Goal: Task Accomplishment & Management: Use online tool/utility

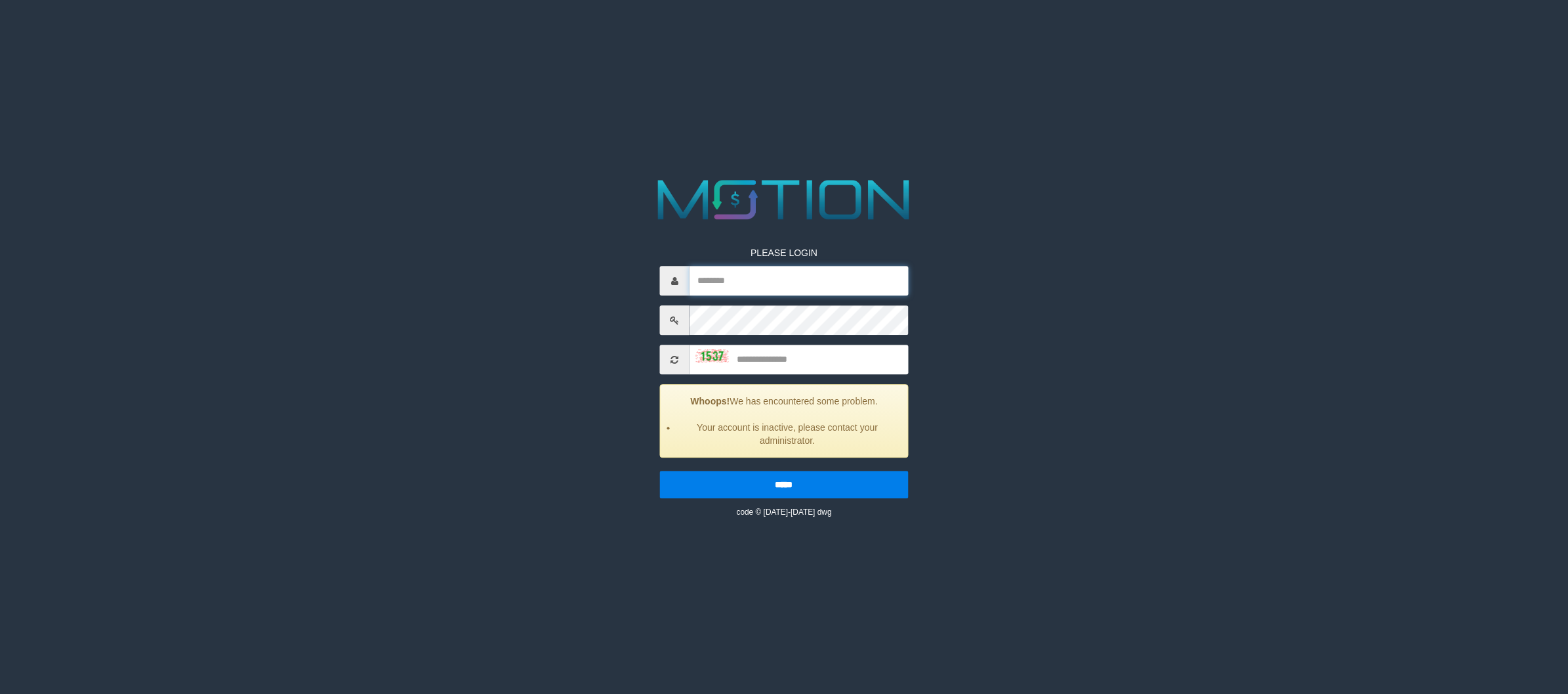
type input "*********"
click at [761, 356] on input "text" at bounding box center [799, 360] width 218 height 29
type input "****"
click at [660, 472] on input "*****" at bounding box center [784, 485] width 248 height 28
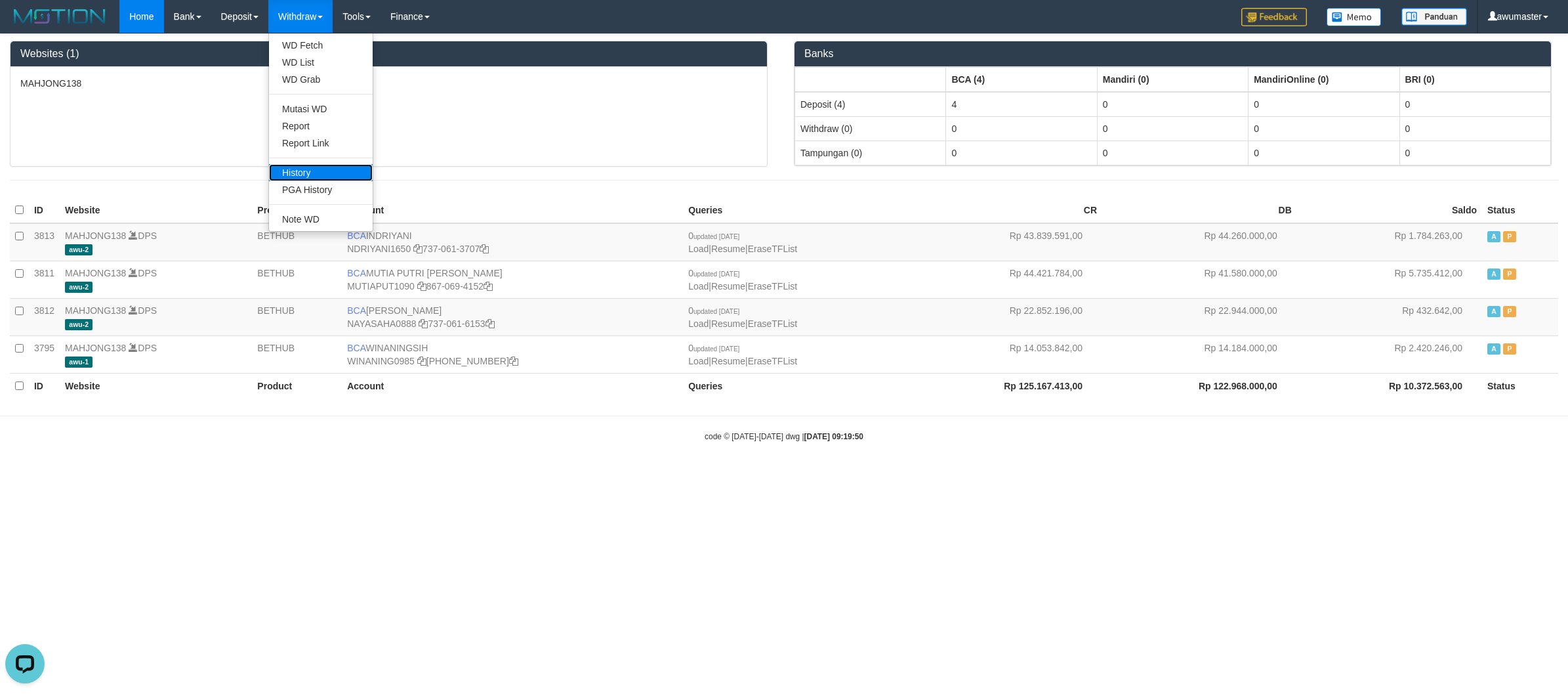
click at [335, 167] on link "History" at bounding box center [321, 172] width 104 height 17
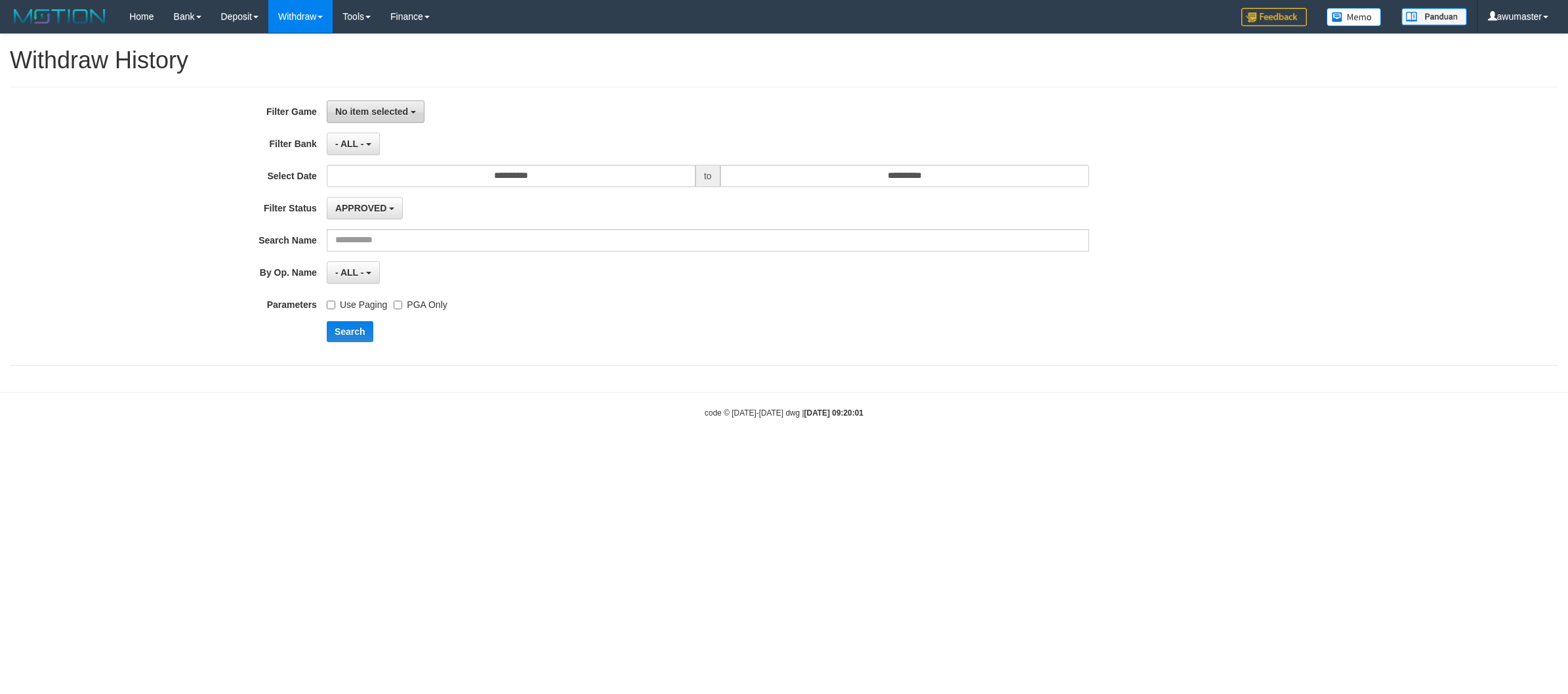
click at [356, 107] on span "No item selected" at bounding box center [372, 112] width 73 height 11
click at [375, 185] on label "[OXPLAY] MAHJONG138" at bounding box center [411, 180] width 167 height 20
select select "***"
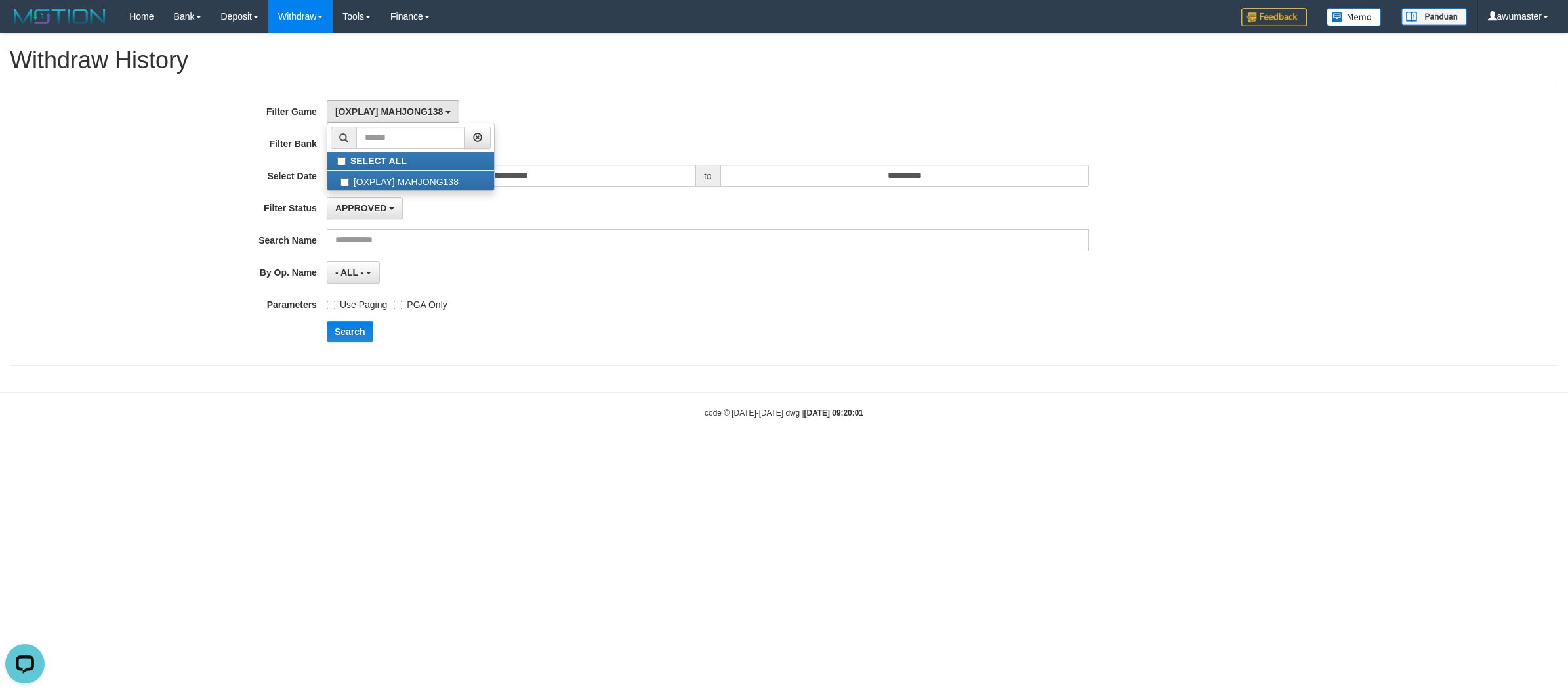
click at [575, 118] on div "[OXPLAY] MAHJONG138 SELECT ALL [OXPLAY] MAHJONG138" at bounding box center [708, 112] width 763 height 23
click at [352, 148] on span "- ALL -" at bounding box center [350, 143] width 29 height 11
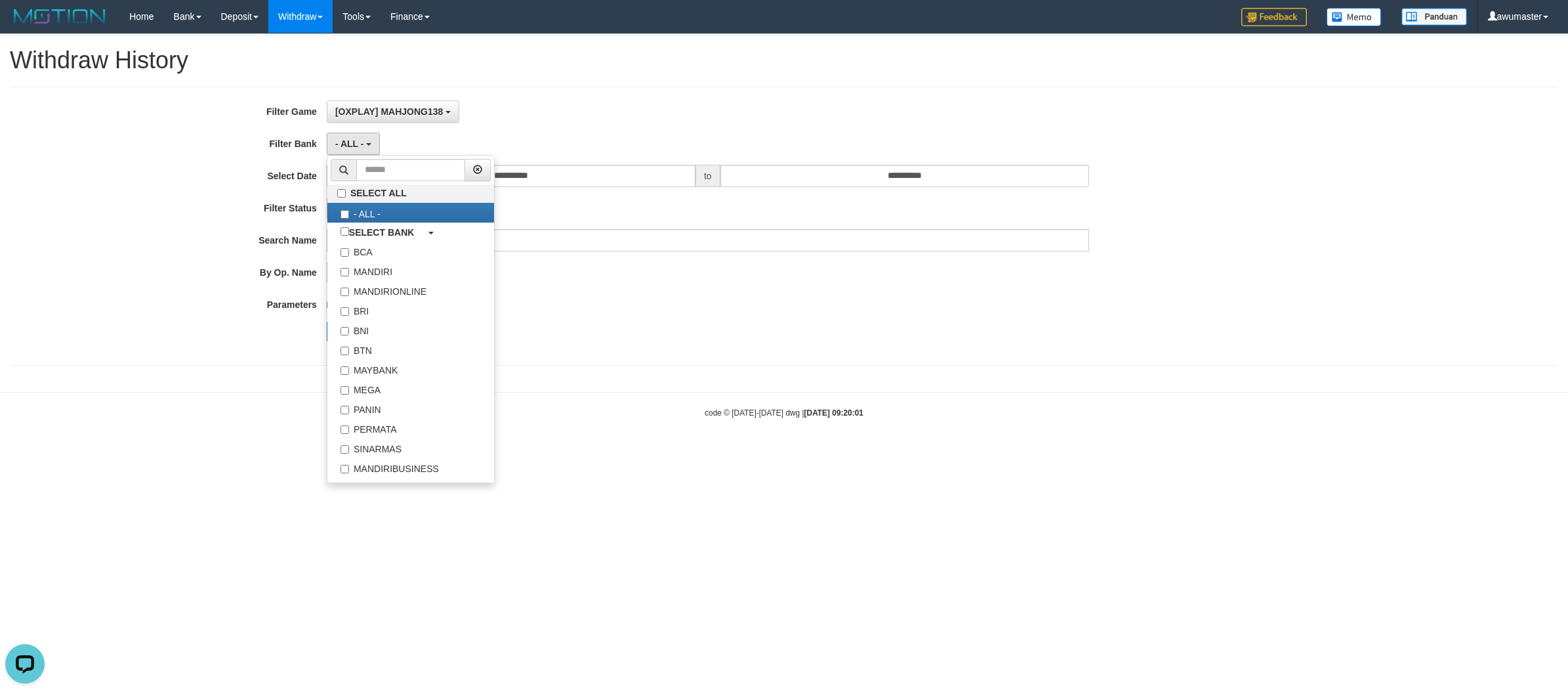
click at [664, 138] on div "- ALL - SELECT ALL - ALL - SELECT BANK BCA MANDIRI MANDIRIONLINE BRI BNI BTN MA…" at bounding box center [708, 144] width 763 height 23
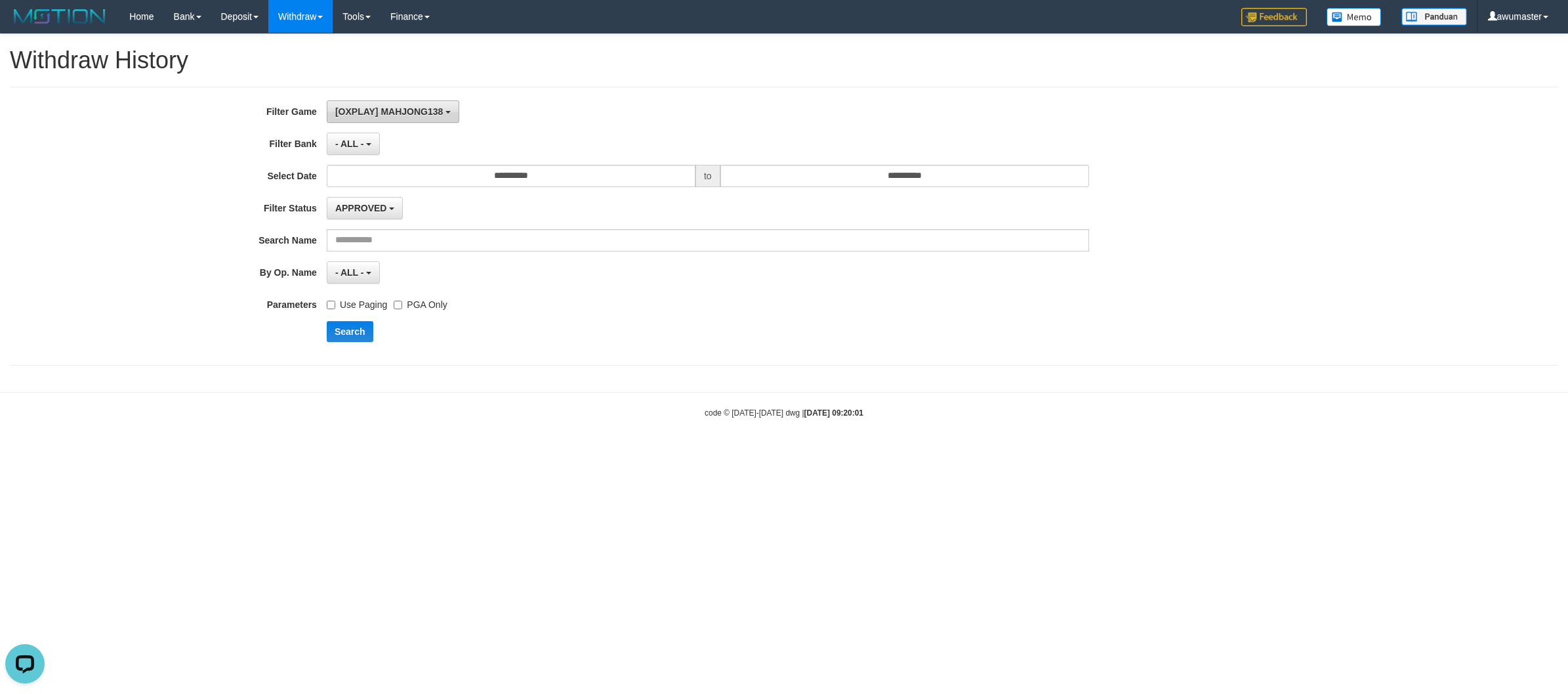
click at [350, 106] on button "[OXPLAY] MAHJONG138" at bounding box center [393, 112] width 133 height 23
click at [670, 96] on div "**********" at bounding box center [784, 225] width 1548 height 279
click at [336, 140] on span "- ALL -" at bounding box center [350, 143] width 29 height 11
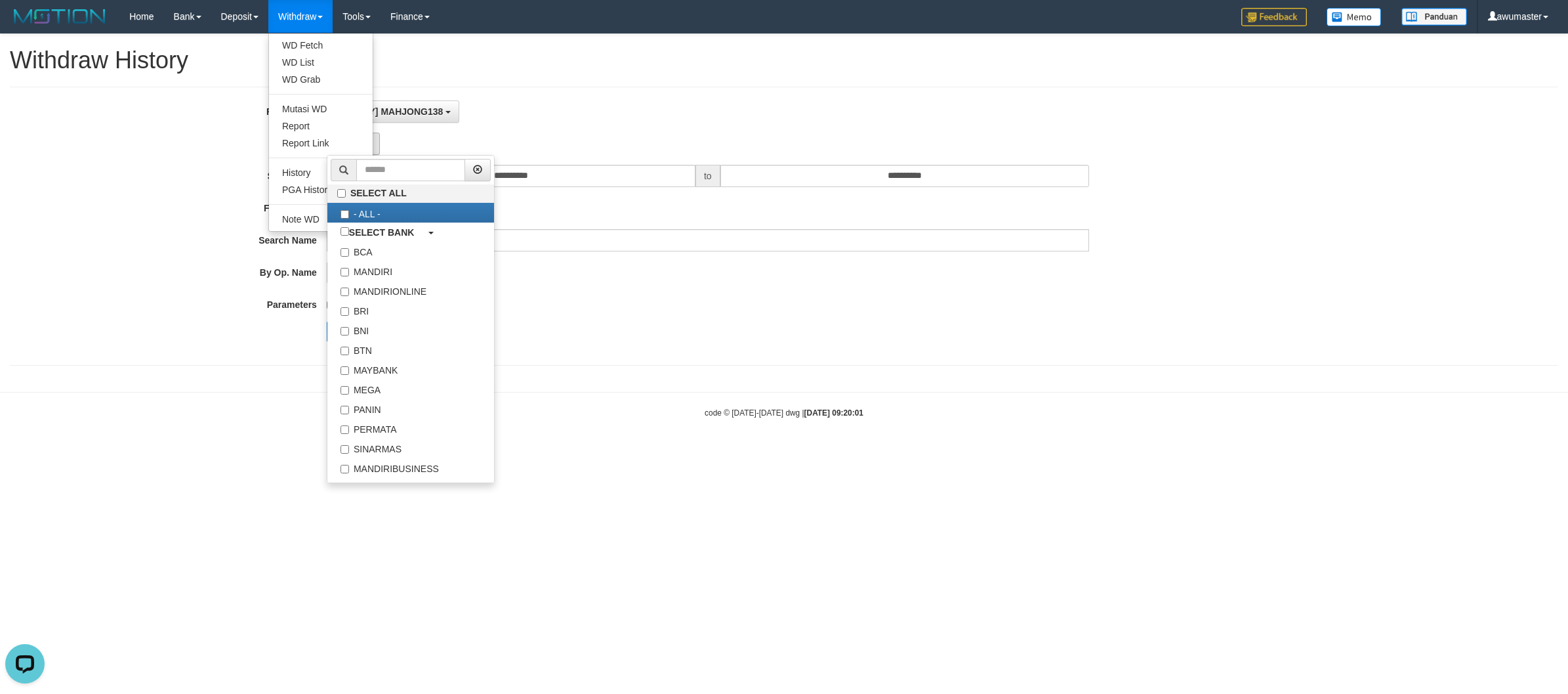
click at [306, 8] on link "Withdraw" at bounding box center [300, 17] width 65 height 33
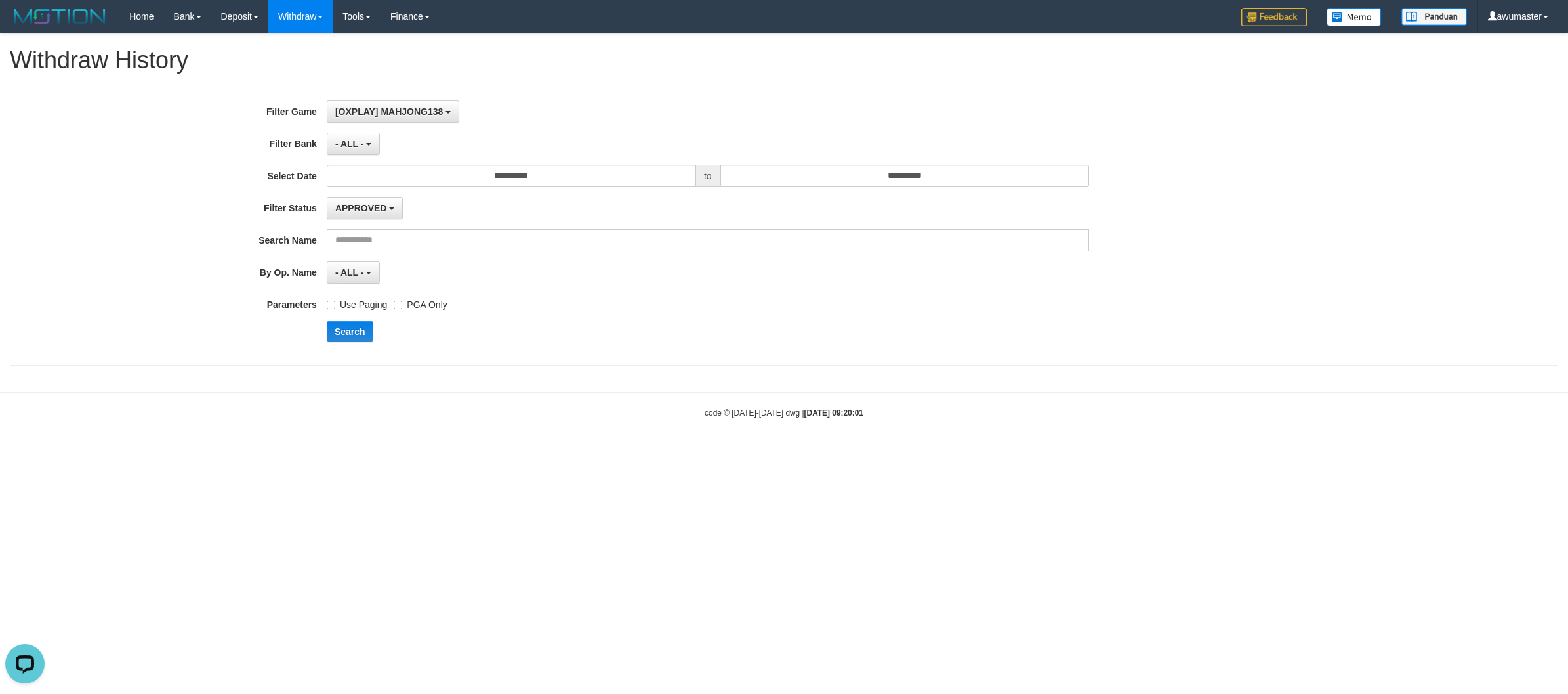
click at [306, 8] on link "Withdraw" at bounding box center [300, 17] width 65 height 33
click at [322, 186] on link "PGA History" at bounding box center [321, 189] width 104 height 17
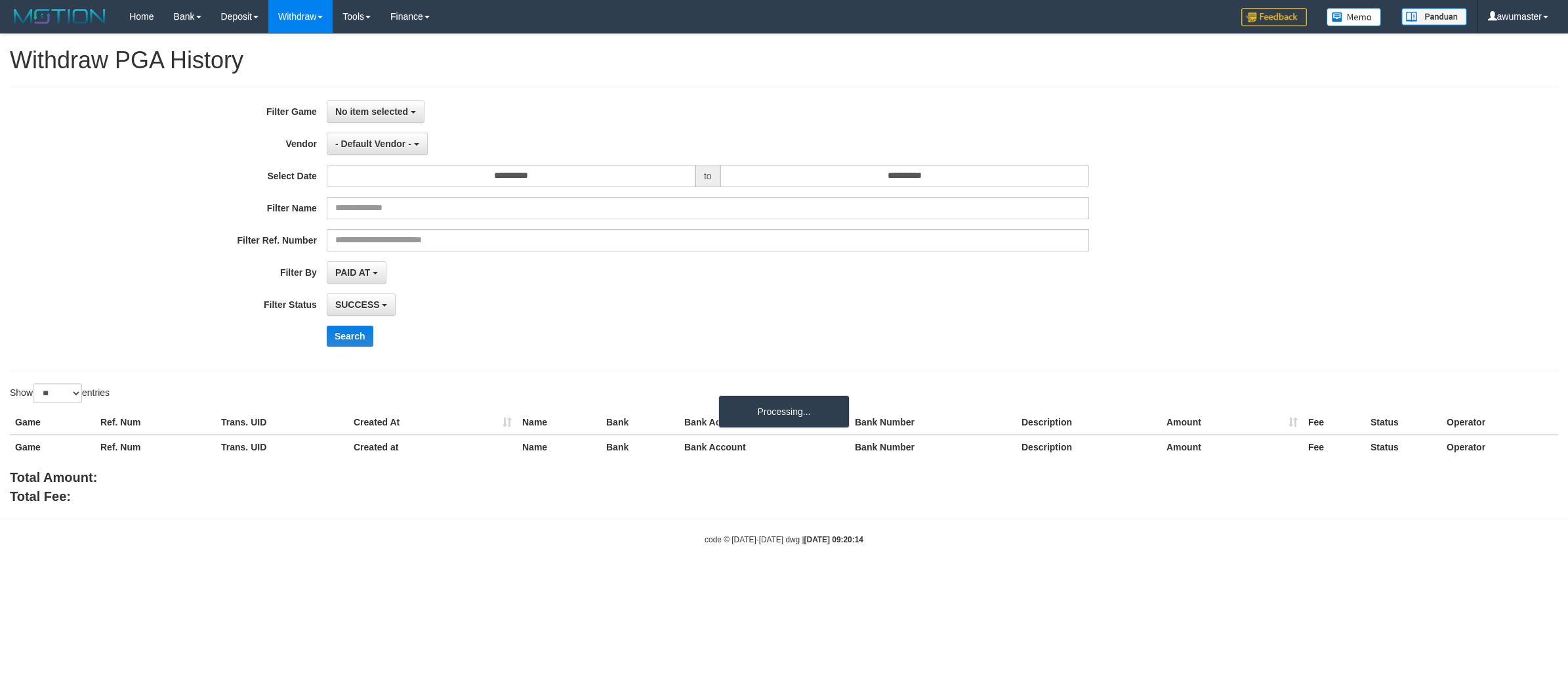
select select
select select "**"
click at [364, 113] on span "No item selected" at bounding box center [372, 112] width 73 height 11
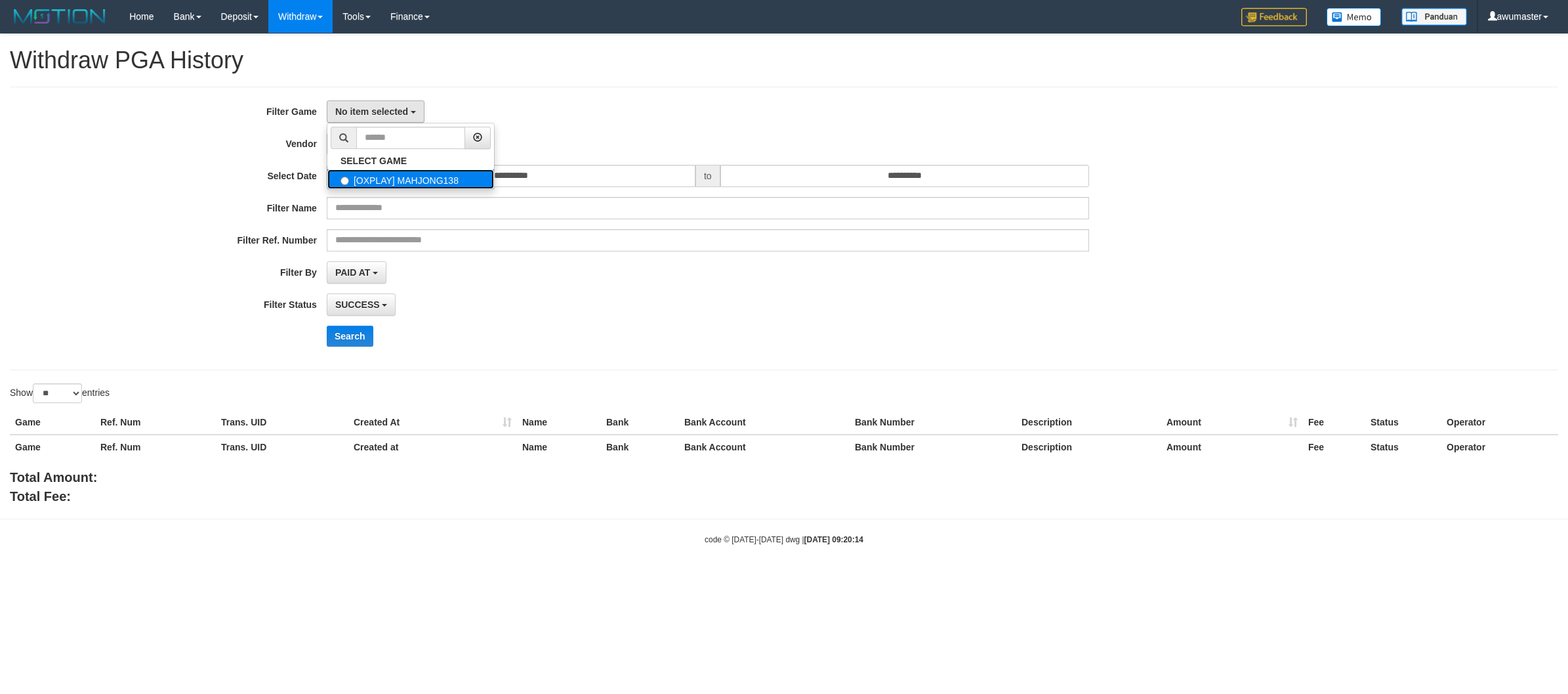
click at [376, 181] on label "[OXPLAY] MAHJONG138" at bounding box center [411, 179] width 167 height 20
select select "***"
click at [356, 140] on span "- Default Vendor -" at bounding box center [373, 143] width 76 height 11
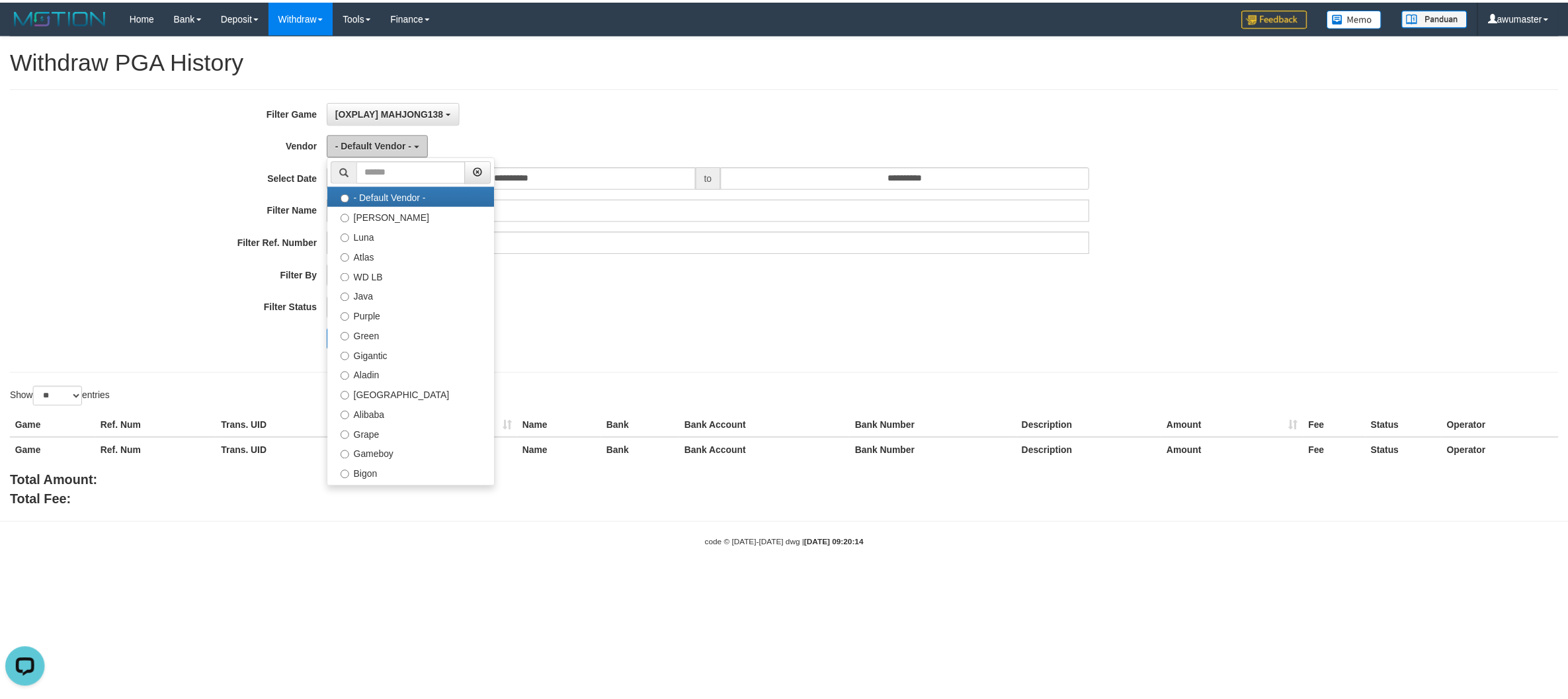
scroll to position [0, 0]
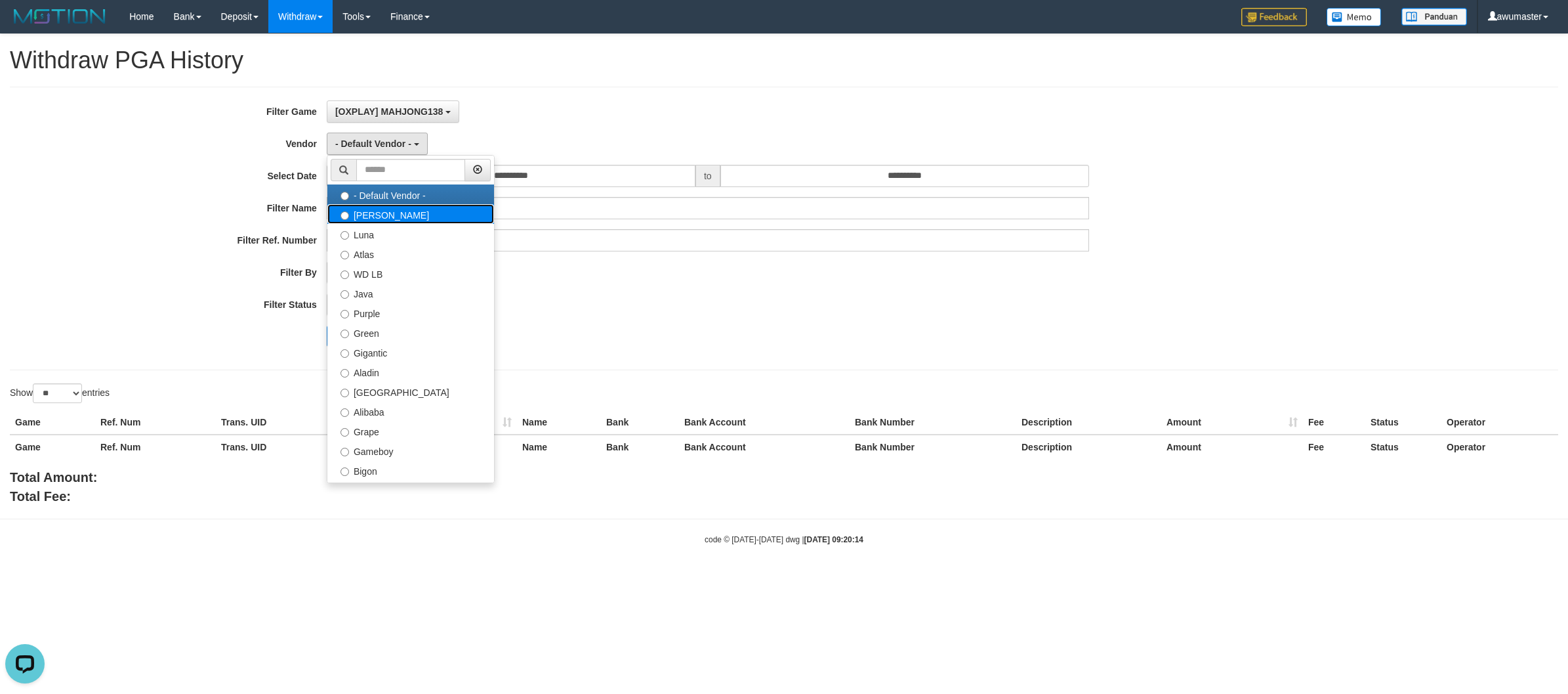
click at [376, 216] on label "[PERSON_NAME]" at bounding box center [411, 214] width 167 height 20
select select "**********"
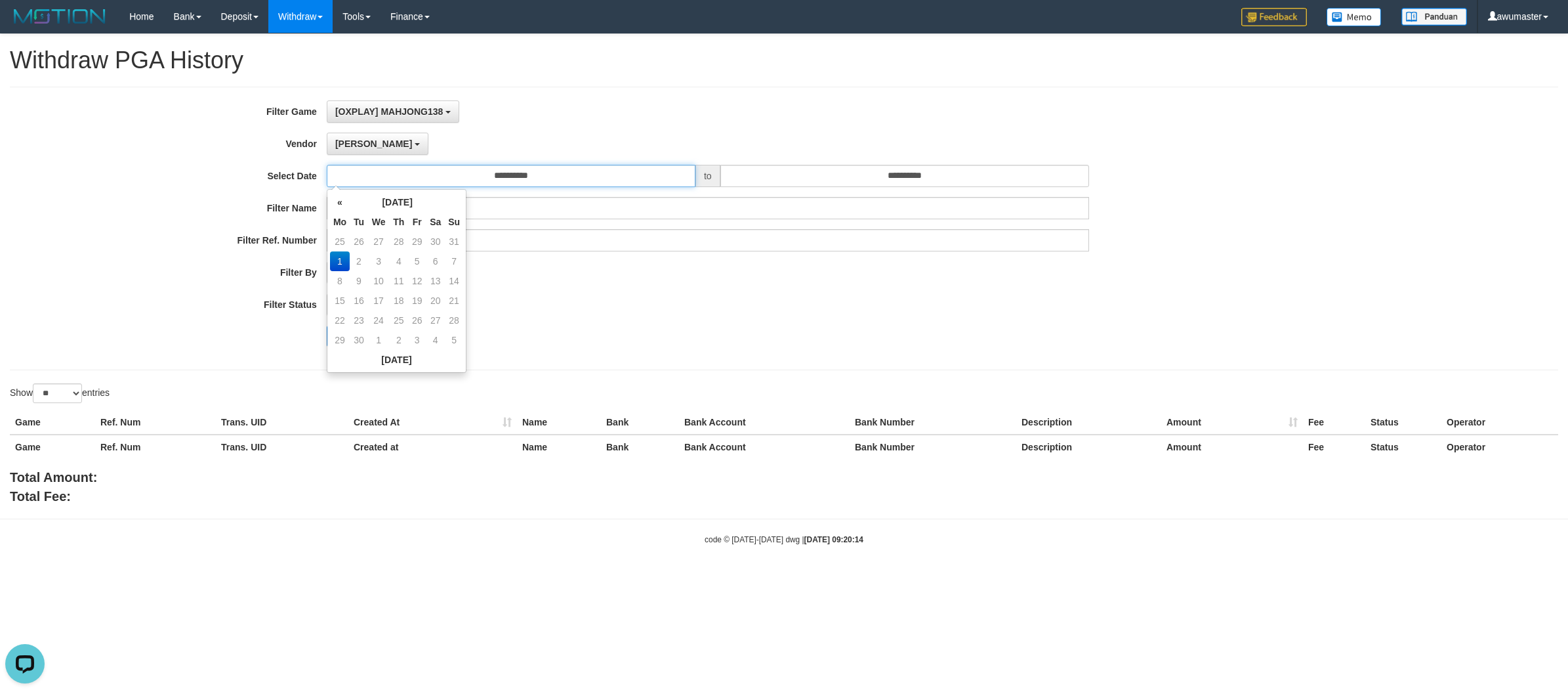
click at [507, 183] on input "**********" at bounding box center [510, 176] width 369 height 23
click at [341, 238] on td "25" at bounding box center [340, 242] width 20 height 20
type input "**********"
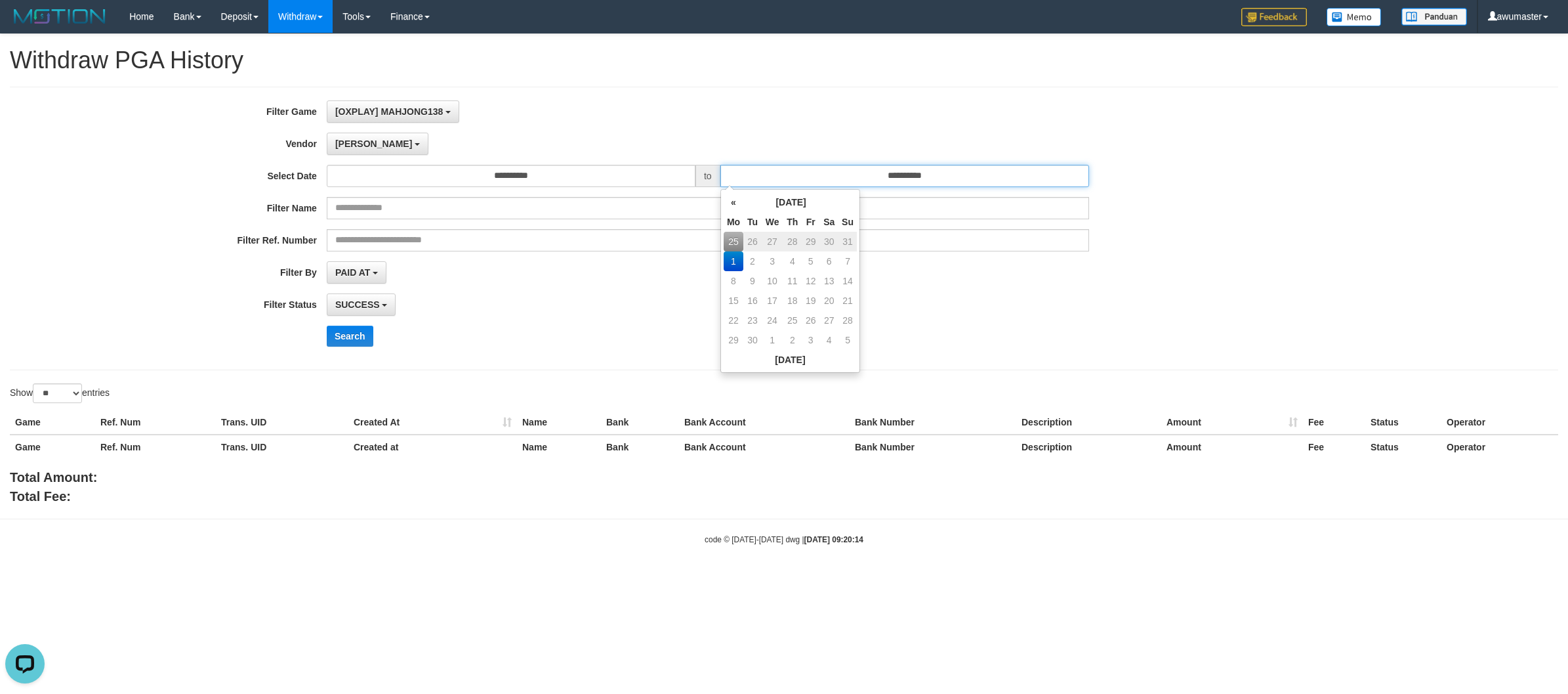
click at [856, 176] on input "**********" at bounding box center [904, 176] width 369 height 23
click at [850, 243] on td "31" at bounding box center [847, 242] width 18 height 20
type input "**********"
drag, startPoint x: 1133, startPoint y: 328, endPoint x: 1080, endPoint y: 327, distance: 53.0
click at [1133, 328] on div "Search" at bounding box center [817, 336] width 980 height 21
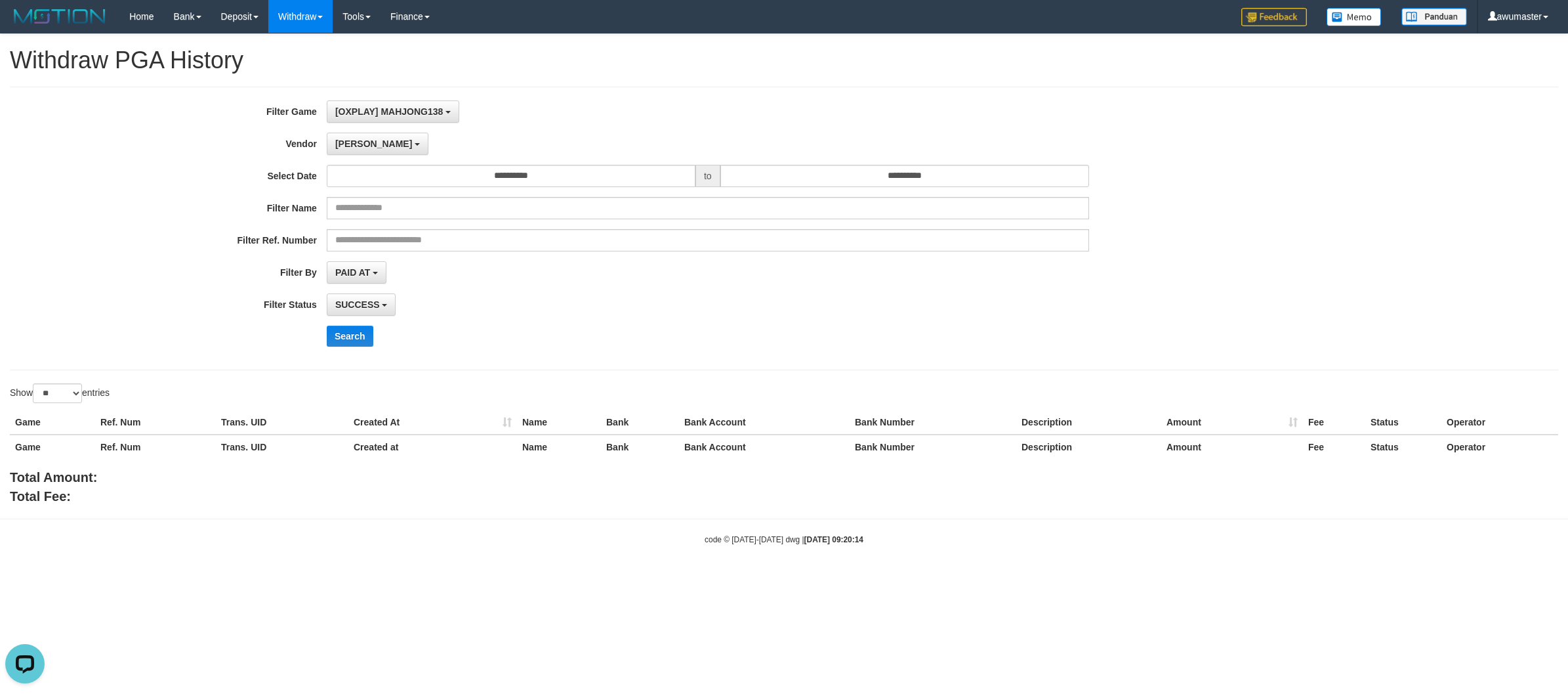
click at [62, 410] on div "Game Ref. Num Trans. UID Created At Name Bank Bank Account Bank Number Descript…" at bounding box center [784, 434] width 1568 height 56
drag, startPoint x: 58, startPoint y: 388, endPoint x: 68, endPoint y: 400, distance: 15.6
click at [58, 388] on select "** ** ** ***" at bounding box center [58, 393] width 50 height 20
select select "**"
click at [35, 385] on select "** ** ** ***" at bounding box center [58, 393] width 50 height 20
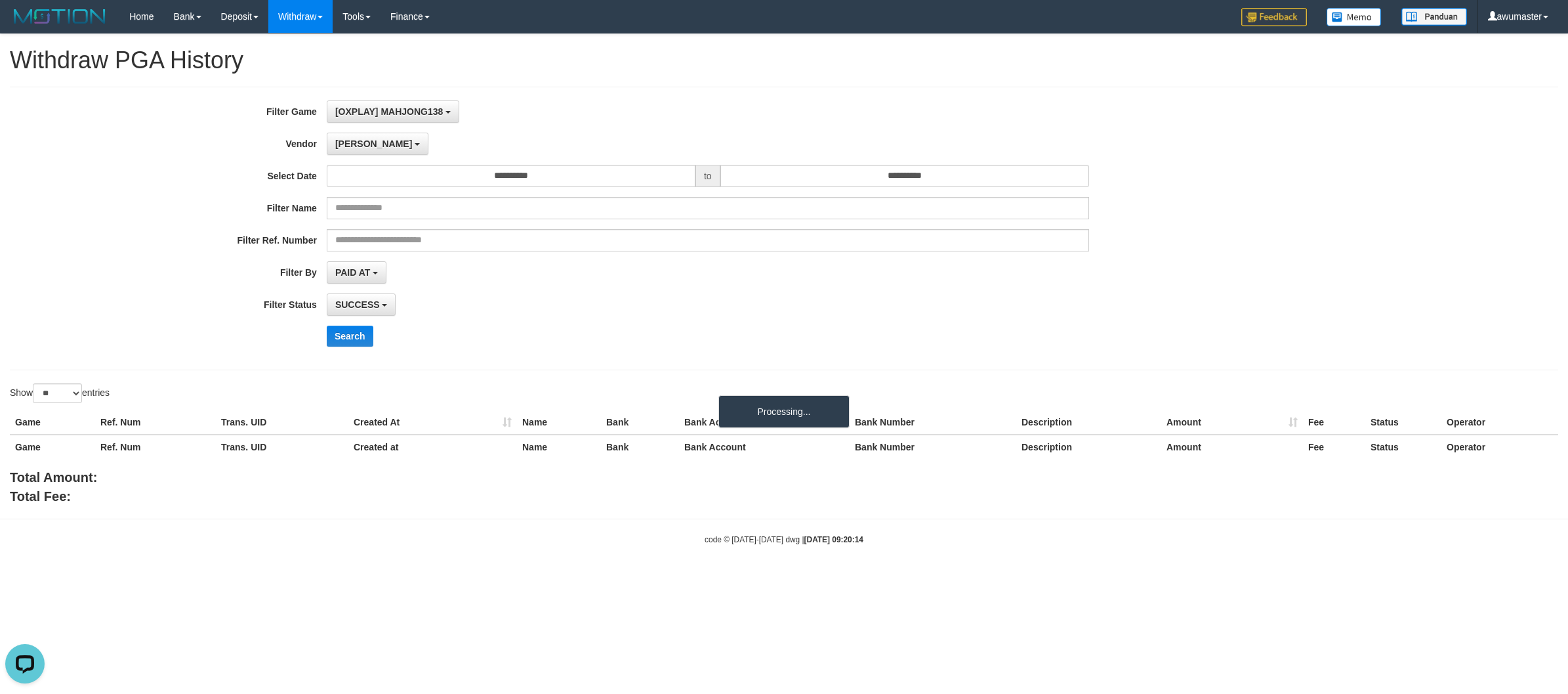
click at [358, 349] on div "**********" at bounding box center [653, 228] width 1307 height 256
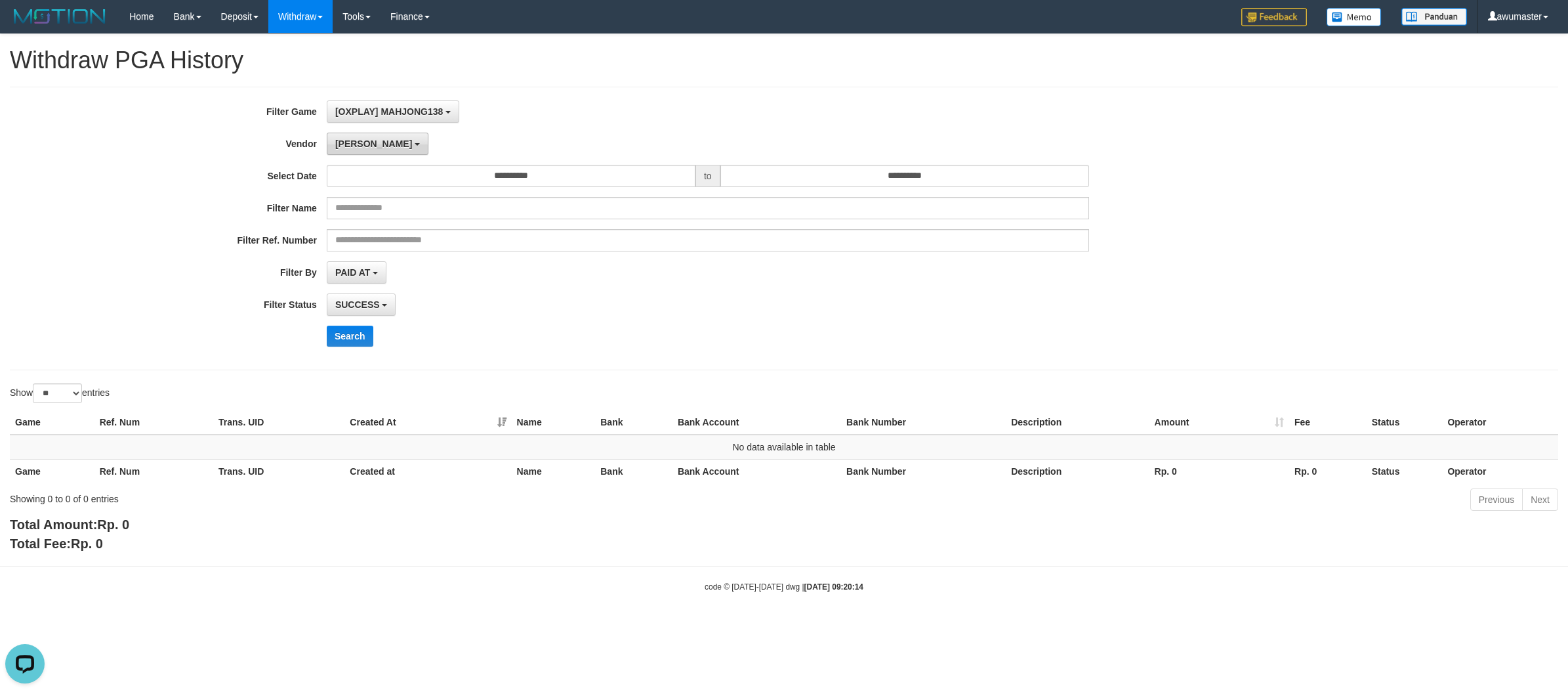
click at [357, 144] on button "[PERSON_NAME]" at bounding box center [377, 144] width 101 height 23
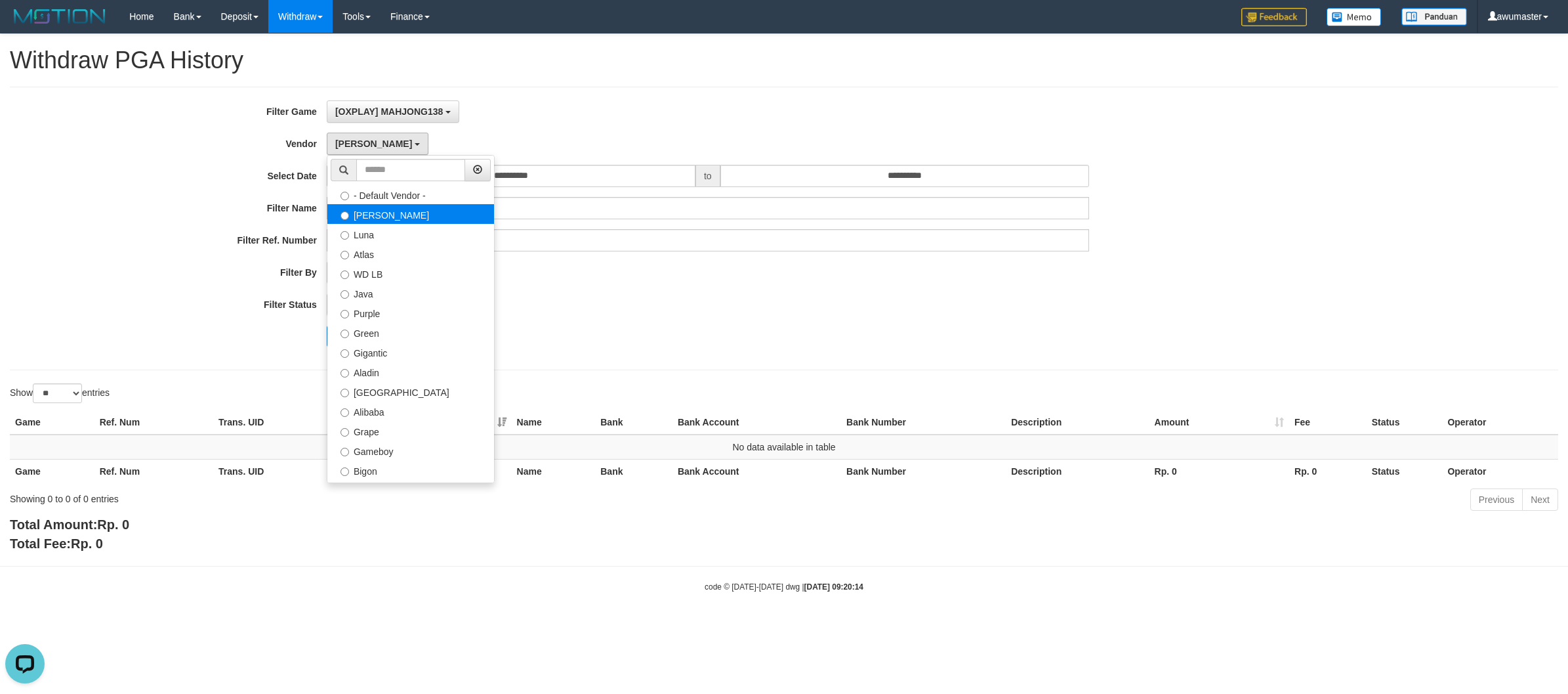
click at [381, 223] on label "[PERSON_NAME]" at bounding box center [411, 214] width 167 height 20
click at [381, 237] on label "Luna" at bounding box center [411, 234] width 167 height 20
select select "**********"
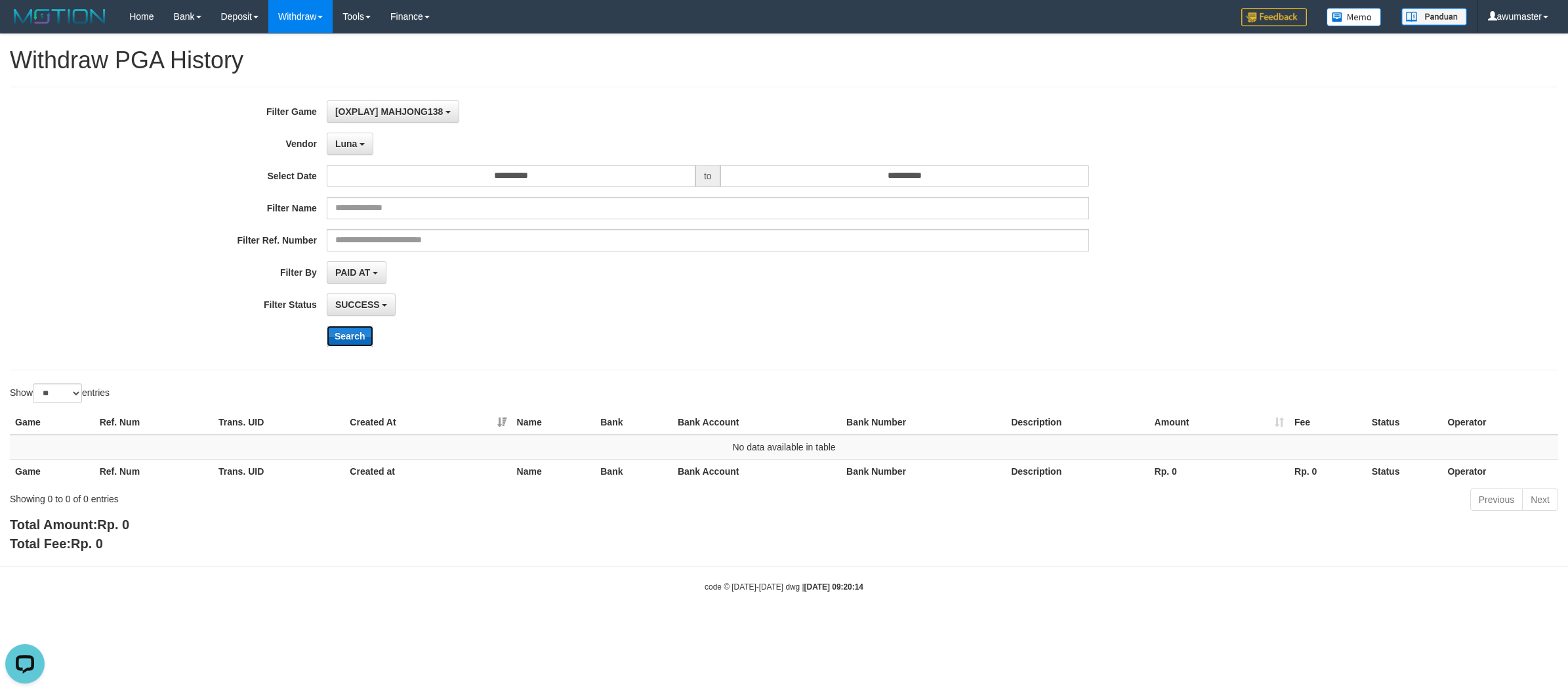
click at [351, 330] on button "Search" at bounding box center [350, 336] width 47 height 21
click at [346, 144] on span "Luna" at bounding box center [346, 143] width 22 height 11
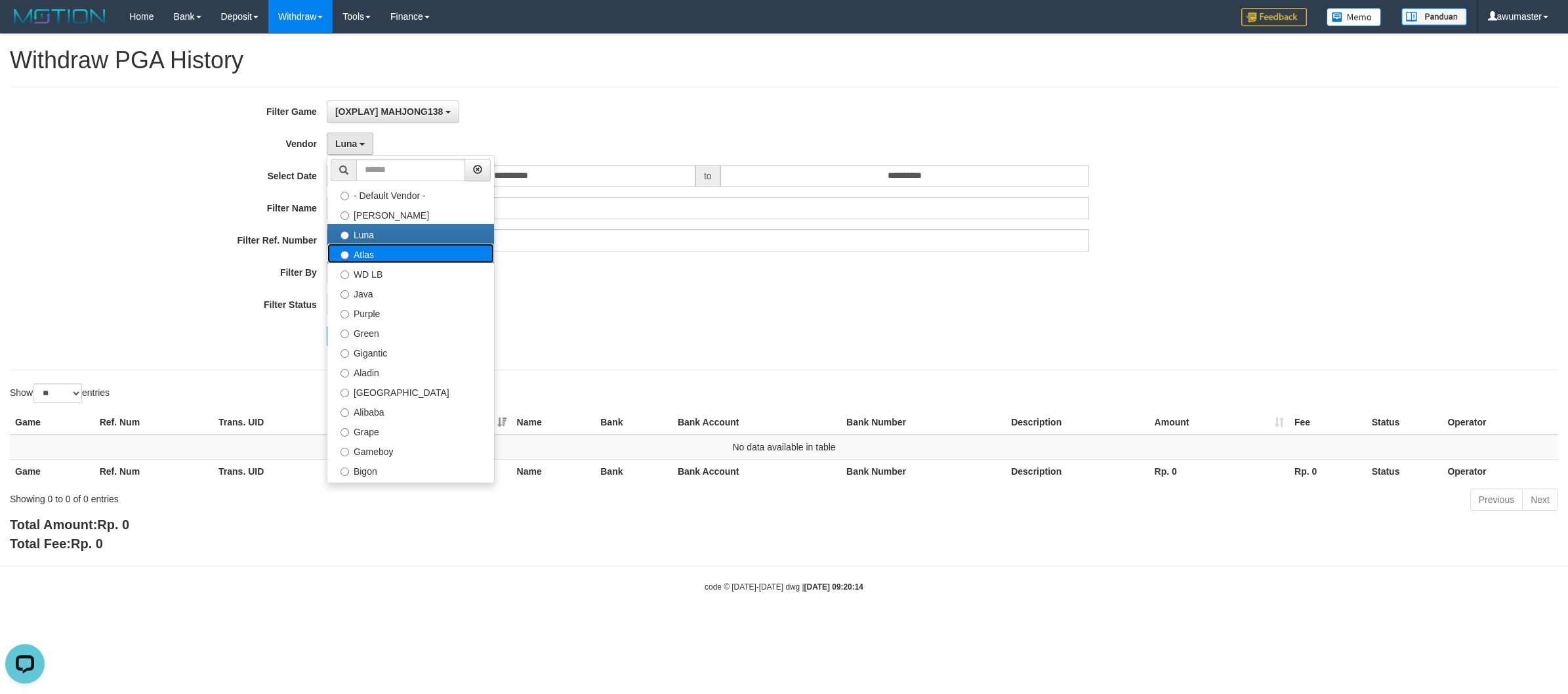
click at [381, 253] on label "Atlas" at bounding box center [411, 253] width 167 height 20
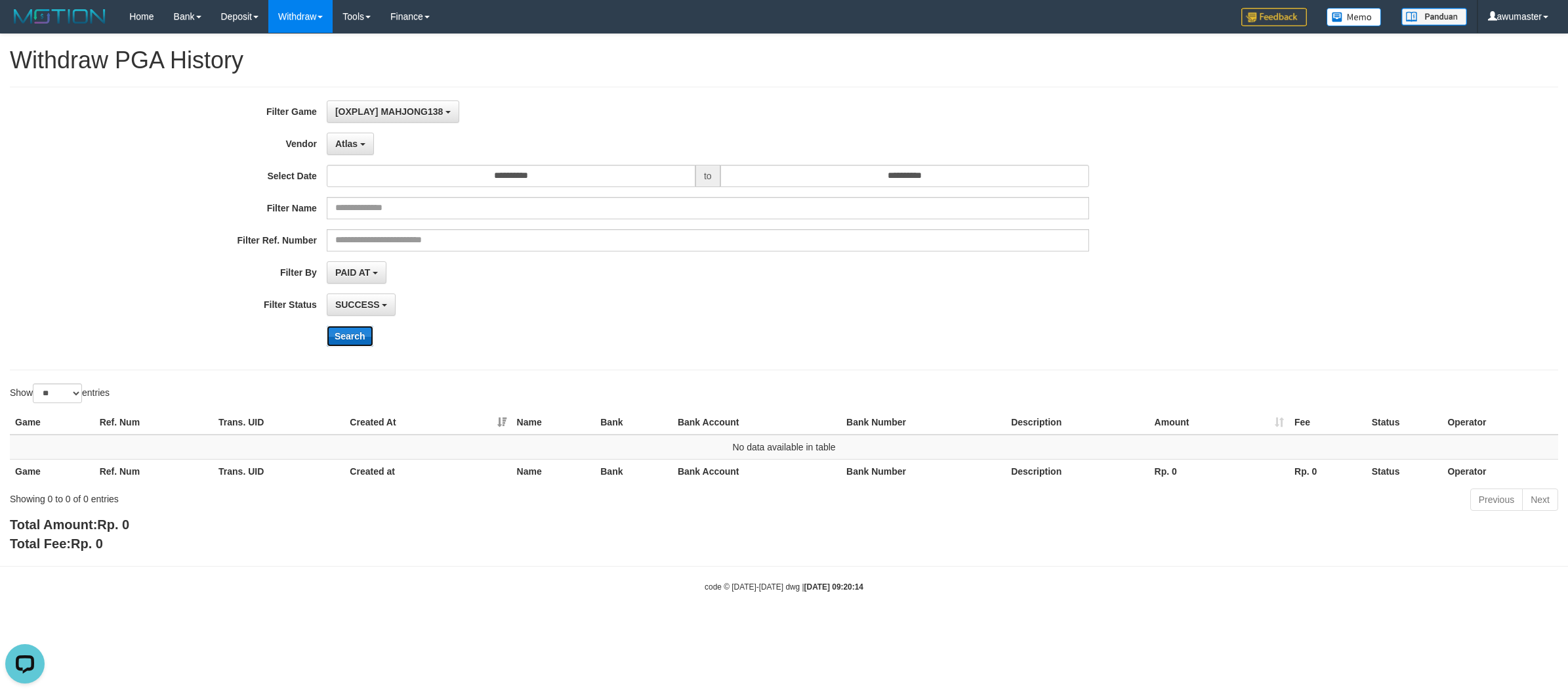
click at [339, 331] on button "Search" at bounding box center [350, 336] width 47 height 21
click at [365, 138] on button "Atlas" at bounding box center [350, 144] width 47 height 23
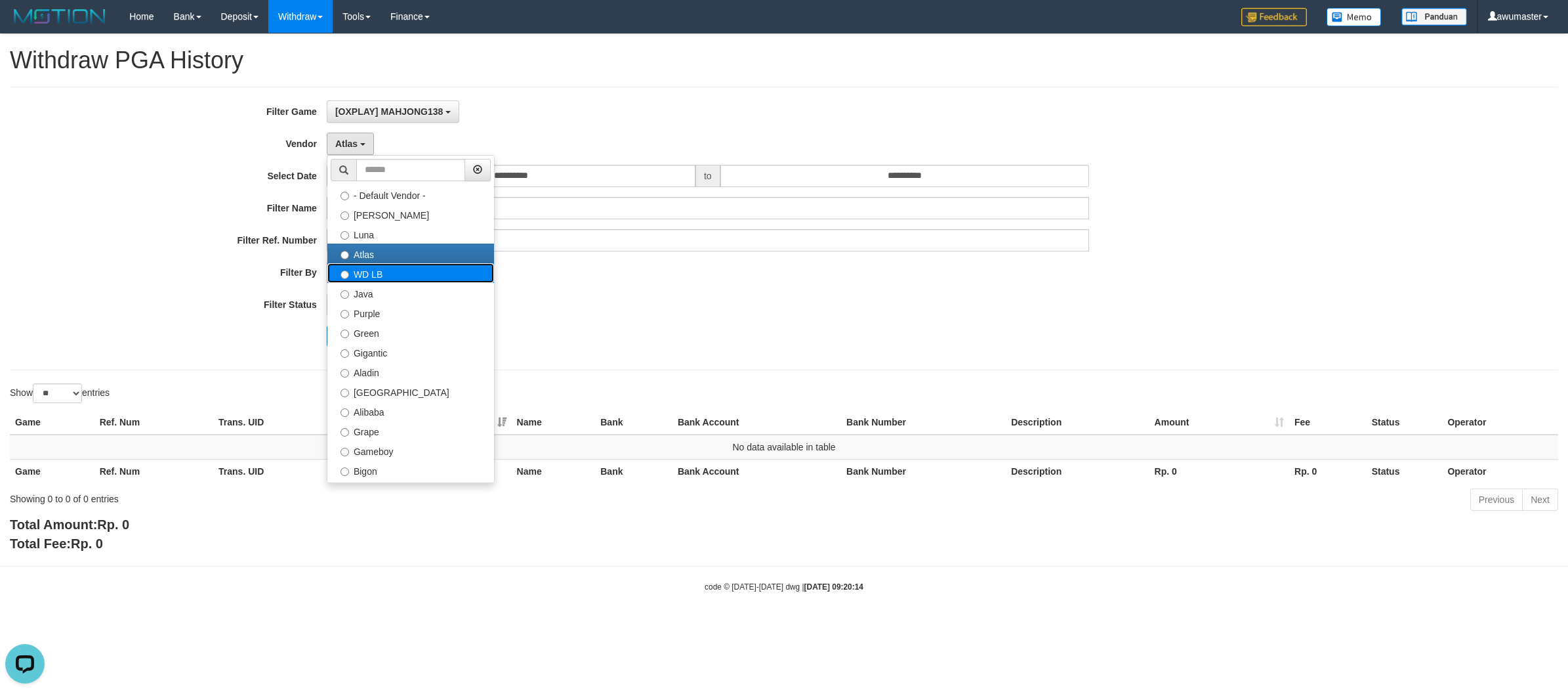
click at [369, 273] on label "WD LB" at bounding box center [411, 273] width 167 height 20
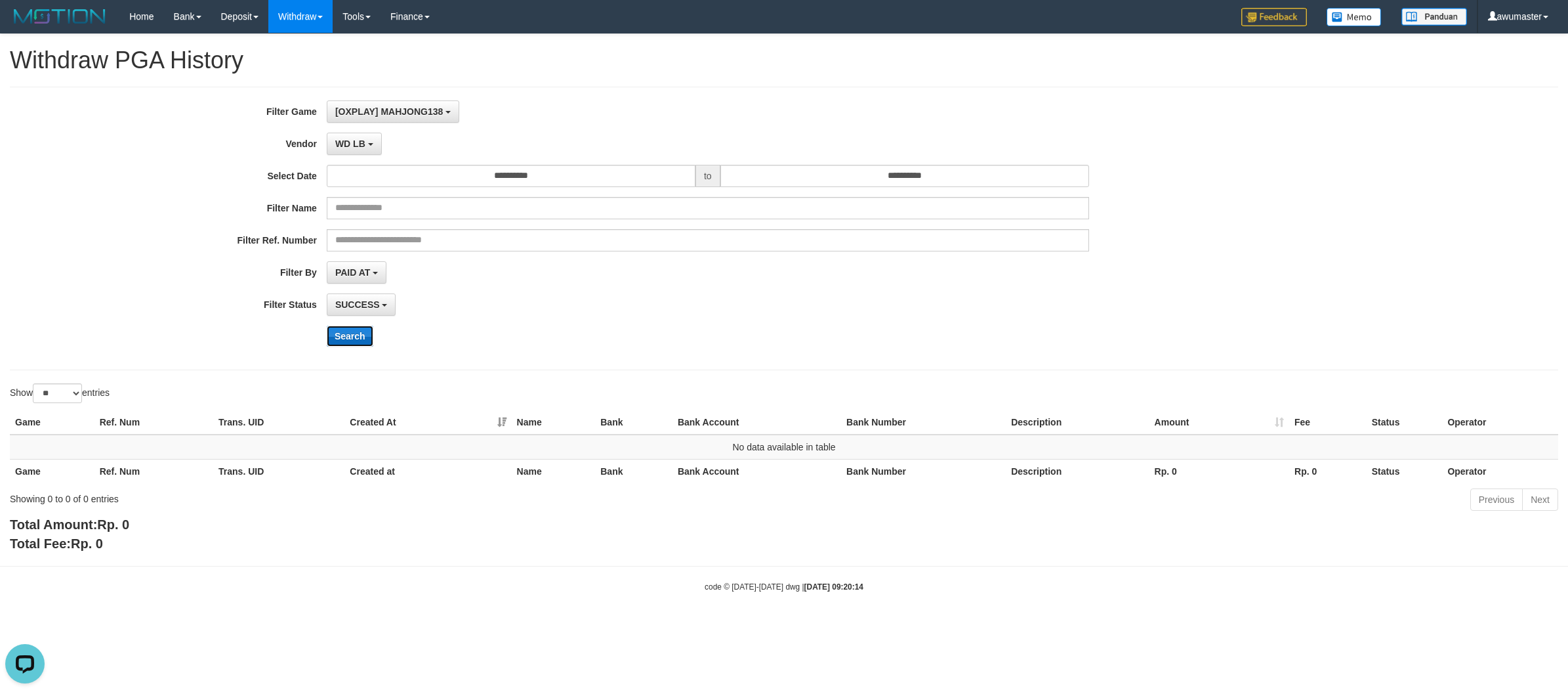
click at [330, 332] on button "Search" at bounding box center [350, 336] width 47 height 21
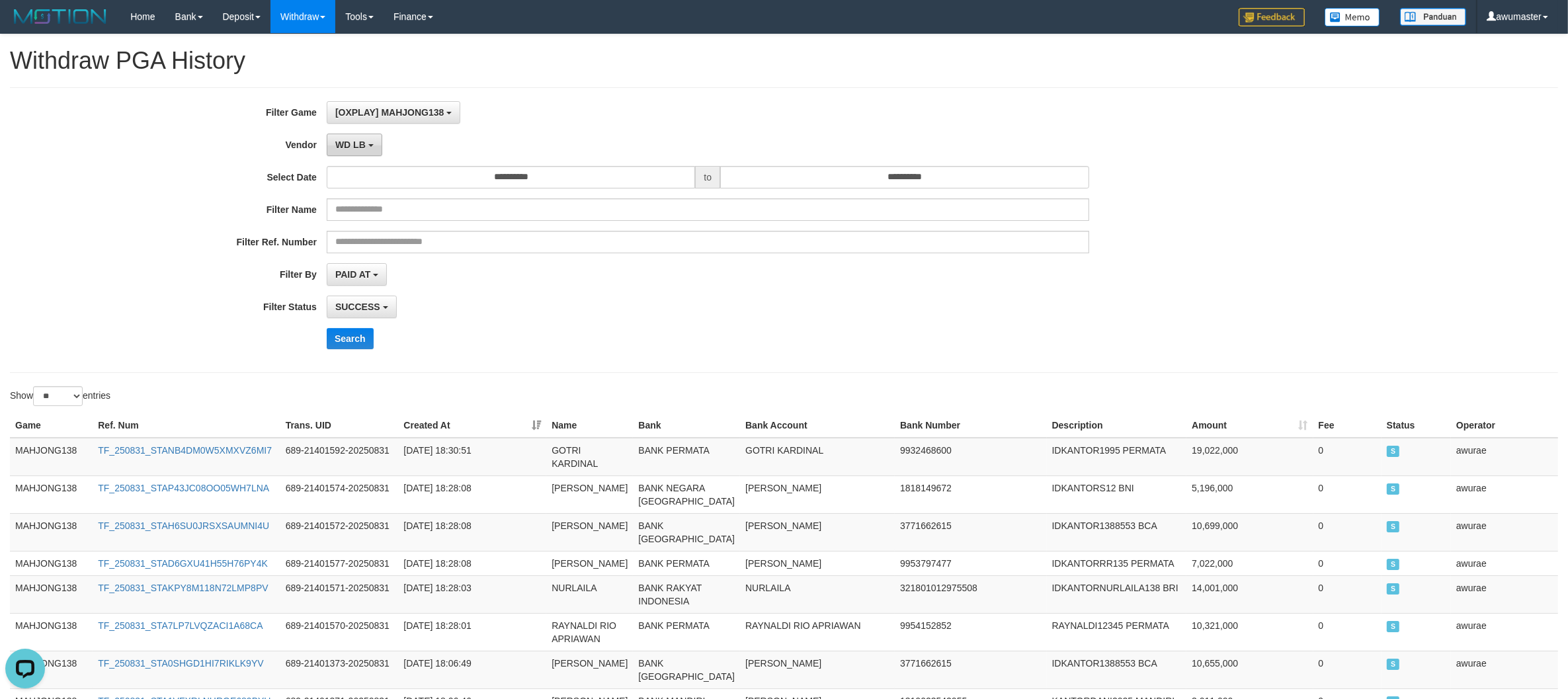
click at [359, 150] on span "WD LB" at bounding box center [350, 144] width 30 height 11
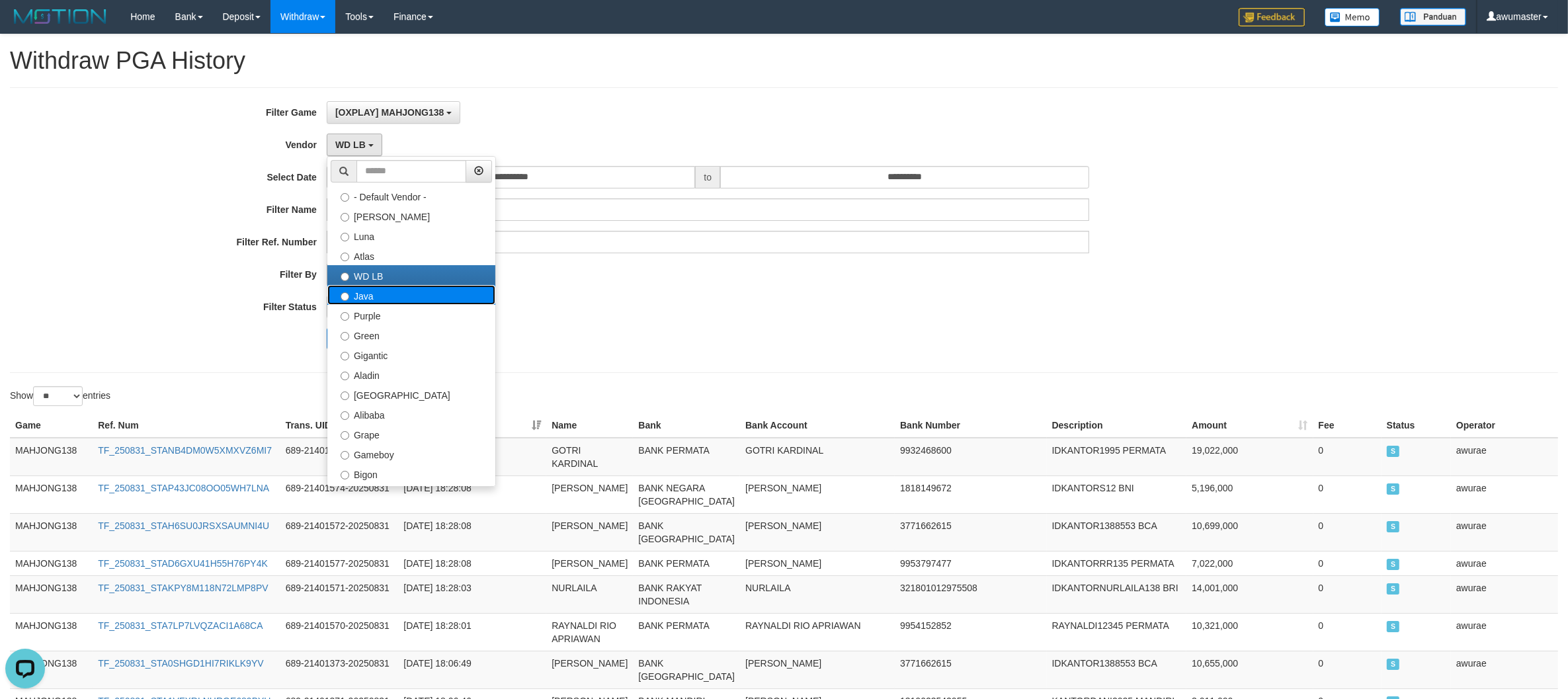
click at [397, 303] on label "Java" at bounding box center [412, 295] width 168 height 20
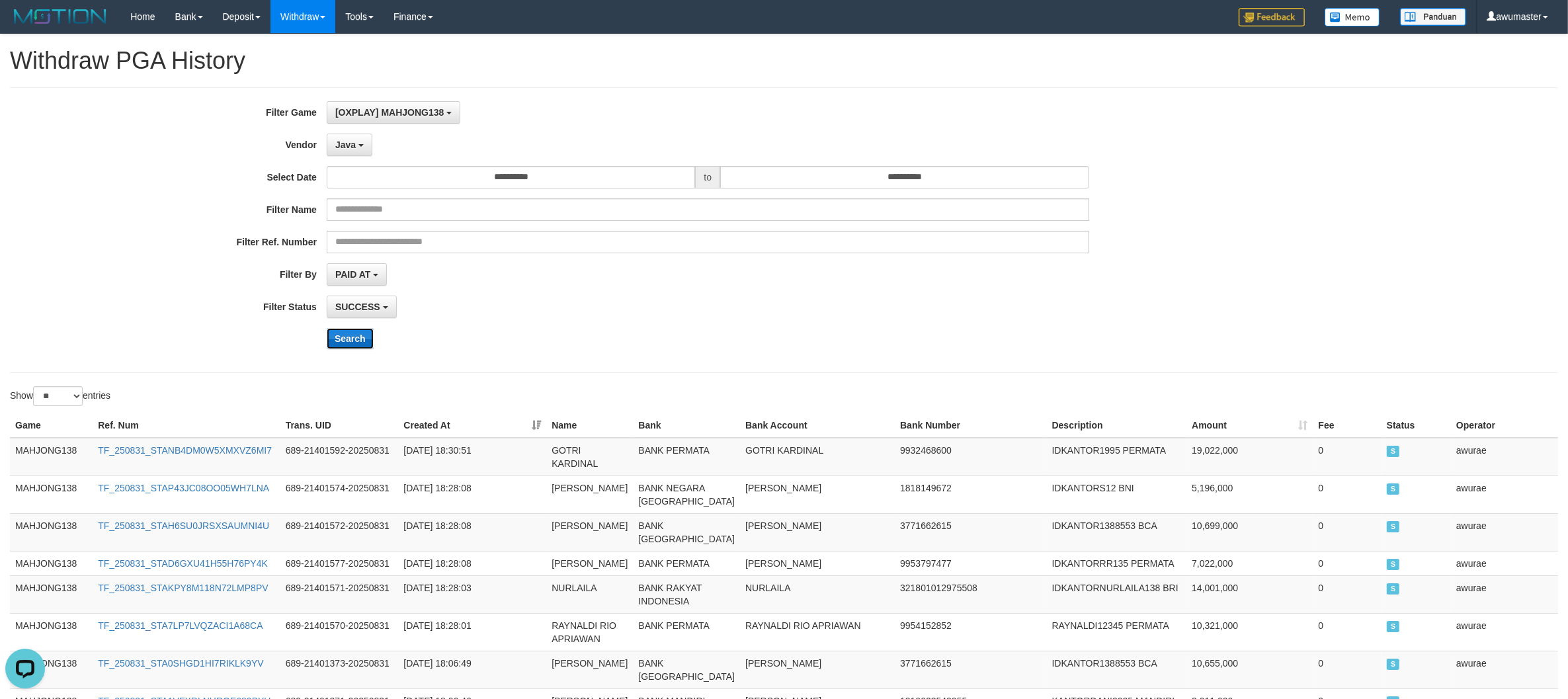
click at [349, 337] on button "Search" at bounding box center [350, 338] width 47 height 21
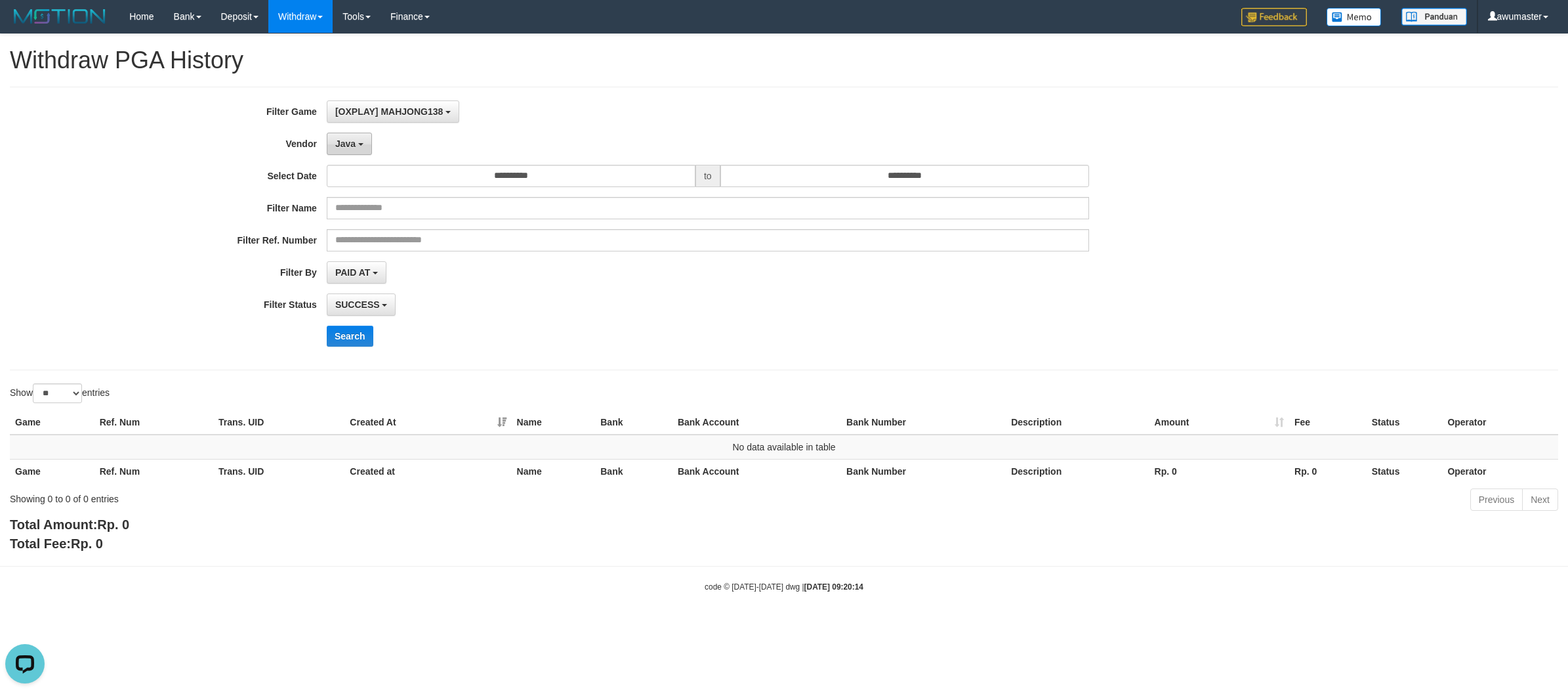
click at [348, 144] on span "Java" at bounding box center [345, 143] width 20 height 11
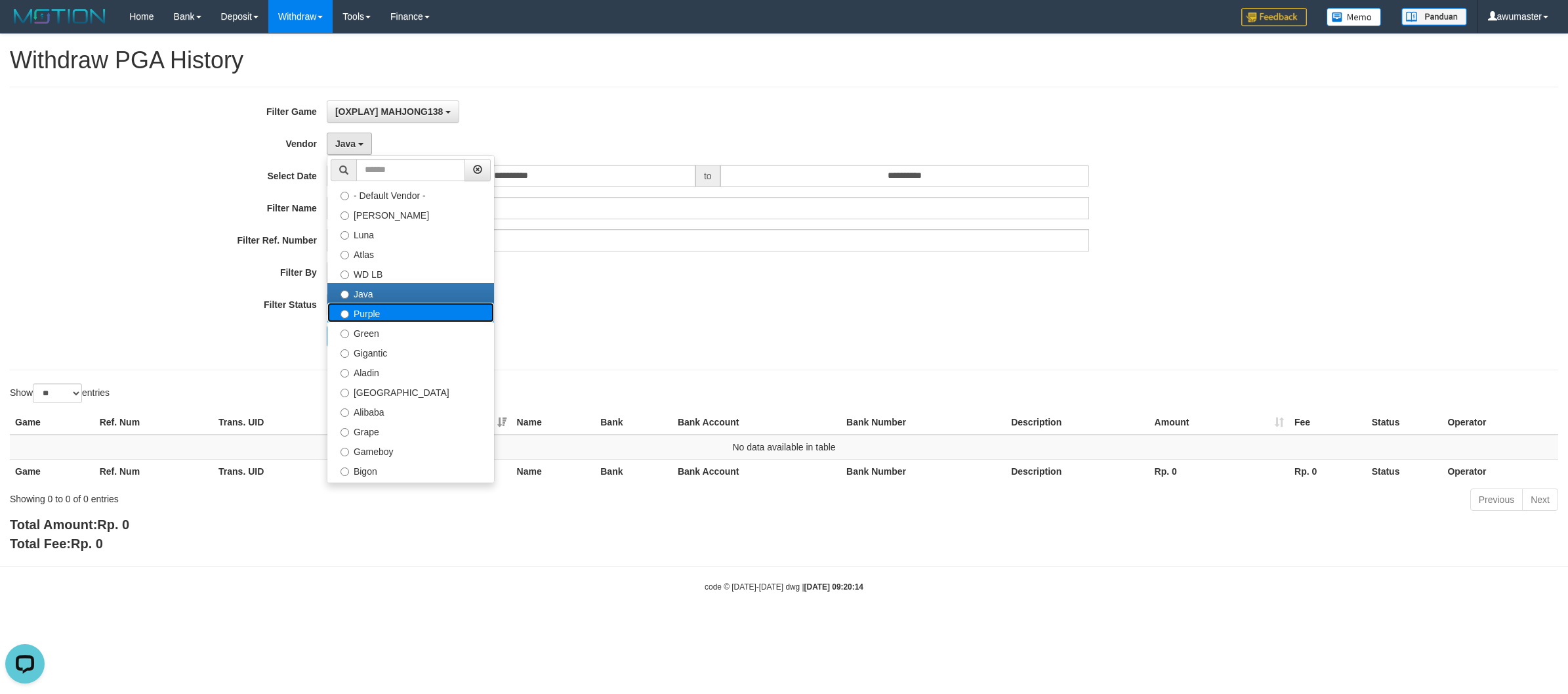
click at [378, 312] on label "Purple" at bounding box center [411, 312] width 167 height 20
select select "**********"
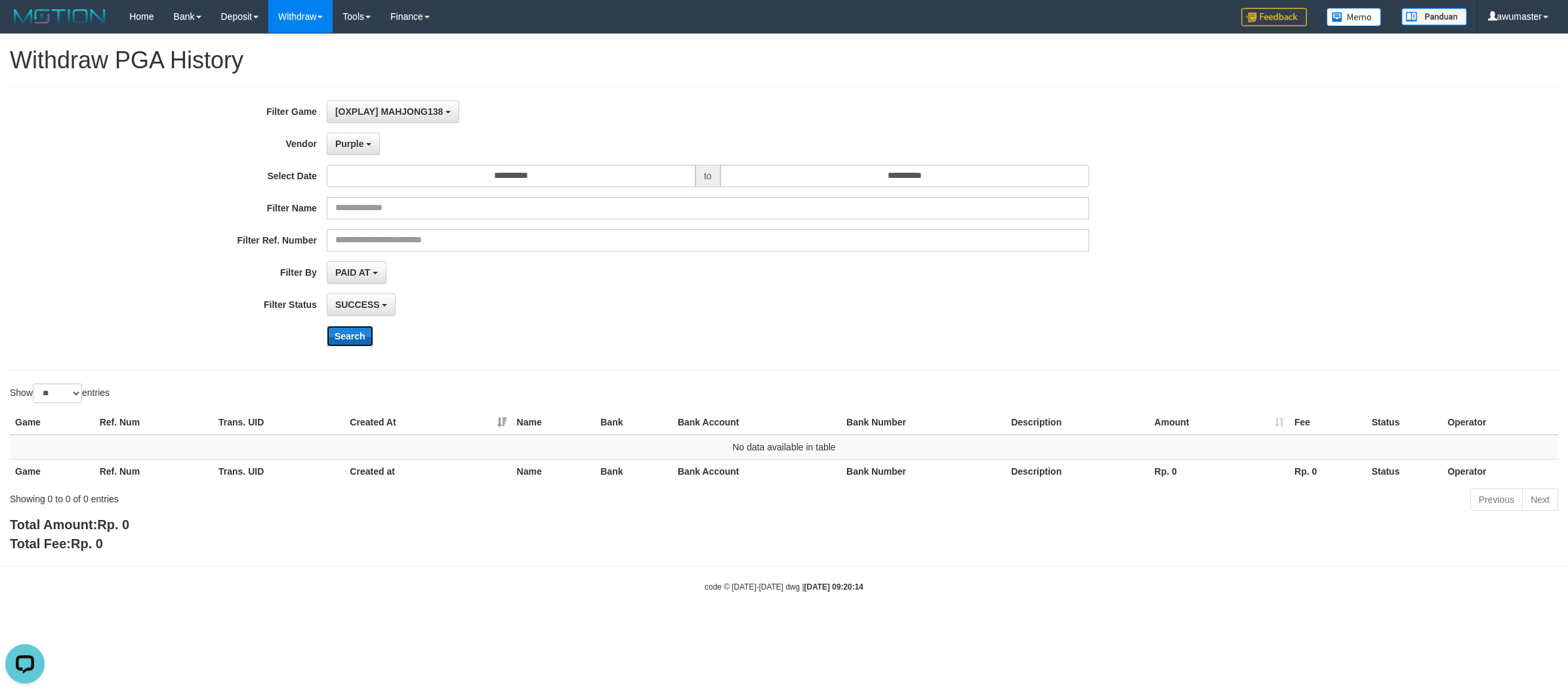
click at [346, 345] on button "Search" at bounding box center [350, 336] width 47 height 21
click at [351, 146] on span "Purple" at bounding box center [350, 143] width 29 height 11
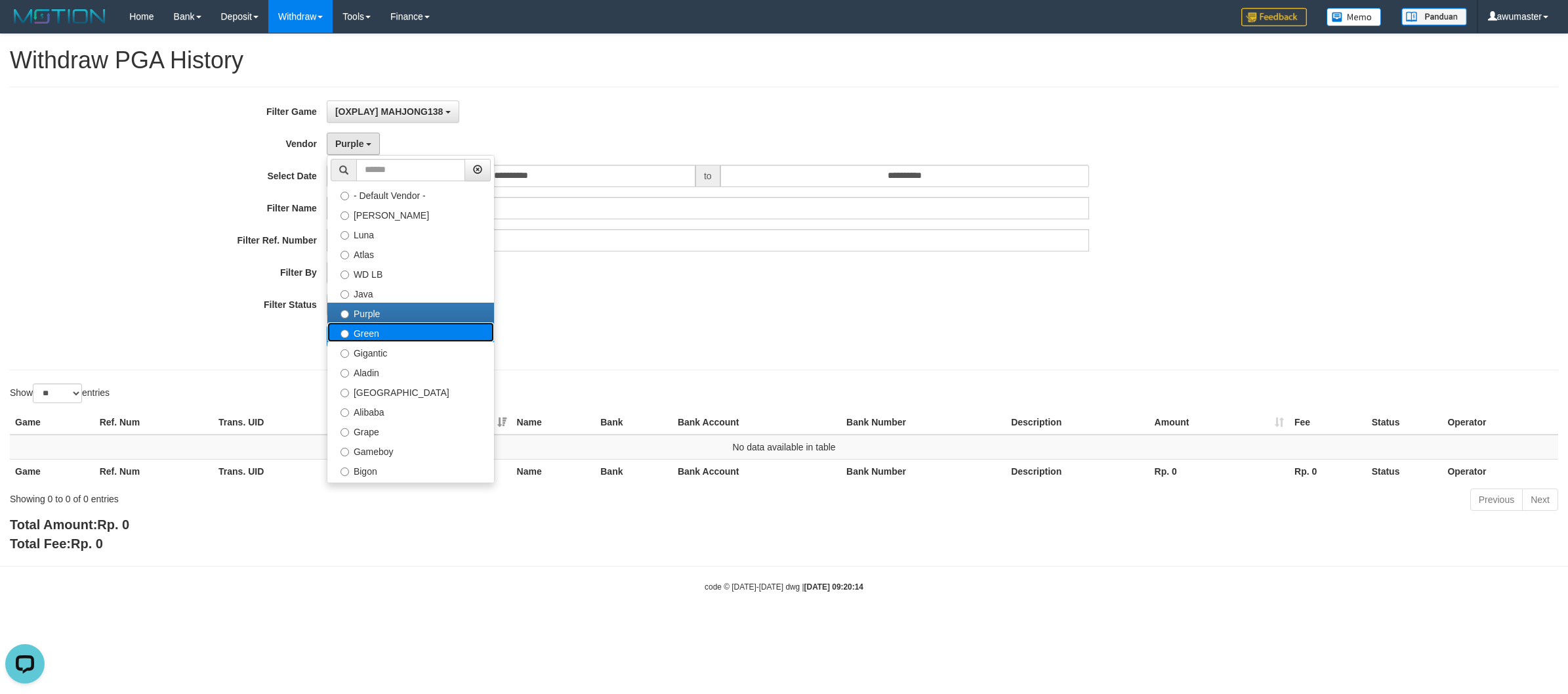
click at [398, 335] on label "Green" at bounding box center [411, 332] width 167 height 20
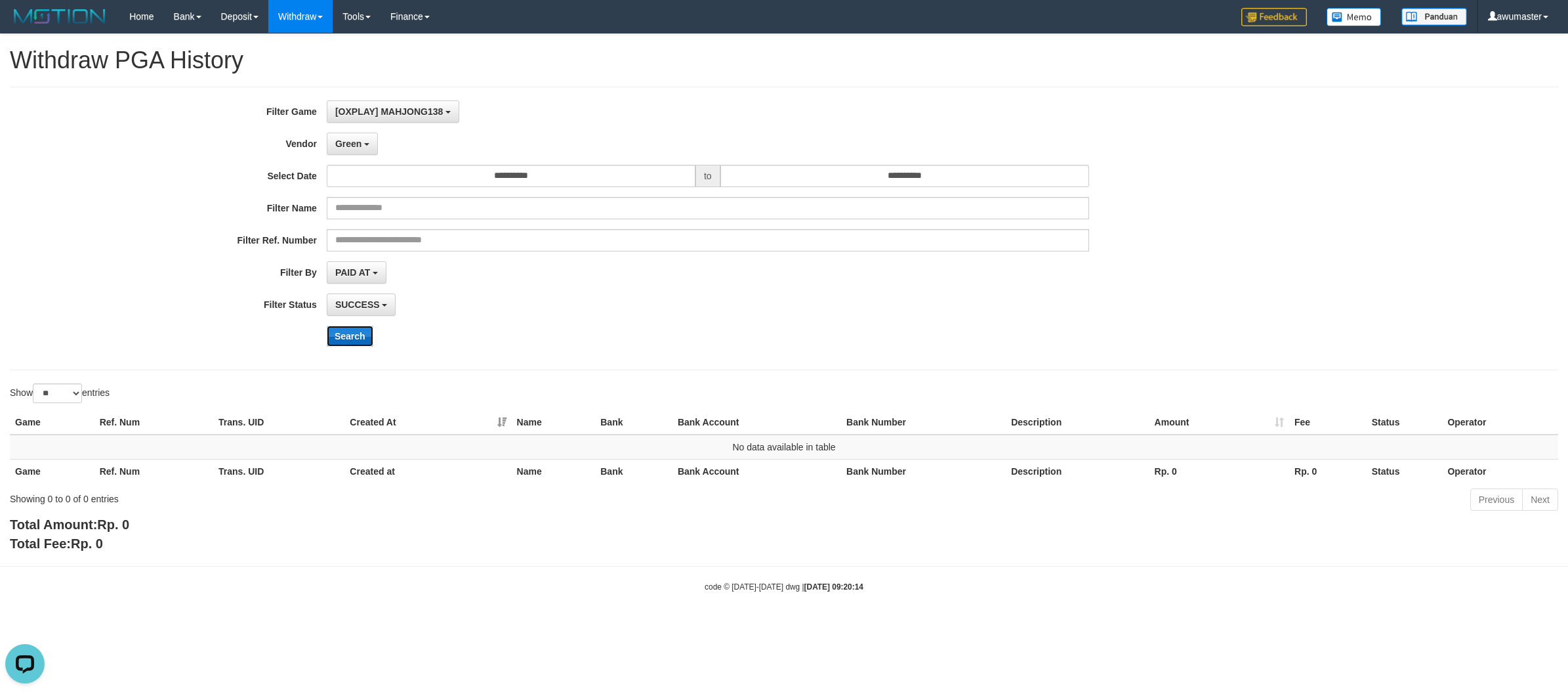
click at [343, 331] on button "Search" at bounding box center [350, 336] width 47 height 21
click at [364, 141] on button "Green" at bounding box center [352, 144] width 51 height 23
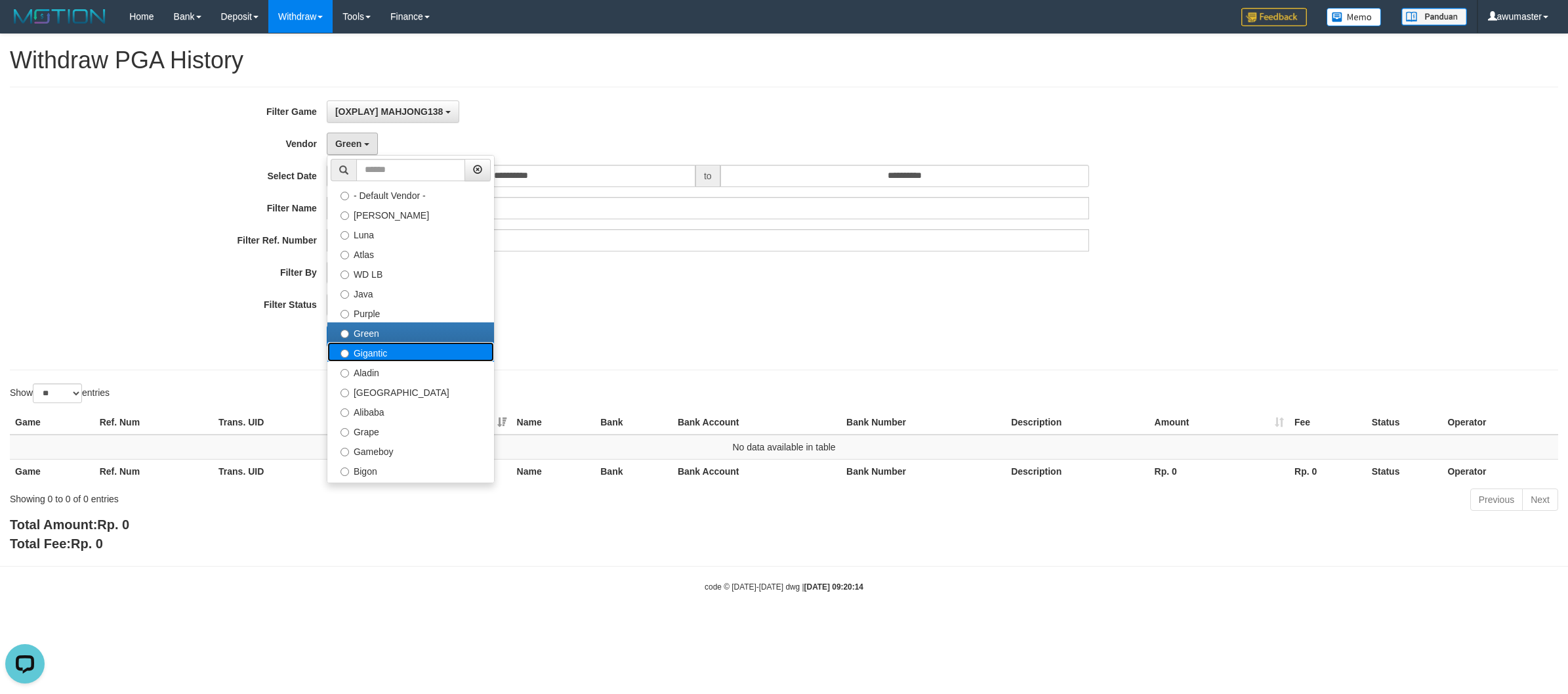
click at [391, 359] on label "Gigantic" at bounding box center [411, 352] width 167 height 20
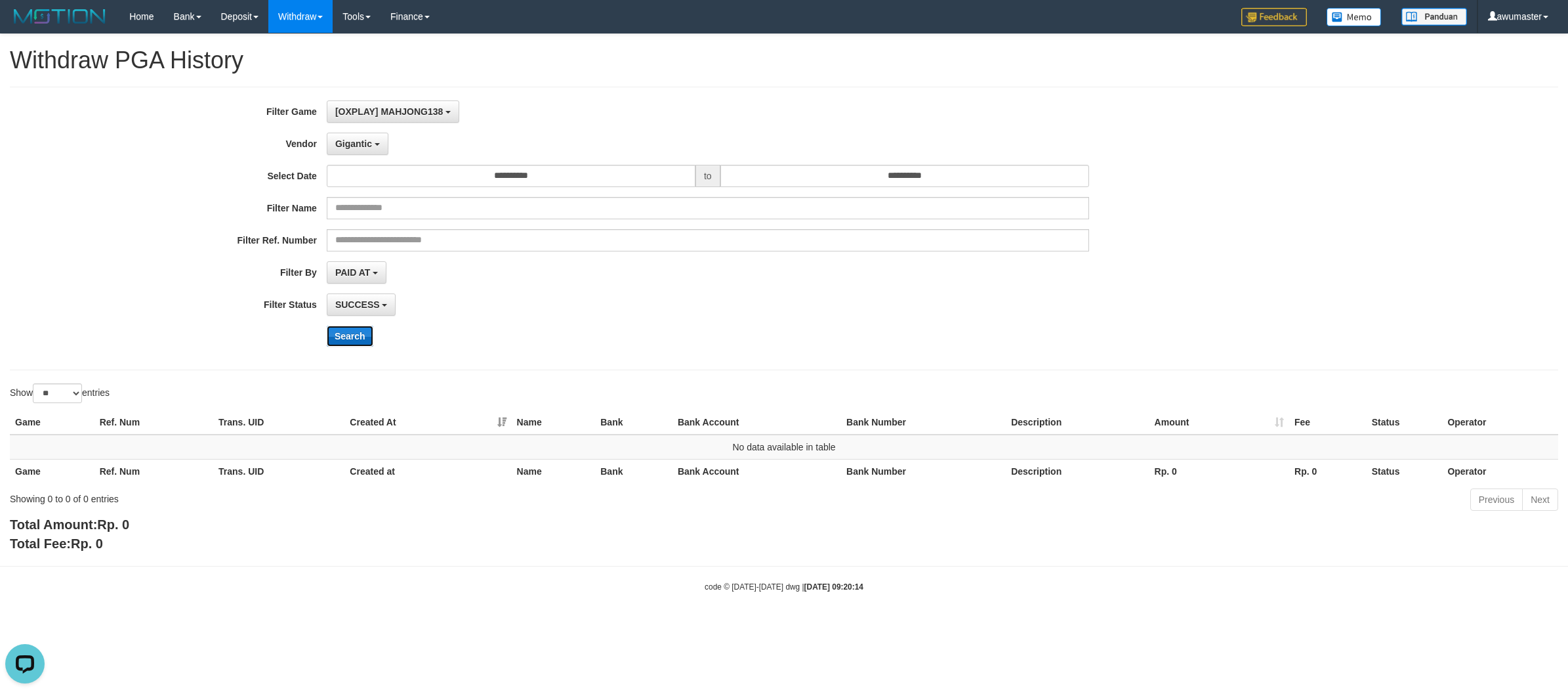
click at [349, 326] on button "Search" at bounding box center [350, 336] width 47 height 21
click at [366, 148] on span "Gigantic" at bounding box center [354, 143] width 37 height 11
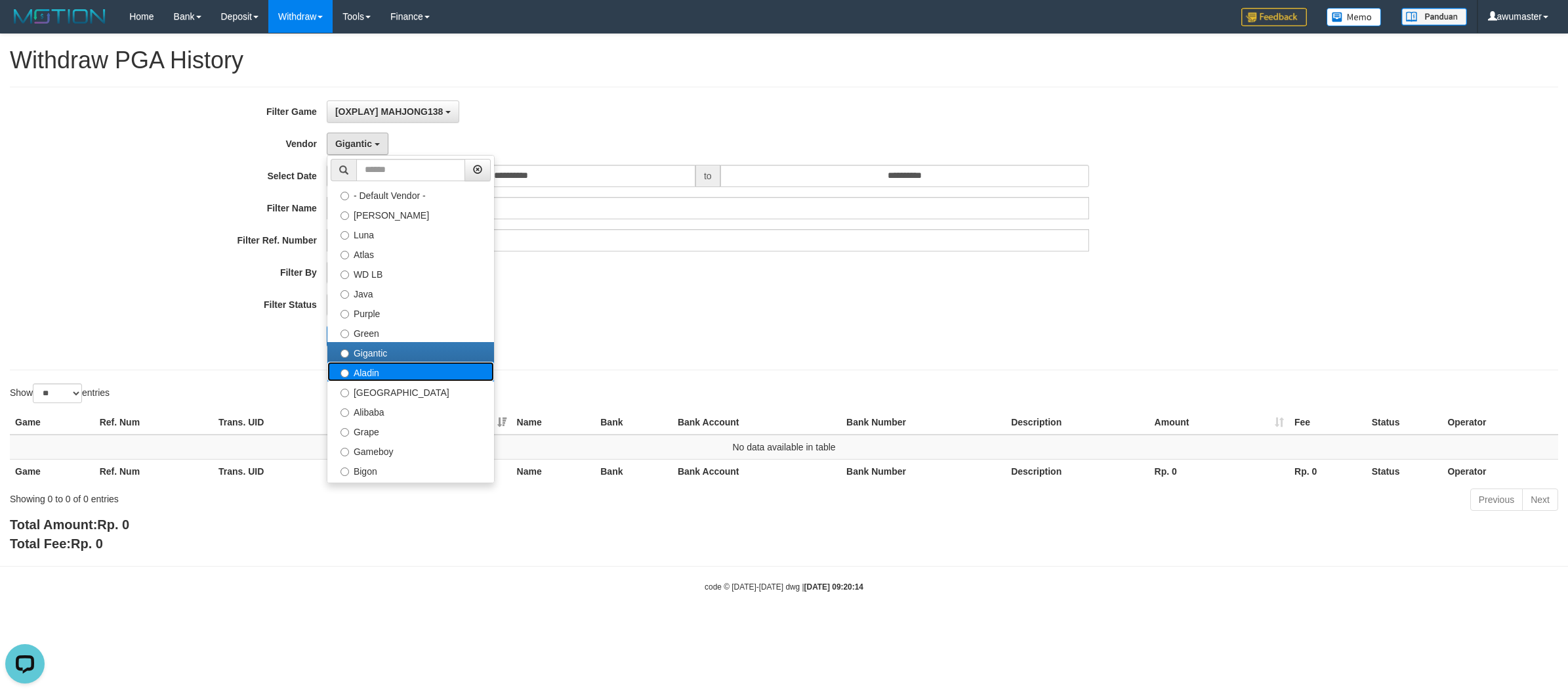
click at [391, 370] on label "Aladin" at bounding box center [411, 372] width 167 height 20
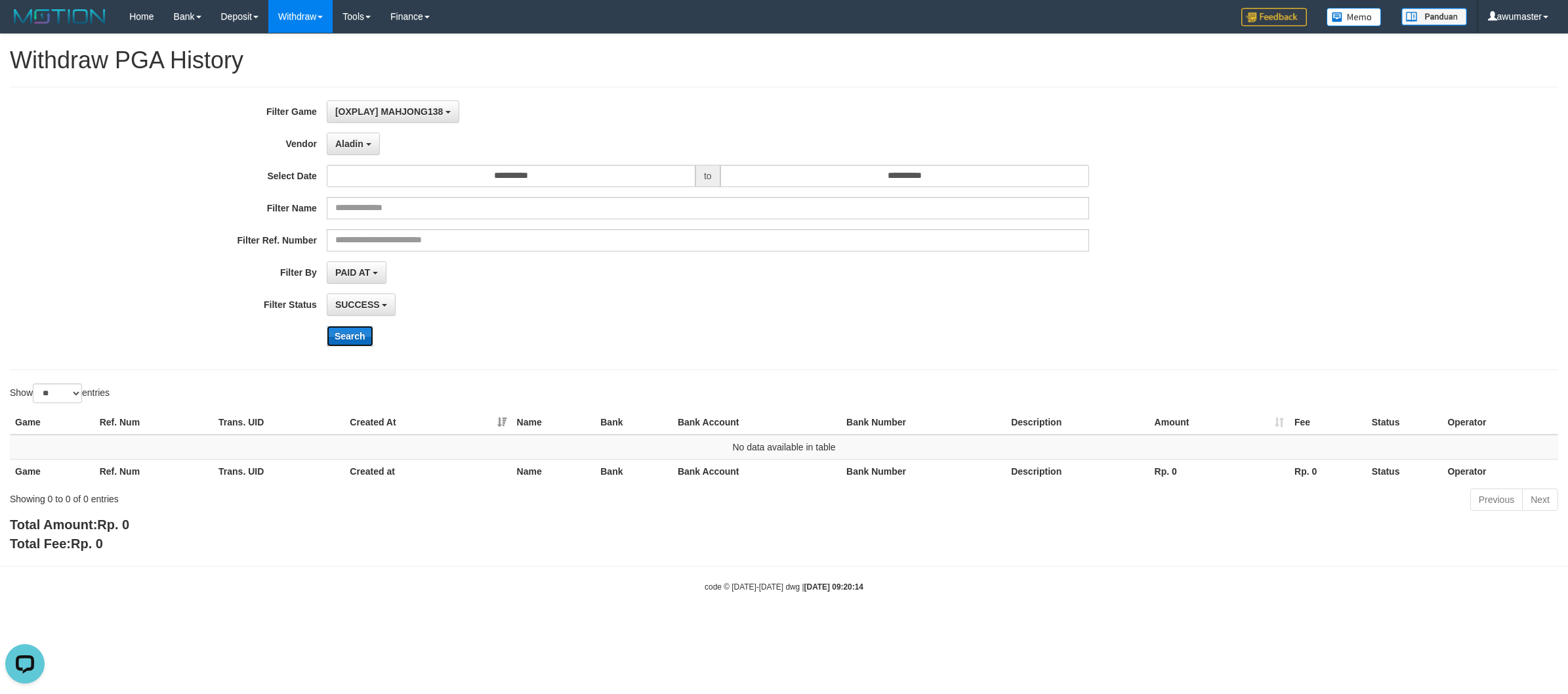
click at [355, 342] on button "Search" at bounding box center [350, 336] width 47 height 21
click at [365, 143] on button "Aladin" at bounding box center [353, 144] width 53 height 23
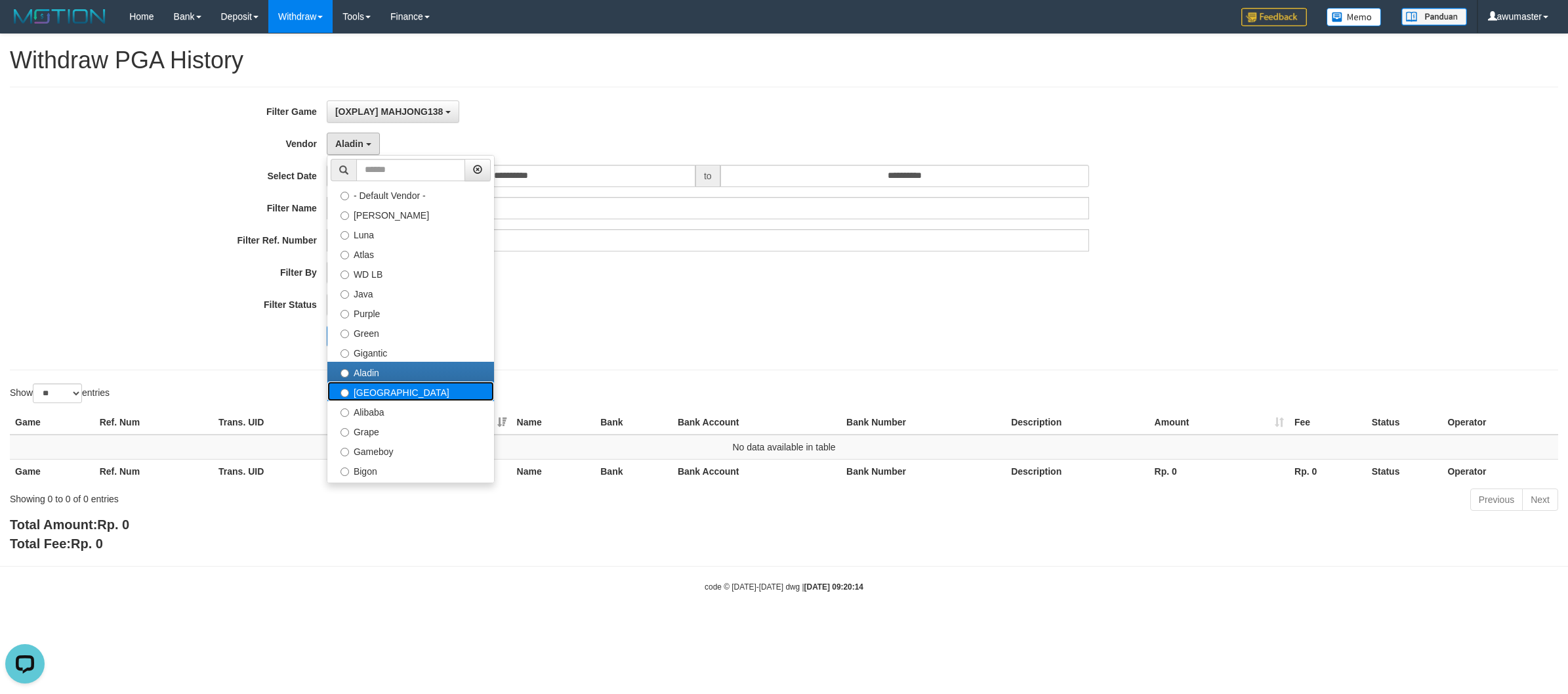
click at [384, 386] on label "[GEOGRAPHIC_DATA]" at bounding box center [411, 391] width 167 height 20
select select "**********"
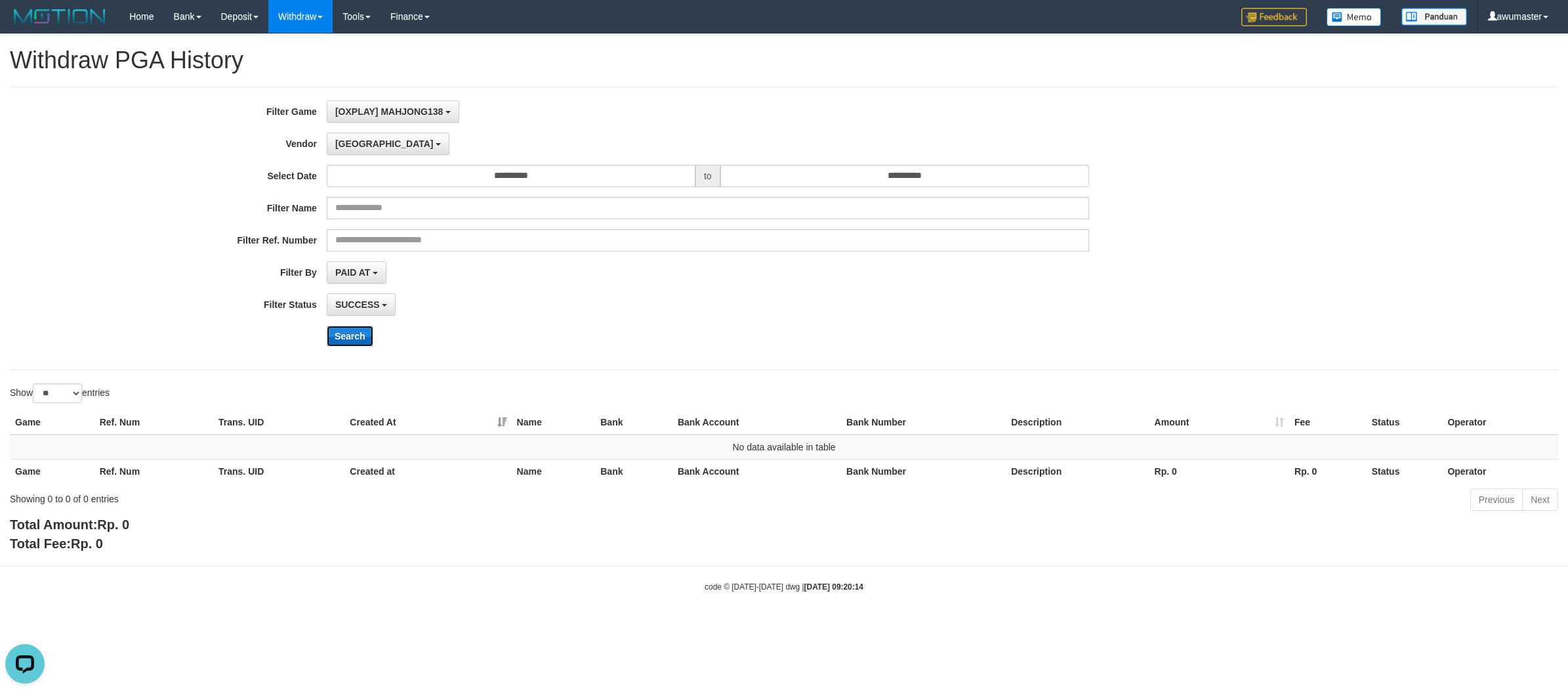
click at [354, 338] on button "Search" at bounding box center [350, 336] width 47 height 21
click at [348, 141] on span "[GEOGRAPHIC_DATA]" at bounding box center [384, 143] width 98 height 11
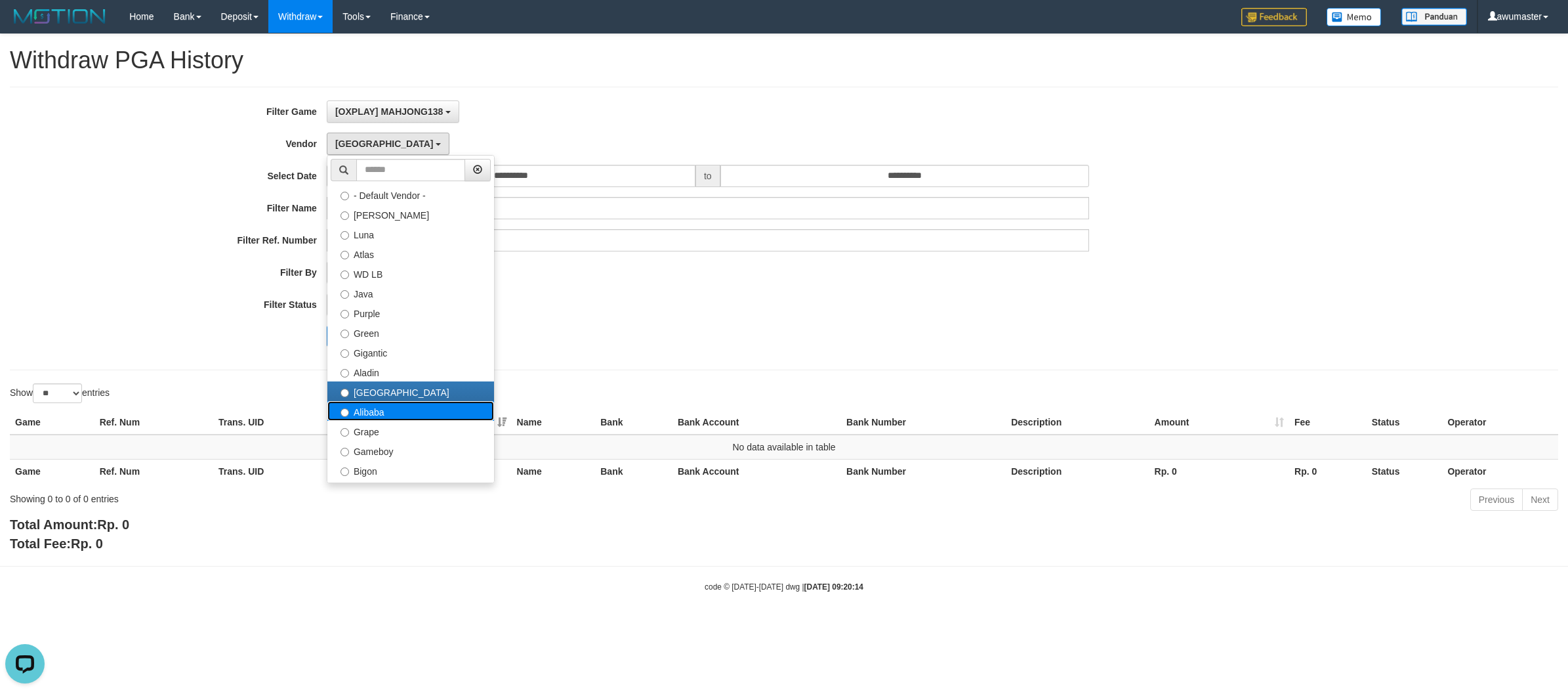
click at [382, 410] on label "Alibaba" at bounding box center [411, 411] width 167 height 20
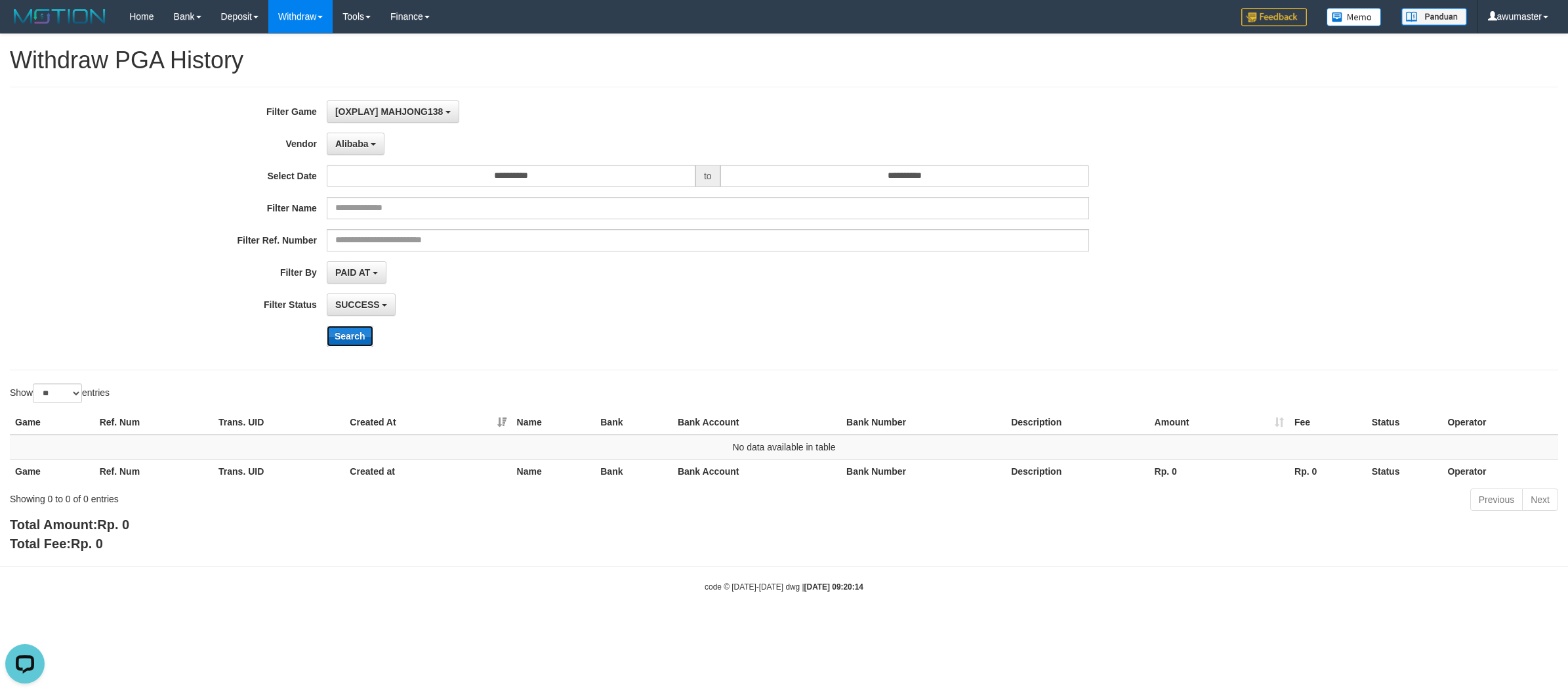
click at [365, 342] on button "Search" at bounding box center [350, 336] width 47 height 21
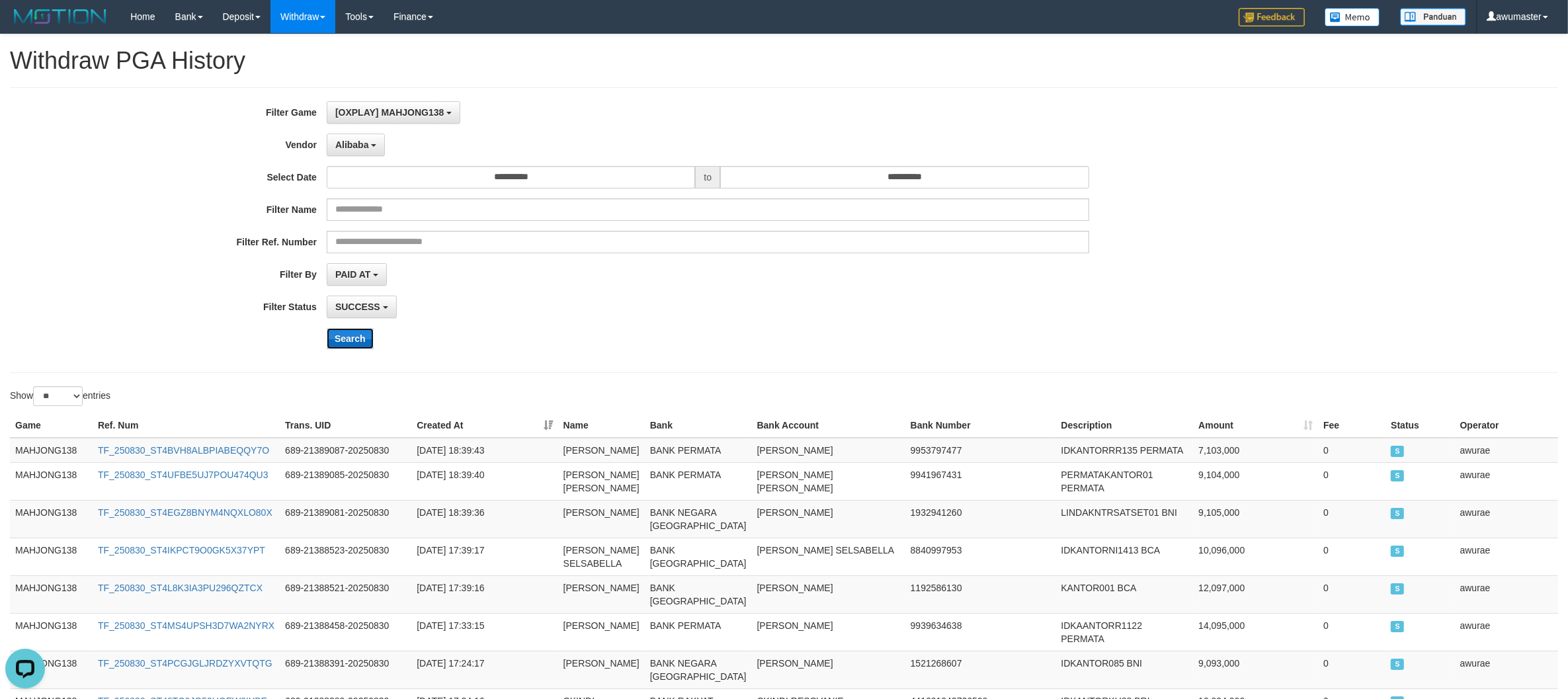
click at [355, 344] on button "Search" at bounding box center [350, 338] width 47 height 21
click at [350, 150] on span "Alibaba" at bounding box center [352, 144] width 34 height 11
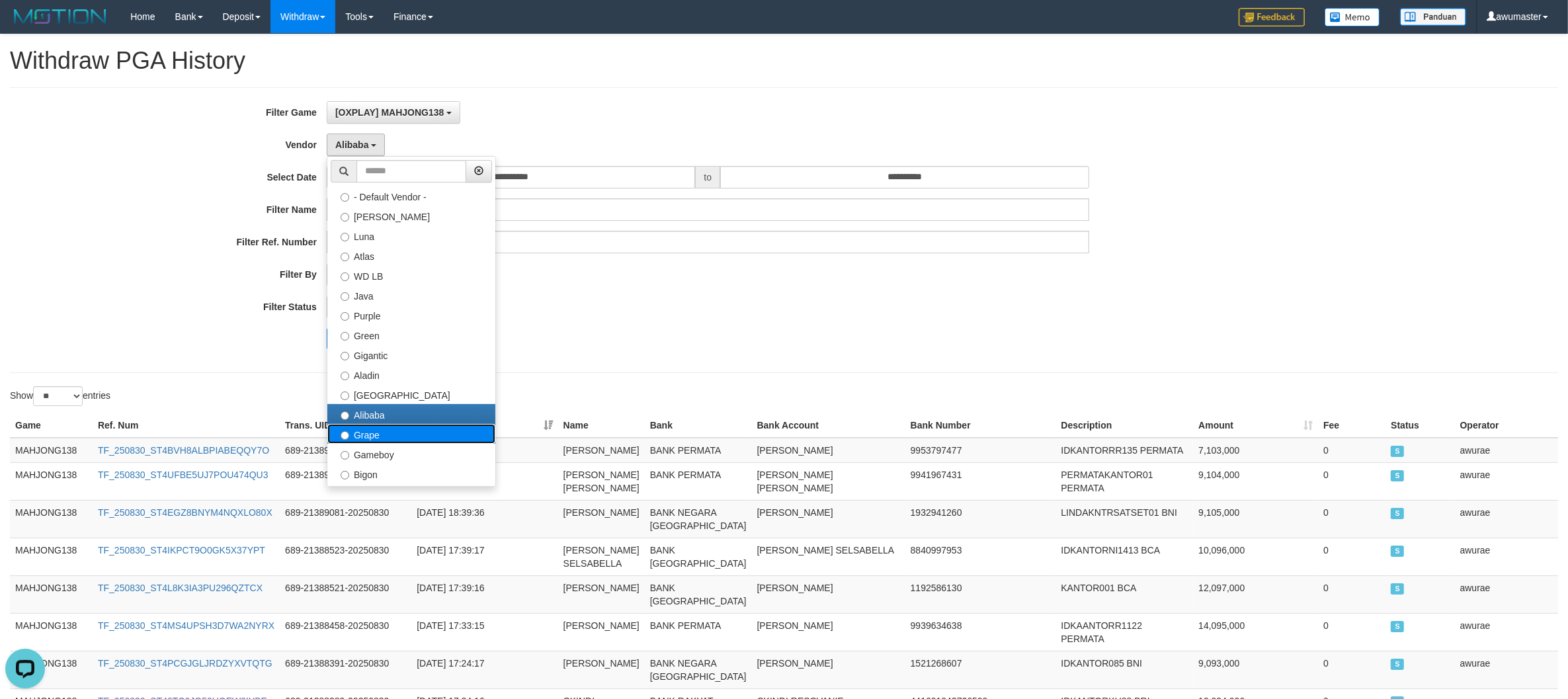
click at [379, 433] on label "Grape" at bounding box center [412, 433] width 168 height 20
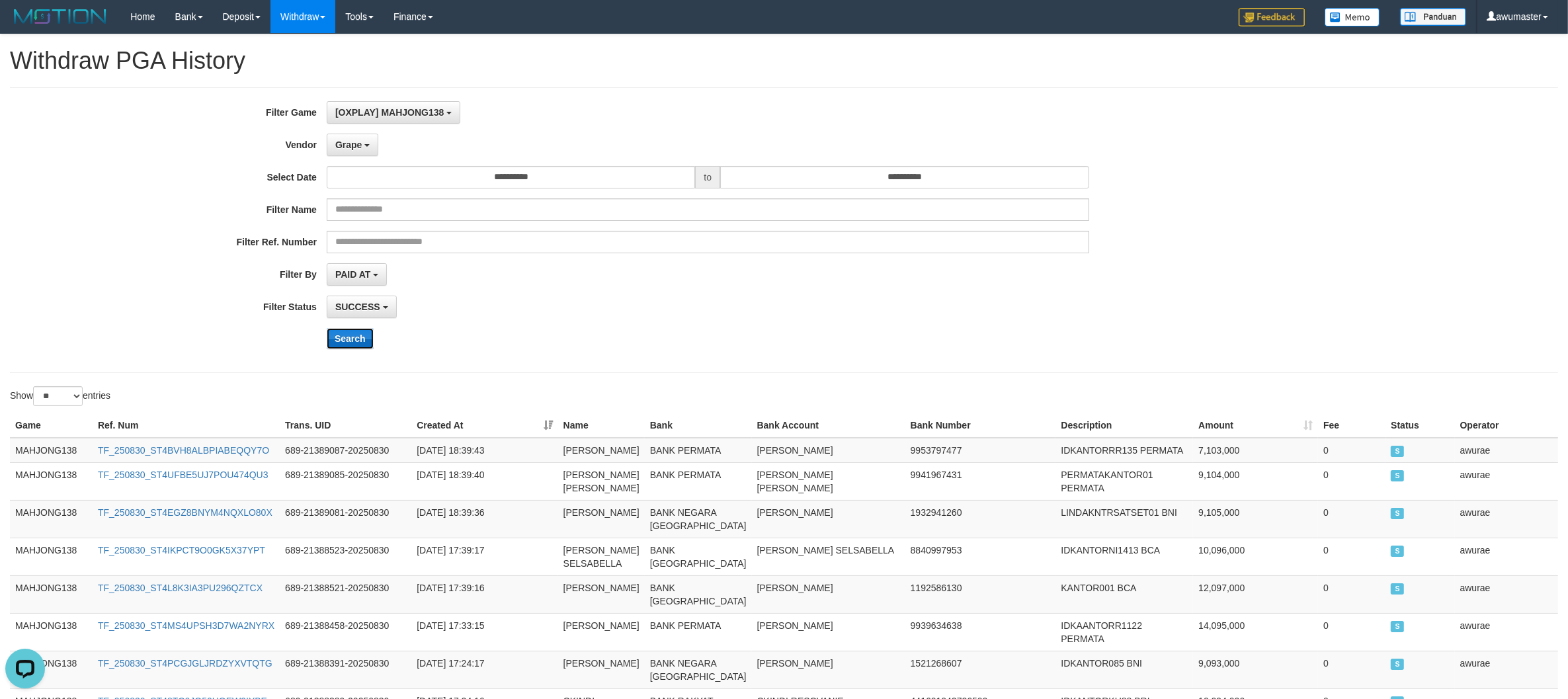
click at [353, 338] on button "Search" at bounding box center [350, 338] width 47 height 21
click at [361, 279] on span "PAID AT" at bounding box center [353, 275] width 35 height 11
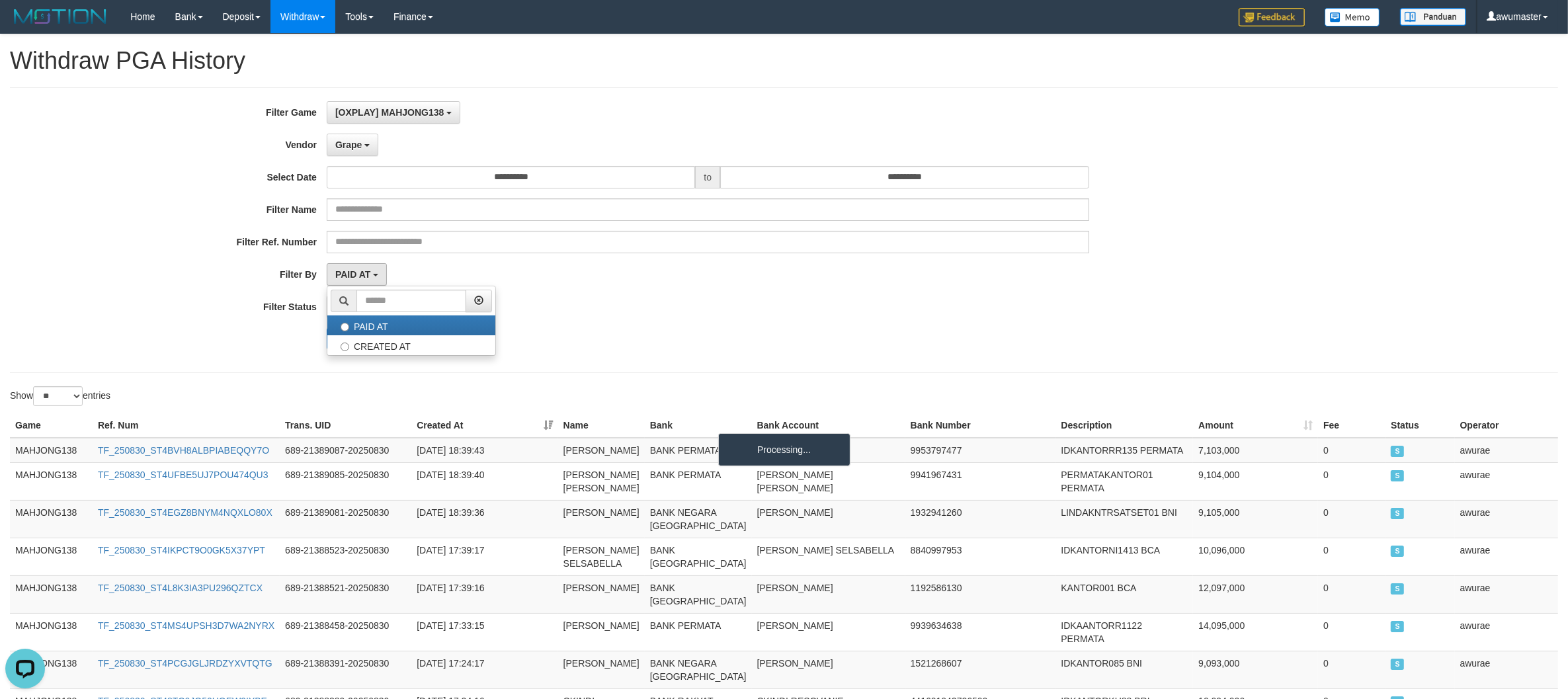
click at [764, 291] on div "**********" at bounding box center [653, 230] width 1307 height 258
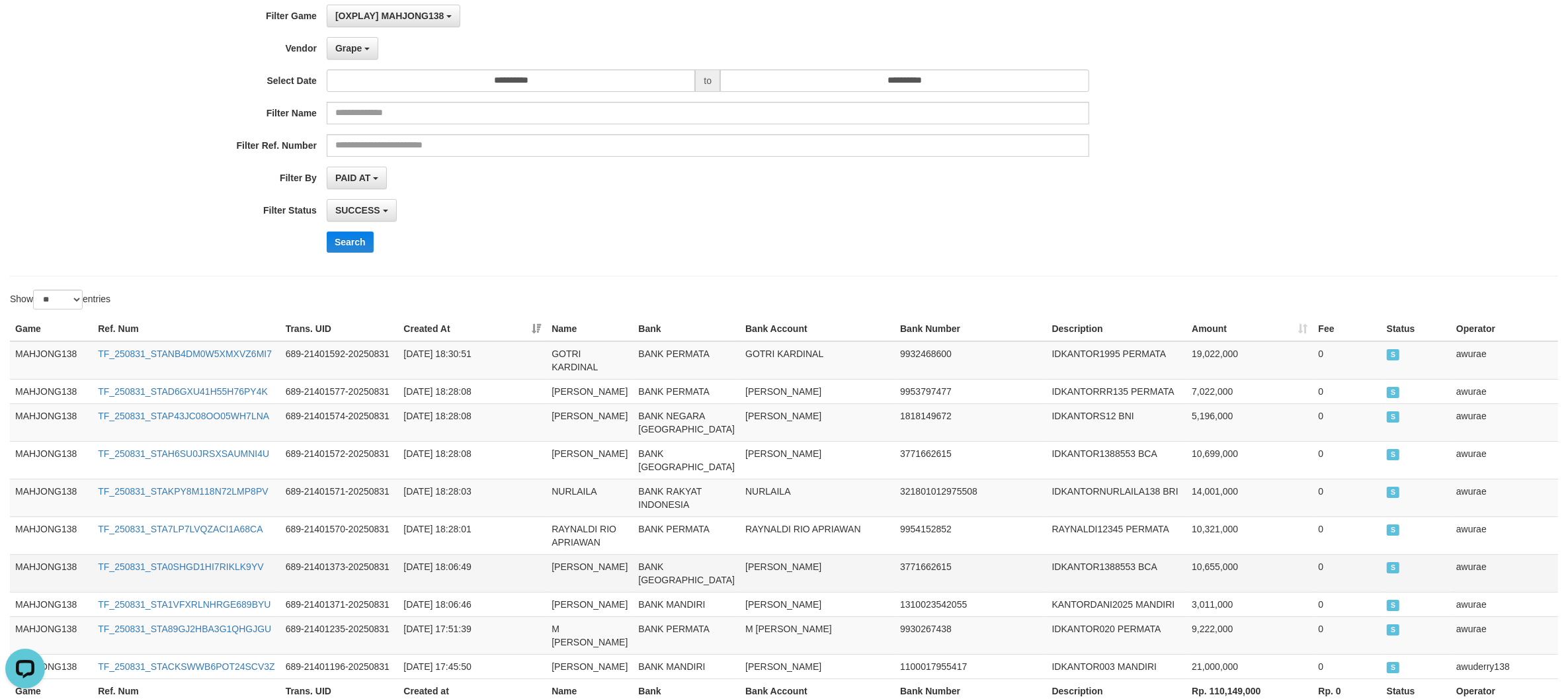
scroll to position [78, 0]
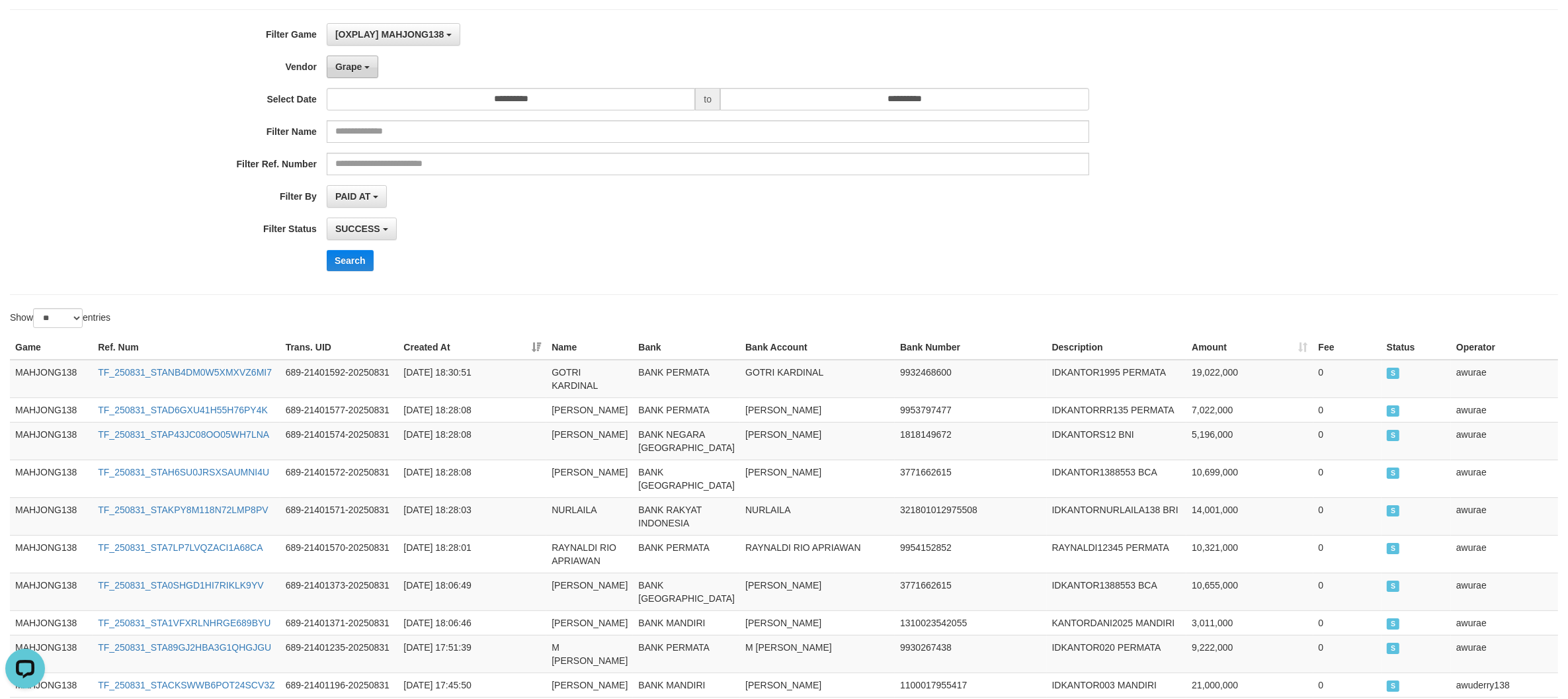
click at [343, 73] on button "Grape" at bounding box center [353, 67] width 51 height 23
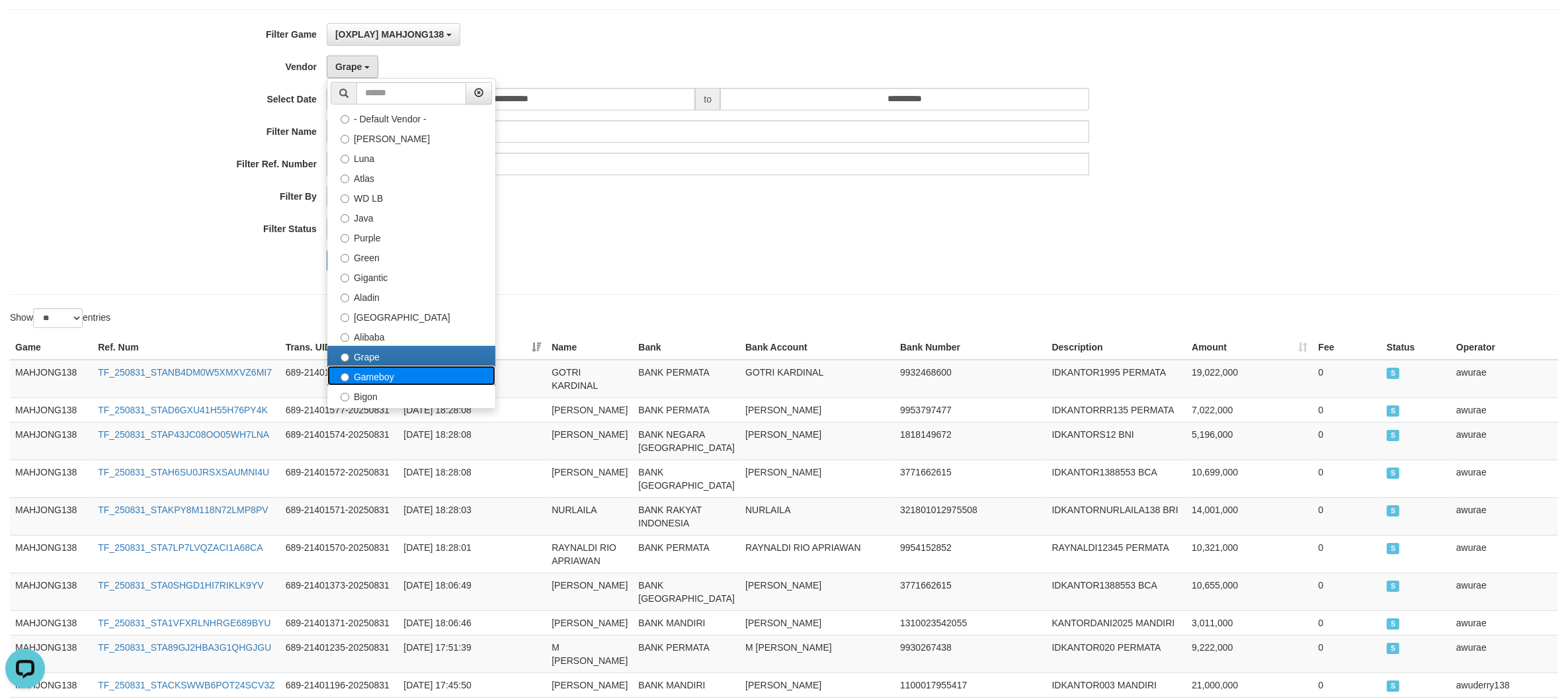
click at [415, 377] on label "Gameboy" at bounding box center [412, 375] width 168 height 20
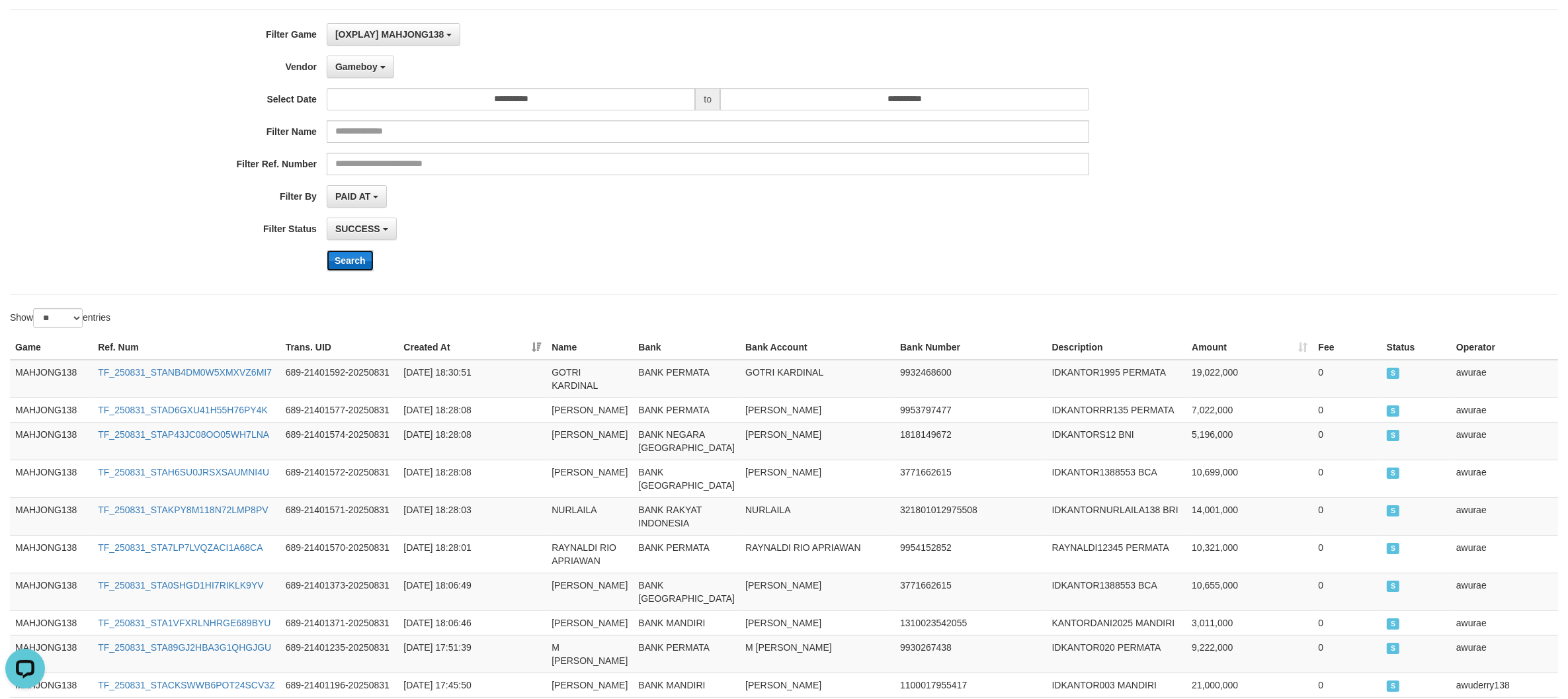
click at [346, 269] on button "Search" at bounding box center [350, 260] width 47 height 21
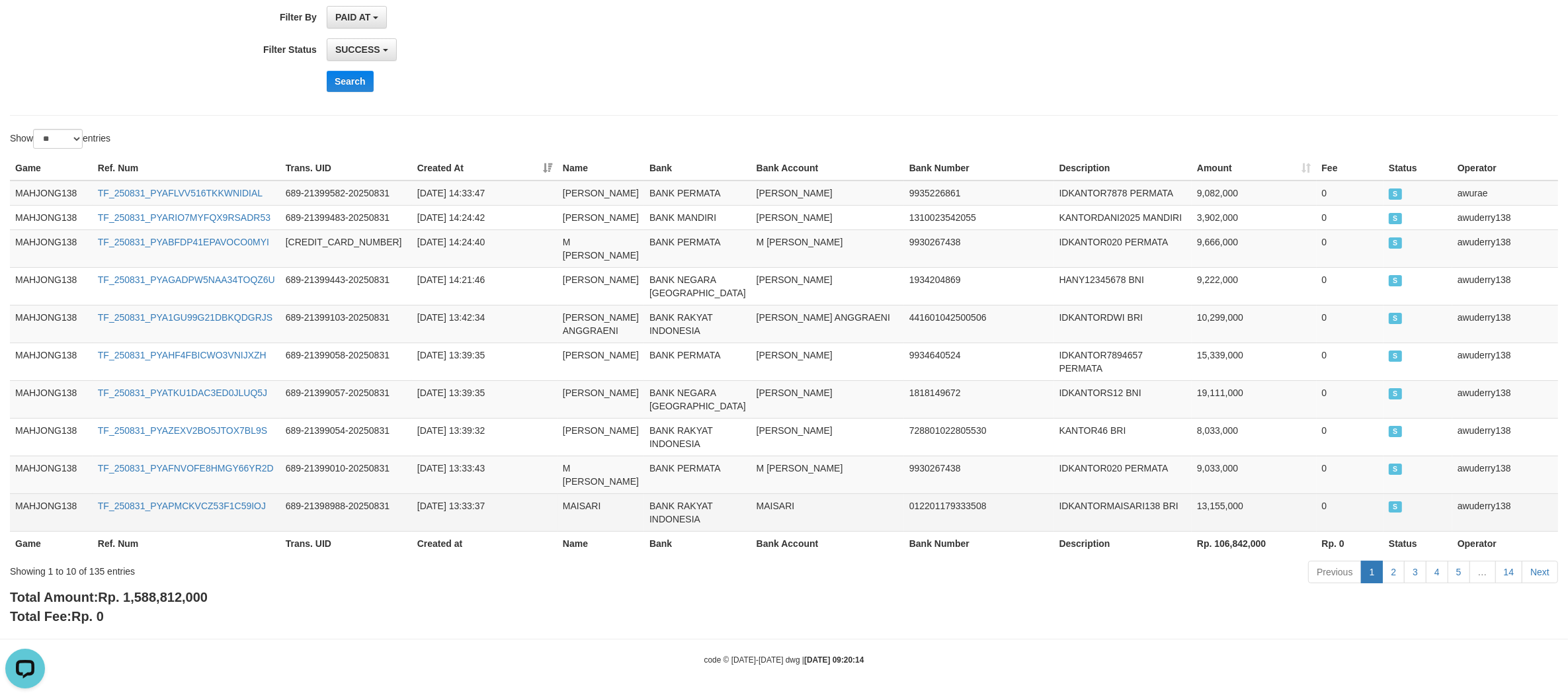
scroll to position [0, 0]
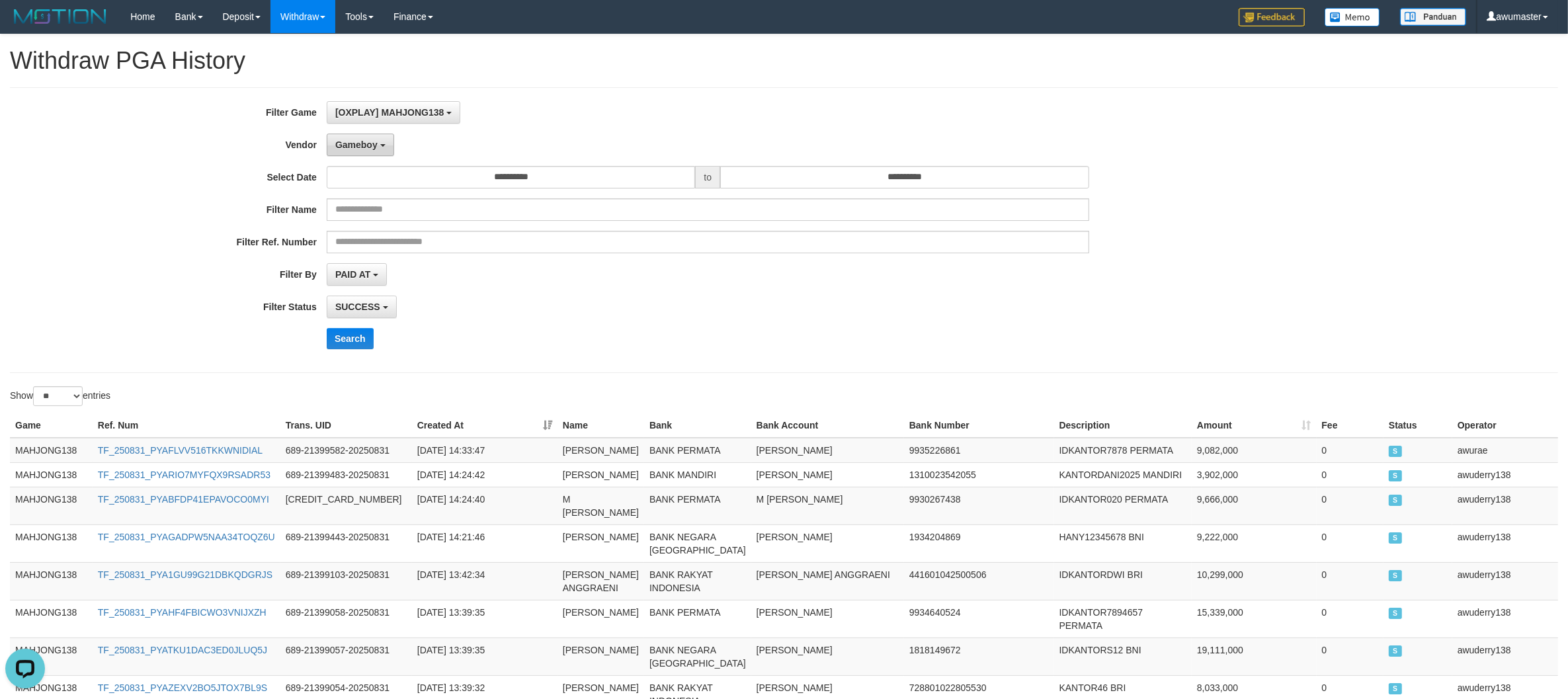
click at [377, 150] on span "Gameboy" at bounding box center [356, 144] width 42 height 11
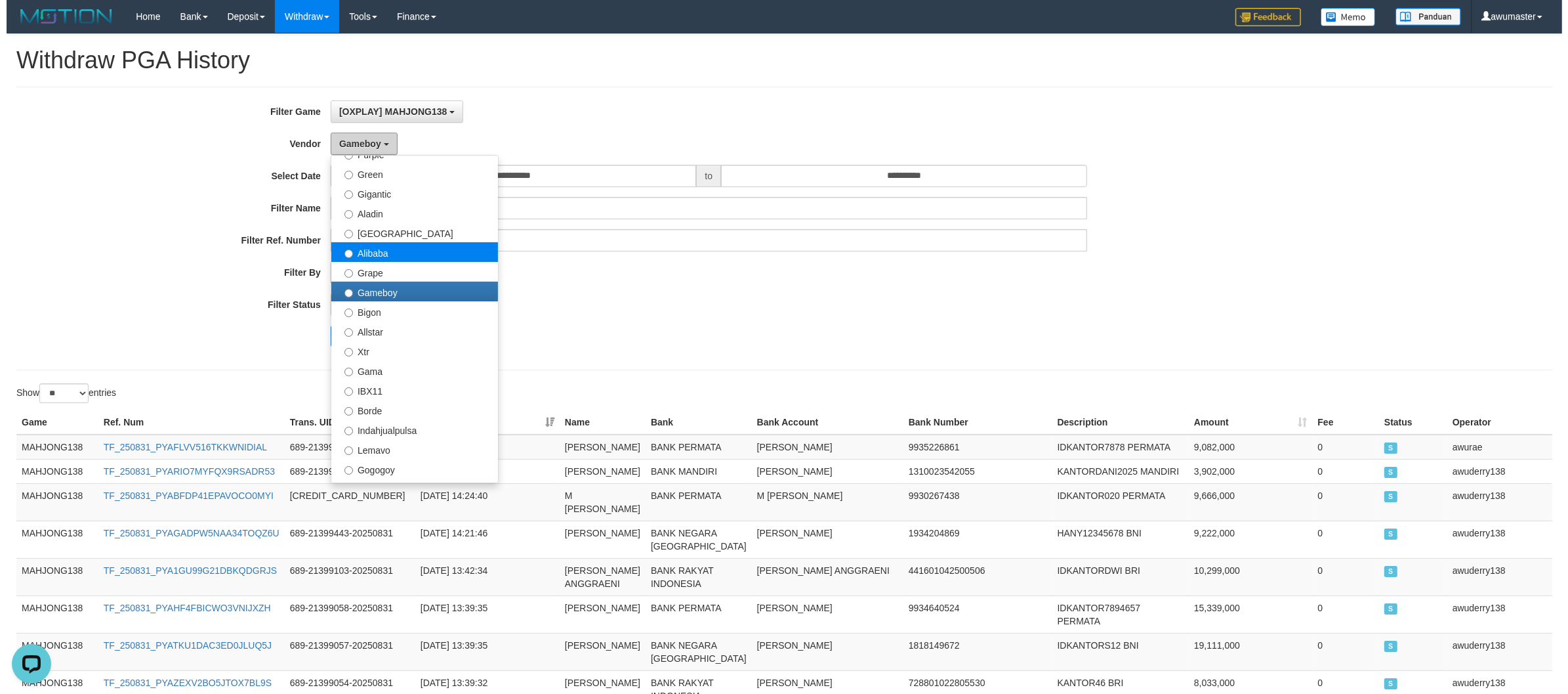
scroll to position [164, 0]
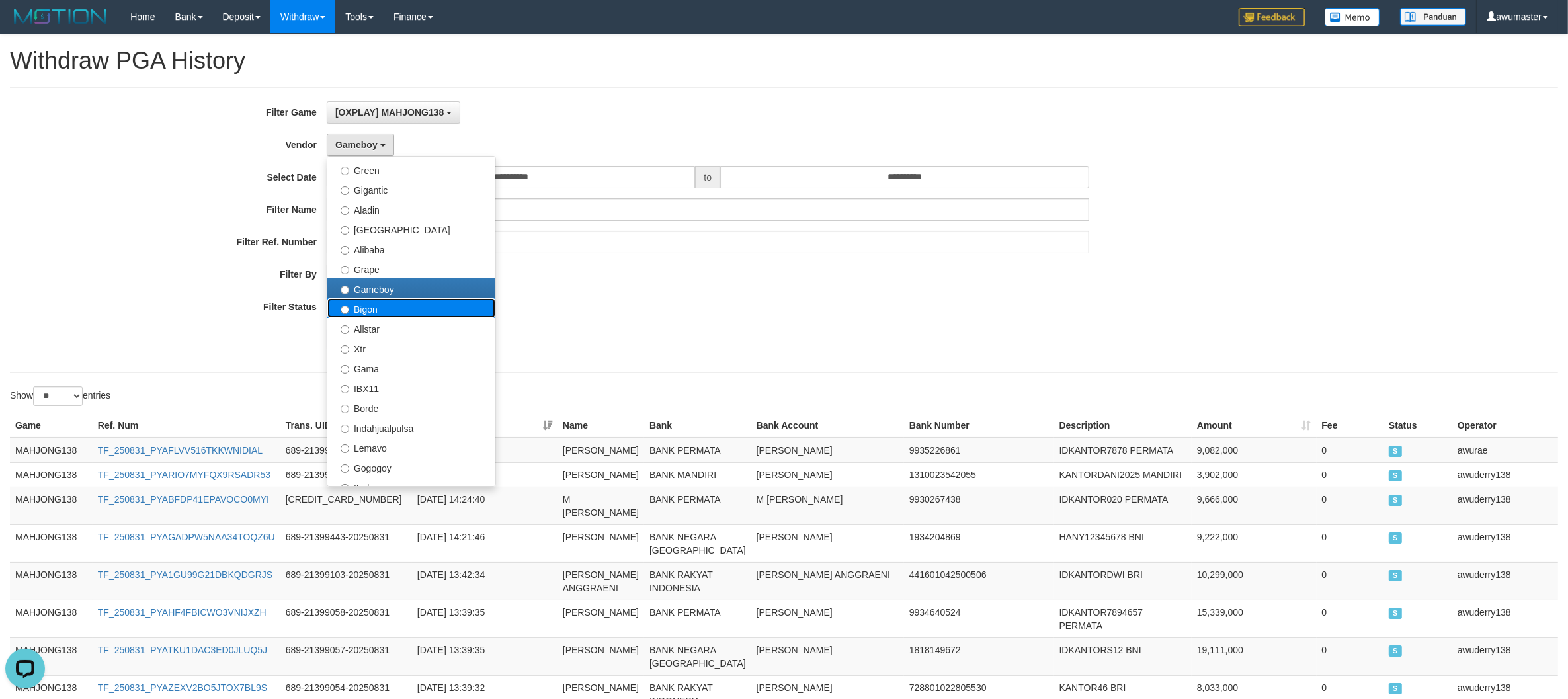
click at [408, 307] on label "Bigon" at bounding box center [412, 308] width 168 height 20
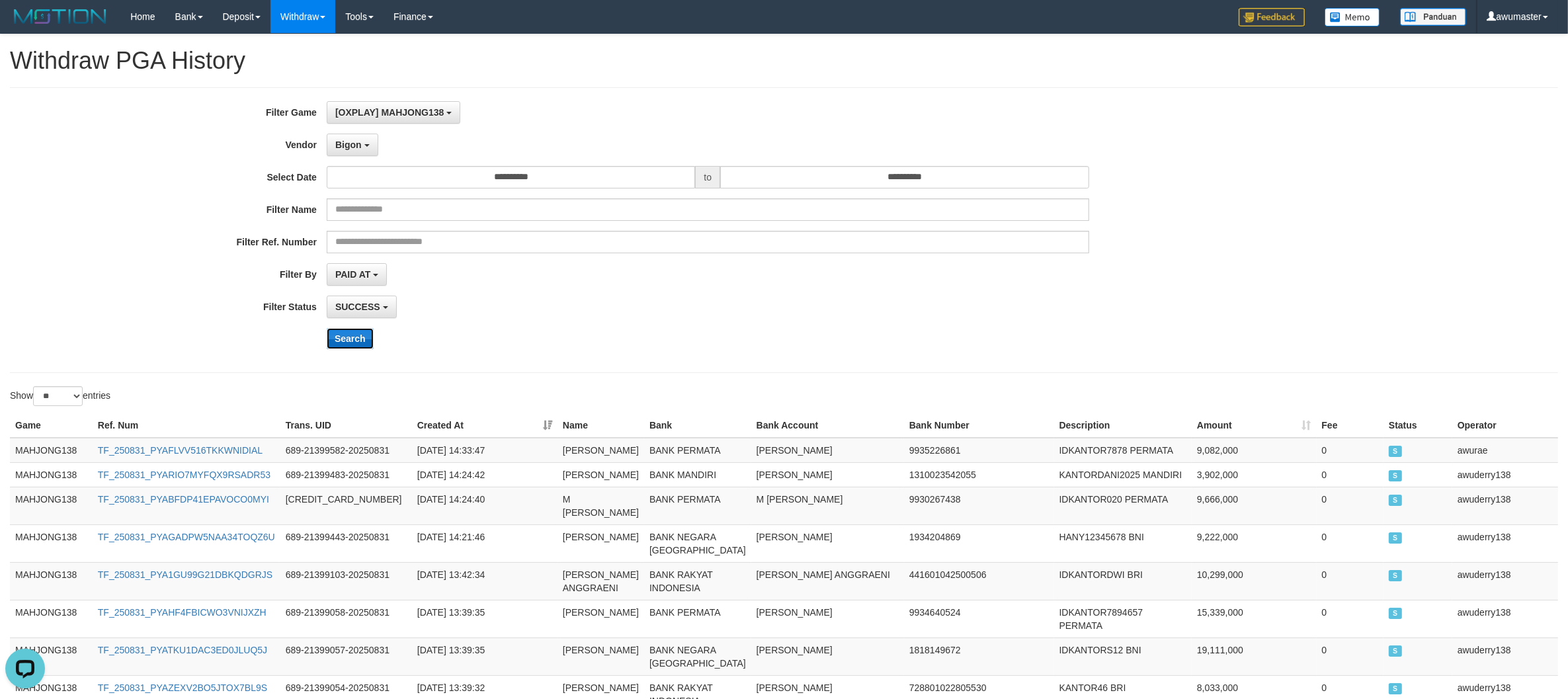
click at [348, 343] on button "Search" at bounding box center [350, 338] width 47 height 21
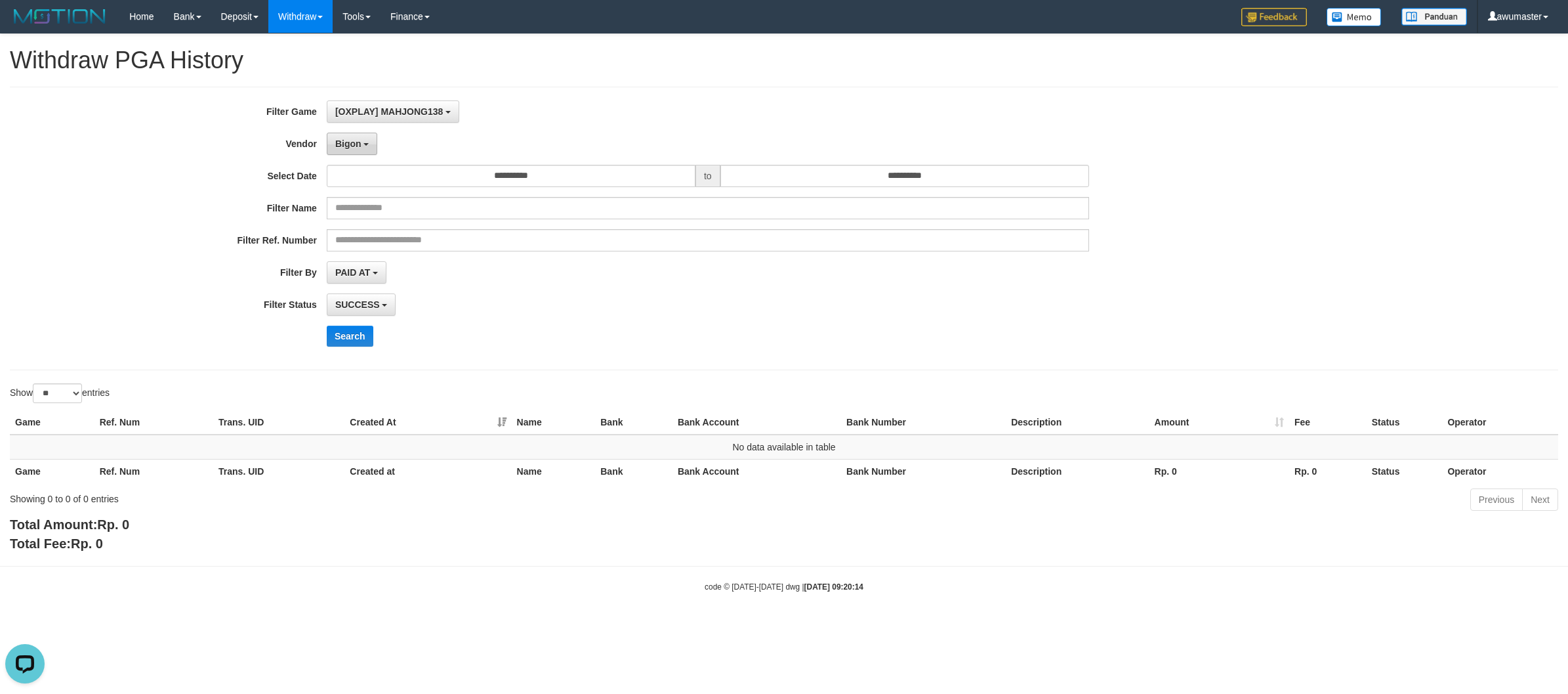
click at [356, 151] on button "Bigon" at bounding box center [352, 144] width 51 height 23
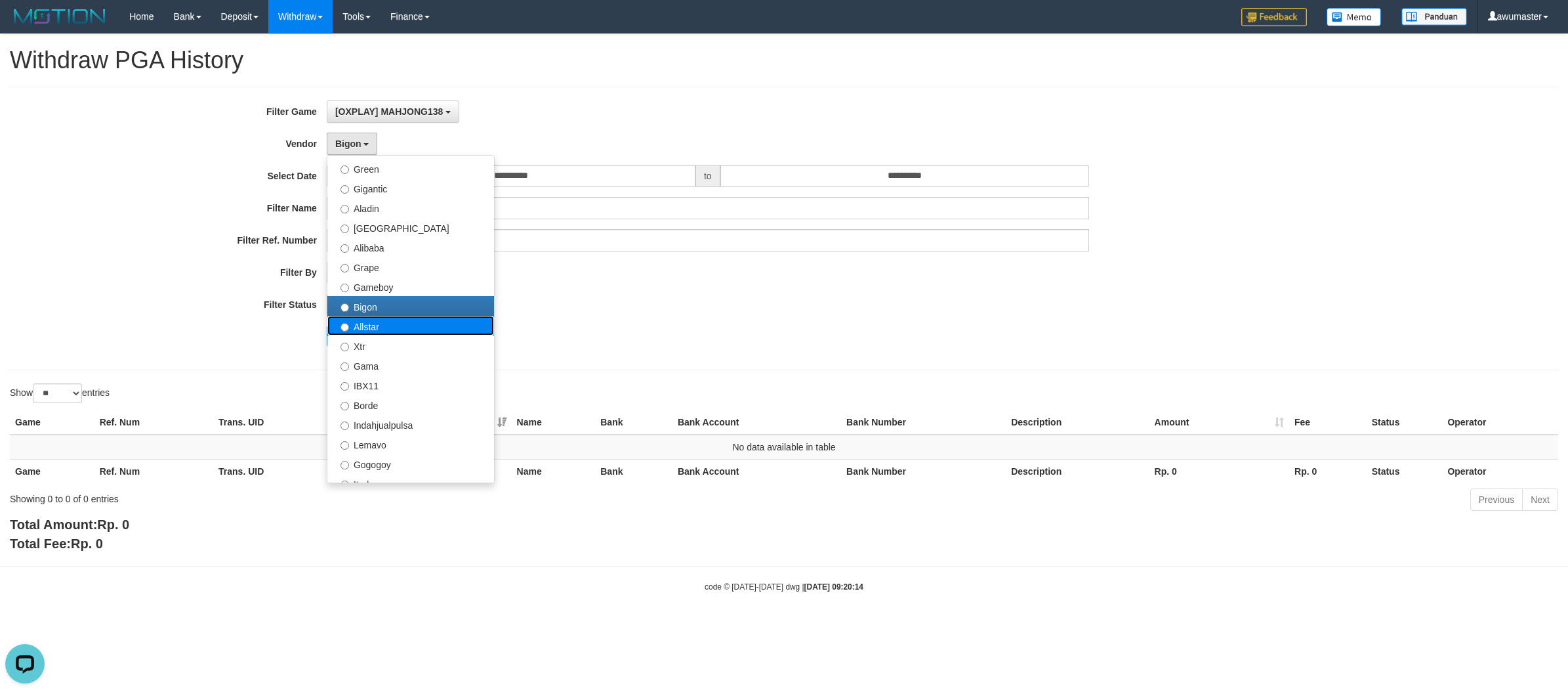
click at [420, 321] on label "Allstar" at bounding box center [411, 325] width 167 height 20
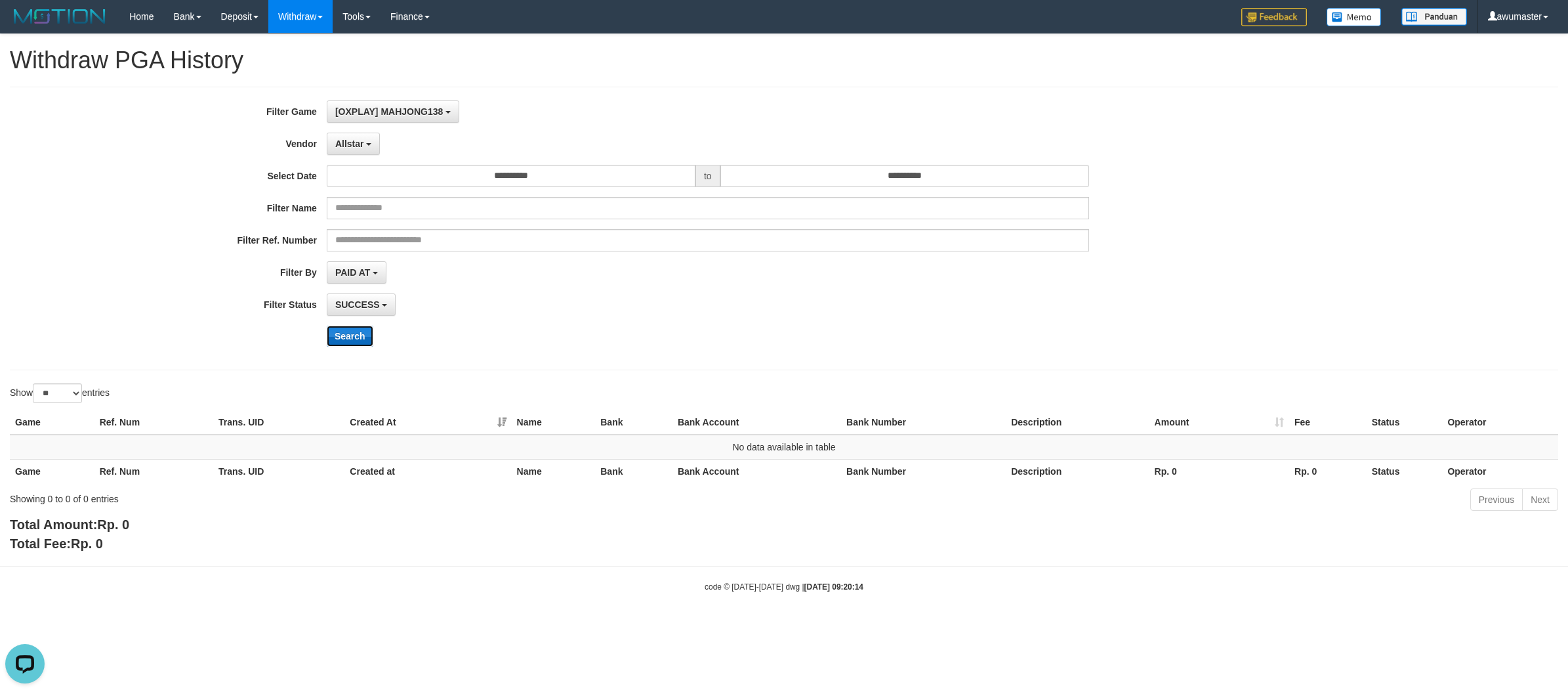
click at [351, 332] on button "Search" at bounding box center [350, 336] width 47 height 21
click at [343, 152] on button "Allstar" at bounding box center [353, 144] width 53 height 23
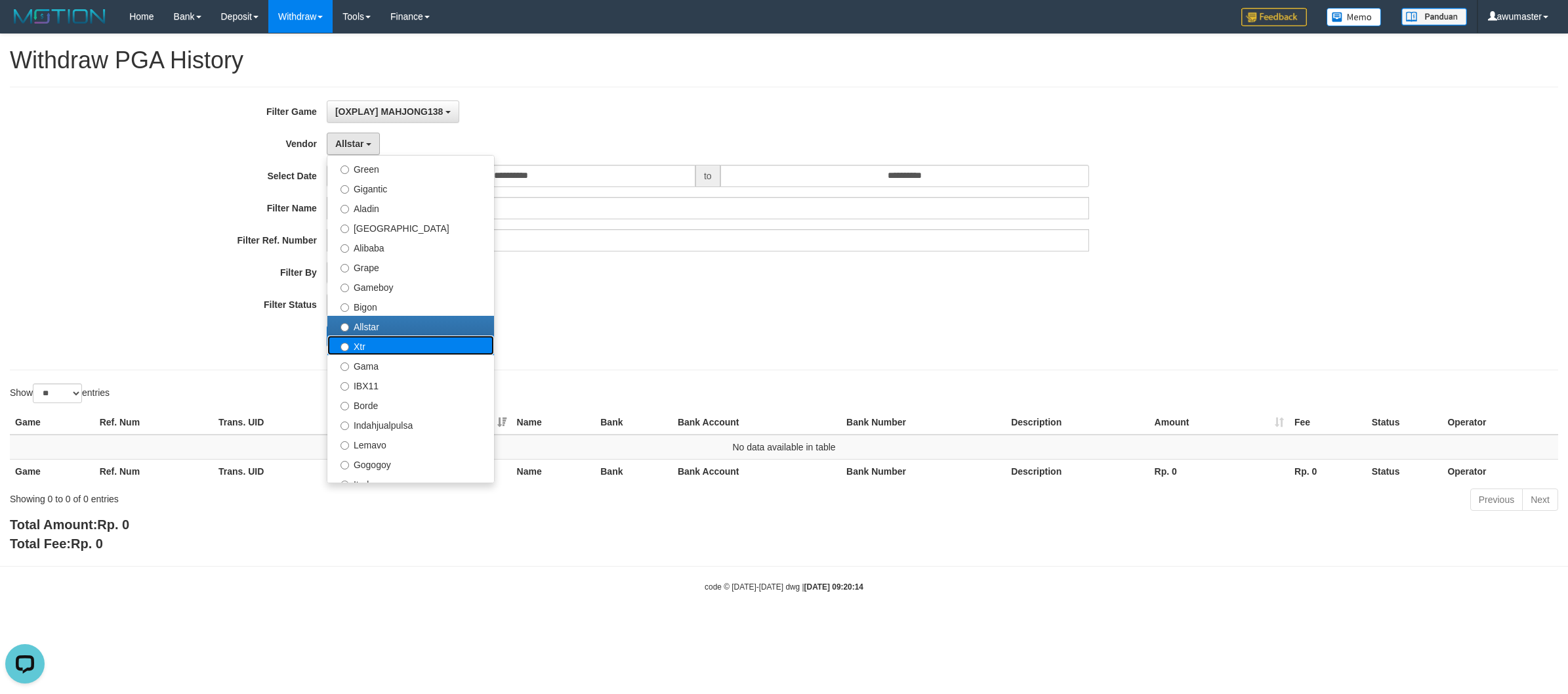
click at [408, 345] on label "Xtr" at bounding box center [411, 345] width 167 height 20
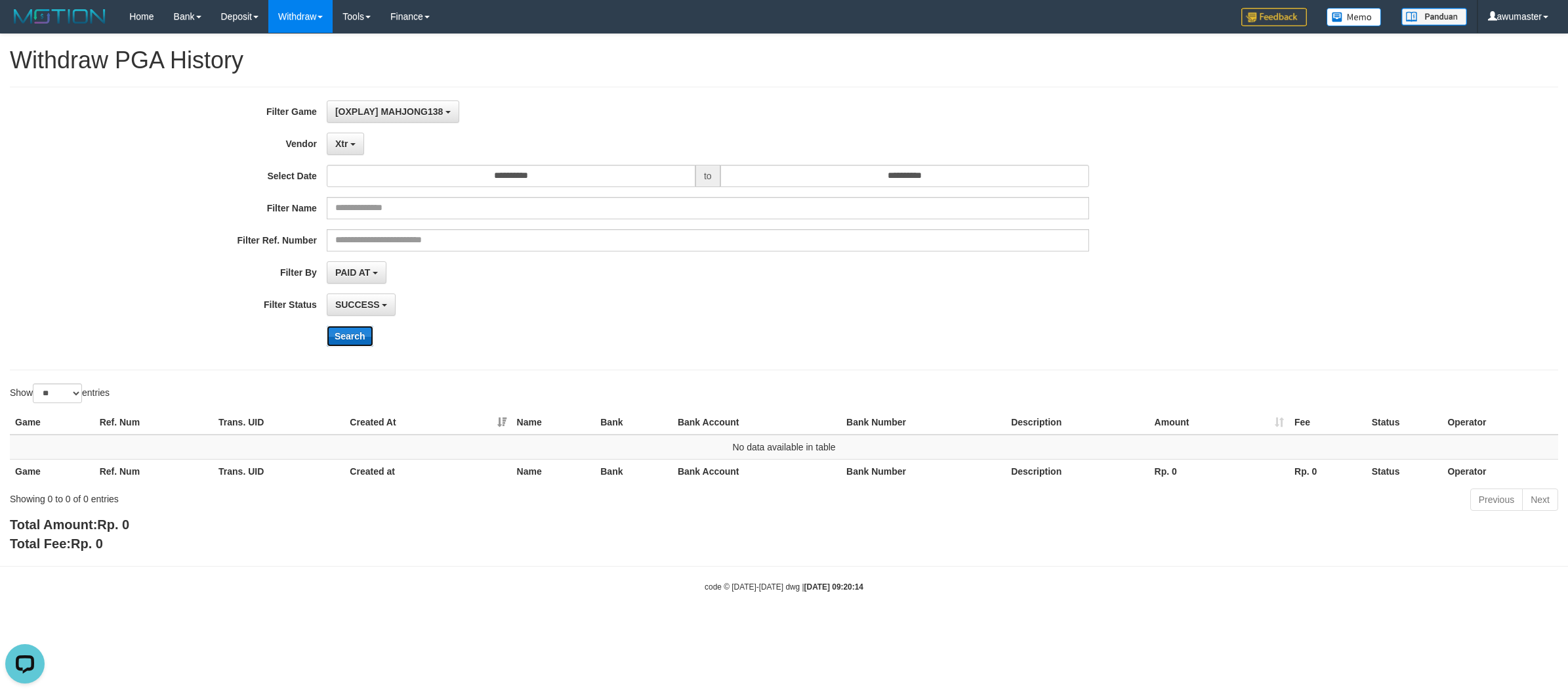
click at [362, 341] on button "Search" at bounding box center [350, 336] width 47 height 21
click at [351, 149] on button "Xtr" at bounding box center [345, 144] width 38 height 23
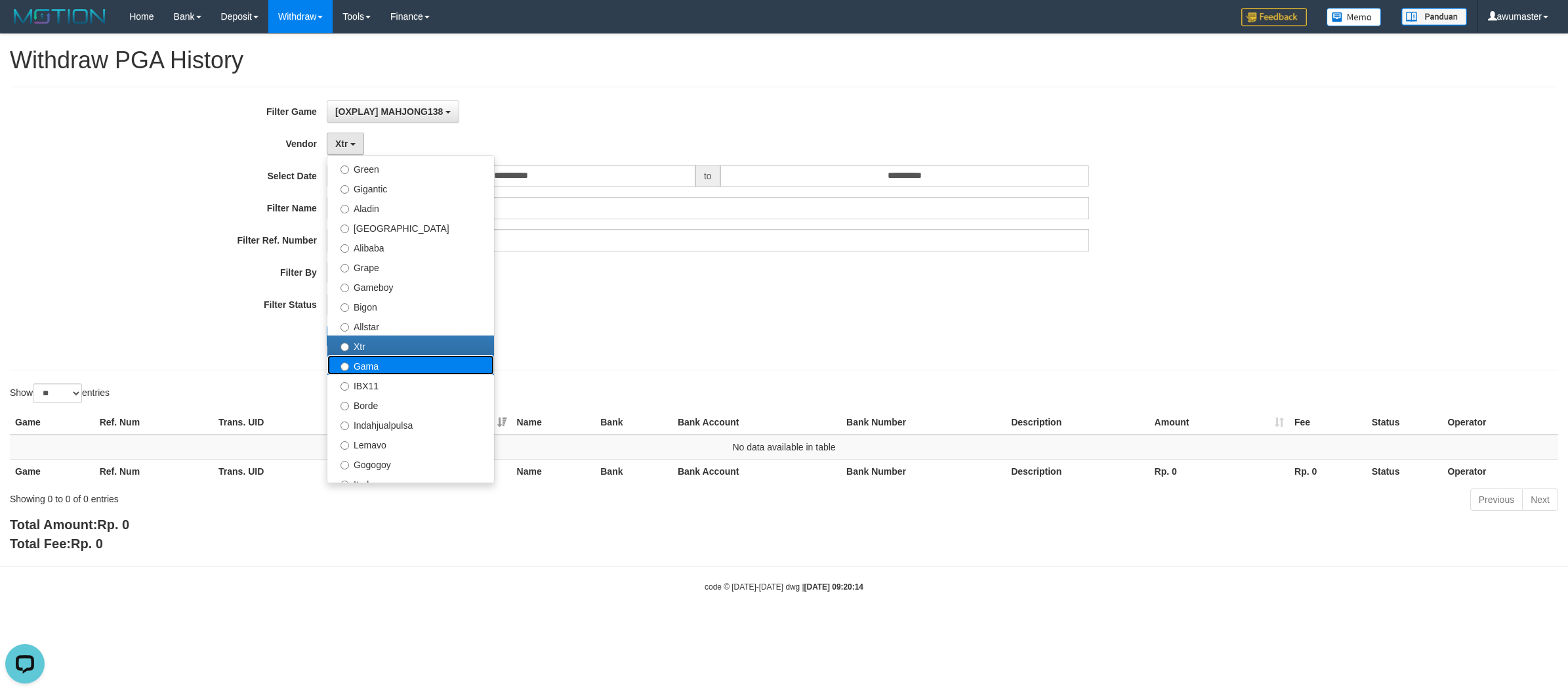
click at [408, 368] on label "Gama" at bounding box center [411, 365] width 167 height 20
select select "**********"
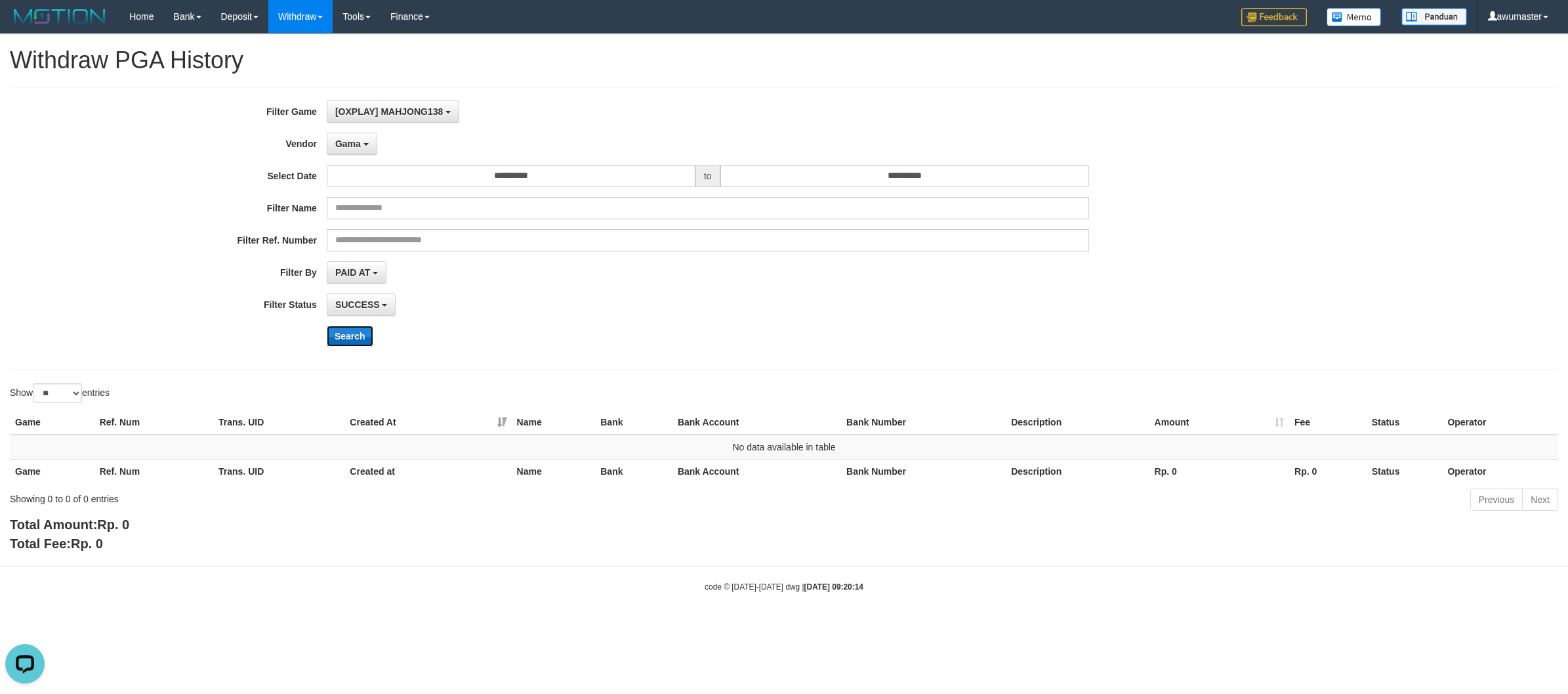
click at [362, 339] on button "Search" at bounding box center [350, 336] width 47 height 21
click at [378, 158] on div "**********" at bounding box center [653, 228] width 1307 height 256
click at [349, 152] on button "Gama" at bounding box center [351, 144] width 50 height 23
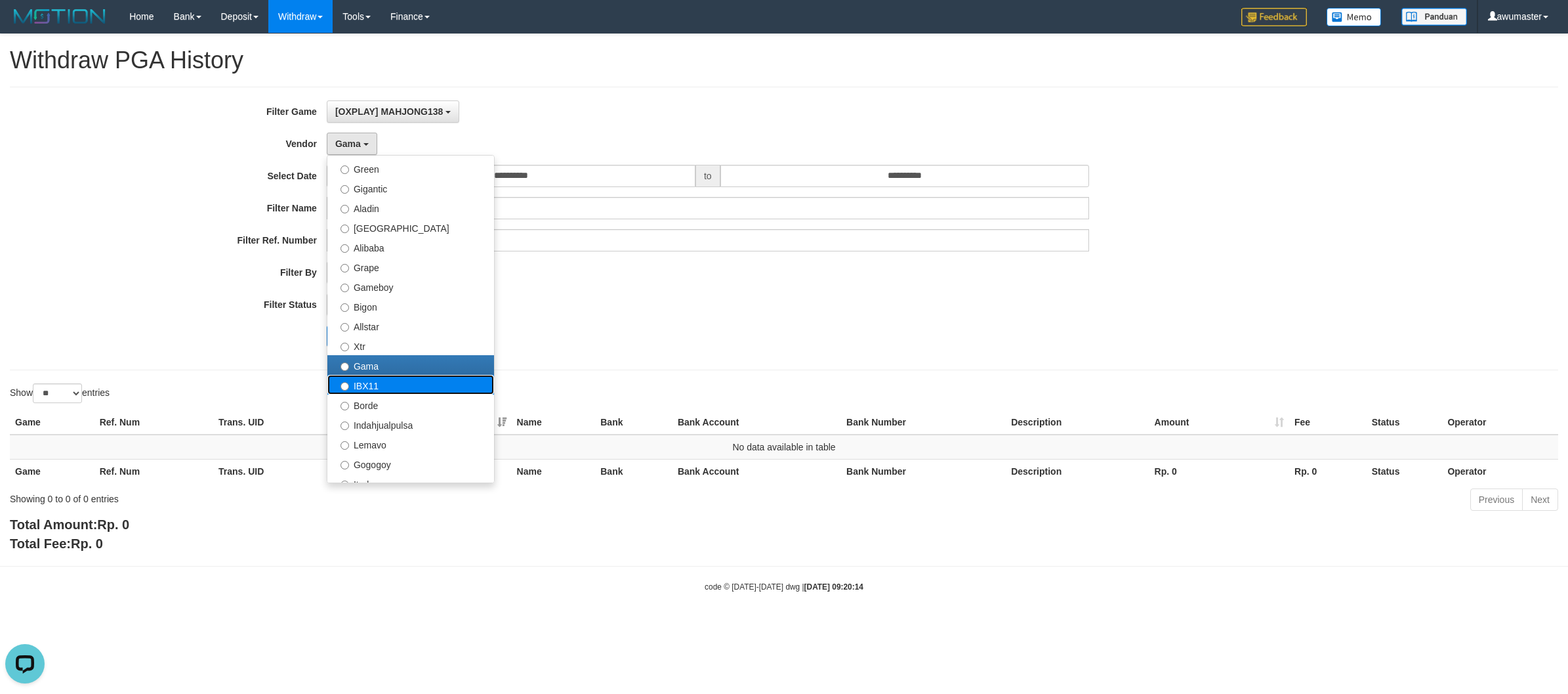
click at [412, 383] on label "IBX11" at bounding box center [411, 385] width 167 height 20
select select "**********"
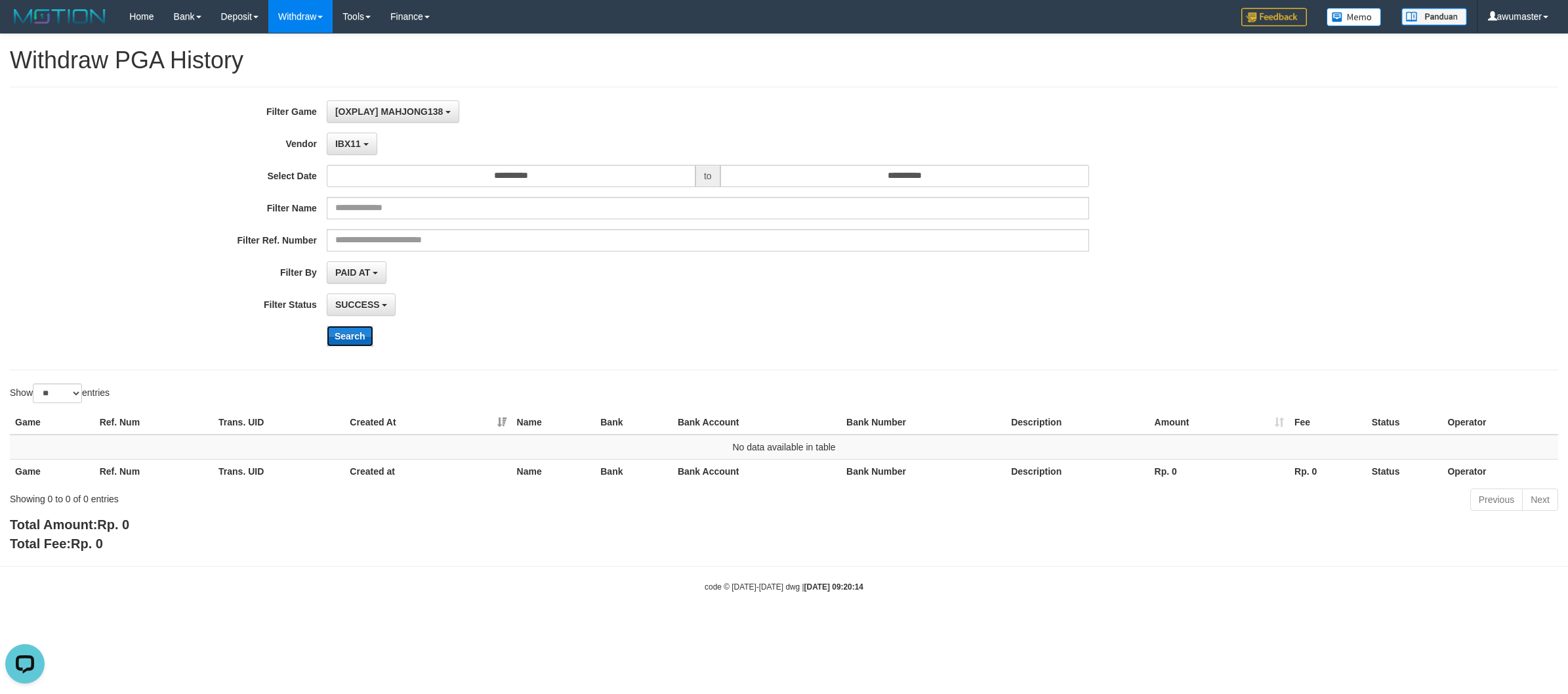
click at [357, 341] on button "Search" at bounding box center [350, 336] width 47 height 21
click at [336, 143] on span "IBX11" at bounding box center [348, 143] width 26 height 11
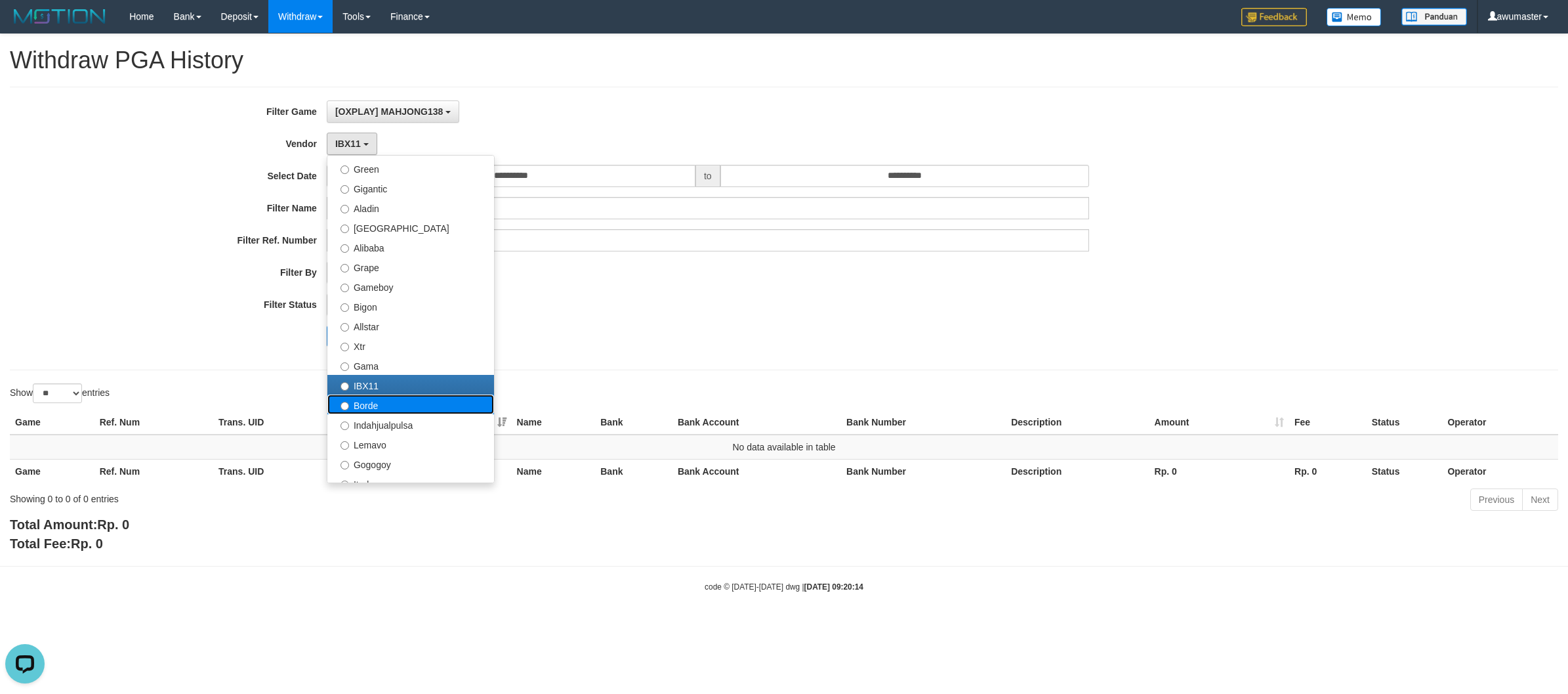
click at [393, 399] on label "Borde" at bounding box center [411, 404] width 167 height 20
select select "**********"
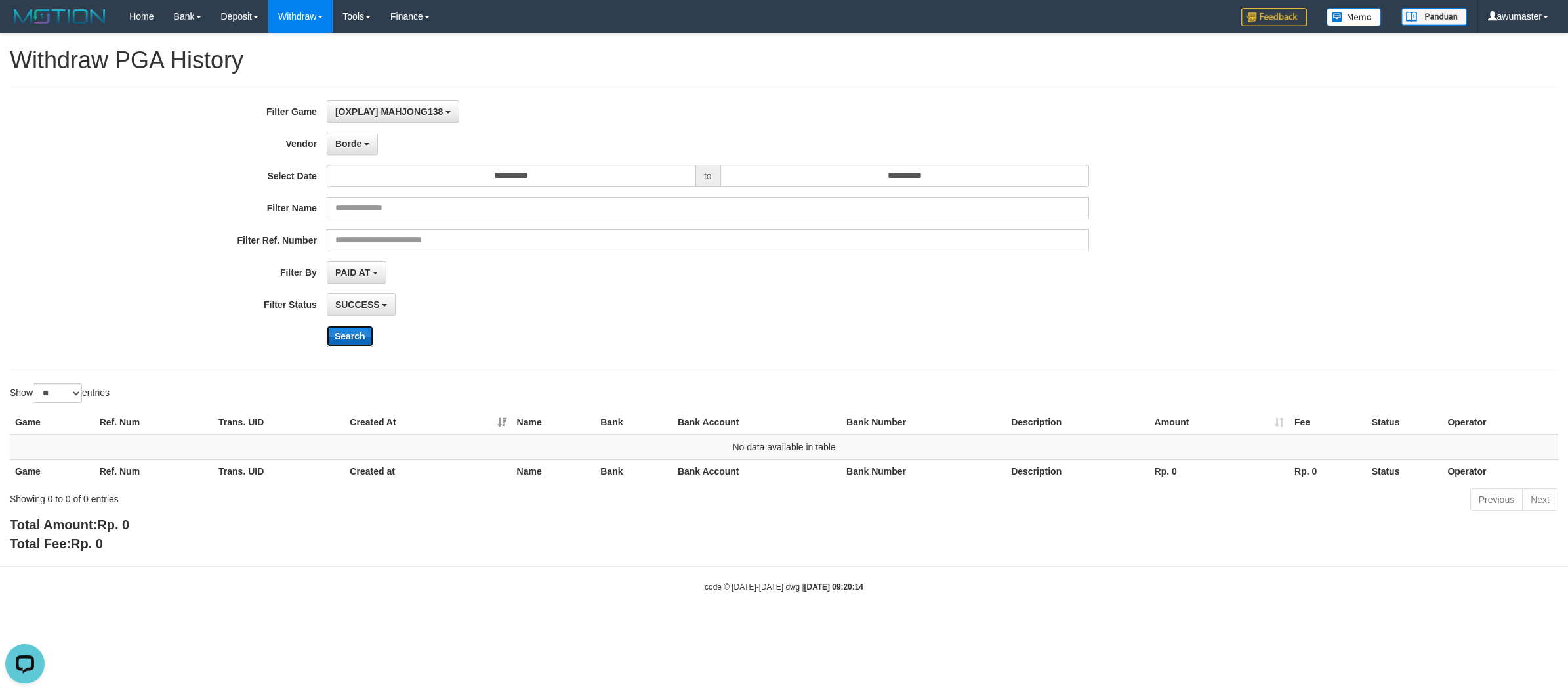
click at [345, 339] on button "Search" at bounding box center [350, 336] width 47 height 21
click at [367, 146] on b "button" at bounding box center [366, 144] width 5 height 2
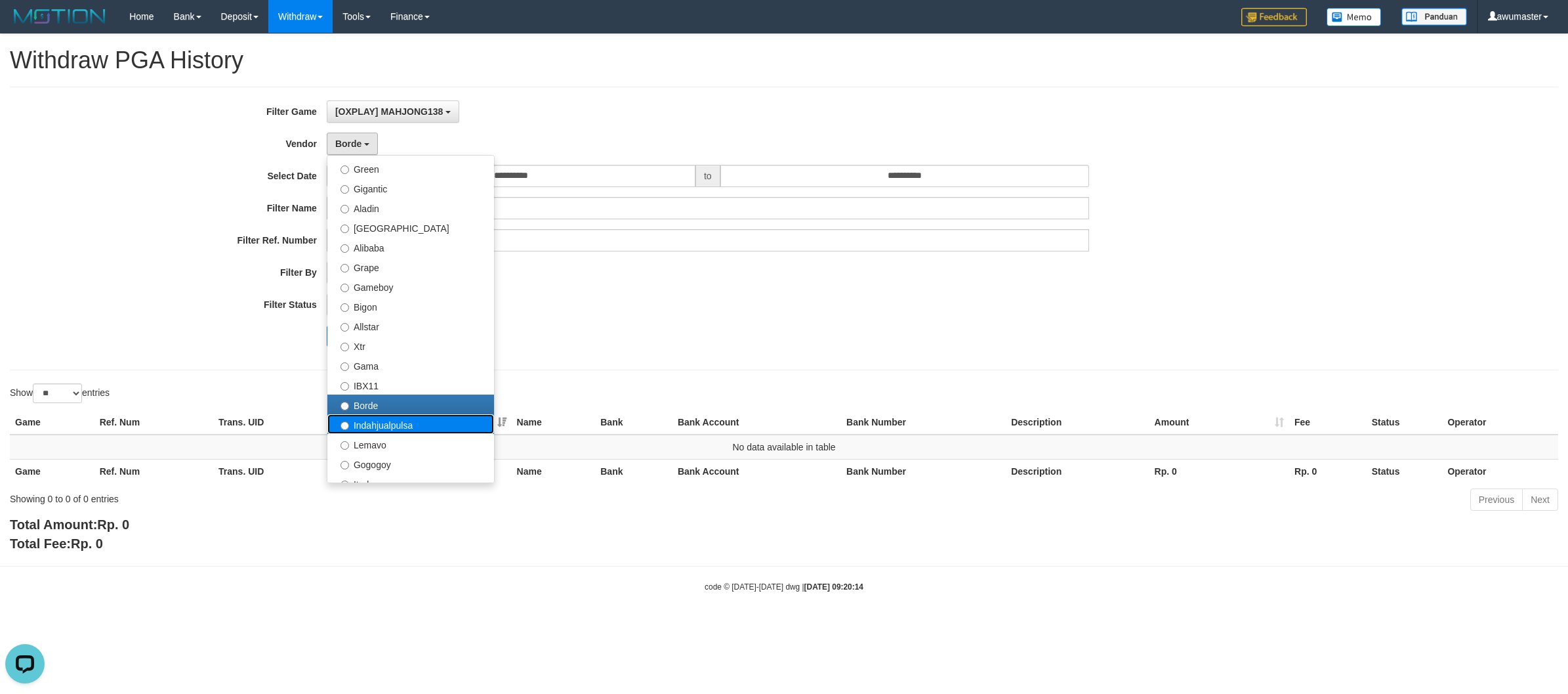
click at [464, 427] on label "Indahjualpulsa" at bounding box center [411, 424] width 167 height 20
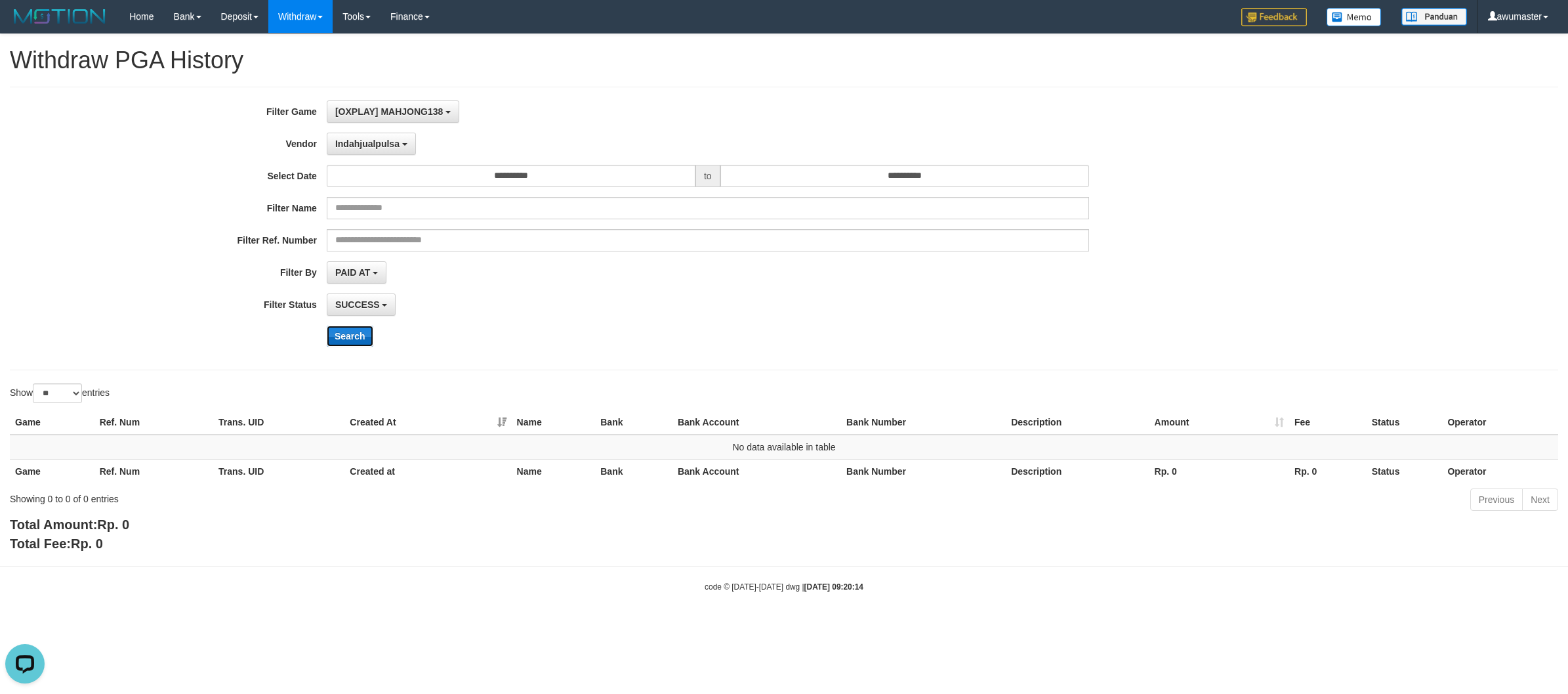
click at [348, 333] on button "Search" at bounding box center [350, 336] width 47 height 21
click at [372, 145] on span "Indahjualpulsa" at bounding box center [368, 143] width 65 height 11
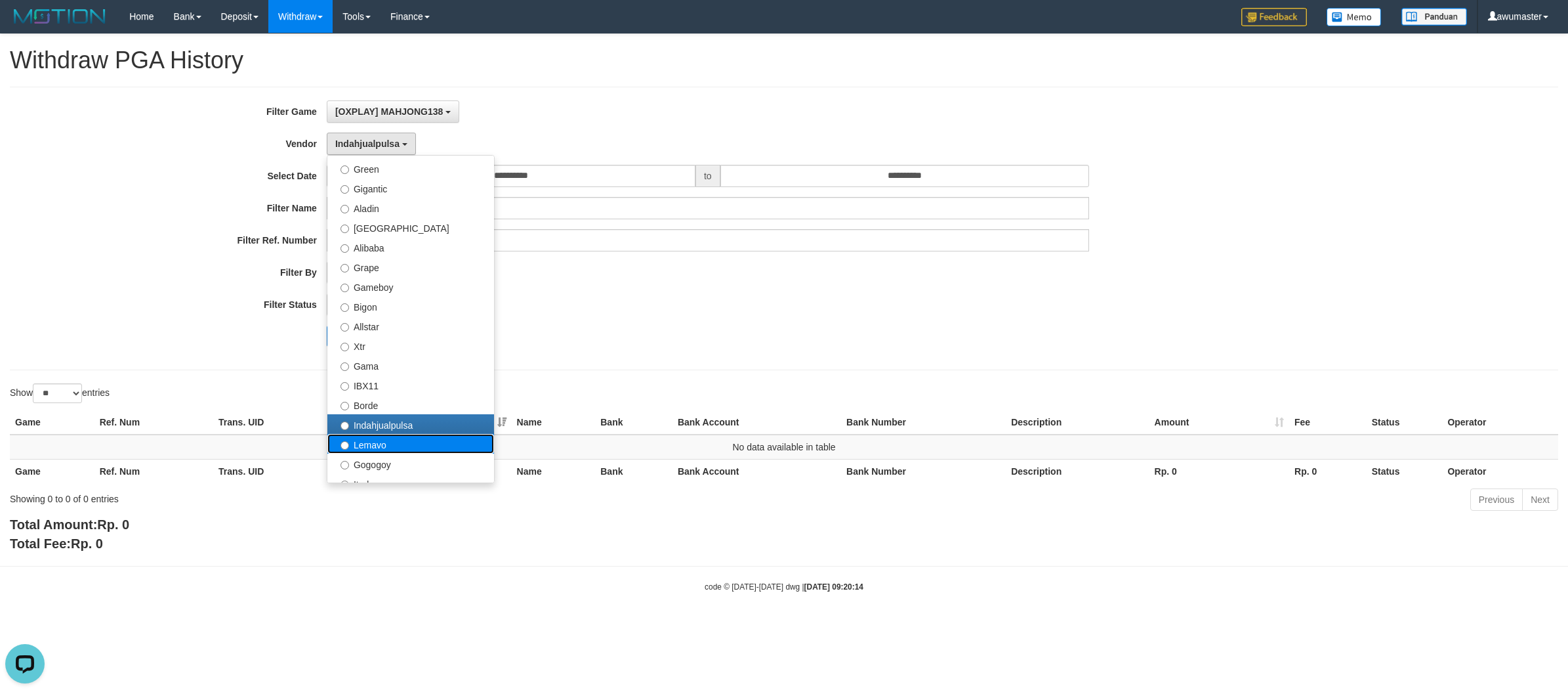
click at [402, 439] on label "Lemavo" at bounding box center [411, 444] width 167 height 20
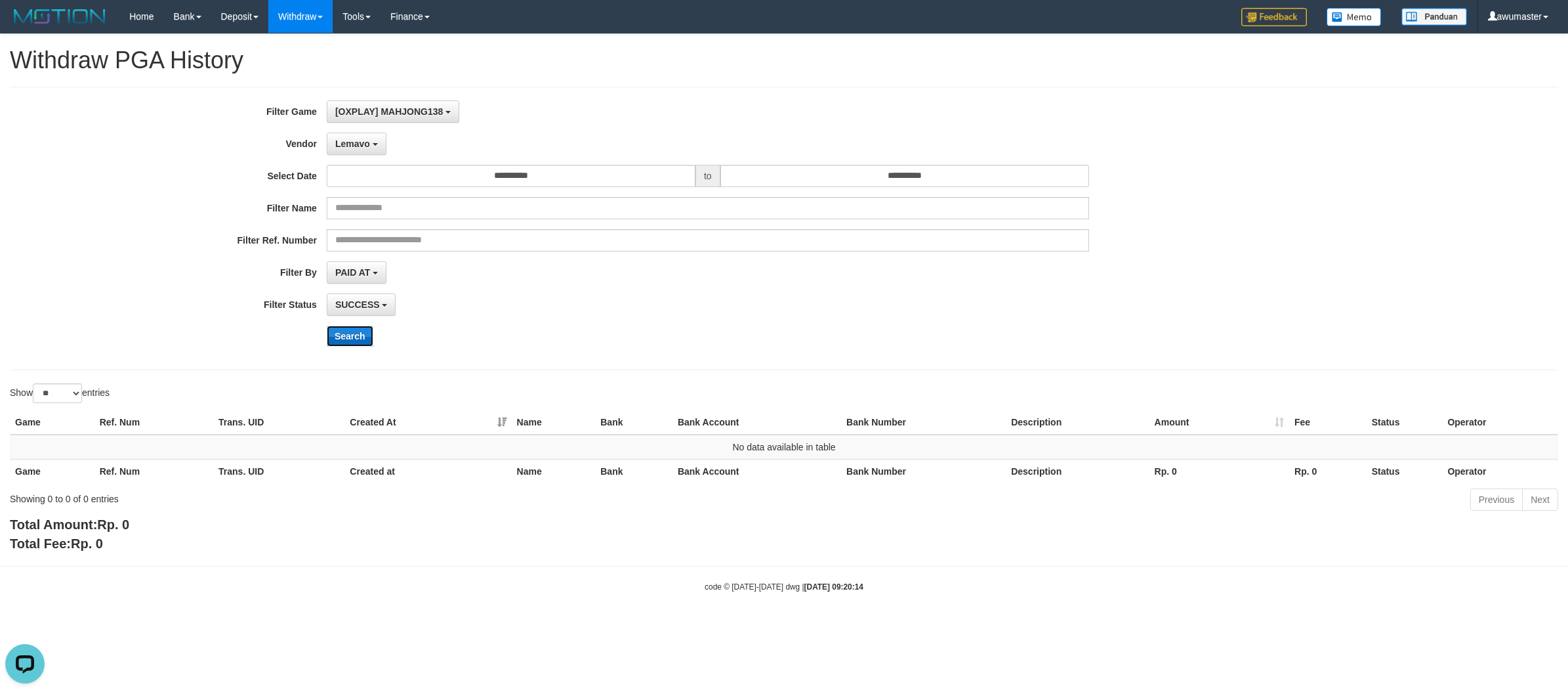
click at [346, 340] on button "Search" at bounding box center [350, 336] width 47 height 21
click at [348, 146] on span "Lemavo" at bounding box center [353, 143] width 35 height 11
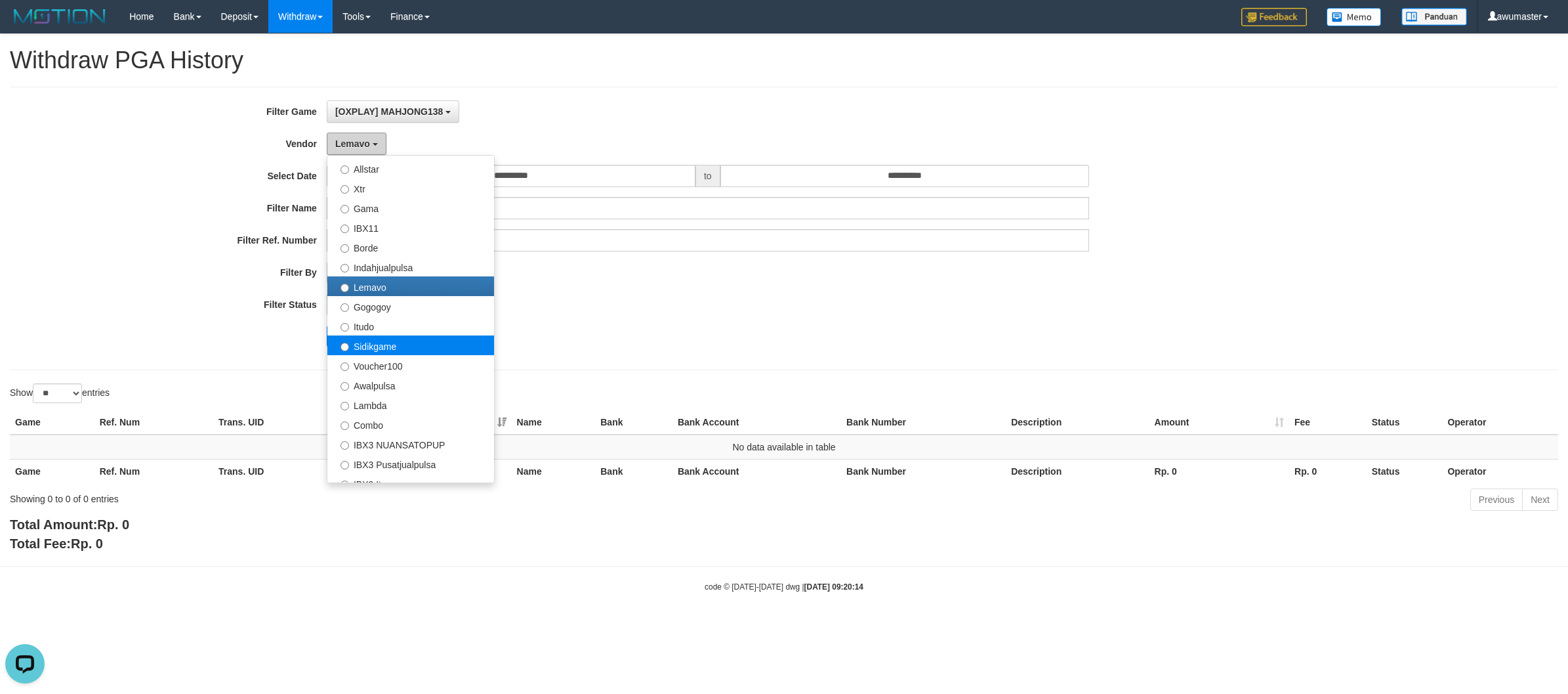
scroll to position [328, 0]
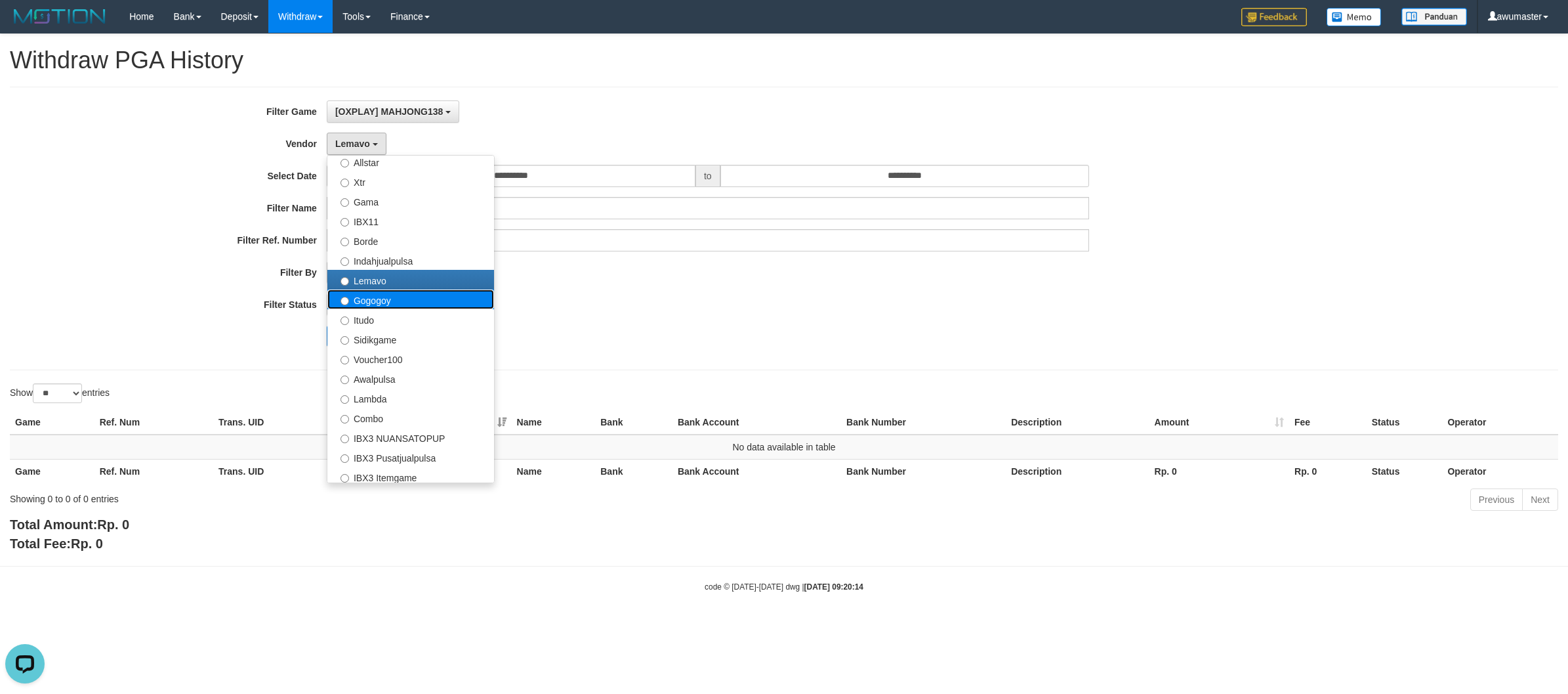
click at [390, 295] on label "Gogogoy" at bounding box center [411, 299] width 167 height 20
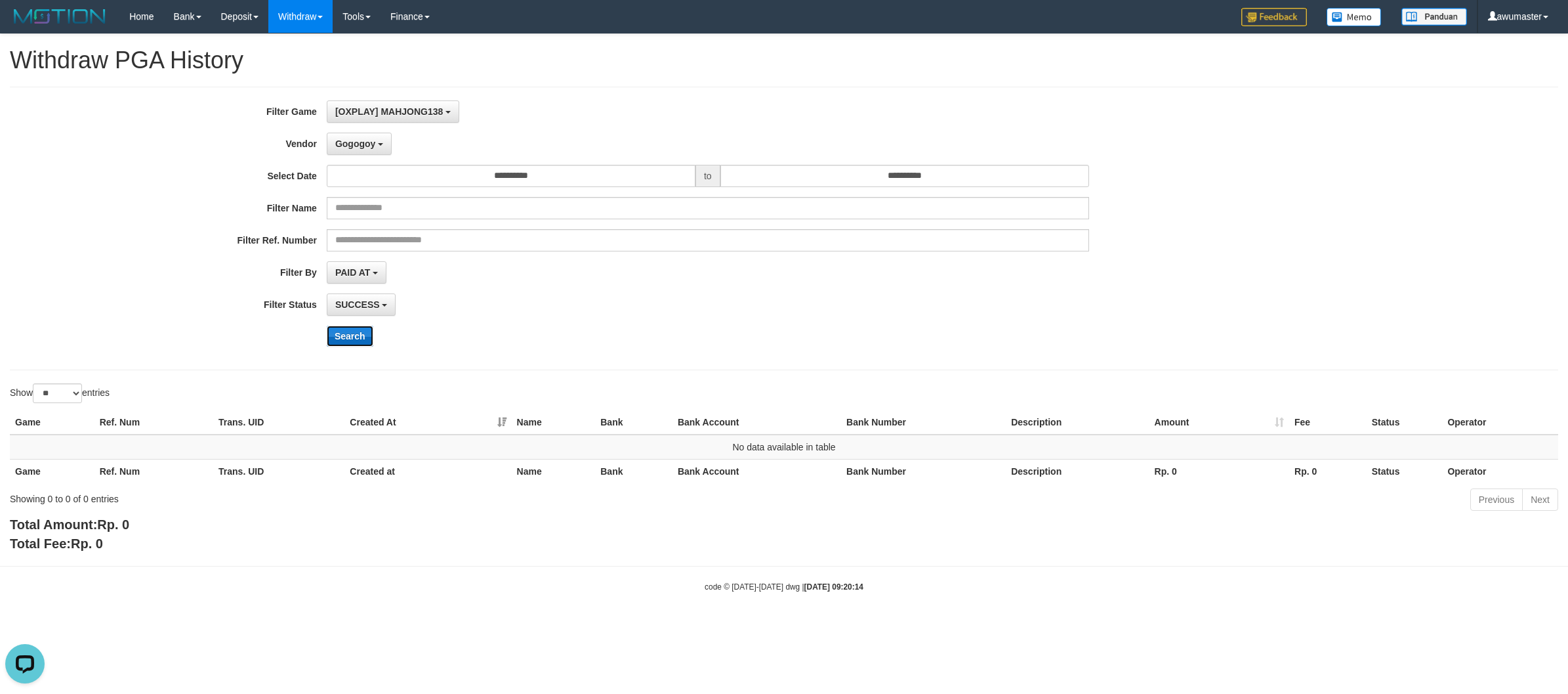
click at [358, 339] on button "Search" at bounding box center [350, 336] width 47 height 21
click at [372, 143] on span "Gogogoy" at bounding box center [355, 143] width 40 height 11
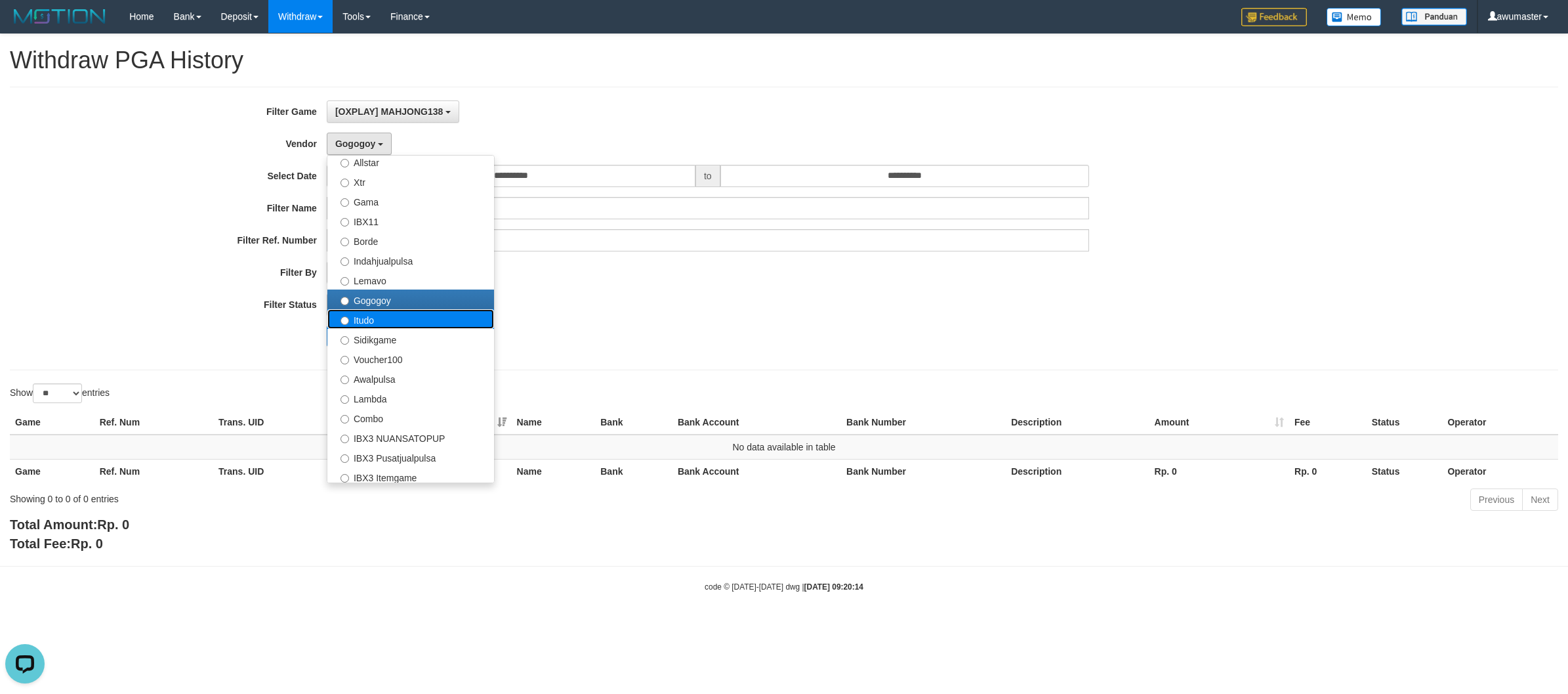
click at [408, 320] on label "Itudo" at bounding box center [411, 319] width 167 height 20
select select "**********"
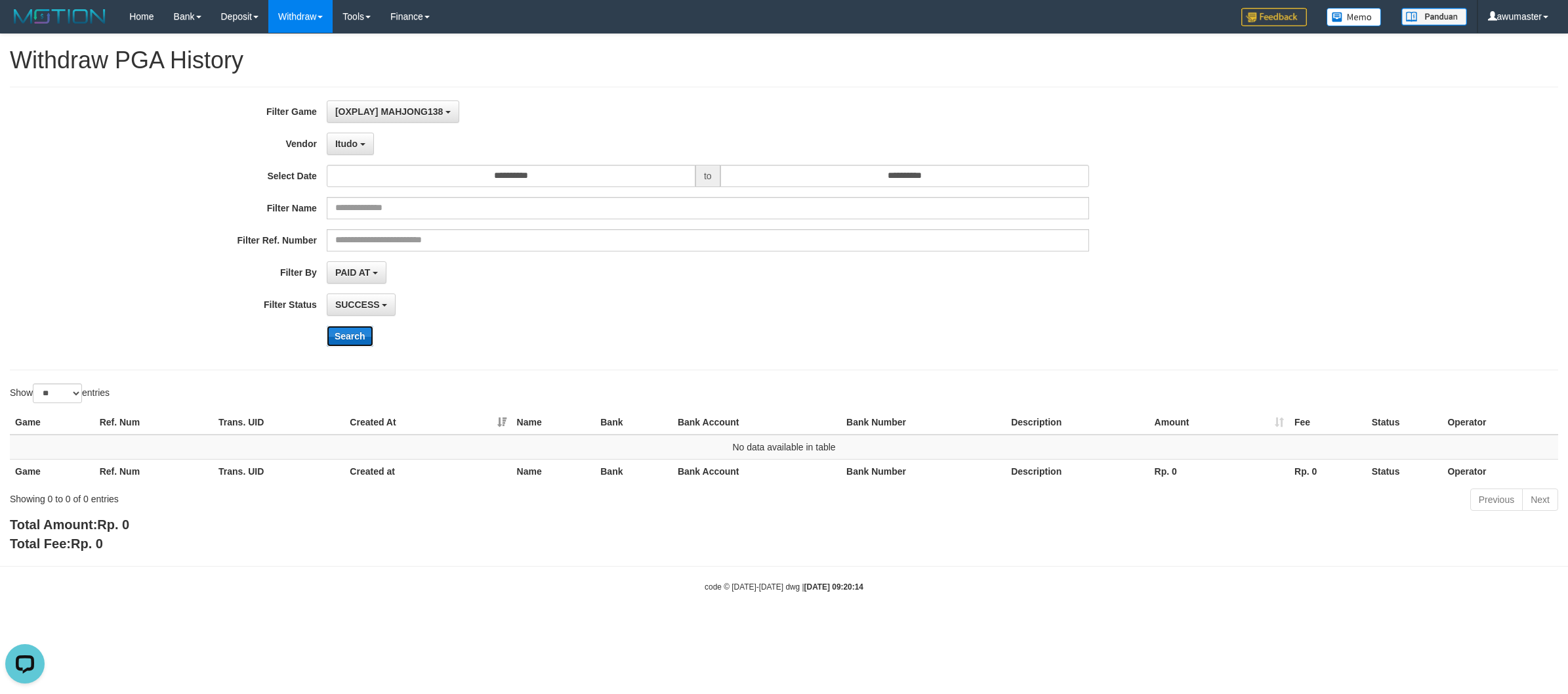
click at [366, 342] on button "Search" at bounding box center [350, 336] width 47 height 21
click at [349, 155] on div "**********" at bounding box center [653, 228] width 1307 height 256
click at [351, 146] on span "Itudo" at bounding box center [347, 143] width 23 height 11
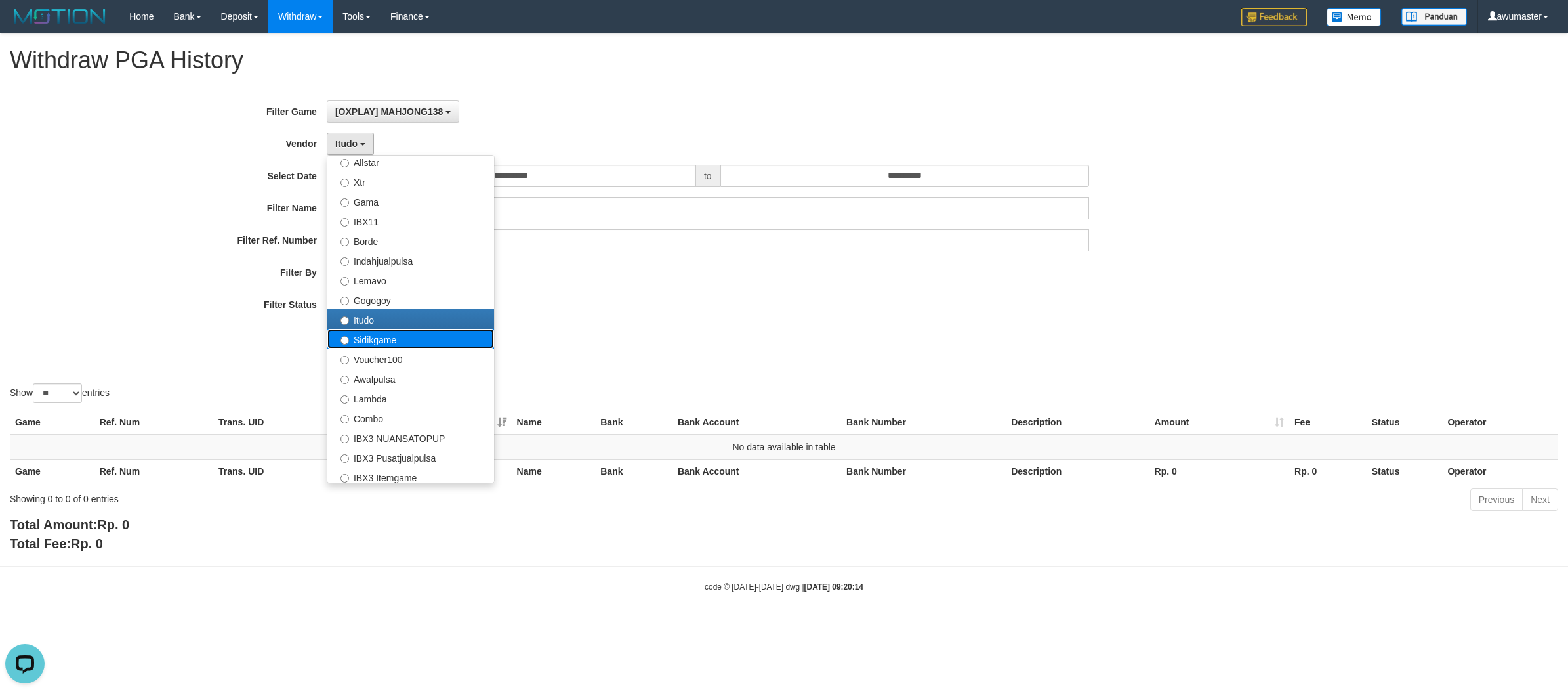
click at [402, 333] on label "Sidikgame" at bounding box center [411, 339] width 167 height 20
select select "**********"
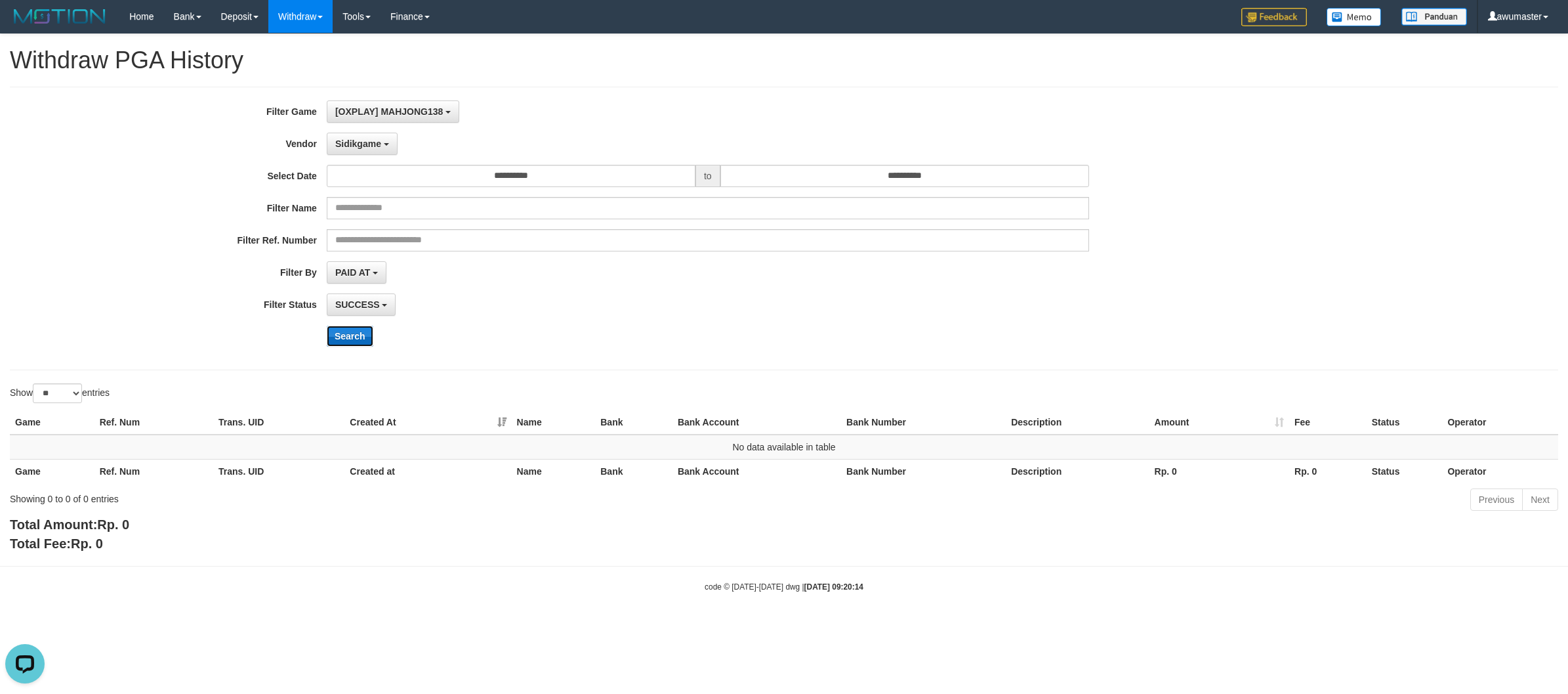
click at [364, 336] on button "Search" at bounding box center [350, 336] width 47 height 21
click at [378, 149] on span "Sidikgame" at bounding box center [358, 143] width 46 height 11
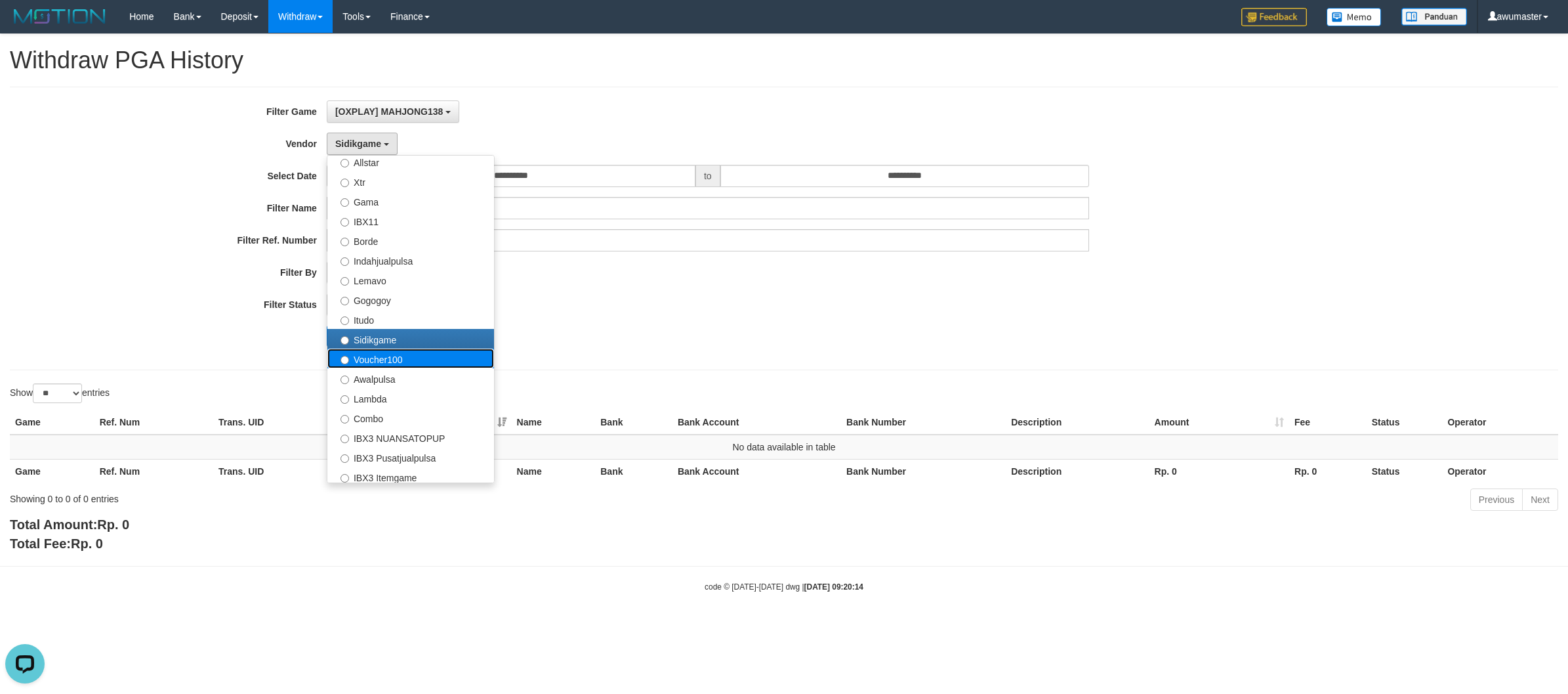
click at [411, 358] on label "Voucher100" at bounding box center [411, 358] width 167 height 20
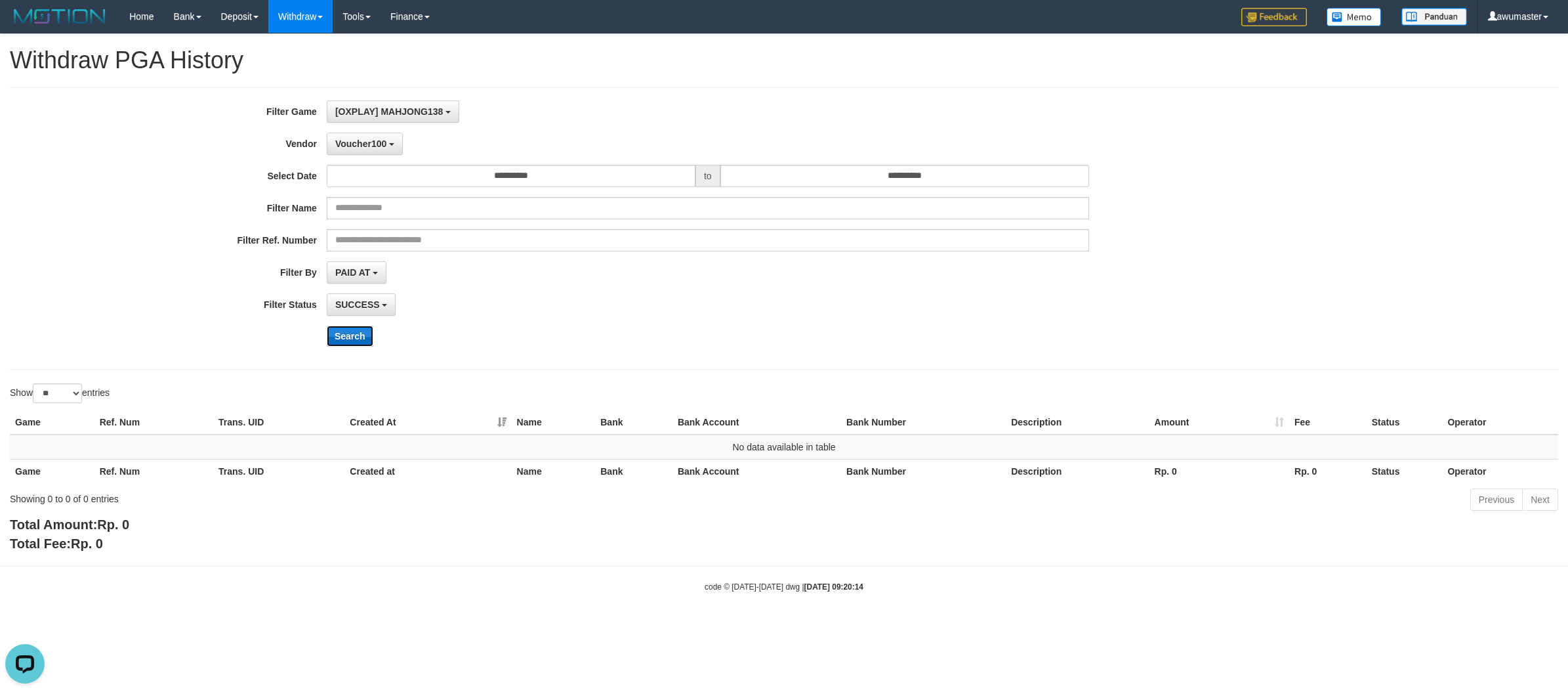
click at [353, 336] on button "Search" at bounding box center [350, 336] width 47 height 21
click at [381, 140] on span "Voucher100" at bounding box center [361, 143] width 51 height 11
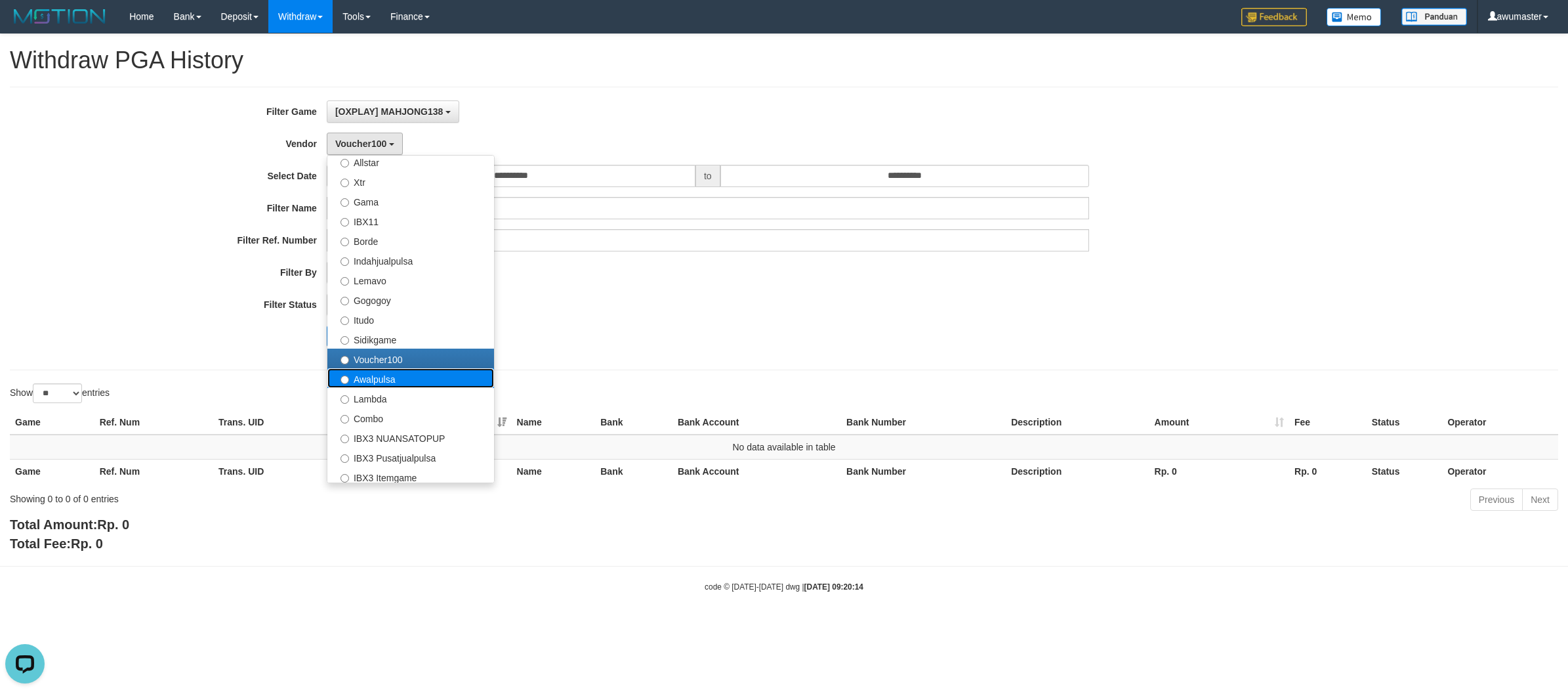
click at [441, 384] on label "Awalpulsa" at bounding box center [411, 378] width 167 height 20
select select "**********"
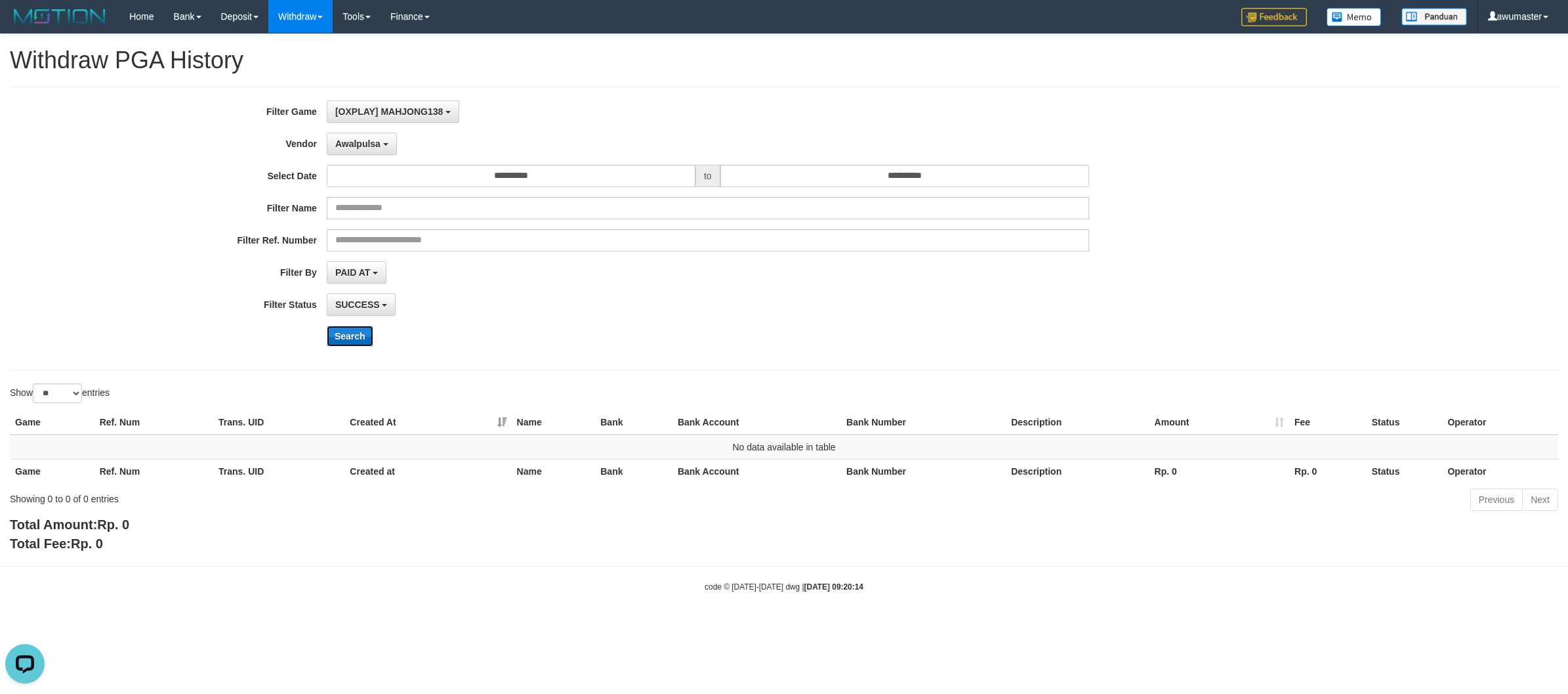
click at [336, 336] on button "Search" at bounding box center [350, 336] width 47 height 21
click at [369, 146] on span "Awalpulsa" at bounding box center [358, 143] width 45 height 11
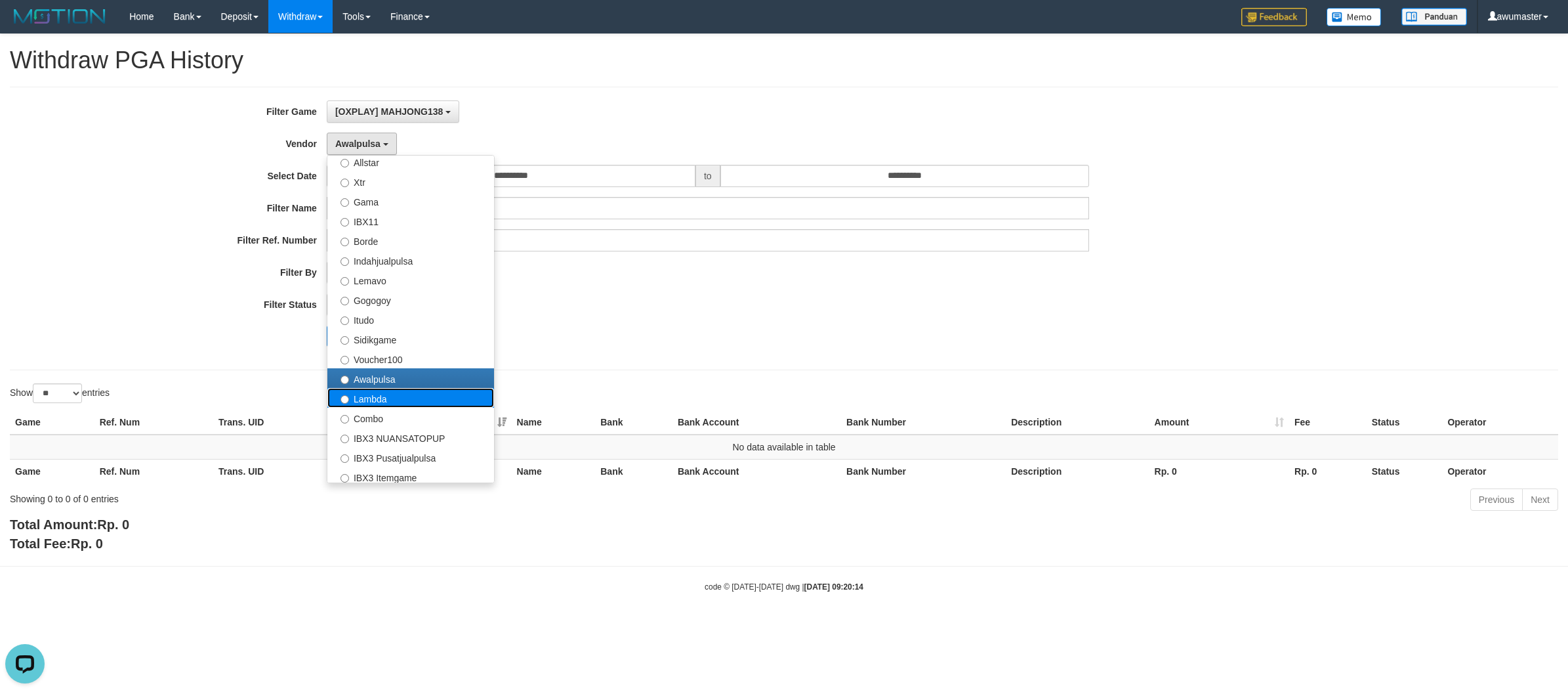
click at [405, 397] on label "Lambda" at bounding box center [411, 398] width 167 height 20
select select "**********"
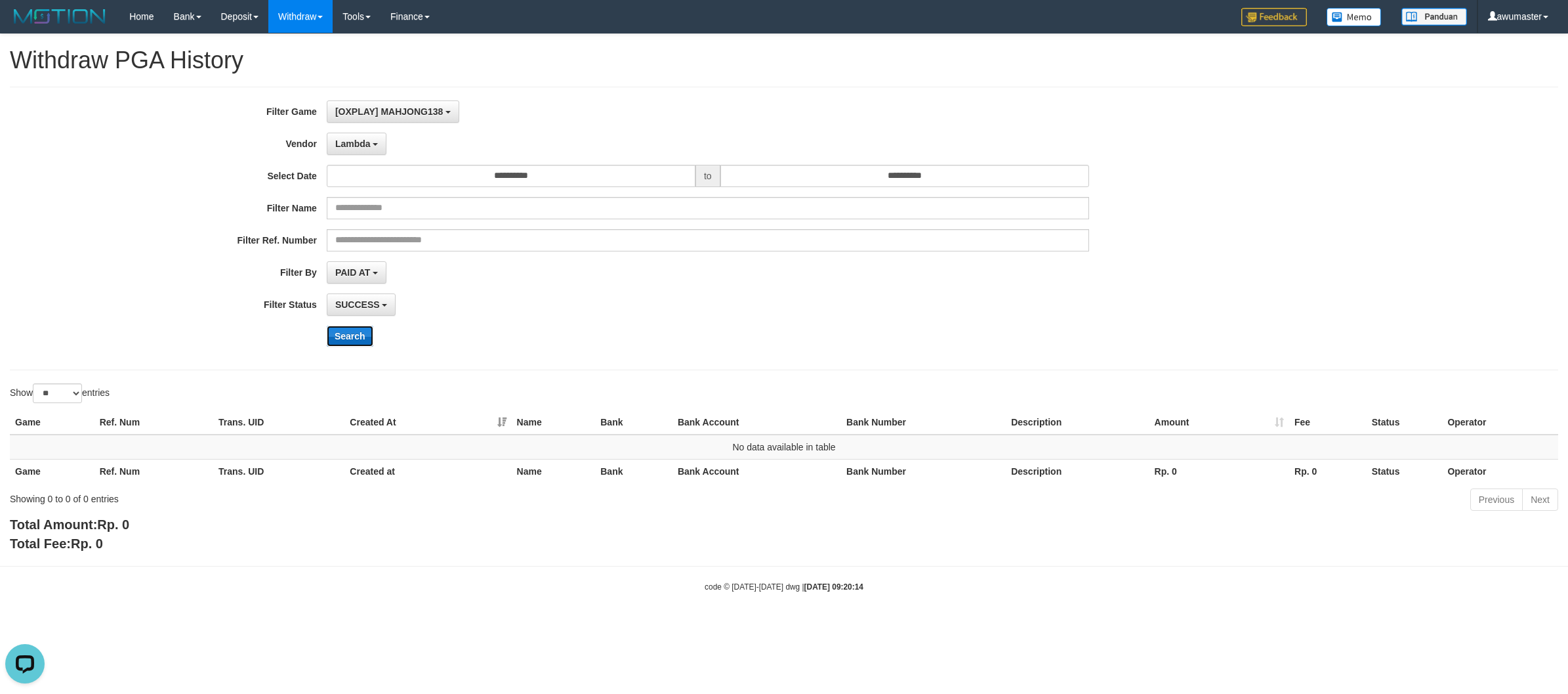
click at [348, 336] on button "Search" at bounding box center [350, 336] width 47 height 21
click at [361, 140] on span "Lambda" at bounding box center [353, 143] width 35 height 11
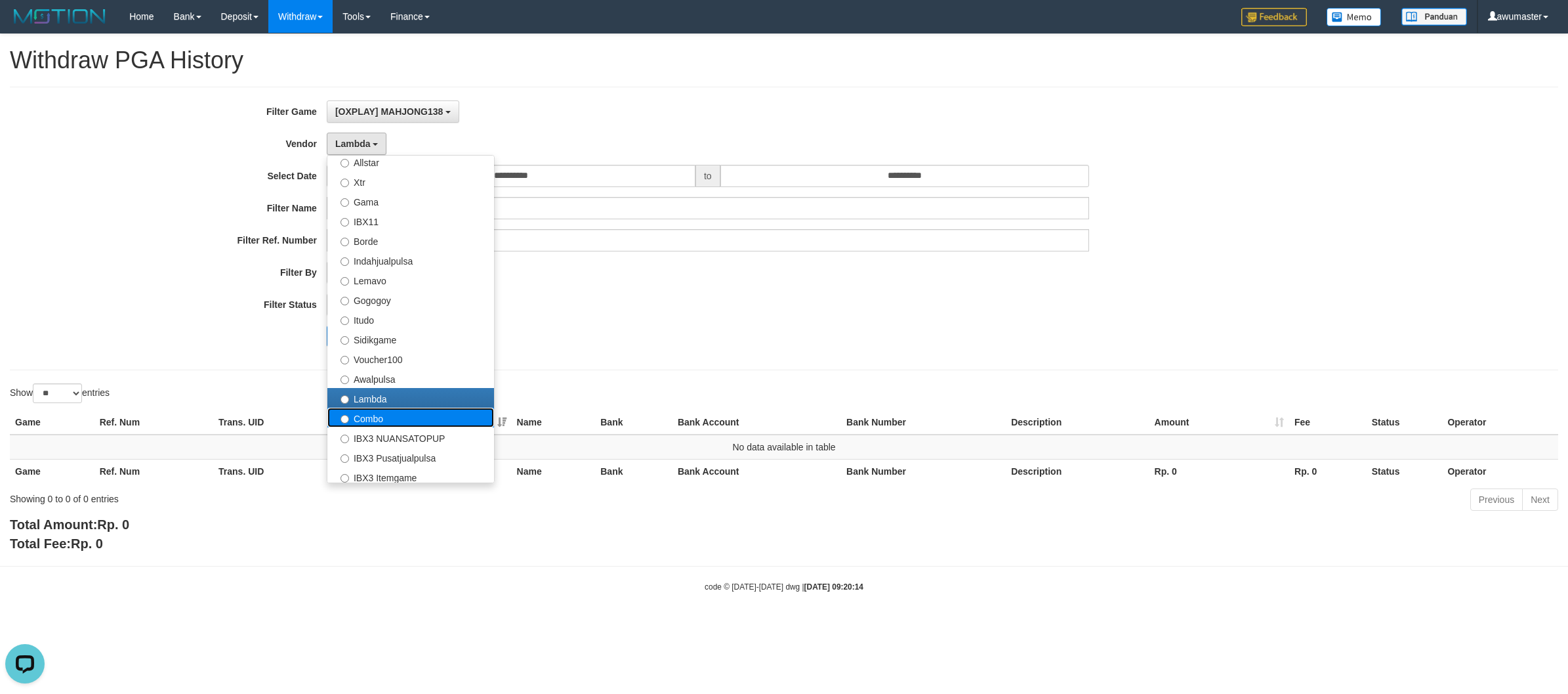
click at [426, 415] on label "Combo" at bounding box center [411, 418] width 167 height 20
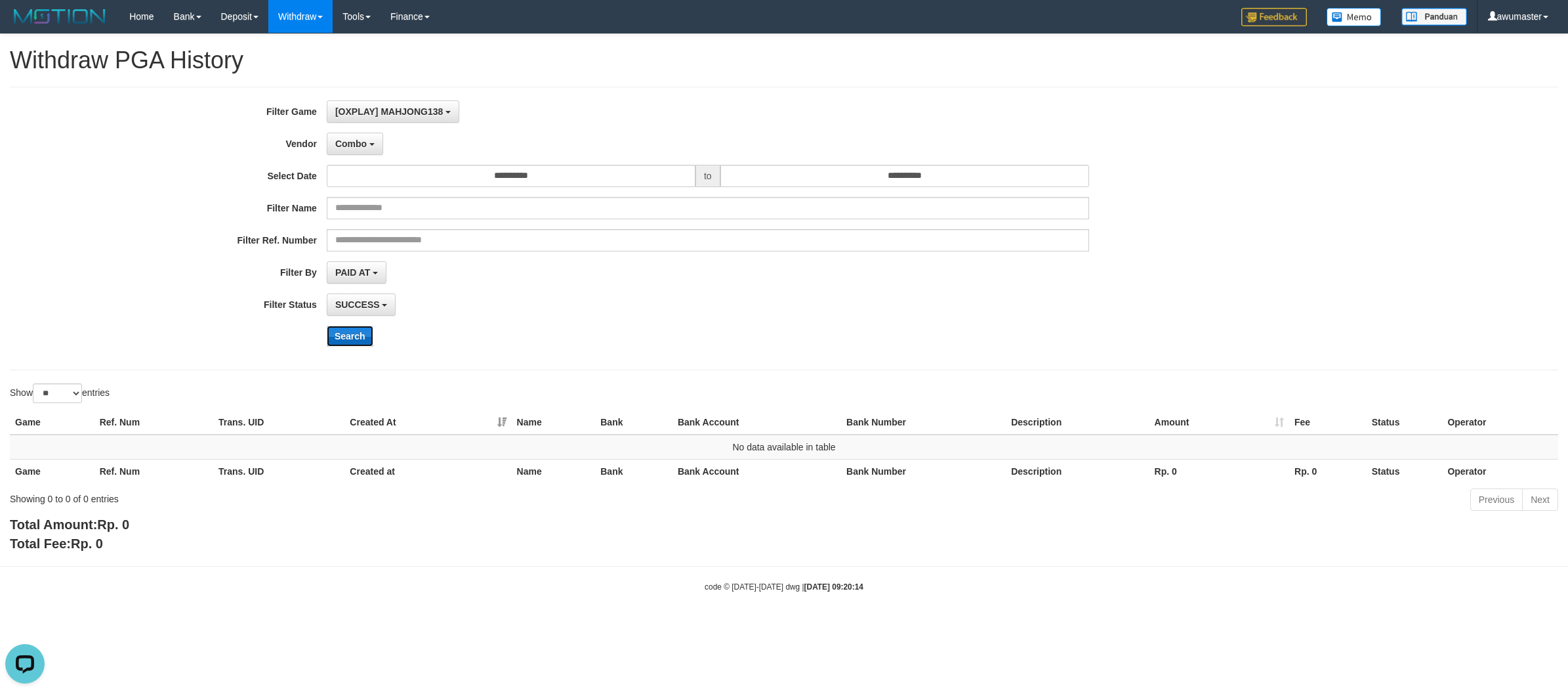
click at [355, 338] on button "Search" at bounding box center [350, 336] width 47 height 21
click at [366, 138] on button "Combo" at bounding box center [354, 144] width 56 height 23
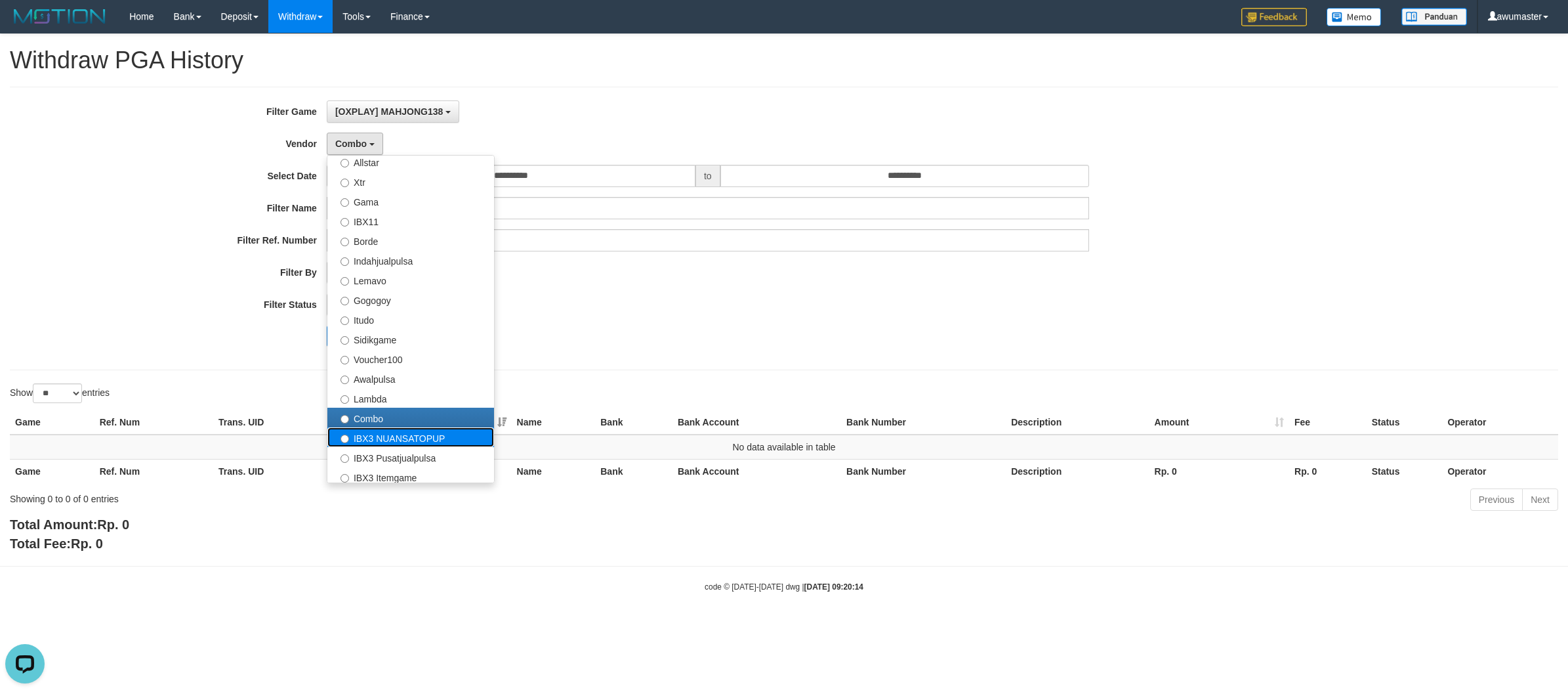
click at [432, 444] on label "IBX3 NUANSATOPUP" at bounding box center [411, 437] width 167 height 20
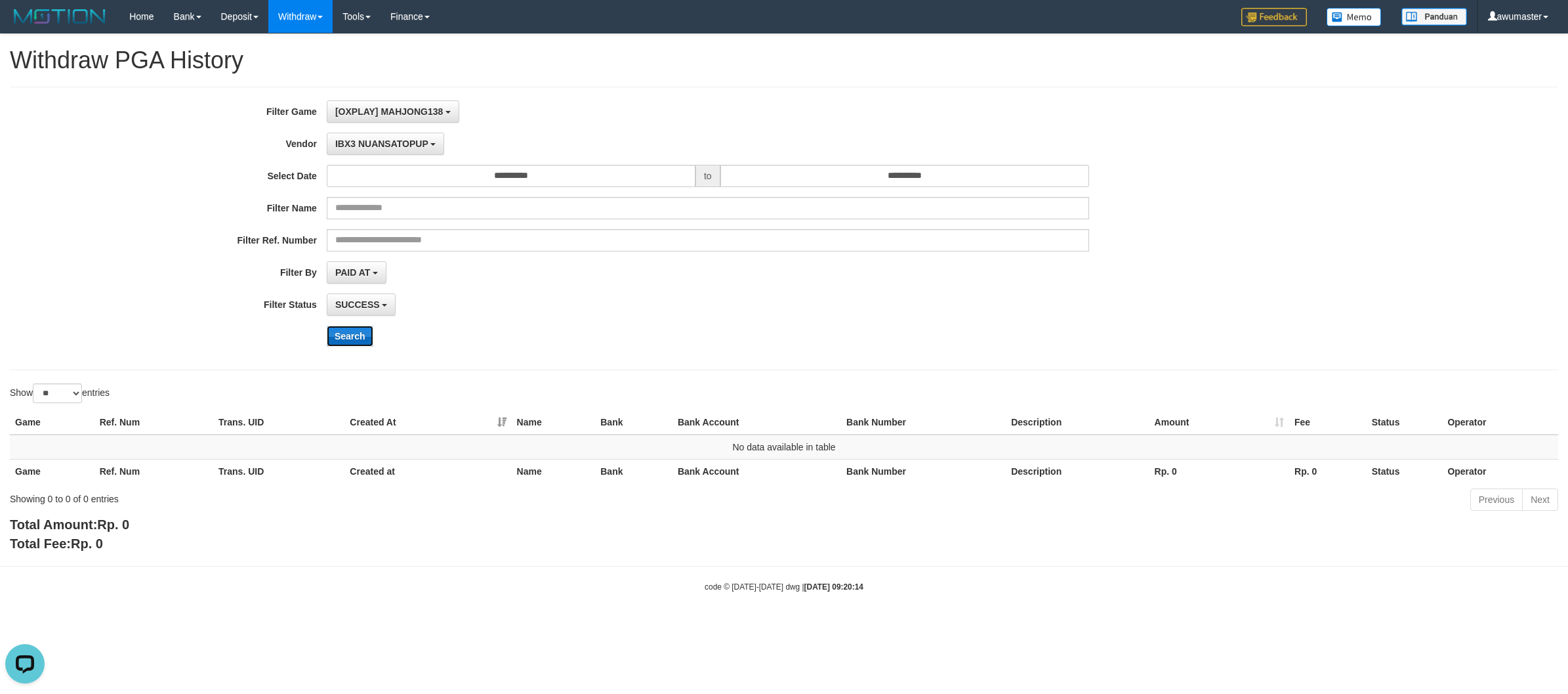
click at [339, 339] on button "Search" at bounding box center [350, 336] width 47 height 21
click at [401, 151] on button "IBX3 NUANSATOPUP" at bounding box center [385, 144] width 117 height 23
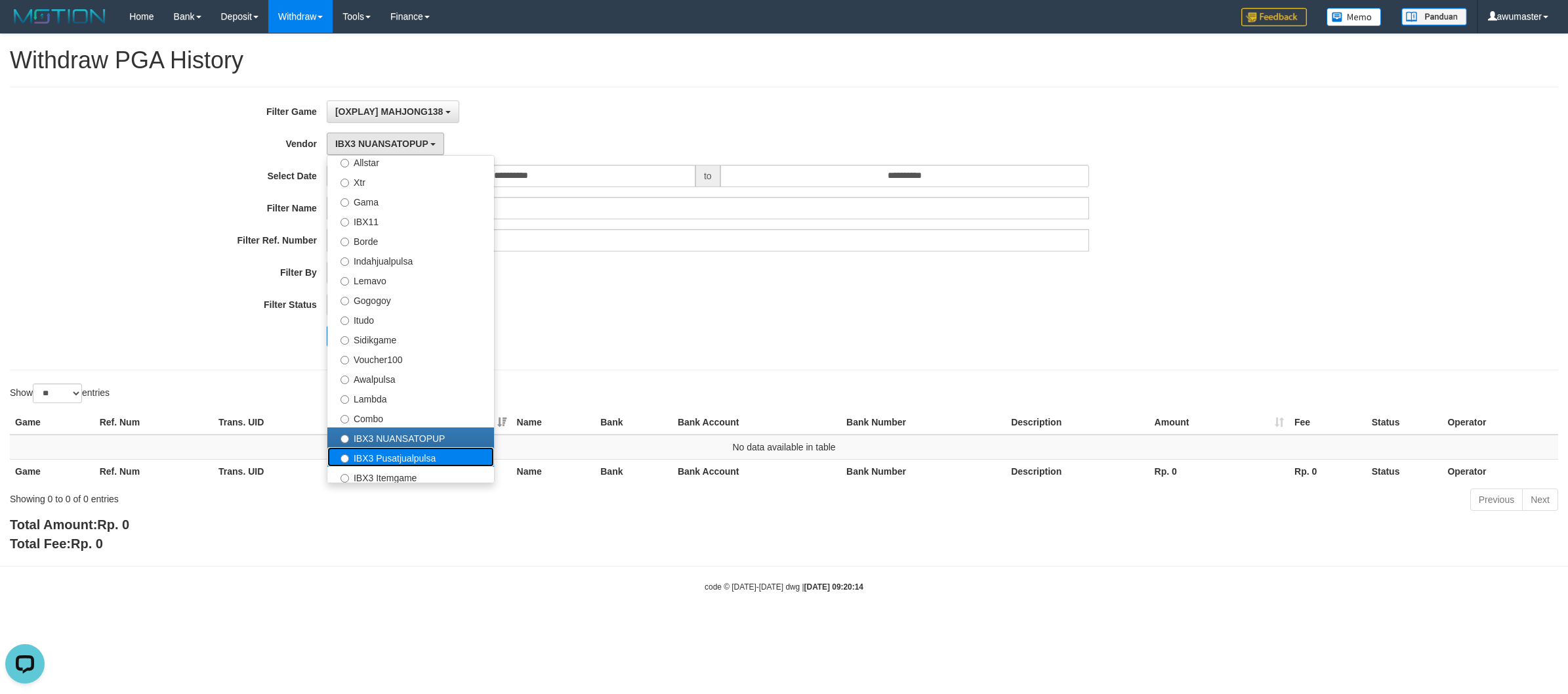
click at [447, 451] on label "IBX3 Pusatjualpulsa" at bounding box center [411, 457] width 167 height 20
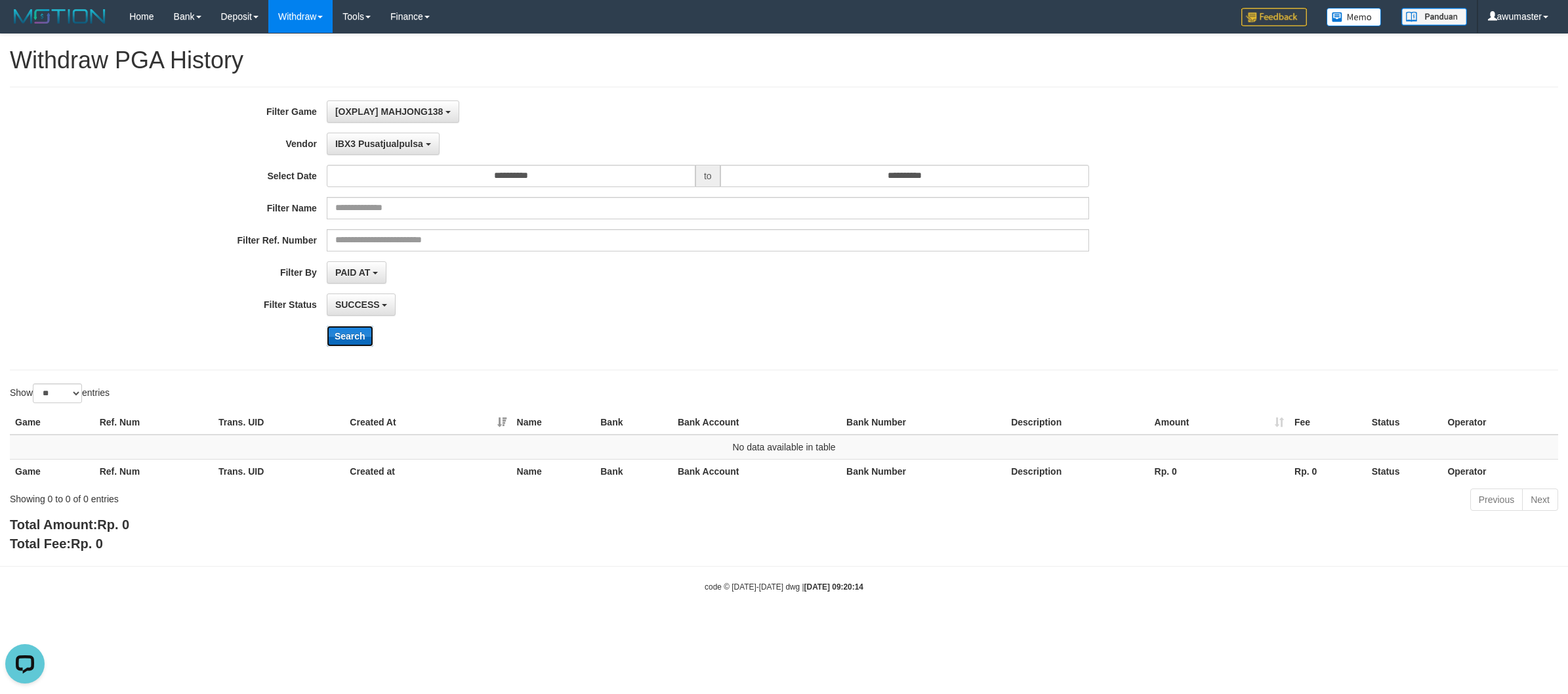
click at [327, 335] on button "Search" at bounding box center [350, 336] width 47 height 21
click at [385, 141] on span "IBX3 Pusatjualpulsa" at bounding box center [379, 143] width 88 height 11
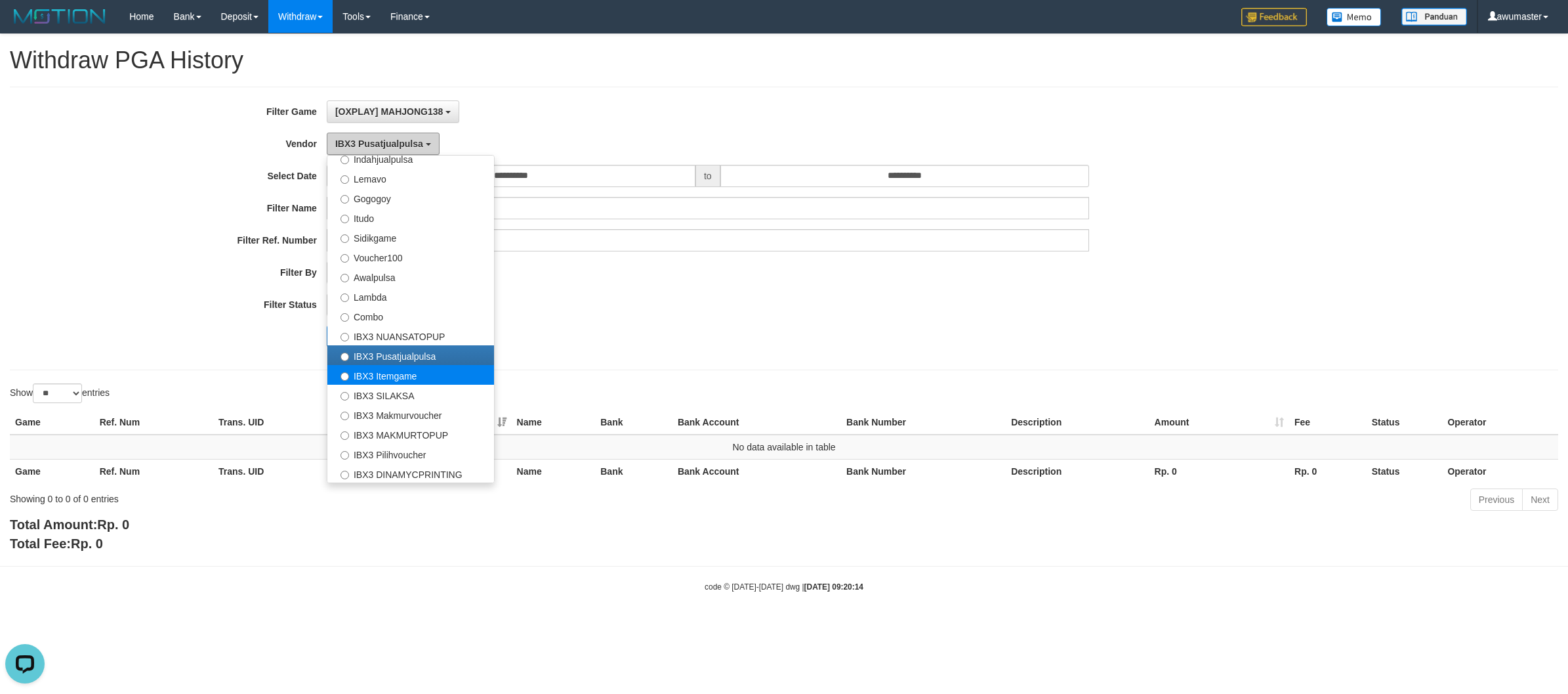
scroll to position [430, 0]
click at [398, 370] on label "IBX3 Itemgame" at bounding box center [411, 374] width 167 height 20
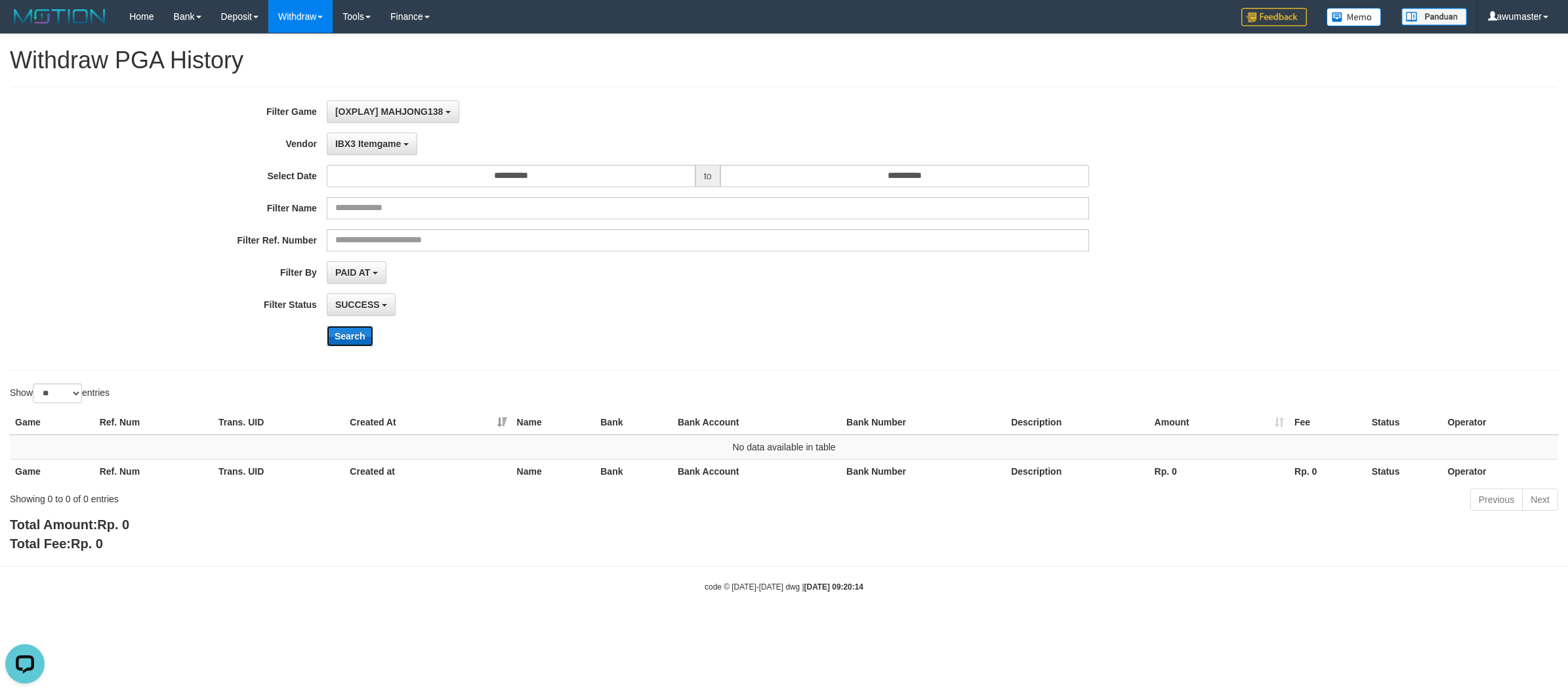
drag, startPoint x: 350, startPoint y: 340, endPoint x: 527, endPoint y: 233, distance: 206.8
click at [351, 340] on button "Search" at bounding box center [350, 336] width 47 height 21
click at [472, 329] on div "Search" at bounding box center [817, 336] width 980 height 21
click at [356, 149] on span "IBX3 Itemgame" at bounding box center [368, 143] width 65 height 11
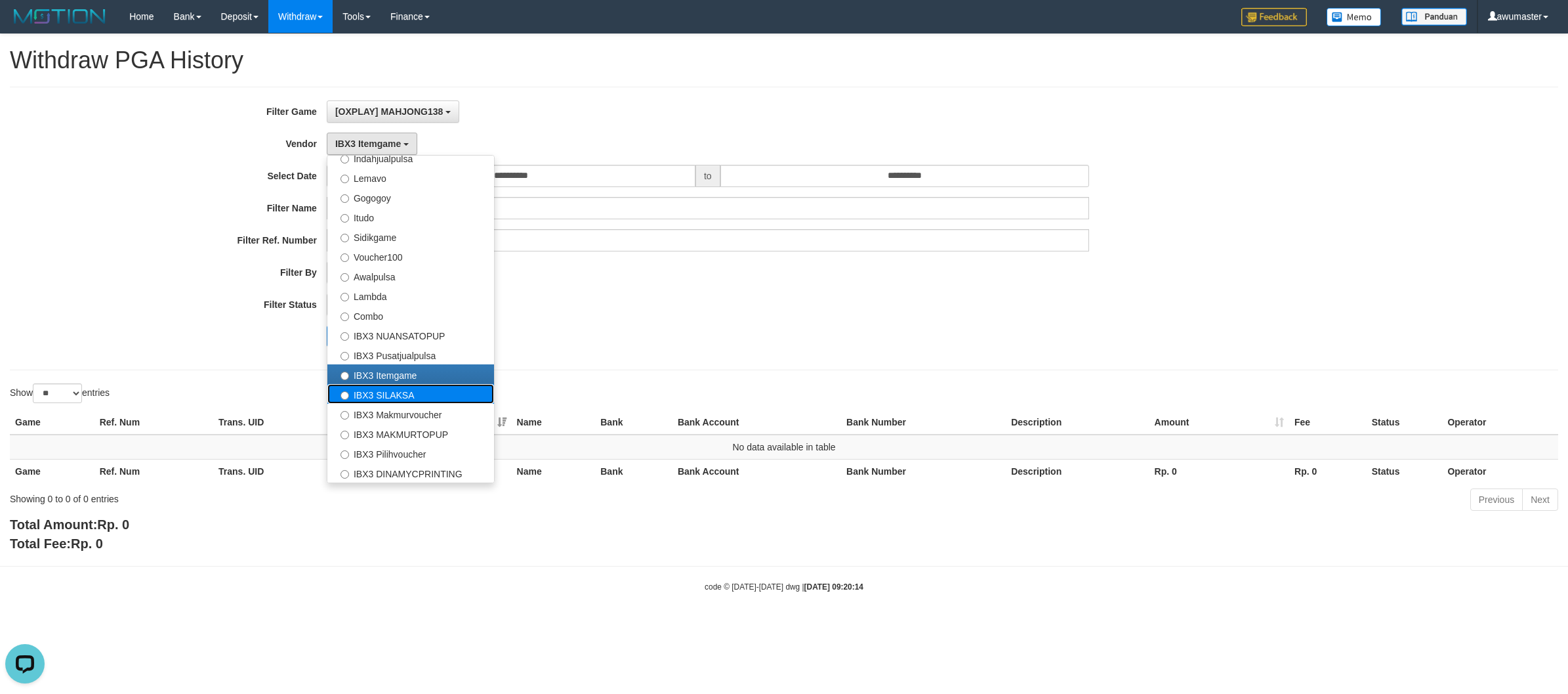
click at [441, 396] on label "IBX3 SILAKSA" at bounding box center [411, 394] width 167 height 20
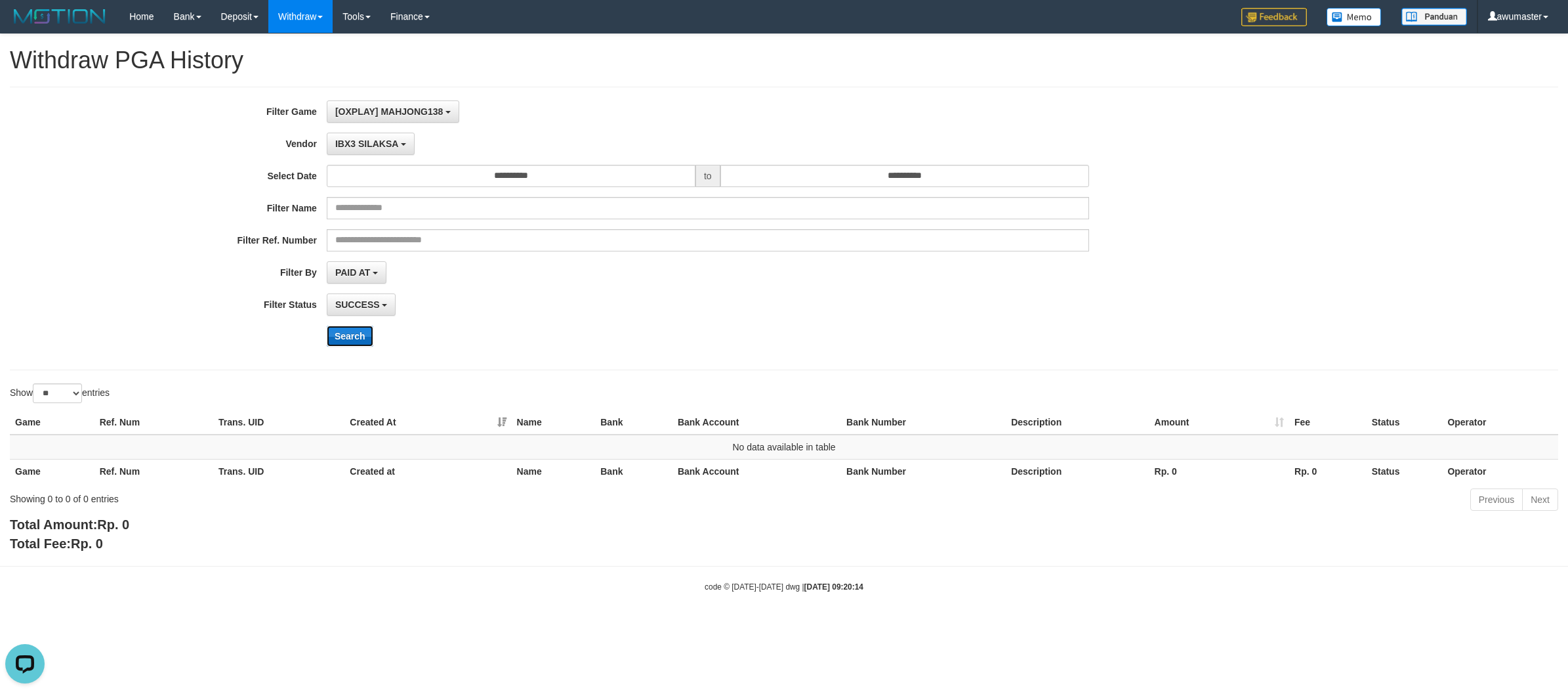
click at [349, 328] on button "Search" at bounding box center [350, 336] width 47 height 21
click at [372, 154] on button "IBX3 SILAKSA" at bounding box center [370, 144] width 88 height 23
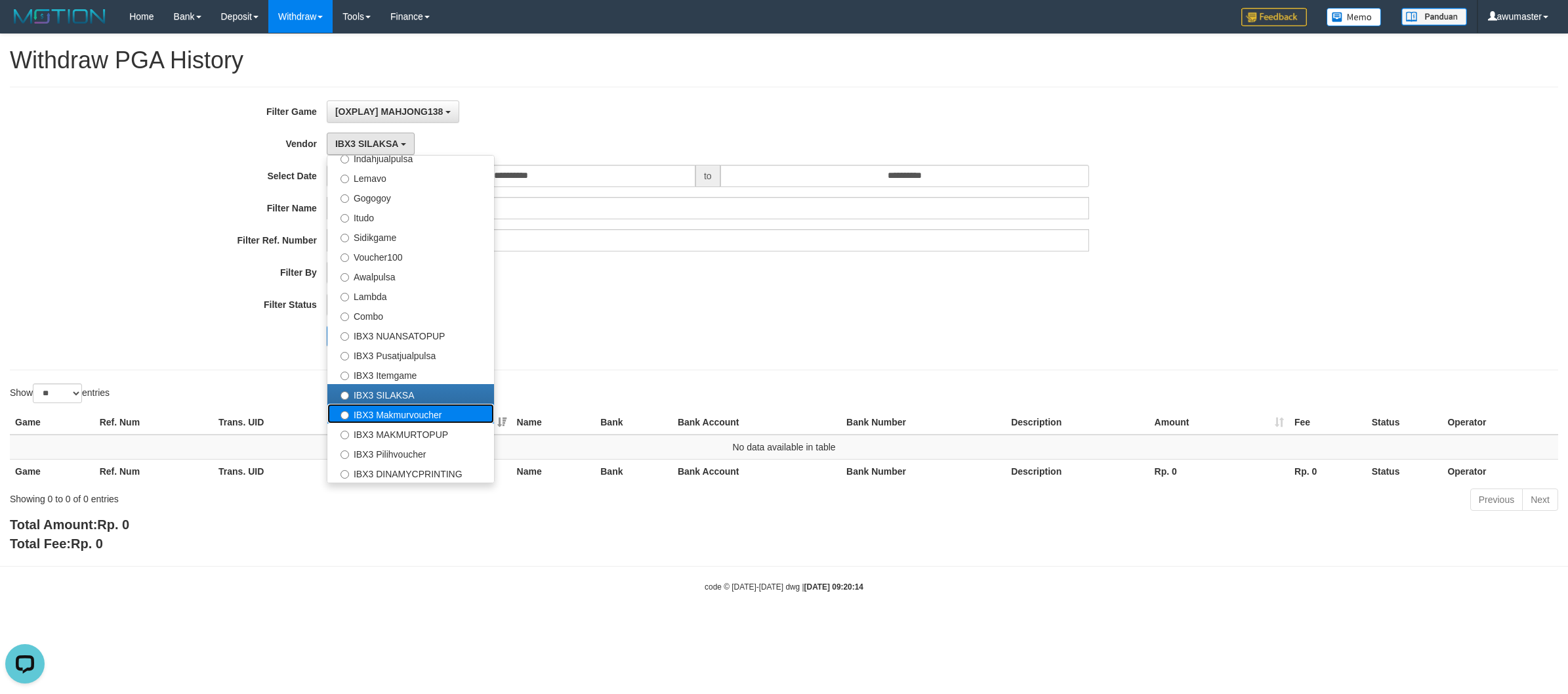
click at [441, 412] on label "IBX3 Makmurvoucher" at bounding box center [411, 413] width 167 height 20
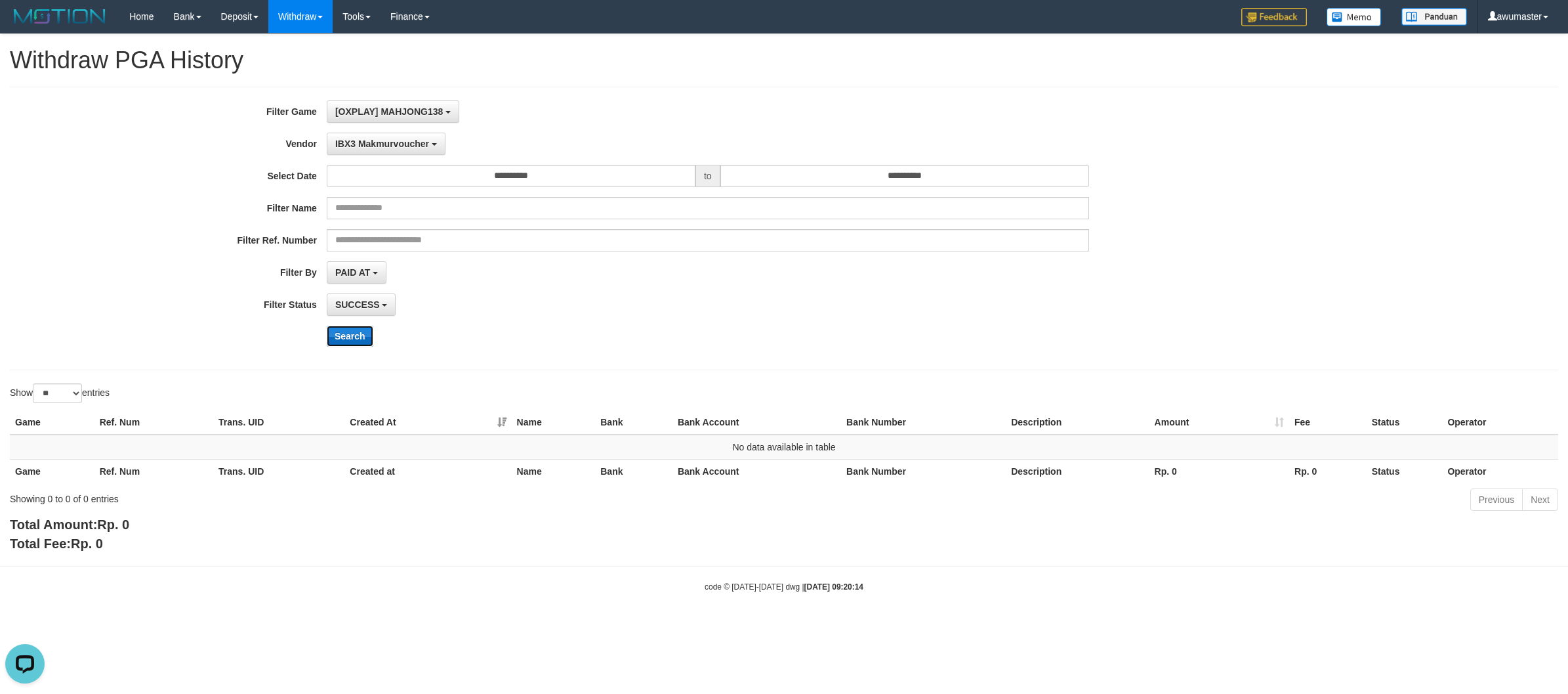
click at [342, 335] on button "Search" at bounding box center [350, 336] width 47 height 21
click at [403, 143] on span "IBX3 Makmurvoucher" at bounding box center [382, 143] width 94 height 11
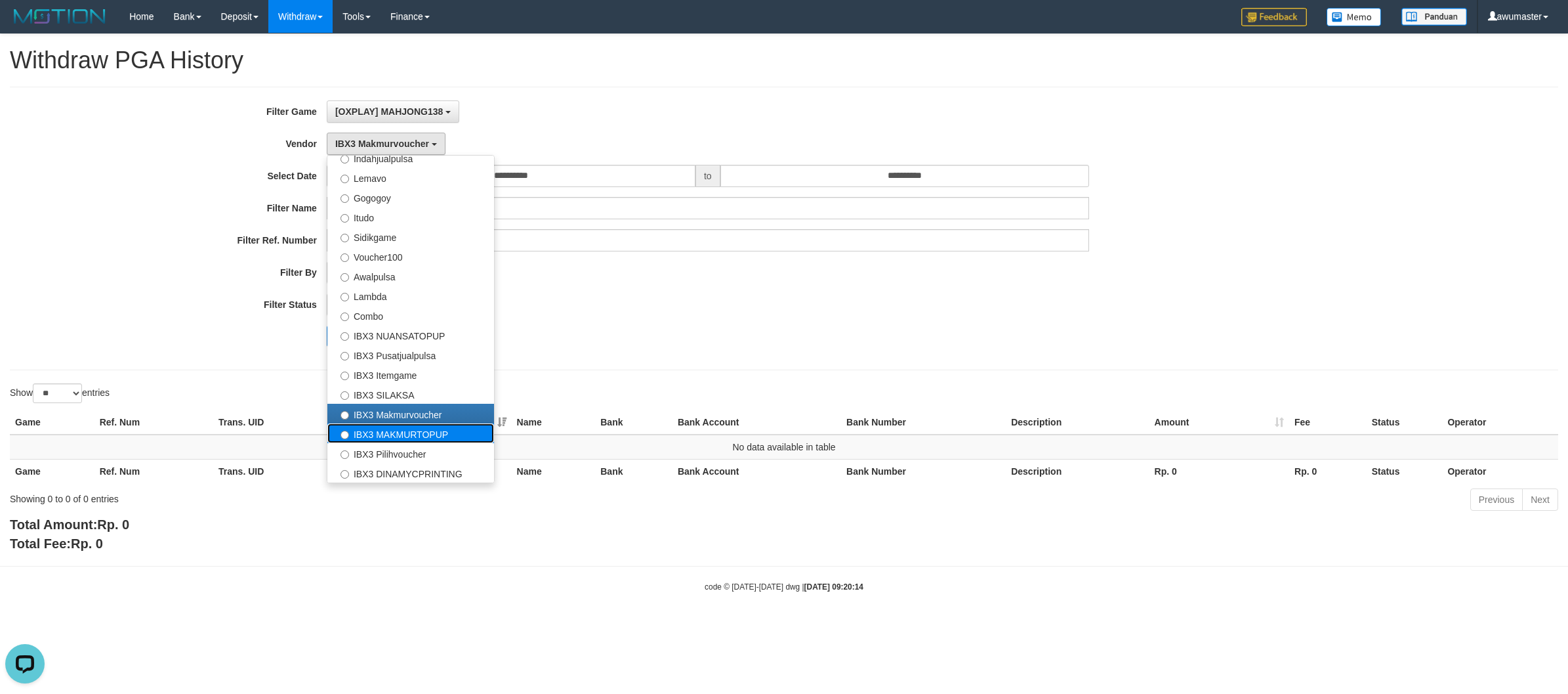
click at [393, 434] on label "IBX3 MAKMURTOPUP" at bounding box center [411, 433] width 167 height 20
select select "**********"
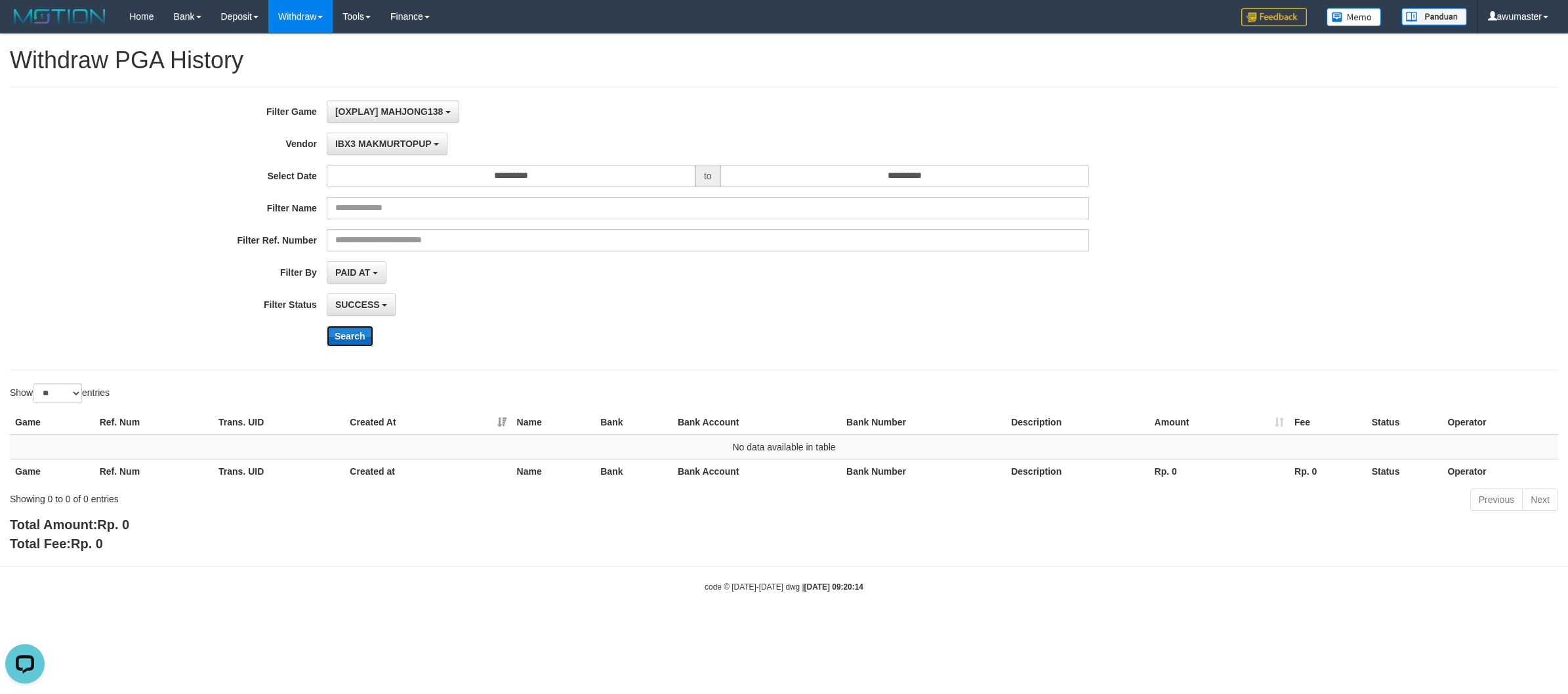
click at [351, 345] on button "Search" at bounding box center [350, 336] width 47 height 21
click at [414, 138] on button "IBX3 MAKMURTOPUP" at bounding box center [387, 144] width 121 height 23
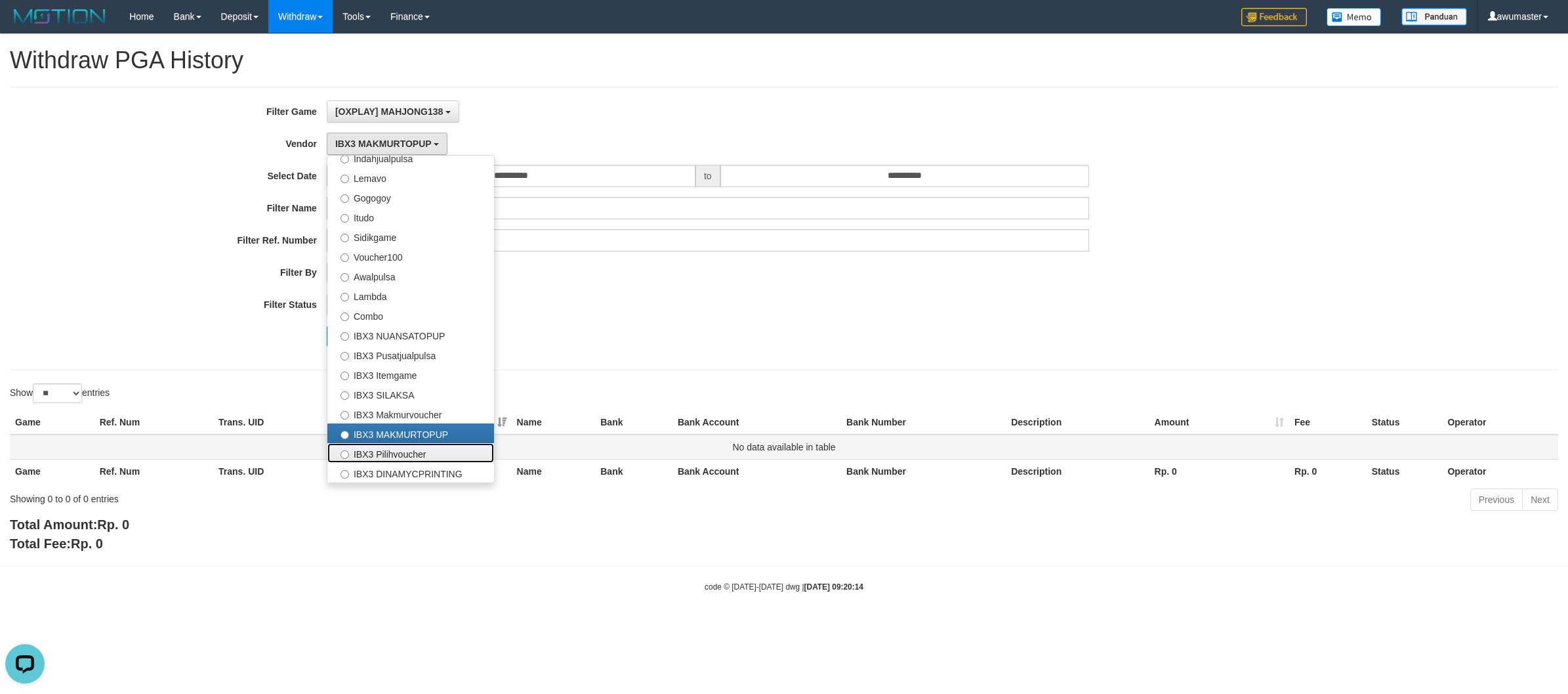
click at [423, 455] on label "IBX3 Pilihvoucher" at bounding box center [411, 453] width 167 height 20
select select "**********"
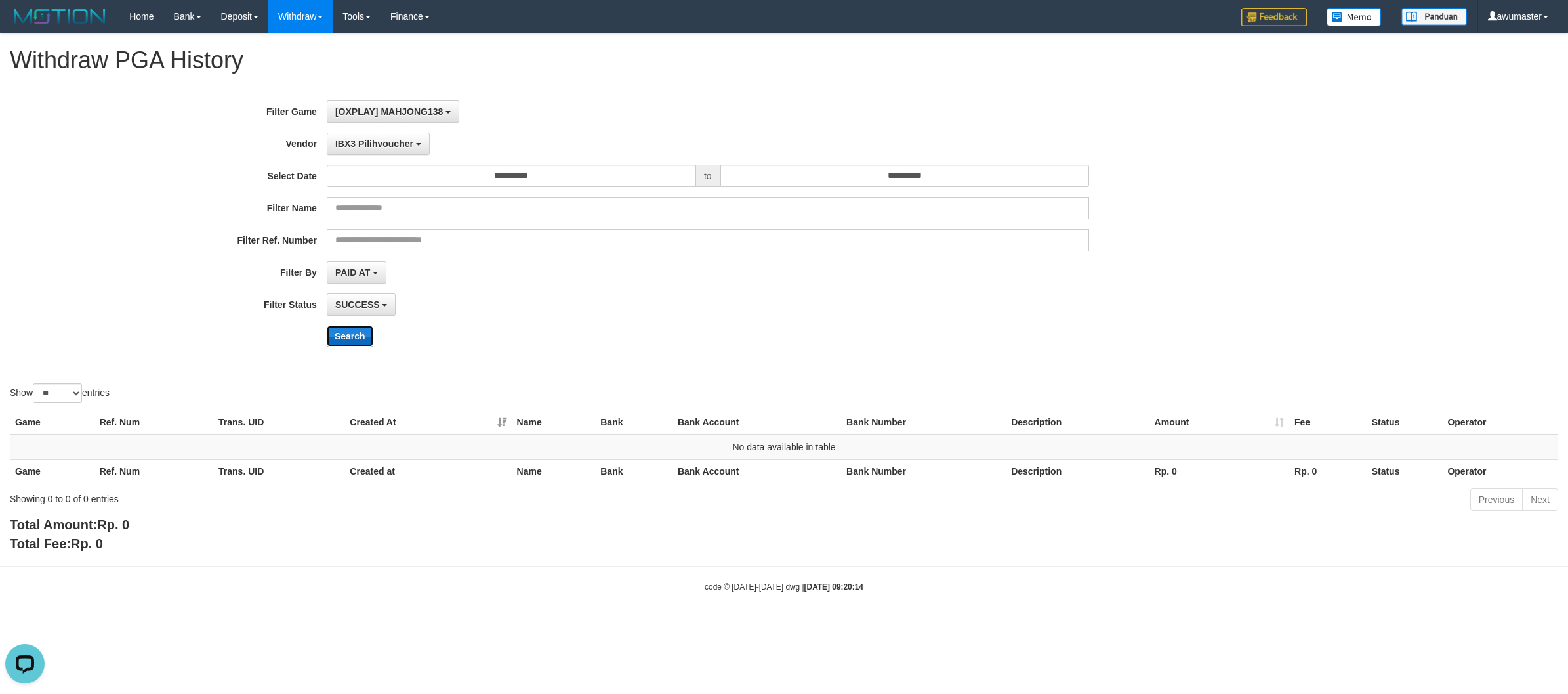
click at [359, 345] on button "Search" at bounding box center [350, 336] width 47 height 21
click at [402, 152] on button "IBX3 Pilihvoucher" at bounding box center [378, 144] width 103 height 23
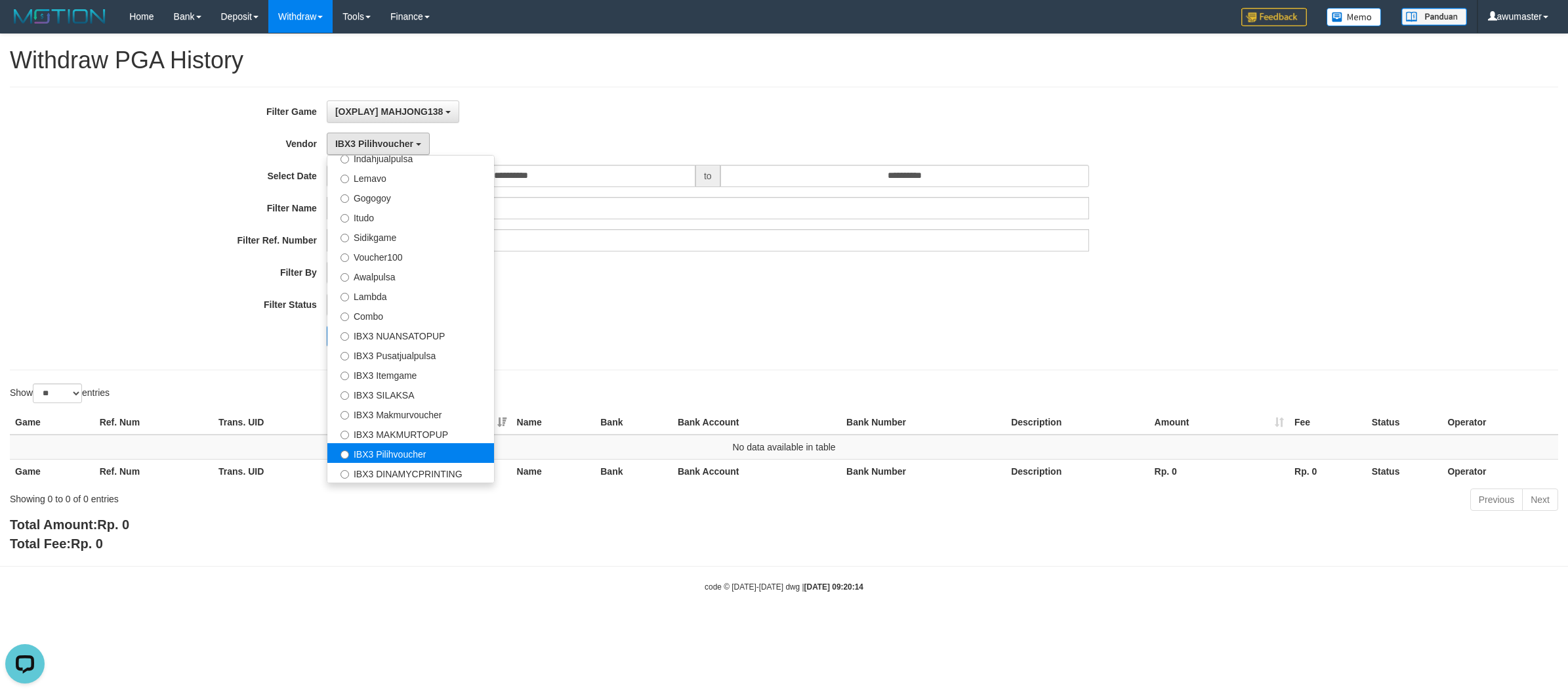
click at [427, 458] on label "IBX3 Pilihvoucher" at bounding box center [411, 453] width 167 height 20
click at [429, 467] on label "IBX3 DINAMYCPRINTING" at bounding box center [411, 472] width 167 height 20
select select "**********"
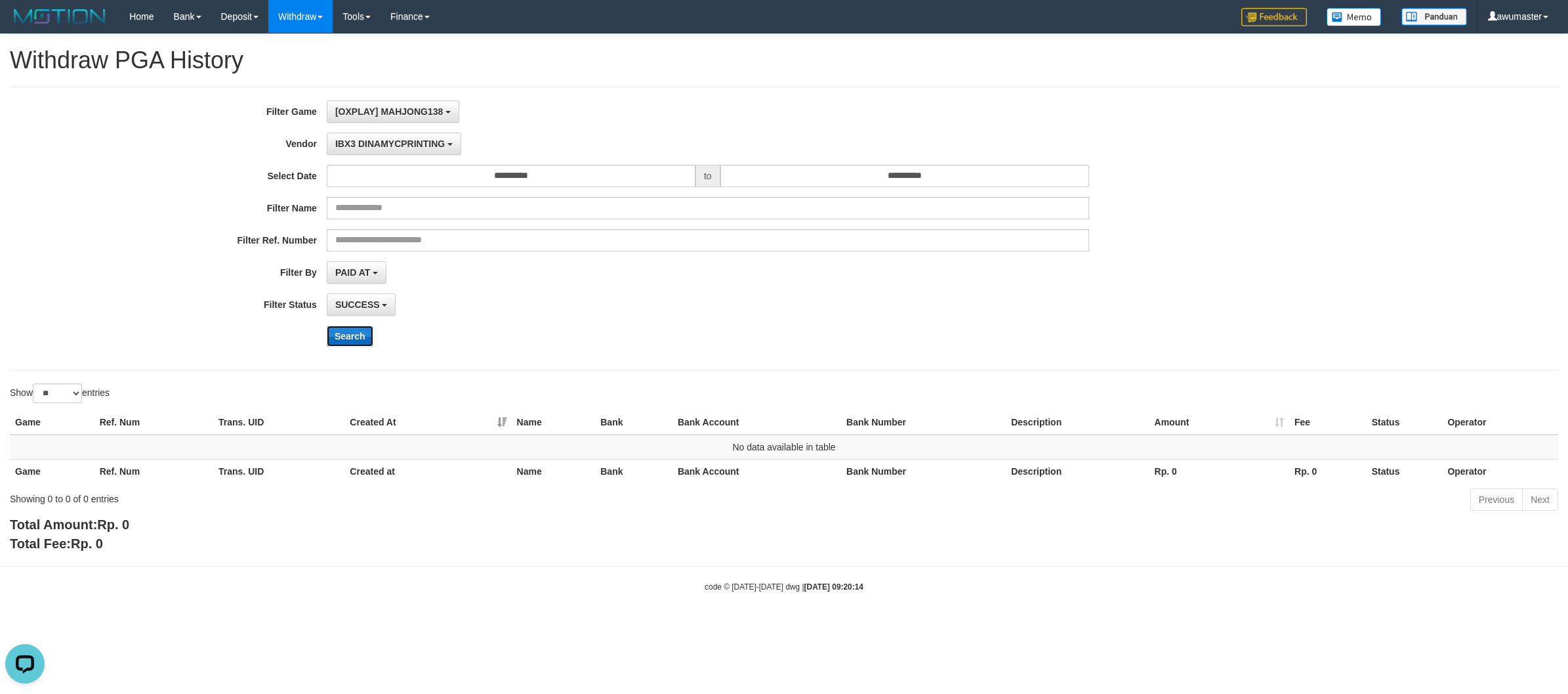
click at [351, 342] on button "Search" at bounding box center [350, 336] width 47 height 21
click at [804, 322] on div "**********" at bounding box center [653, 228] width 1307 height 256
click at [248, 116] on link "PGA History" at bounding box center [263, 109] width 104 height 17
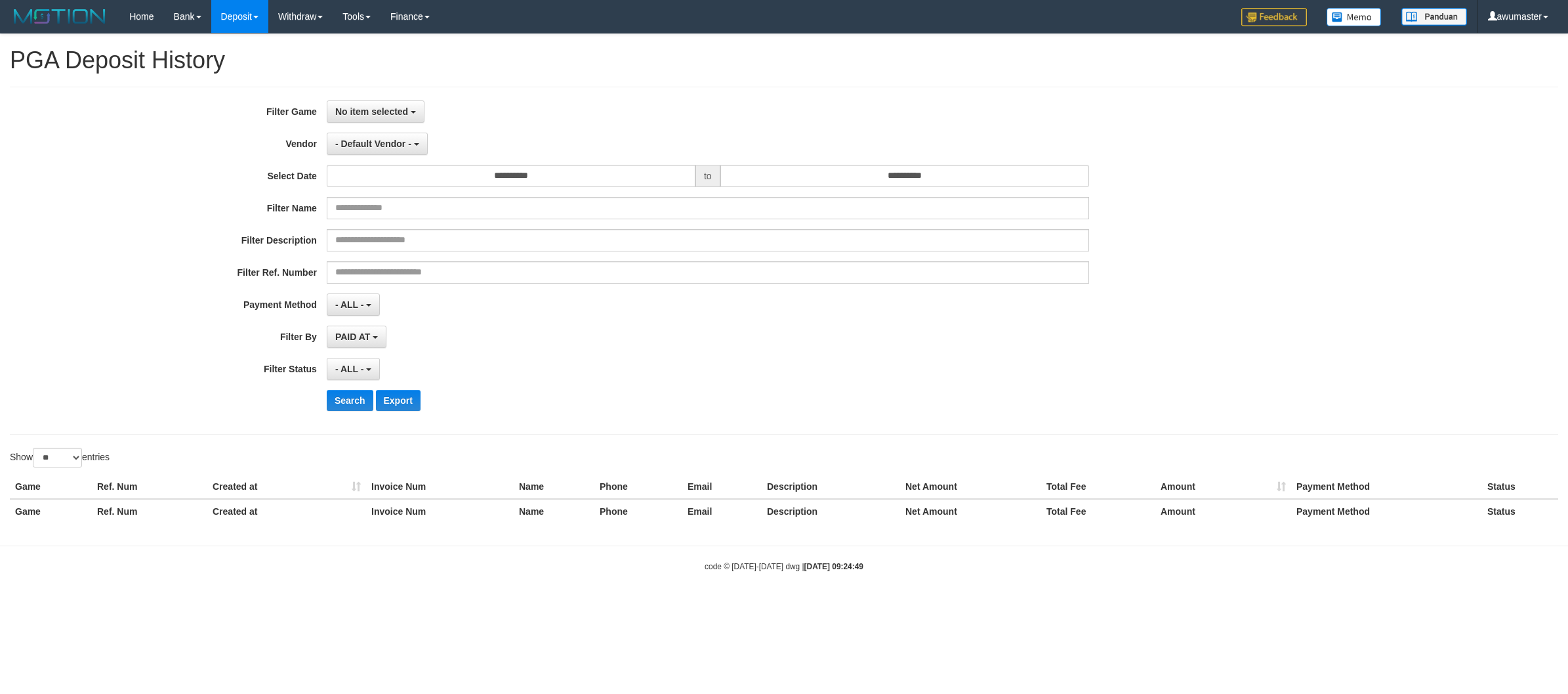
select select
select select "**"
click at [422, 119] on button "No item selected" at bounding box center [375, 112] width 98 height 23
click at [424, 181] on label "[OXPLAY] MAHJONG138" at bounding box center [411, 179] width 167 height 20
select select "***"
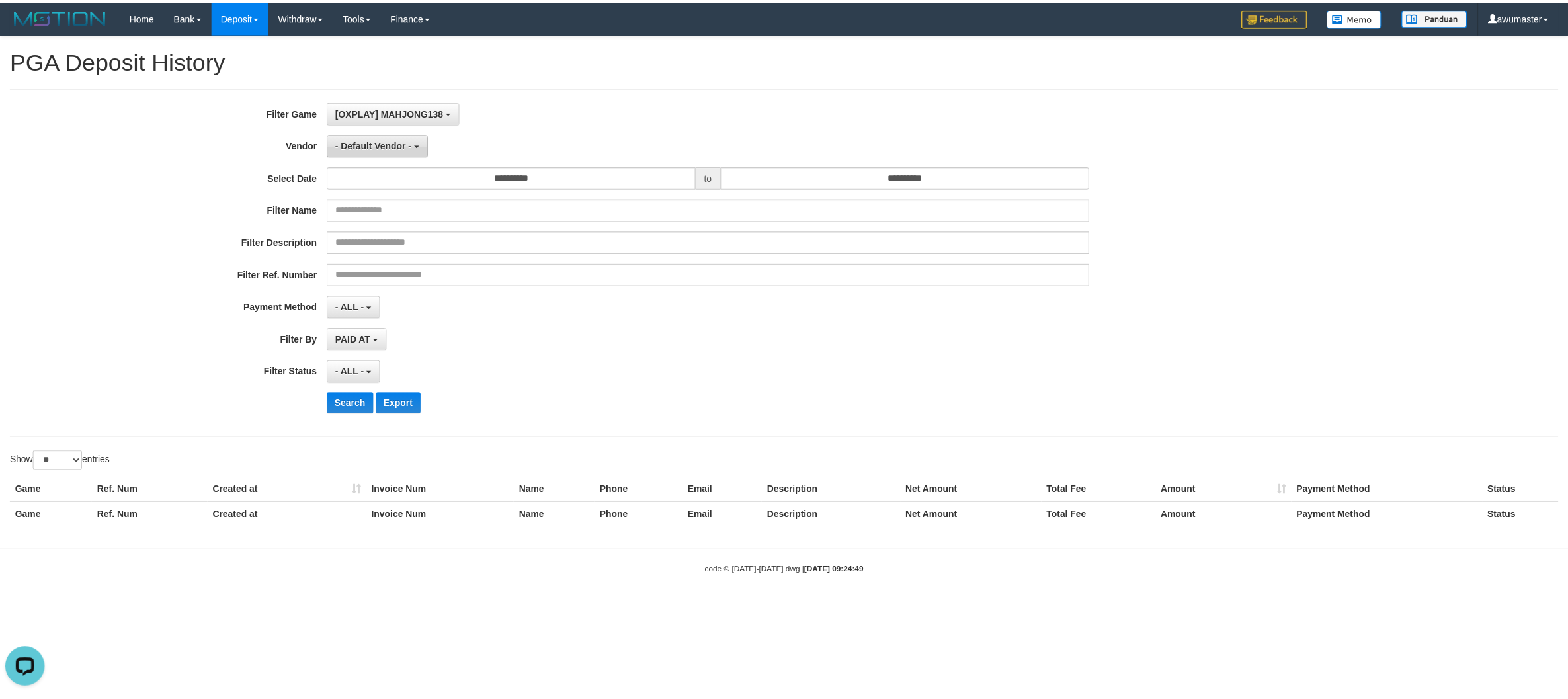
scroll to position [11, 0]
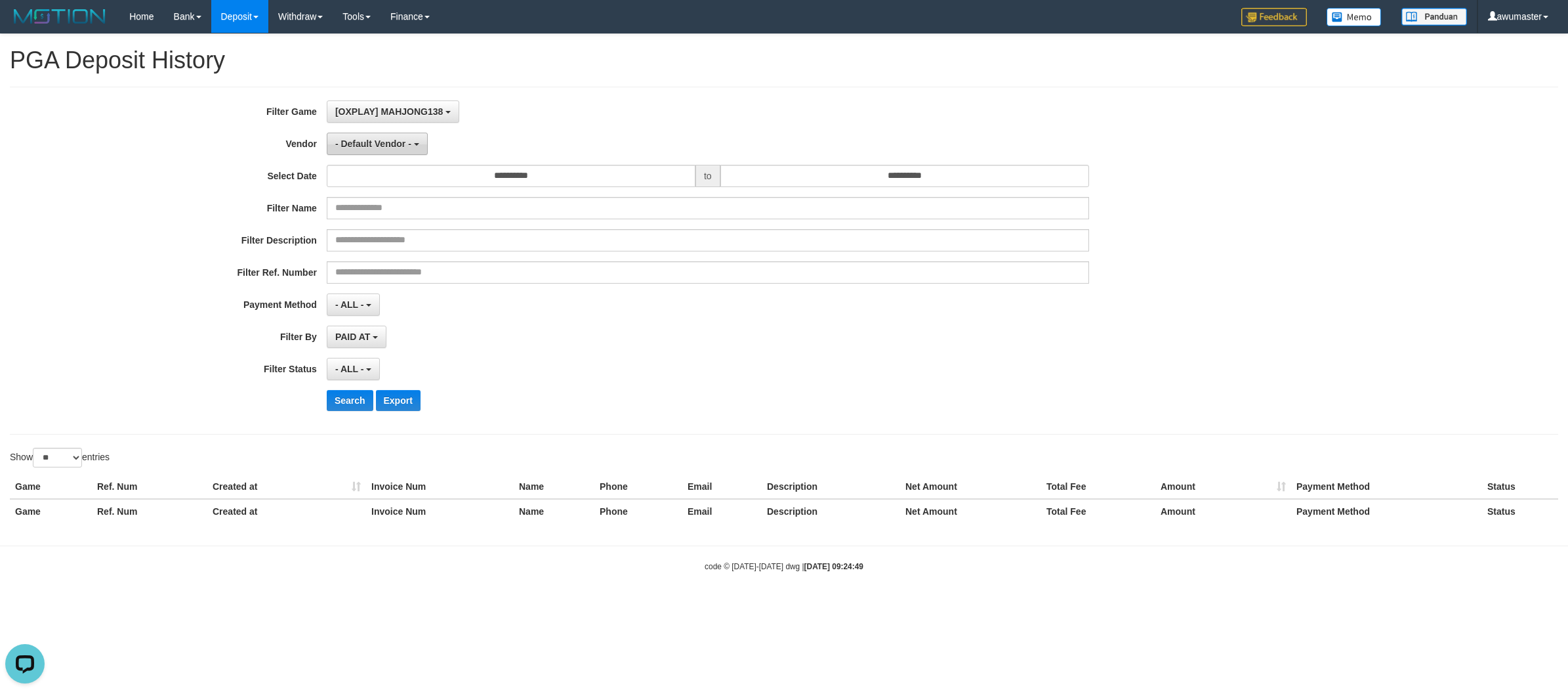
click at [388, 152] on button "- Default Vendor -" at bounding box center [377, 144] width 101 height 23
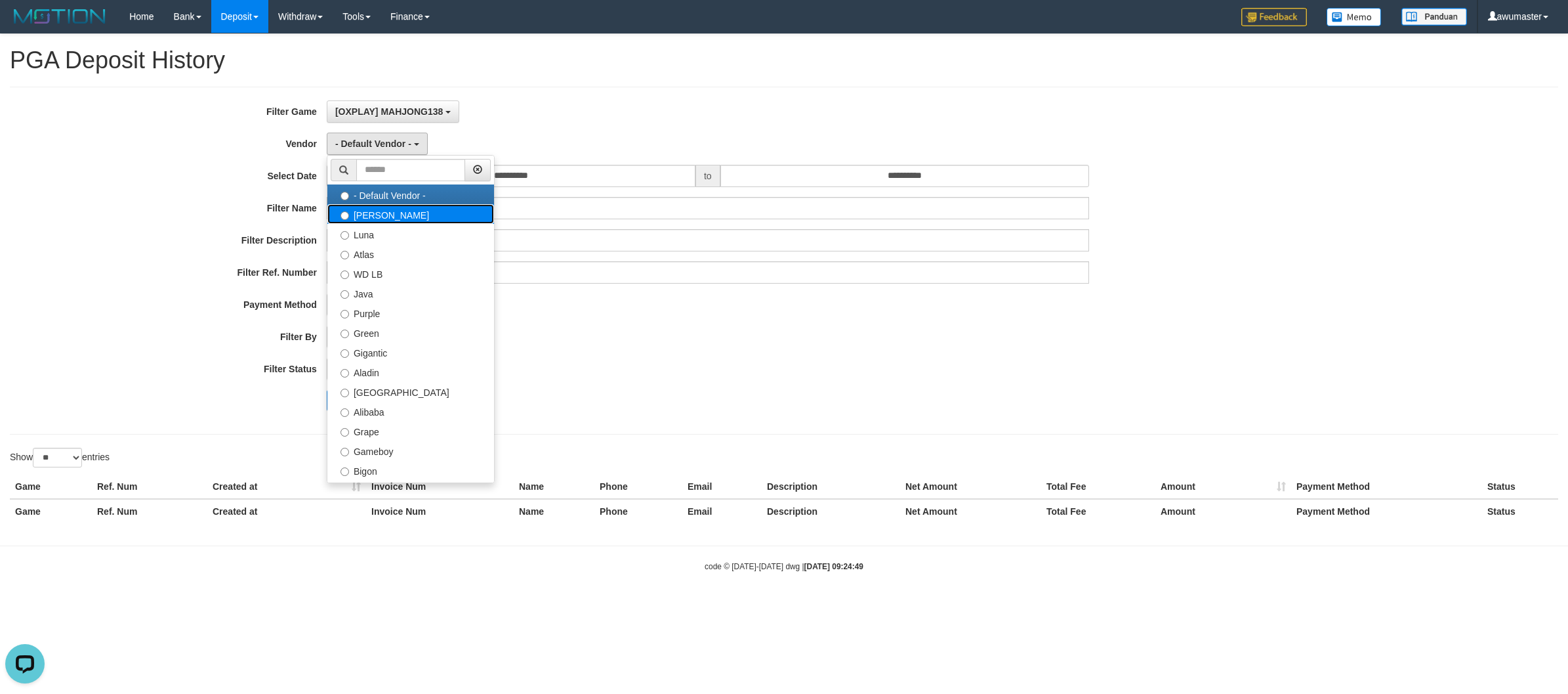
click at [397, 207] on label "[PERSON_NAME]" at bounding box center [411, 214] width 167 height 20
select select "**********"
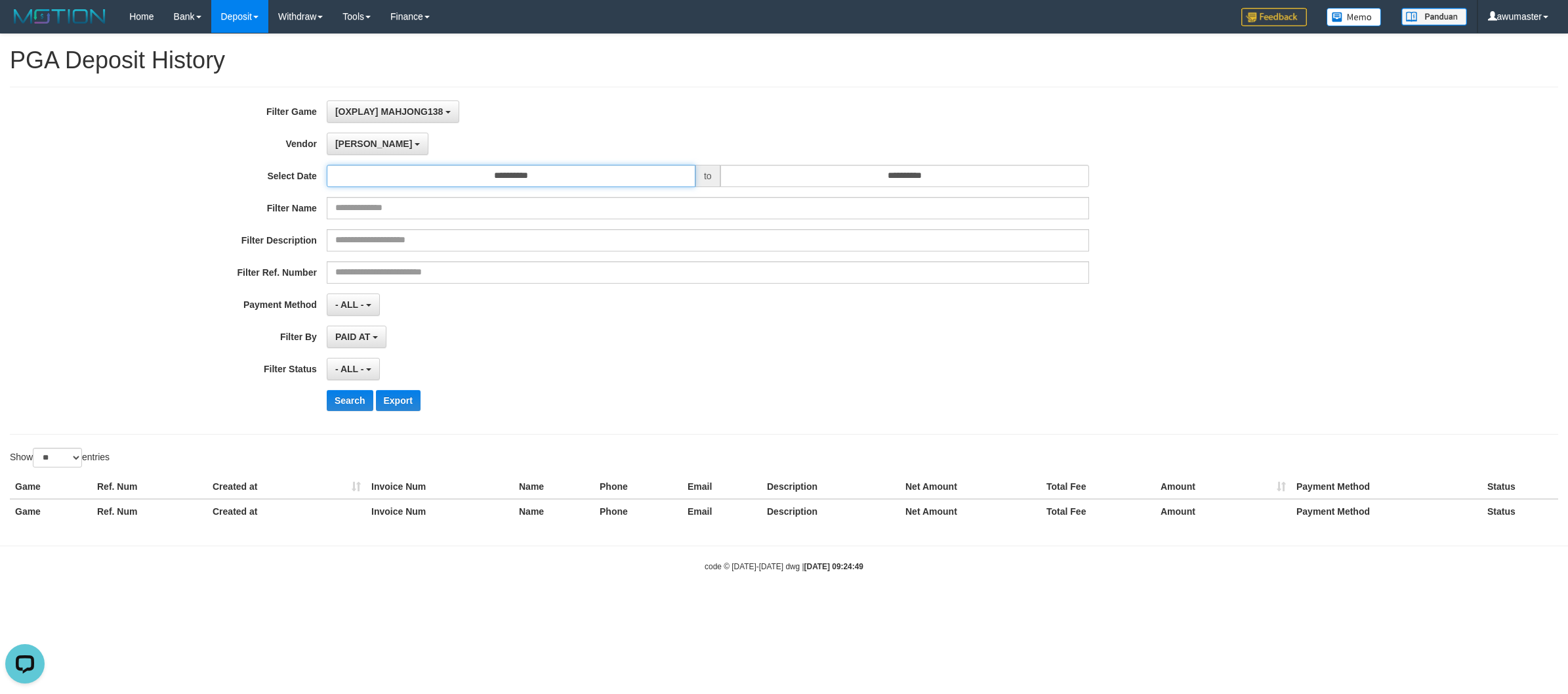
click at [411, 174] on input "**********" at bounding box center [510, 176] width 369 height 23
click at [345, 243] on td "25" at bounding box center [340, 242] width 20 height 20
type input "**********"
click at [812, 182] on input "**********" at bounding box center [904, 176] width 369 height 23
click at [850, 238] on td "31" at bounding box center [847, 242] width 18 height 20
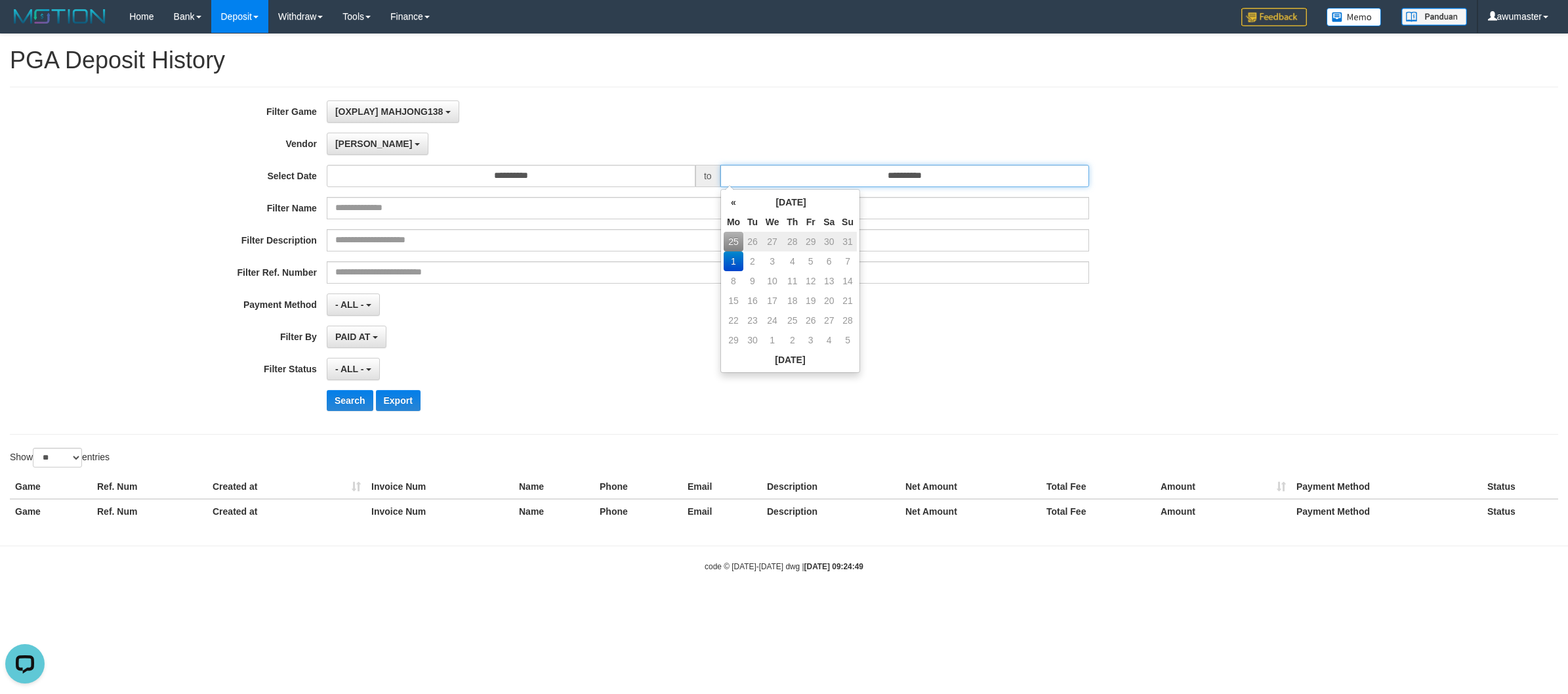
type input "**********"
click at [474, 330] on div "PAID AT PAID AT CREATED AT" at bounding box center [708, 336] width 763 height 23
click at [356, 303] on span "- ALL -" at bounding box center [350, 305] width 29 height 11
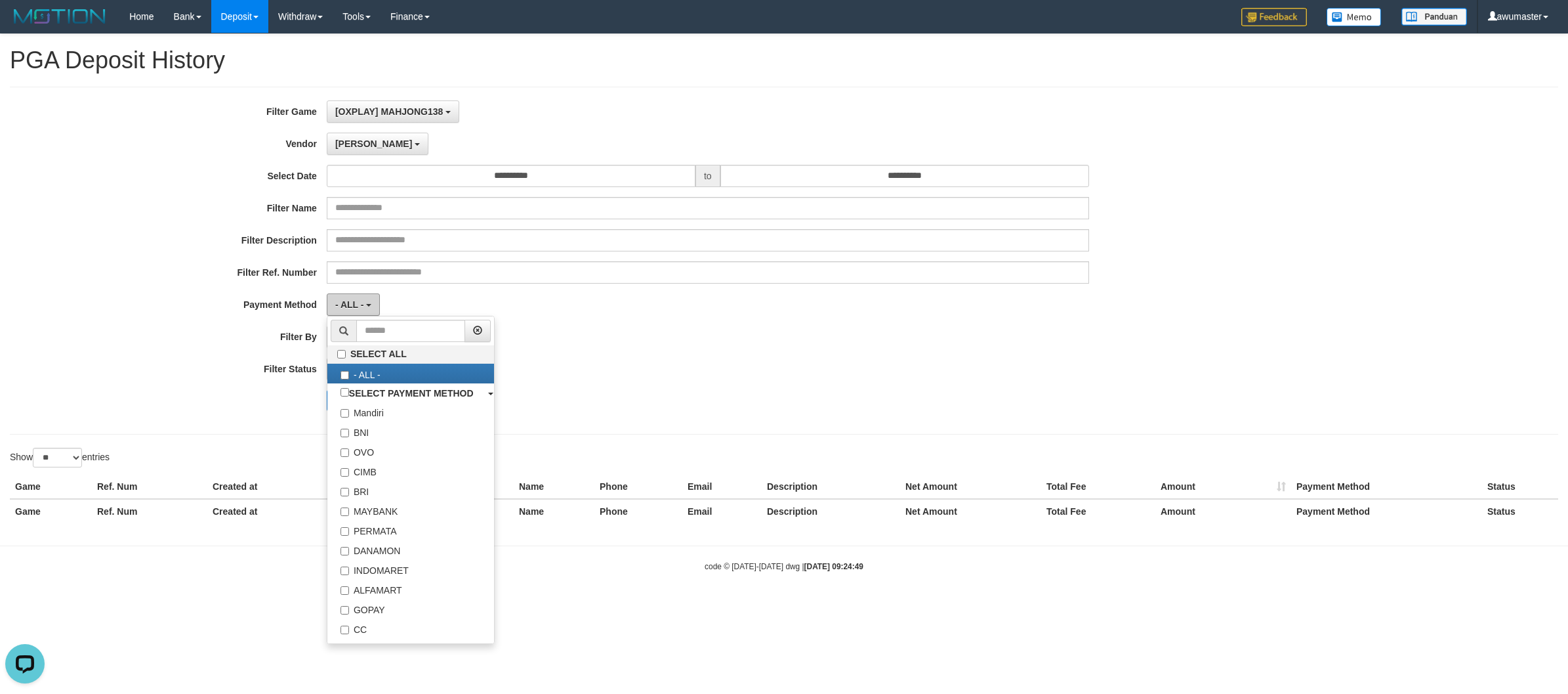
click at [356, 303] on span "- ALL -" at bounding box center [350, 305] width 29 height 11
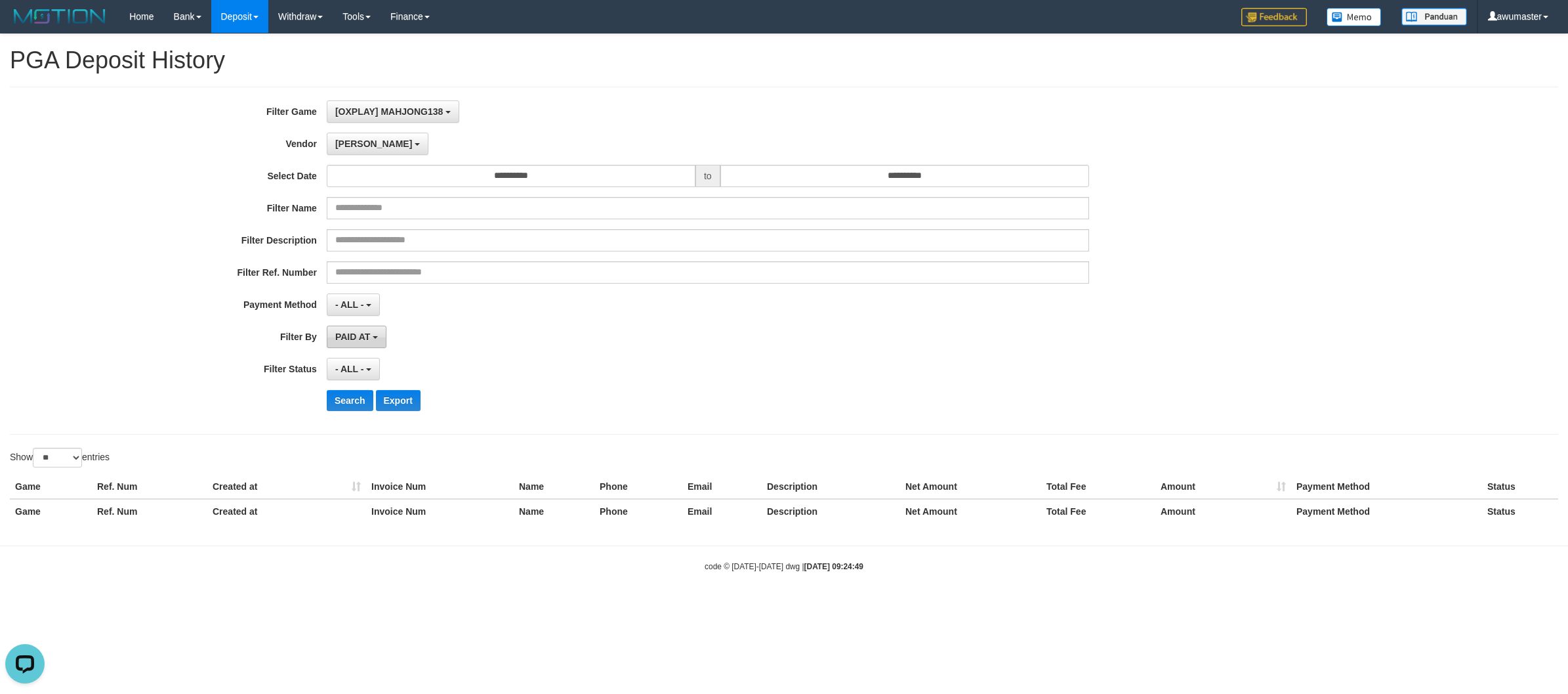
click at [359, 332] on button "PAID AT" at bounding box center [357, 336] width 60 height 23
click at [739, 353] on div "**********" at bounding box center [653, 261] width 1307 height 320
click at [374, 378] on button "- ALL -" at bounding box center [353, 369] width 53 height 23
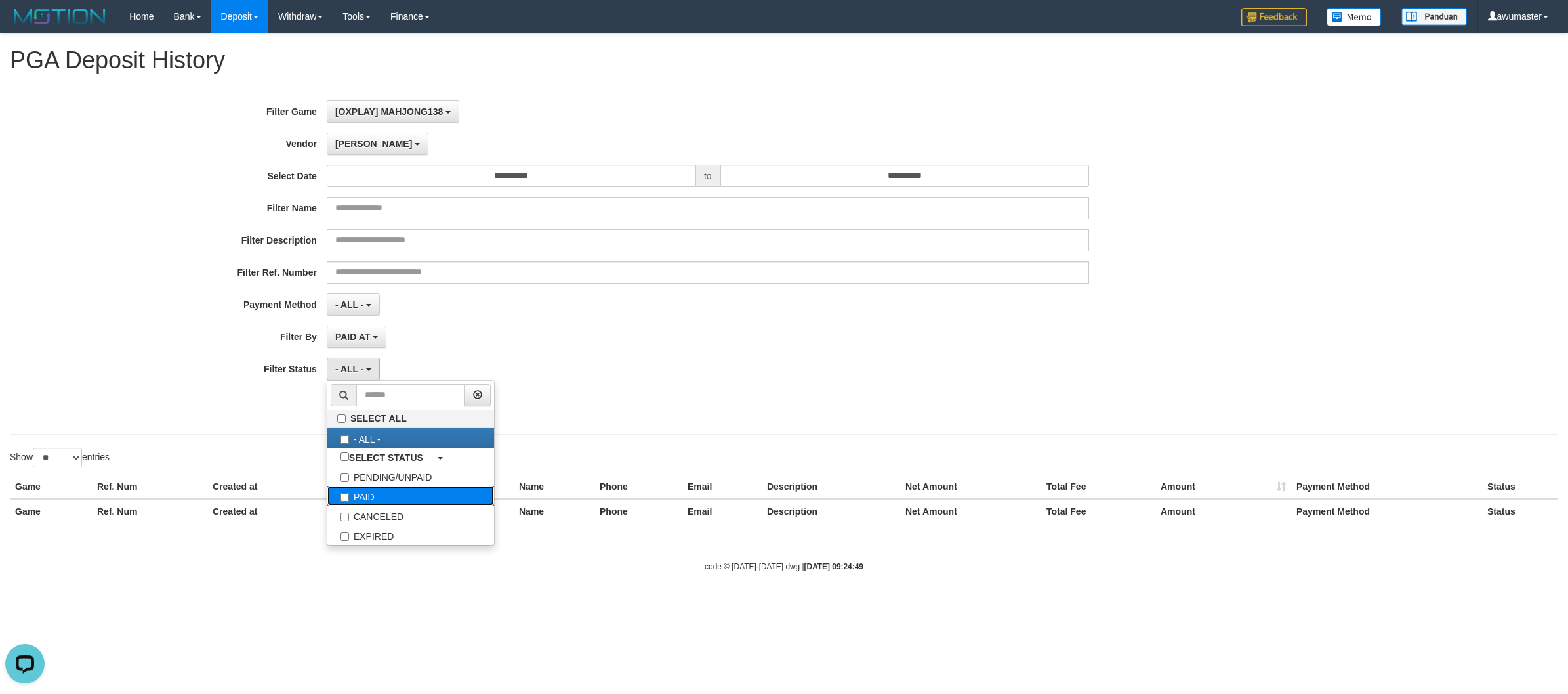
click at [394, 493] on label "PAID" at bounding box center [411, 496] width 167 height 20
select select "*"
click at [700, 345] on div "PAID AT PAID AT CREATED AT" at bounding box center [708, 336] width 763 height 23
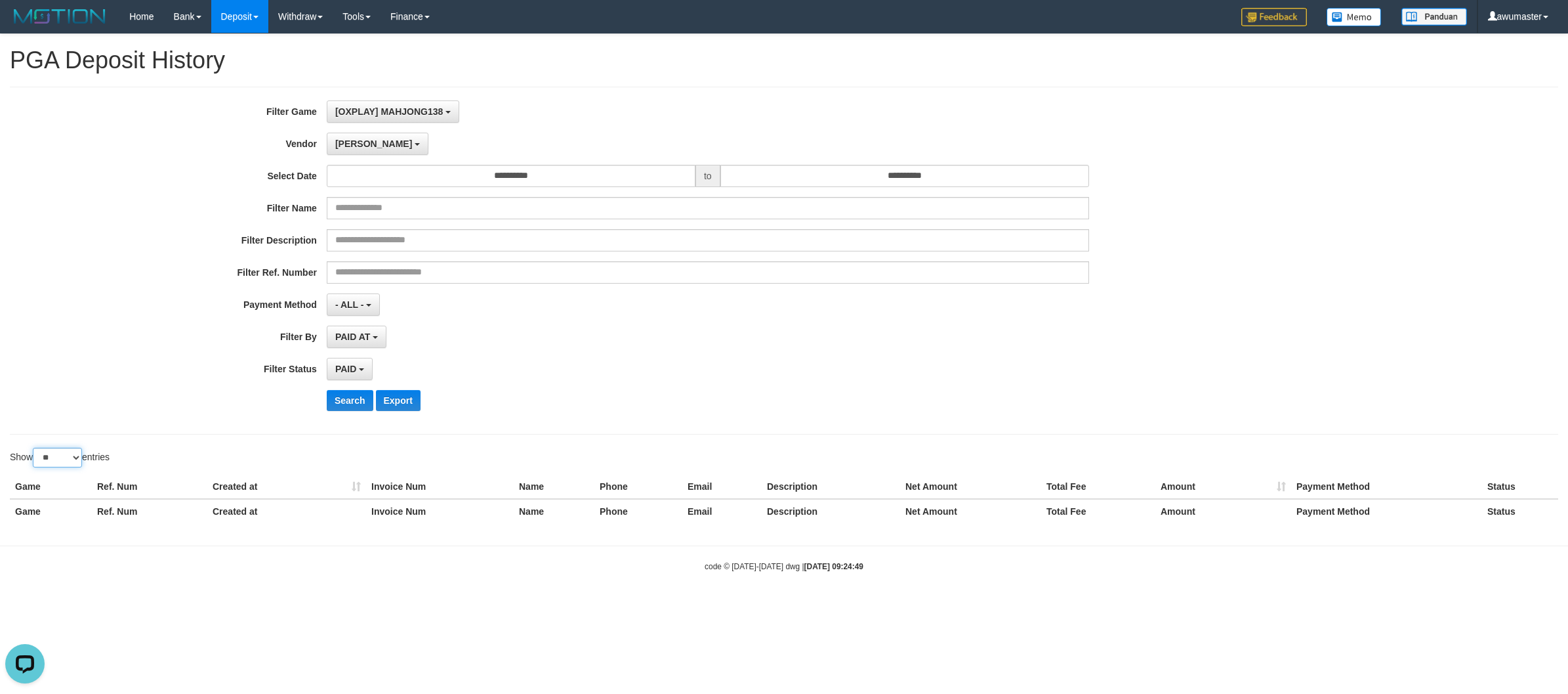
click at [73, 453] on select "** ** ** ***" at bounding box center [58, 457] width 50 height 20
select select "**"
click at [35, 450] on select "** ** ** ***" at bounding box center [58, 457] width 50 height 20
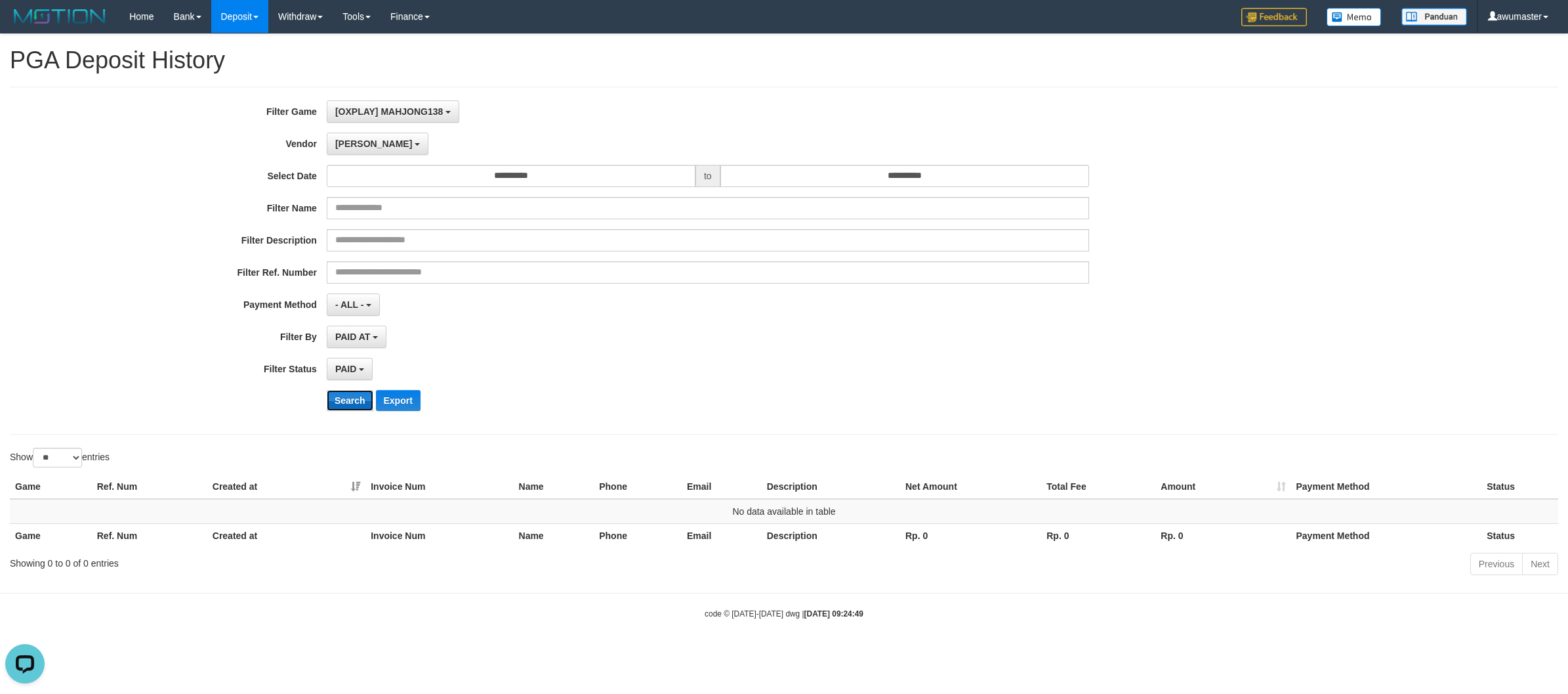
click at [341, 398] on button "Search" at bounding box center [350, 400] width 47 height 21
click at [350, 146] on span "[PERSON_NAME]" at bounding box center [374, 143] width 77 height 11
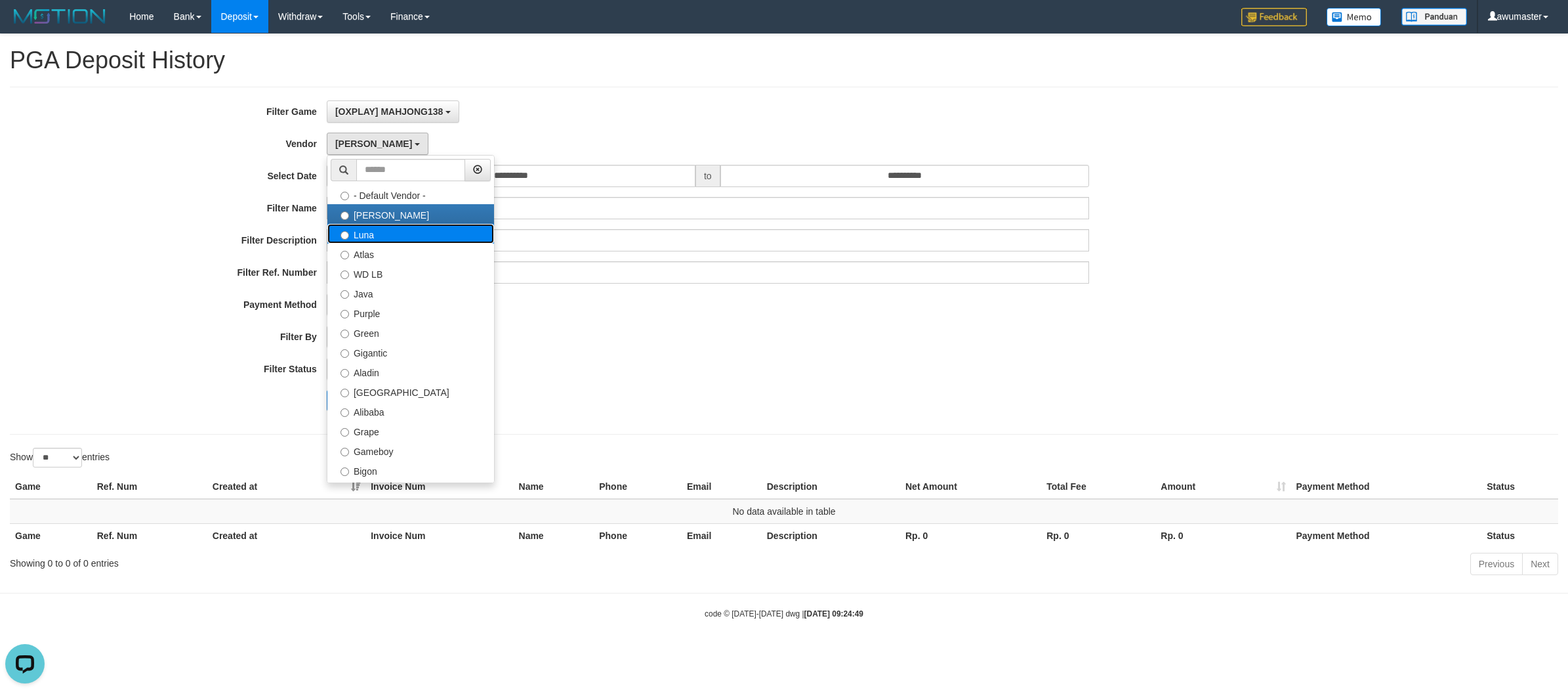
click at [391, 241] on label "Luna" at bounding box center [411, 234] width 167 height 20
select select "**********"
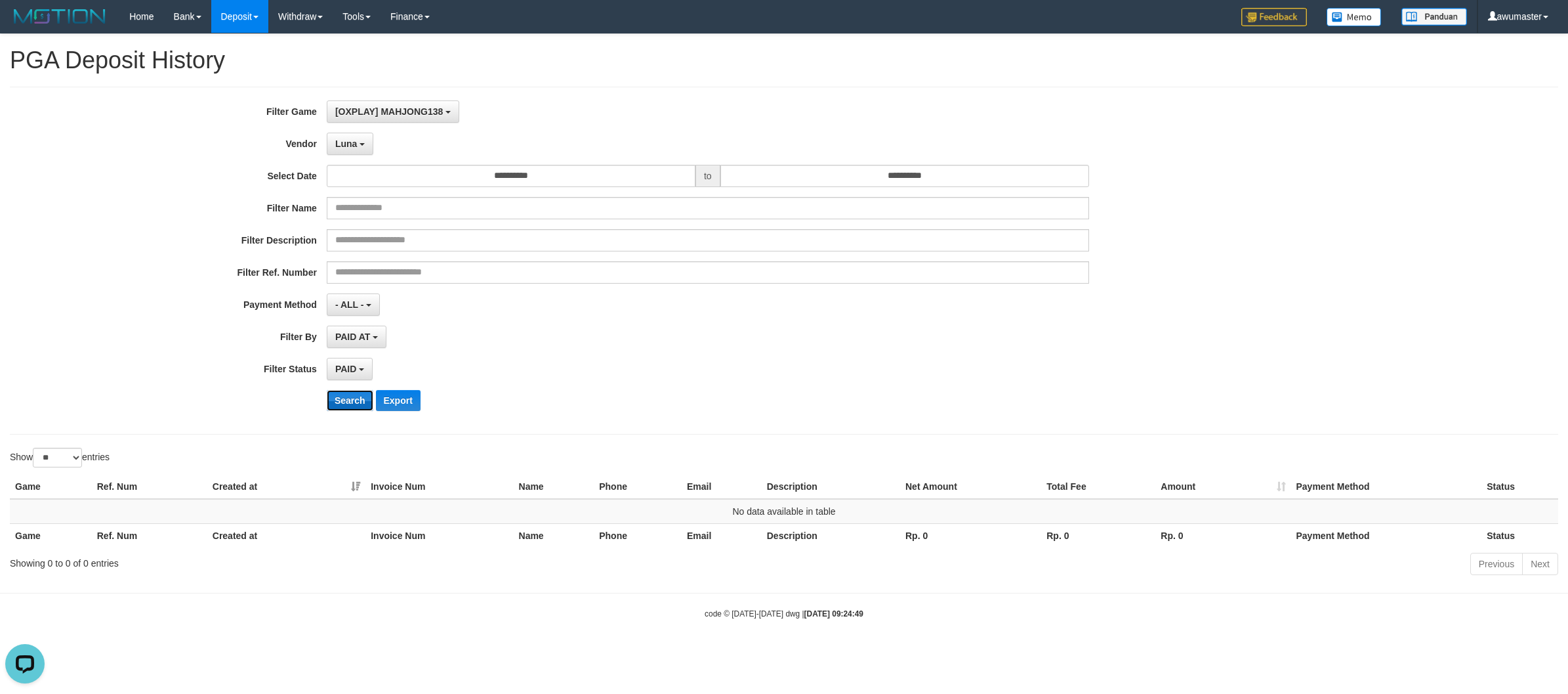
click at [348, 399] on button "Search" at bounding box center [350, 400] width 47 height 21
click at [362, 140] on button "Luna" at bounding box center [350, 144] width 47 height 23
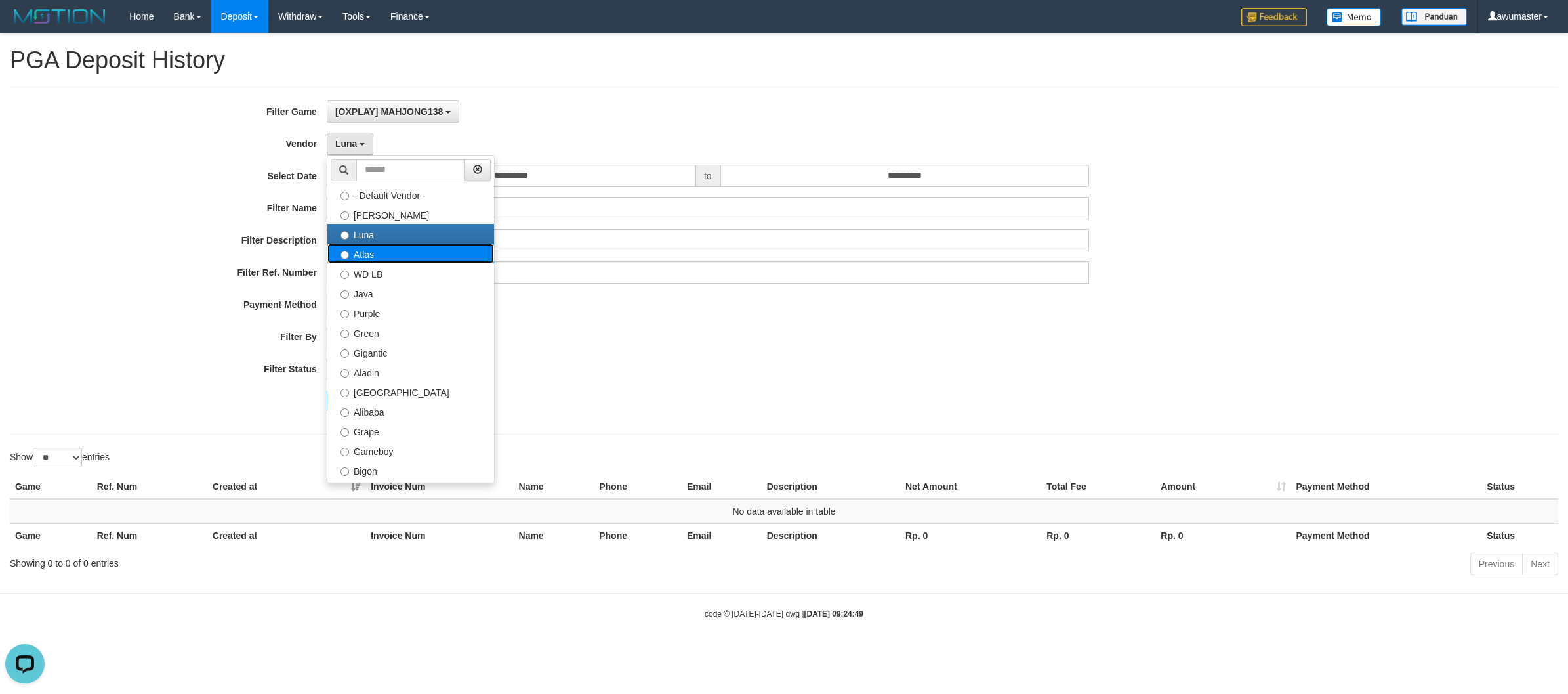
click at [395, 247] on label "Atlas" at bounding box center [411, 253] width 167 height 20
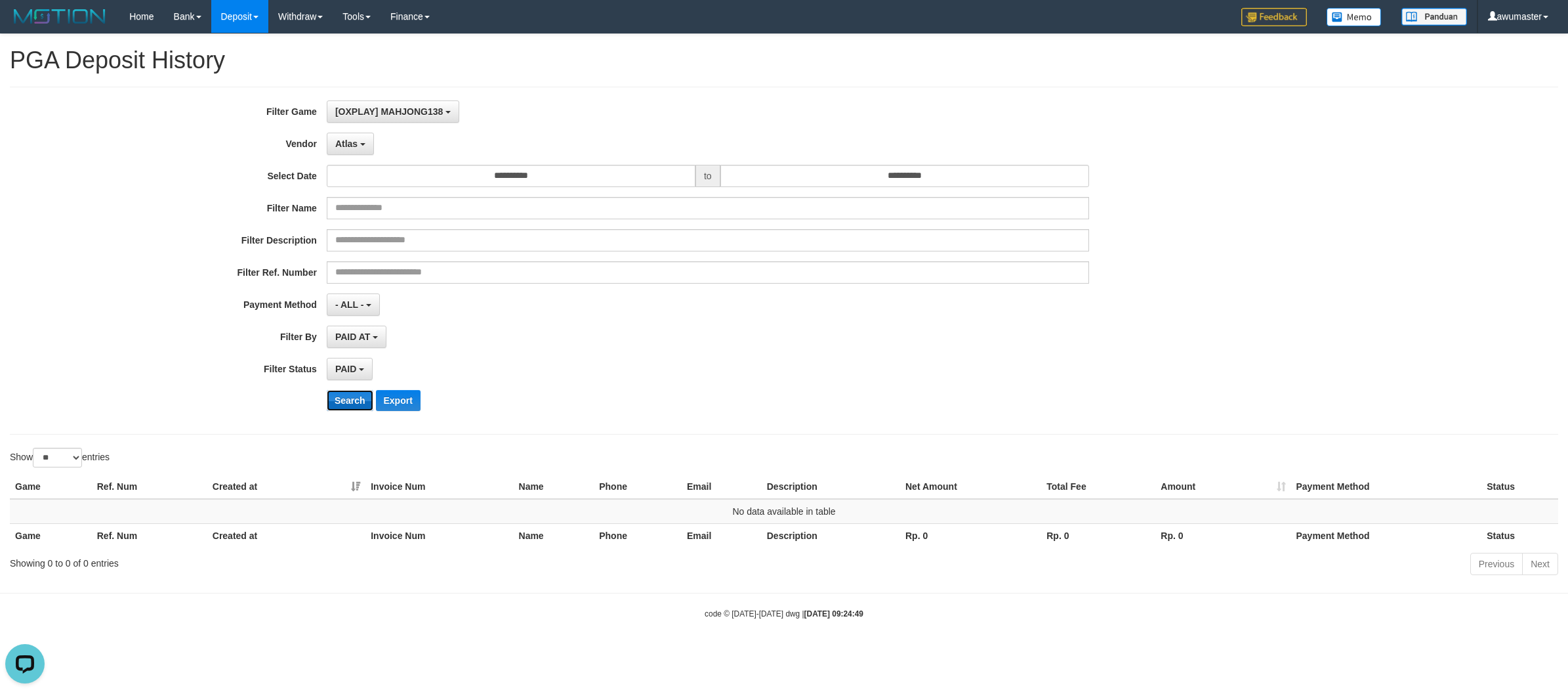
click at [353, 400] on button "Search" at bounding box center [350, 400] width 47 height 21
click at [345, 139] on span "Atlas" at bounding box center [347, 143] width 23 height 11
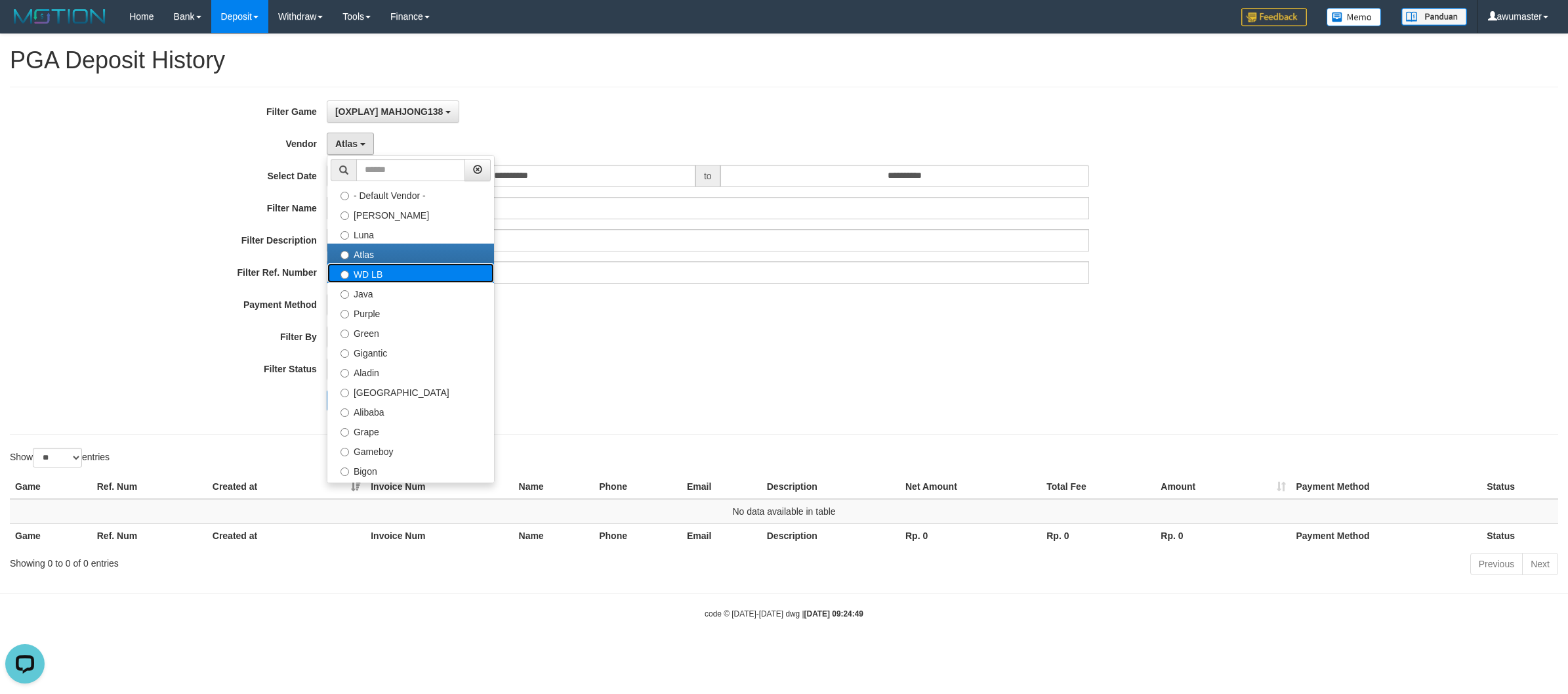
click at [353, 277] on label "WD LB" at bounding box center [411, 273] width 167 height 20
select select "**********"
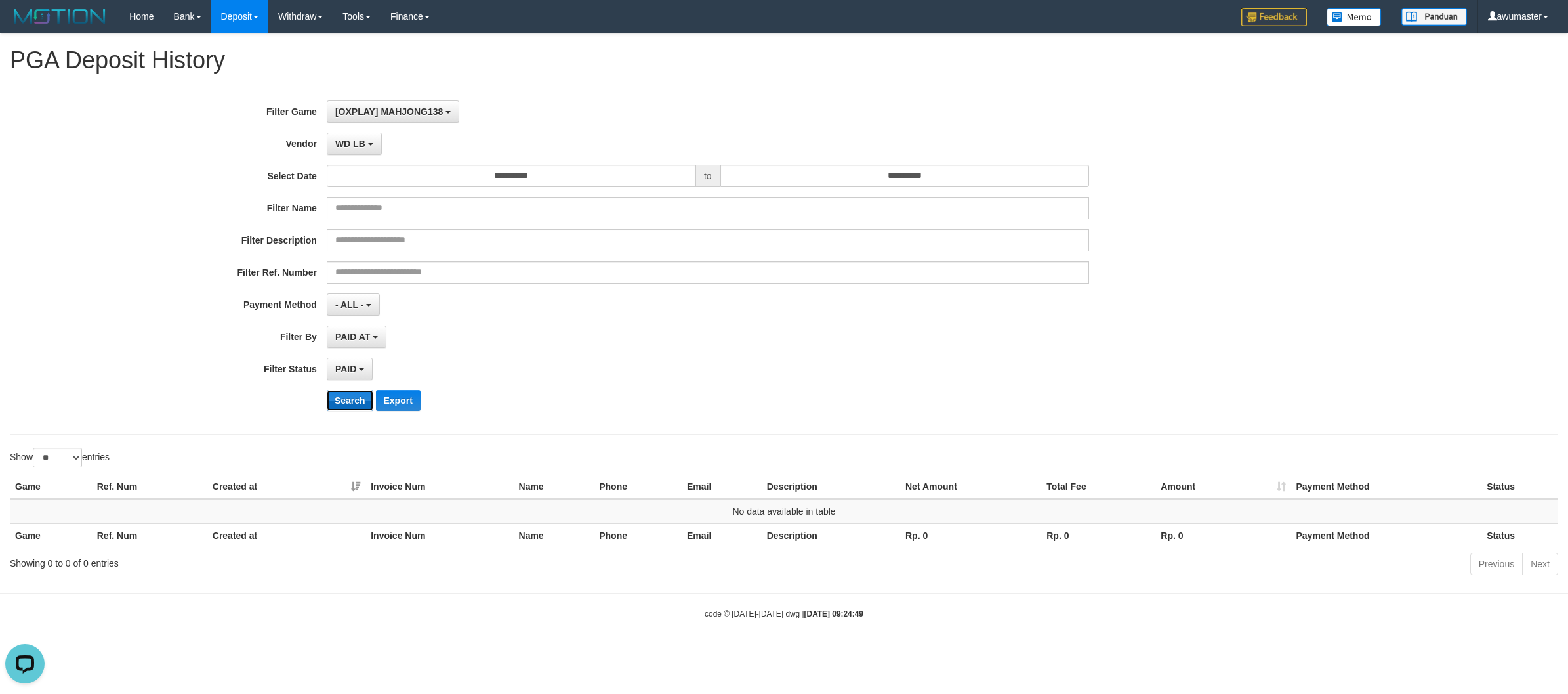
click at [359, 404] on button "Search" at bounding box center [350, 400] width 47 height 21
click at [336, 138] on button "WD LB" at bounding box center [354, 144] width 55 height 23
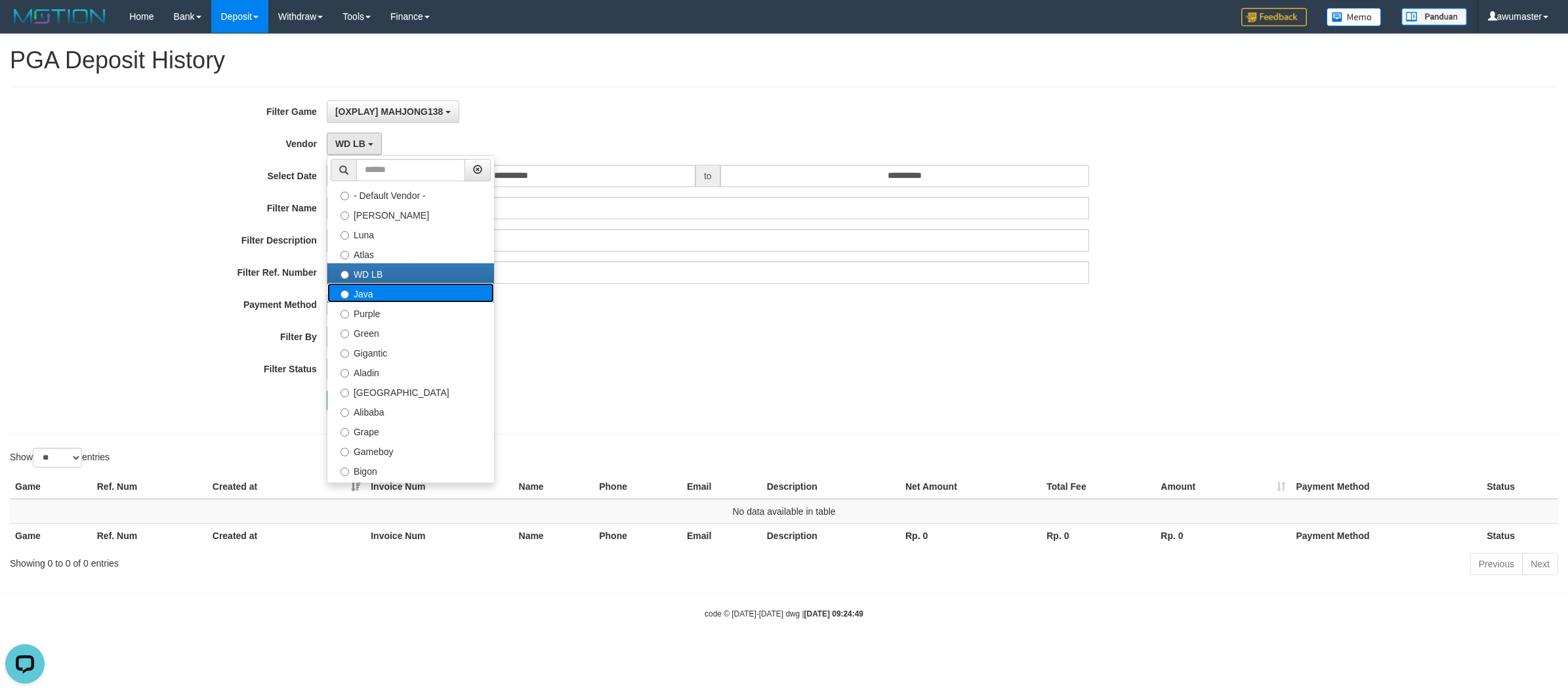
click at [385, 294] on label "Java" at bounding box center [411, 293] width 167 height 20
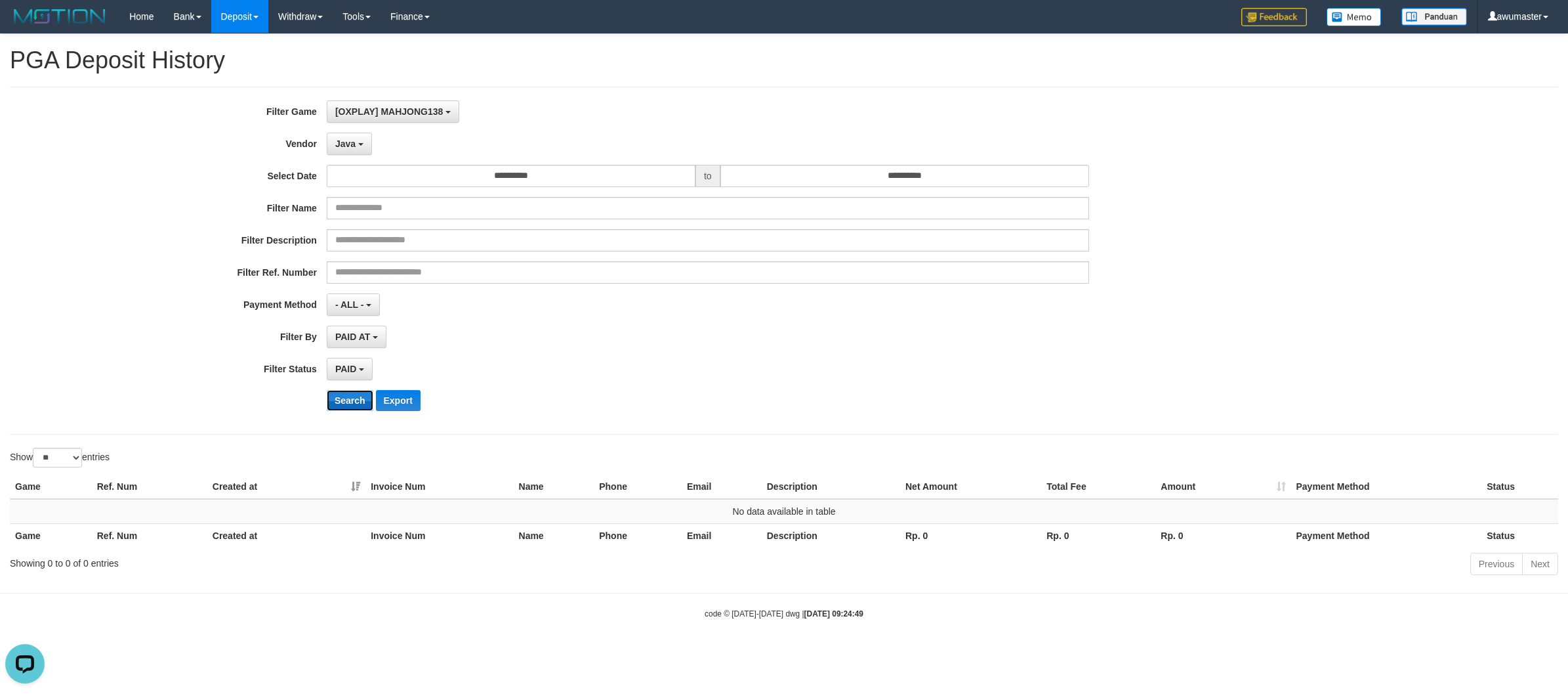
click at [339, 397] on button "Search" at bounding box center [350, 400] width 47 height 21
click at [353, 149] on span "Java" at bounding box center [345, 143] width 20 height 11
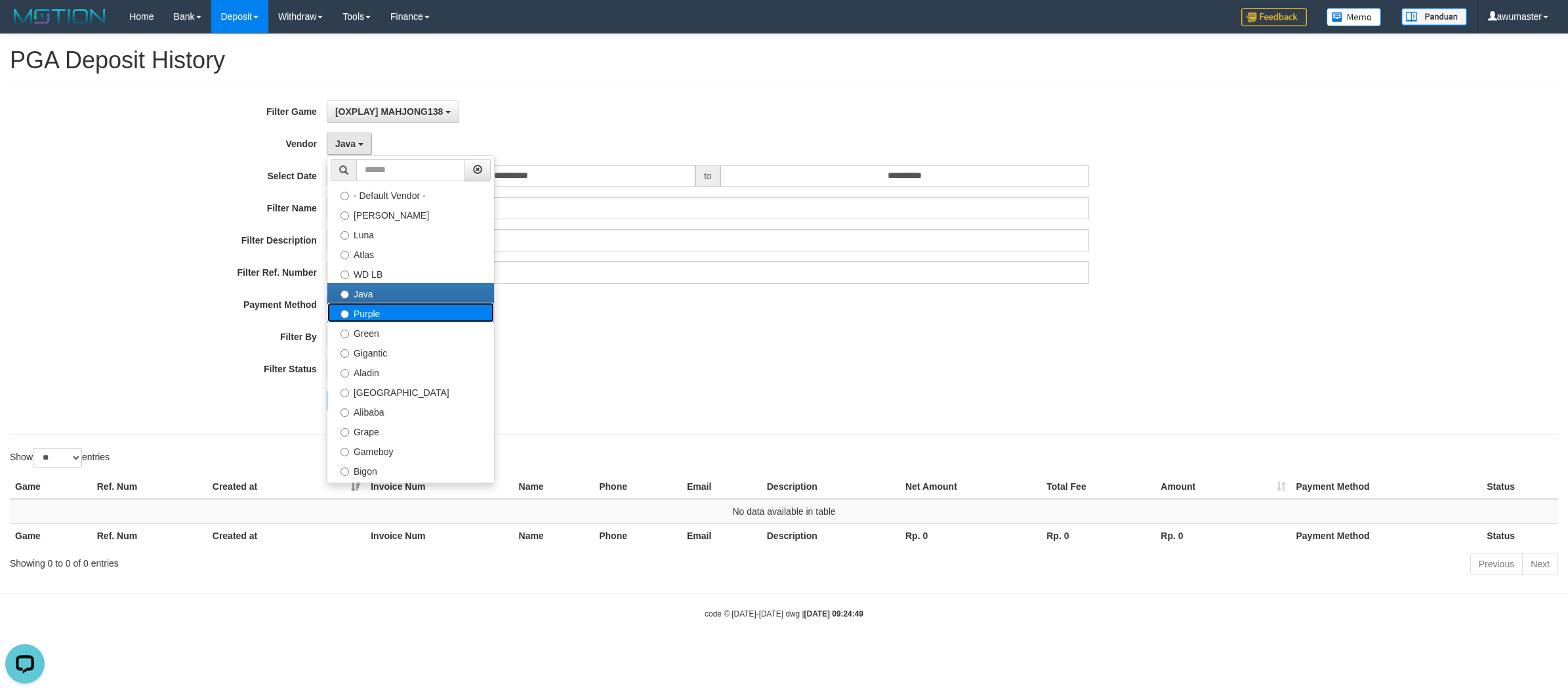
click at [379, 309] on label "Purple" at bounding box center [411, 312] width 167 height 20
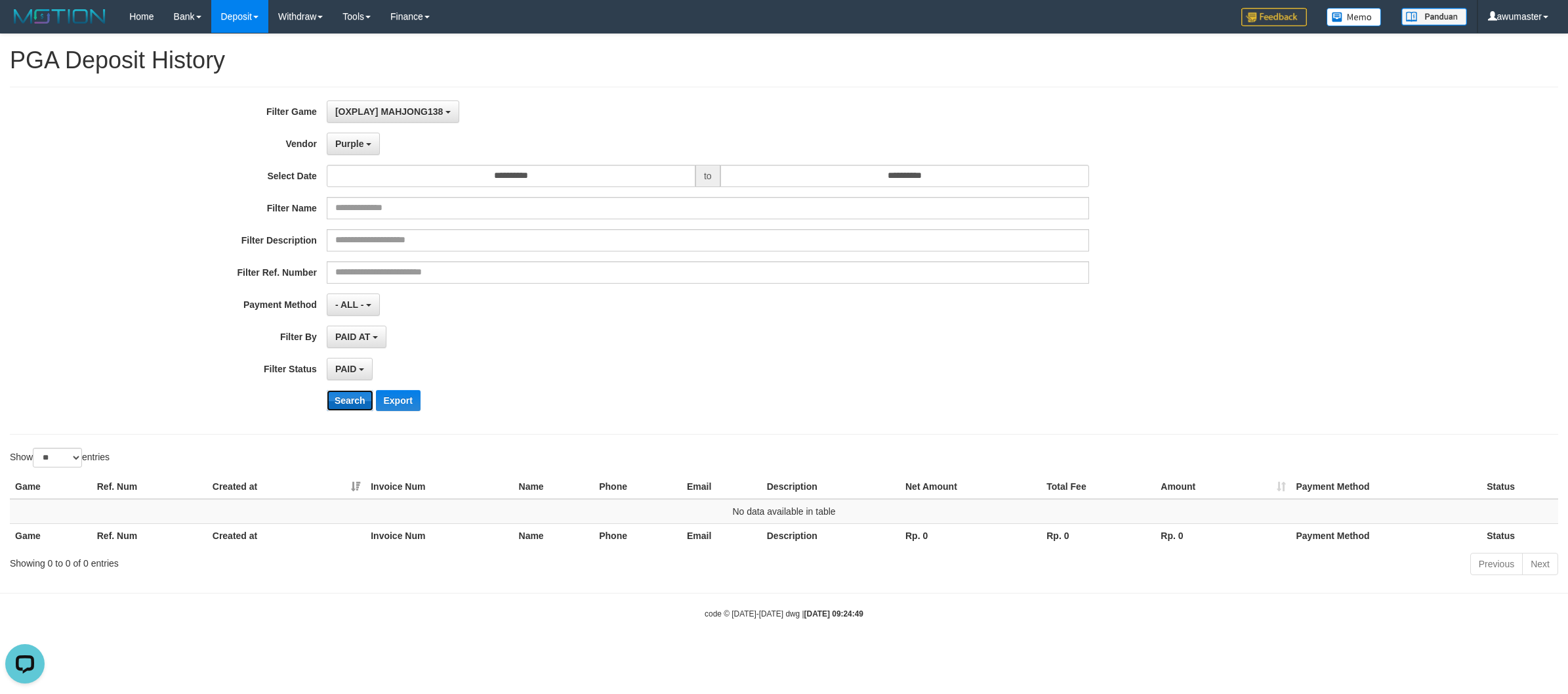
click at [349, 395] on button "Search" at bounding box center [350, 400] width 47 height 21
click at [349, 142] on span "Purple" at bounding box center [350, 143] width 29 height 11
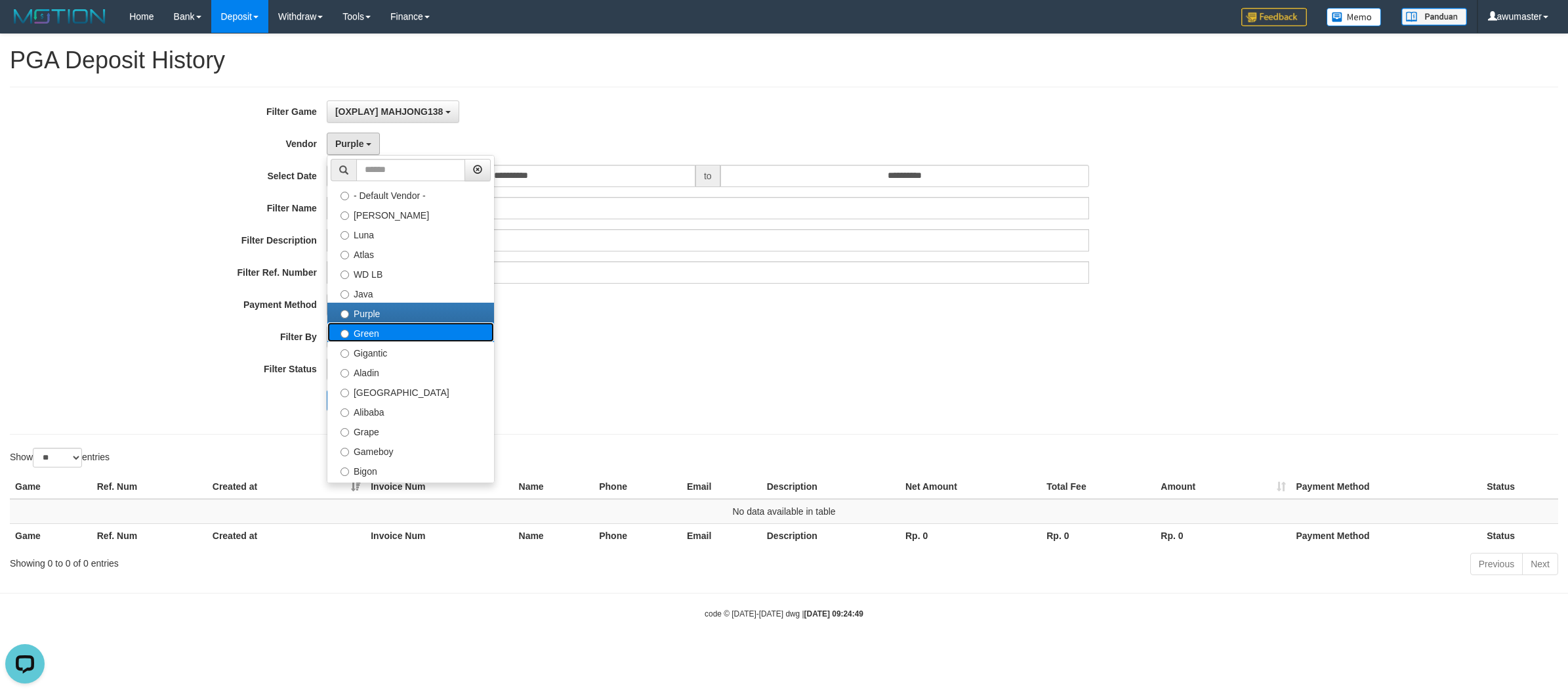
click at [394, 330] on label "Green" at bounding box center [411, 332] width 167 height 20
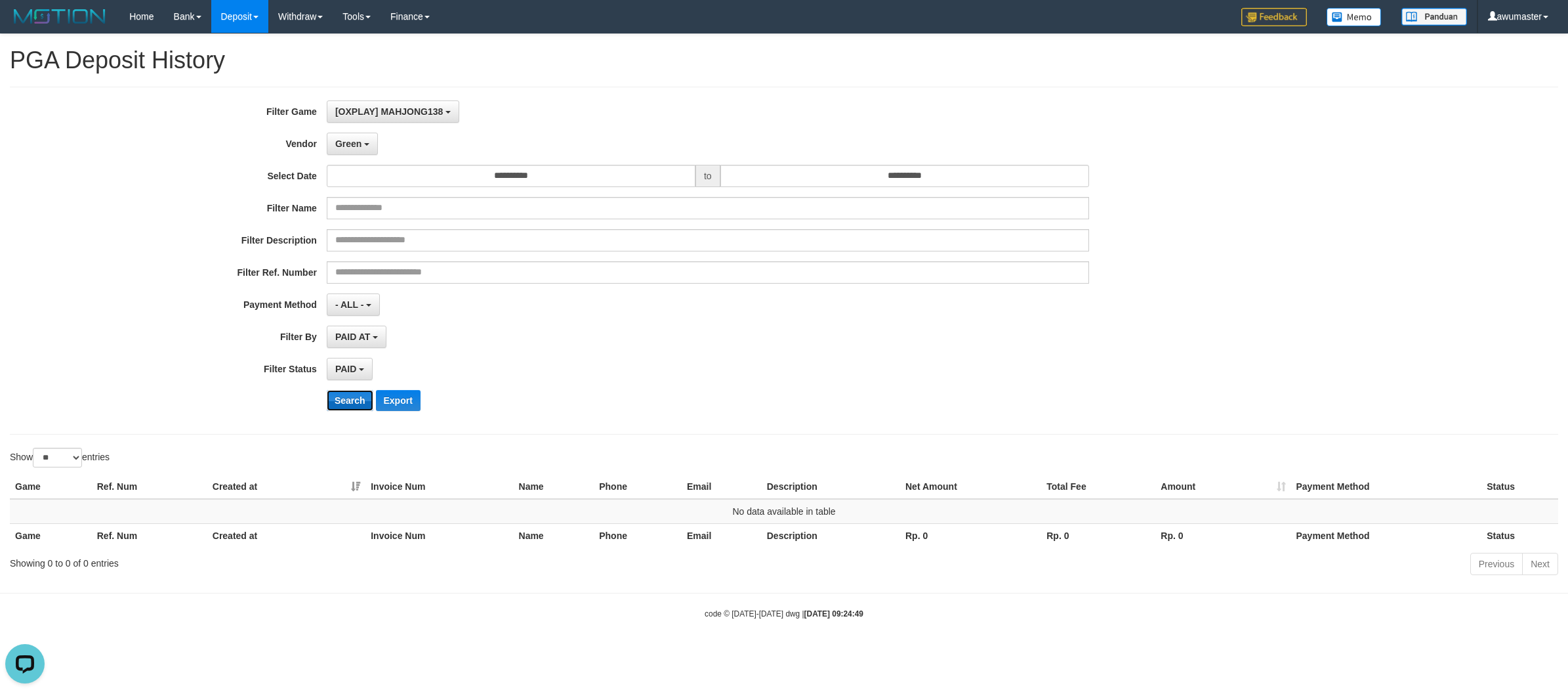
click at [346, 407] on button "Search" at bounding box center [350, 400] width 47 height 21
click at [342, 143] on span "Green" at bounding box center [348, 143] width 26 height 11
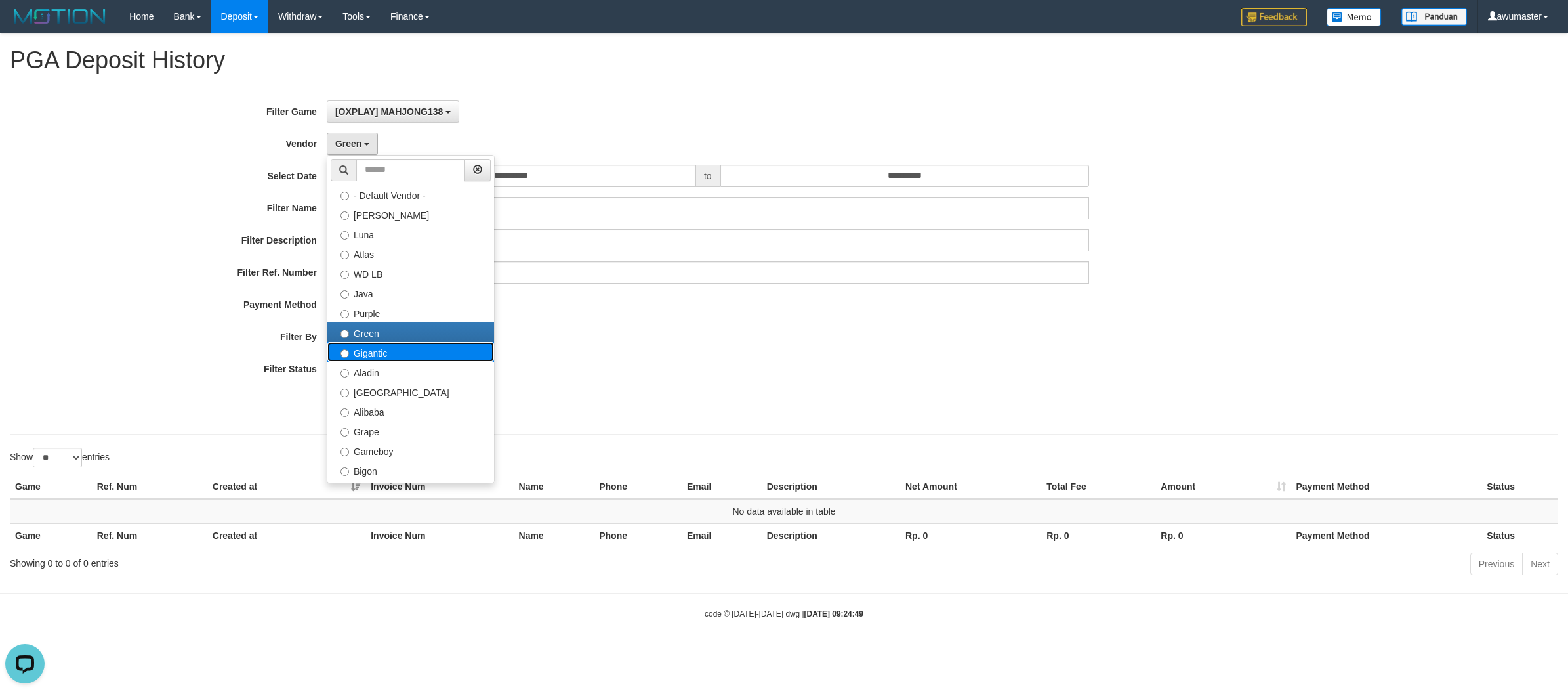
click at [415, 352] on label "Gigantic" at bounding box center [411, 352] width 167 height 20
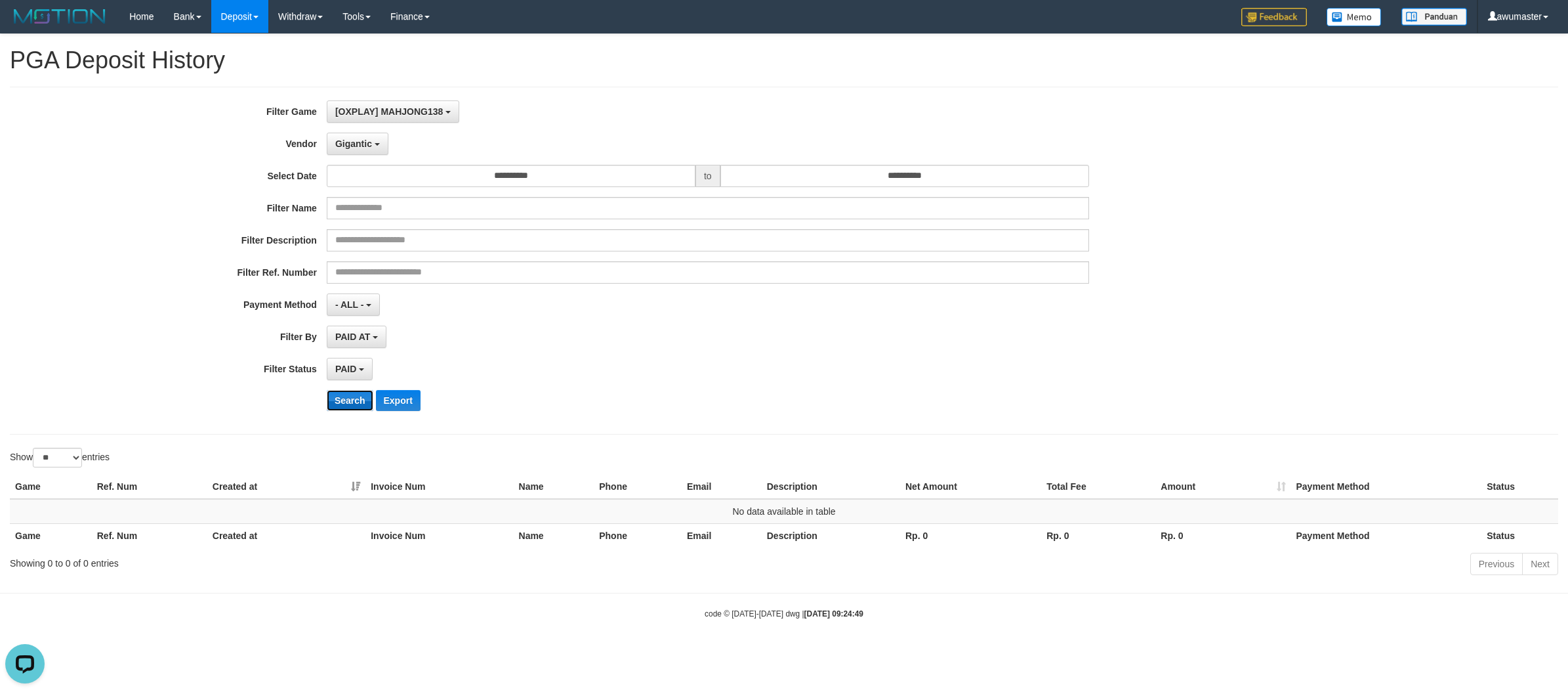
click at [359, 398] on button "Search" at bounding box center [350, 400] width 47 height 21
click at [363, 144] on span "Gigantic" at bounding box center [354, 143] width 37 height 11
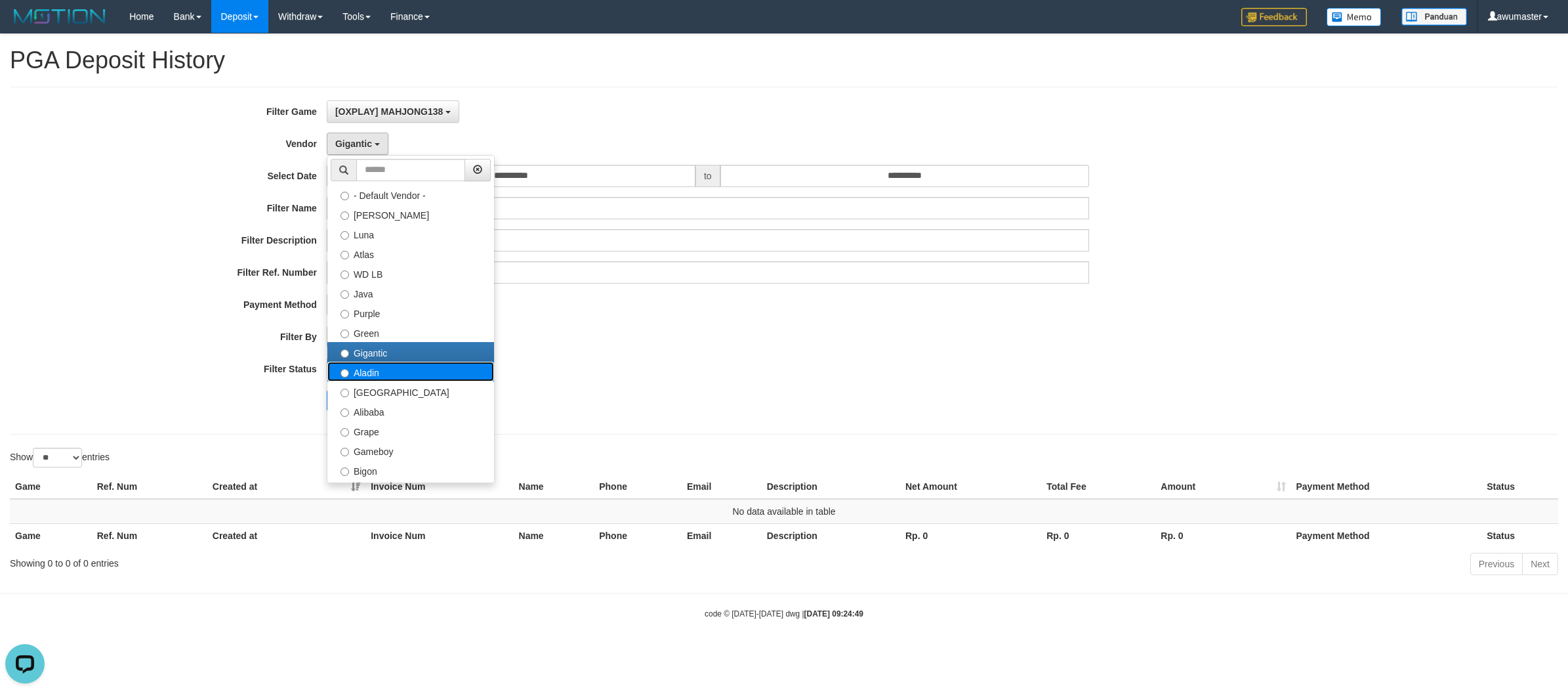
click at [384, 367] on label "Aladin" at bounding box center [411, 372] width 167 height 20
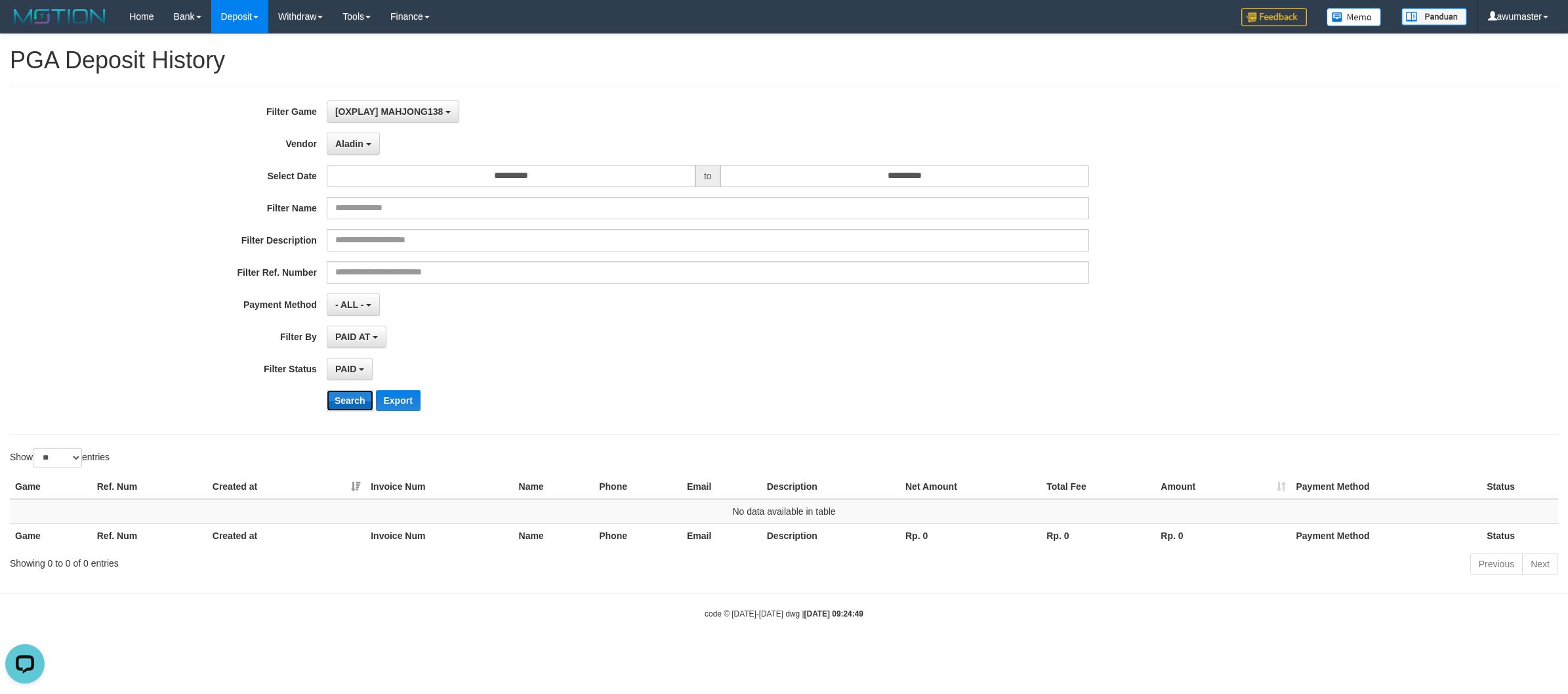
click at [349, 402] on button "Search" at bounding box center [350, 400] width 47 height 21
click at [333, 142] on button "Aladin" at bounding box center [353, 144] width 53 height 23
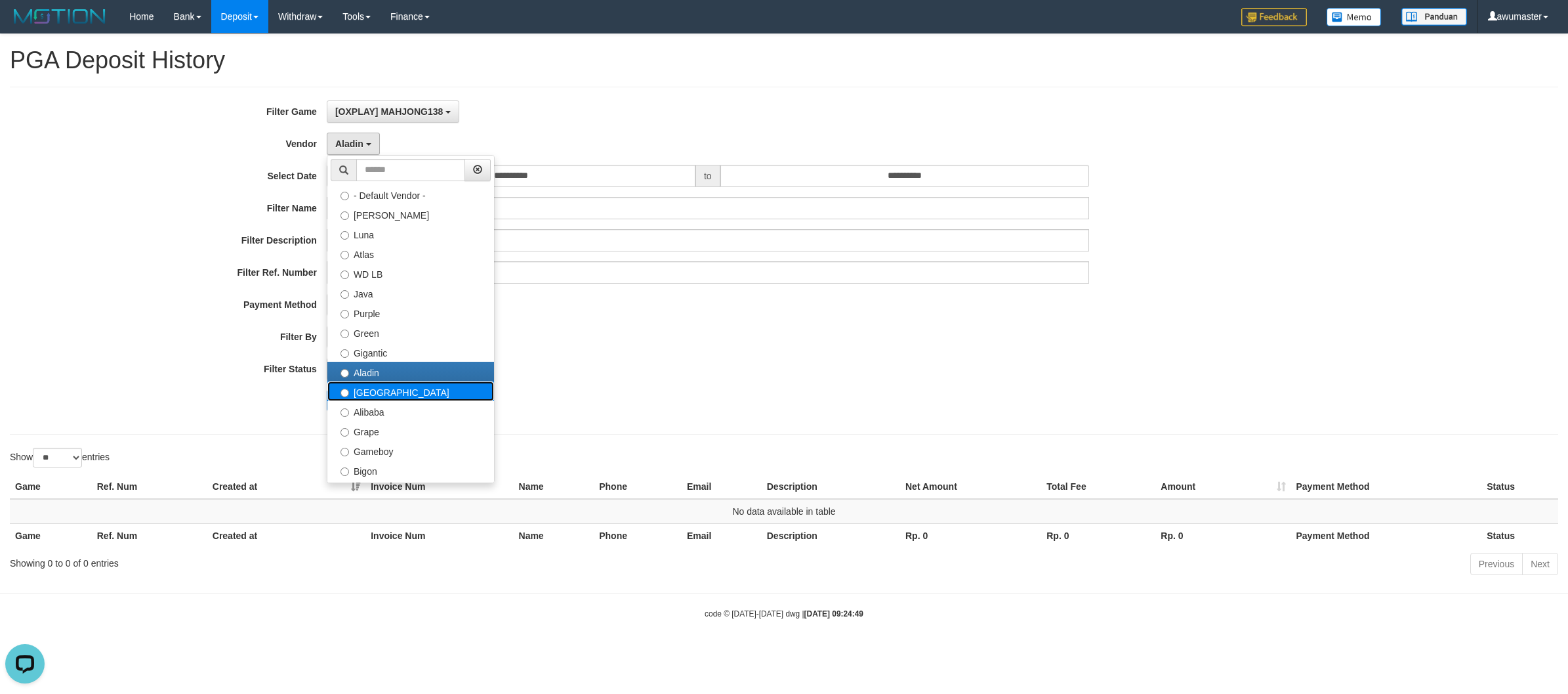
click at [378, 395] on label "[GEOGRAPHIC_DATA]" at bounding box center [411, 391] width 167 height 20
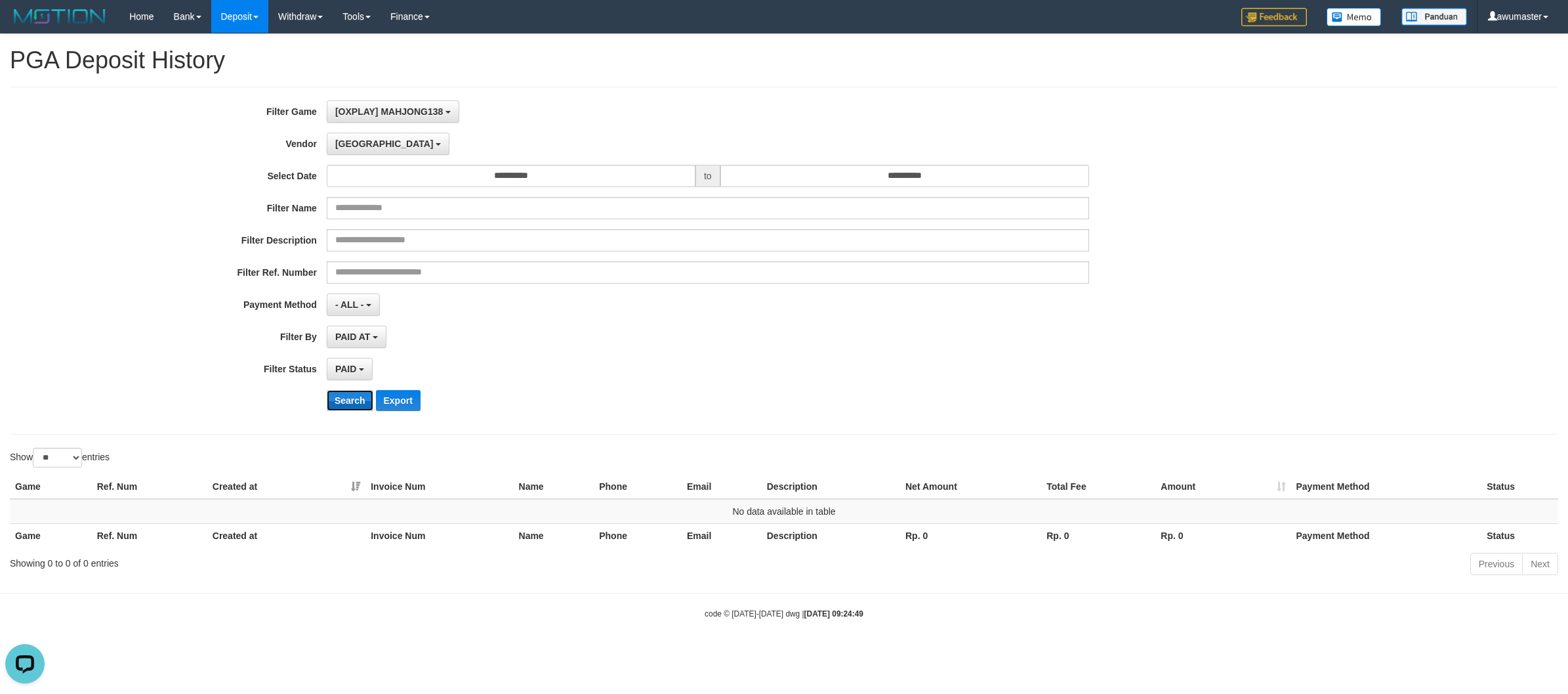
click at [345, 398] on button "Search" at bounding box center [350, 400] width 47 height 21
click at [340, 148] on span "[GEOGRAPHIC_DATA]" at bounding box center [384, 143] width 98 height 11
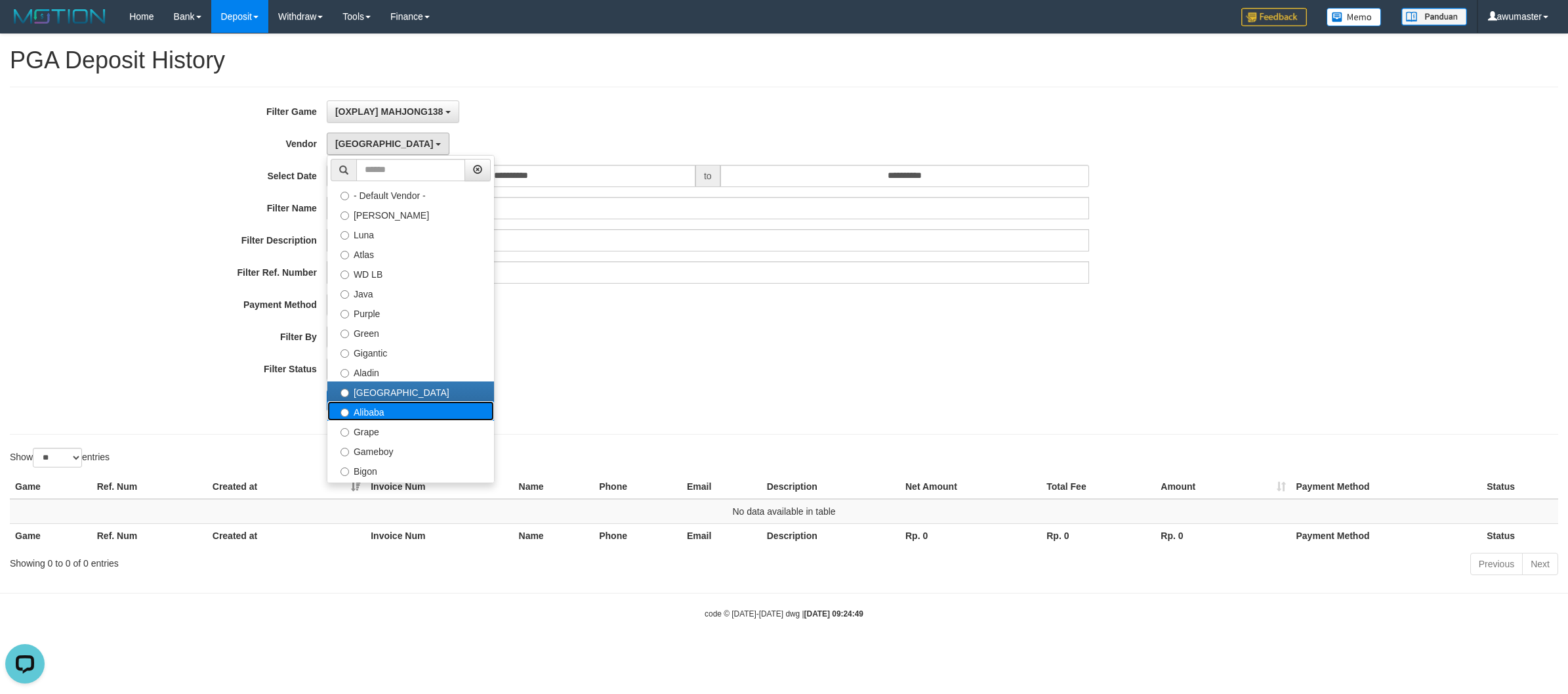
click at [401, 414] on label "Alibaba" at bounding box center [411, 411] width 167 height 20
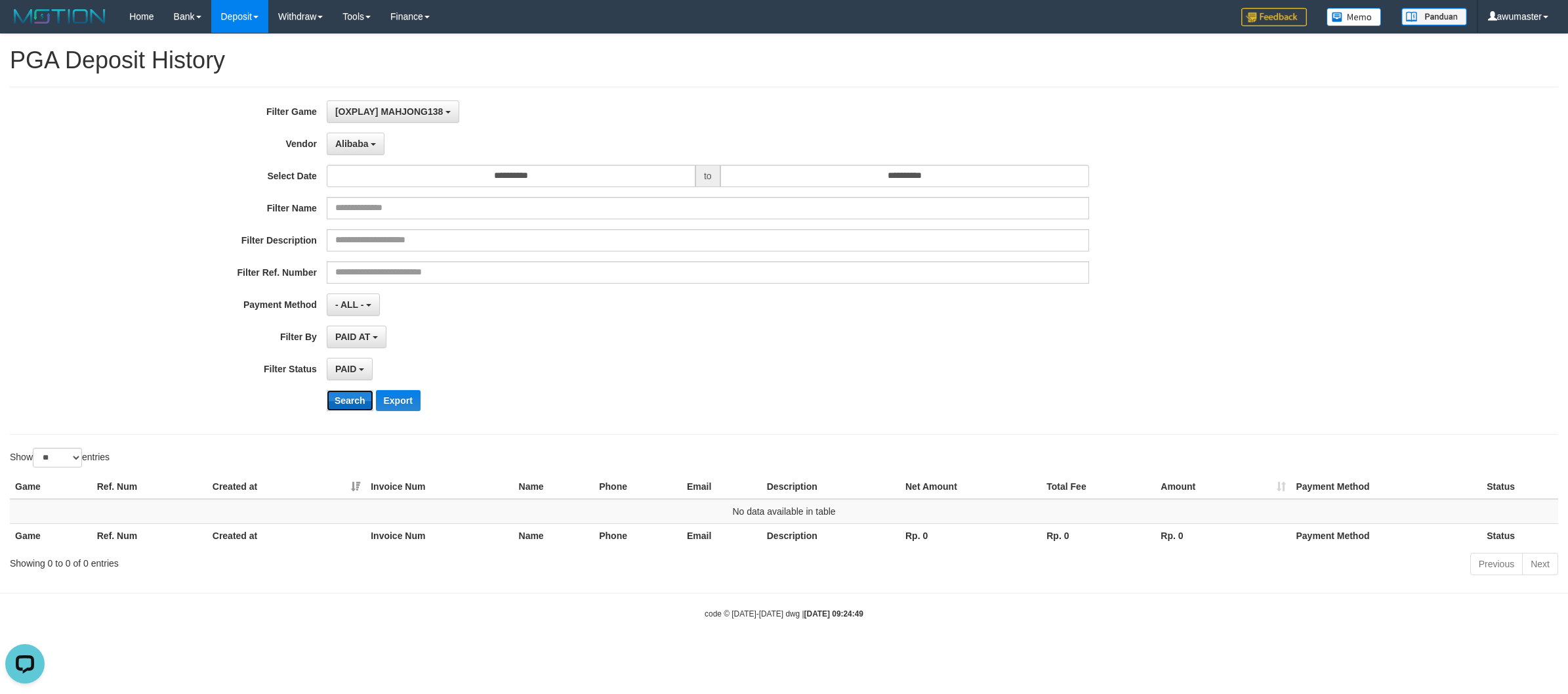
click at [352, 399] on button "Search" at bounding box center [350, 400] width 47 height 21
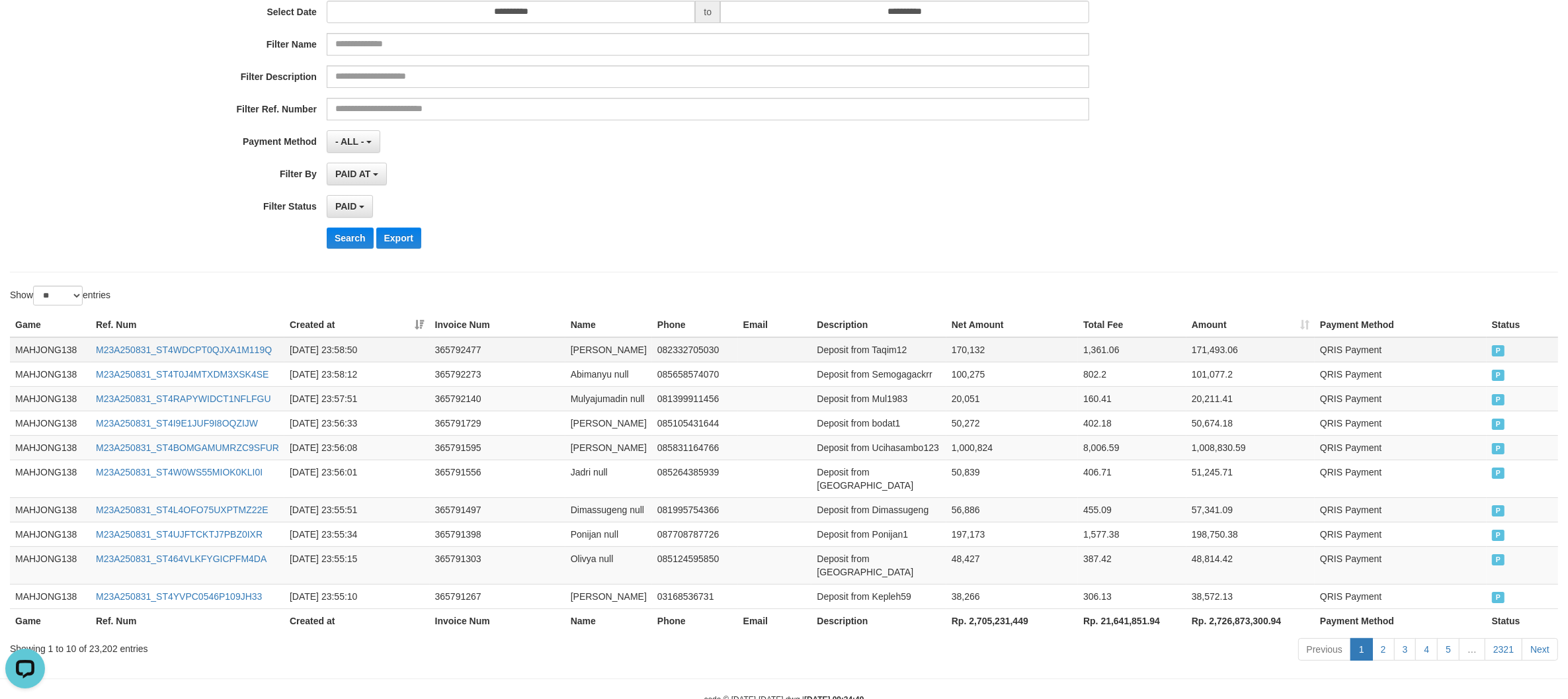
scroll to position [82, 0]
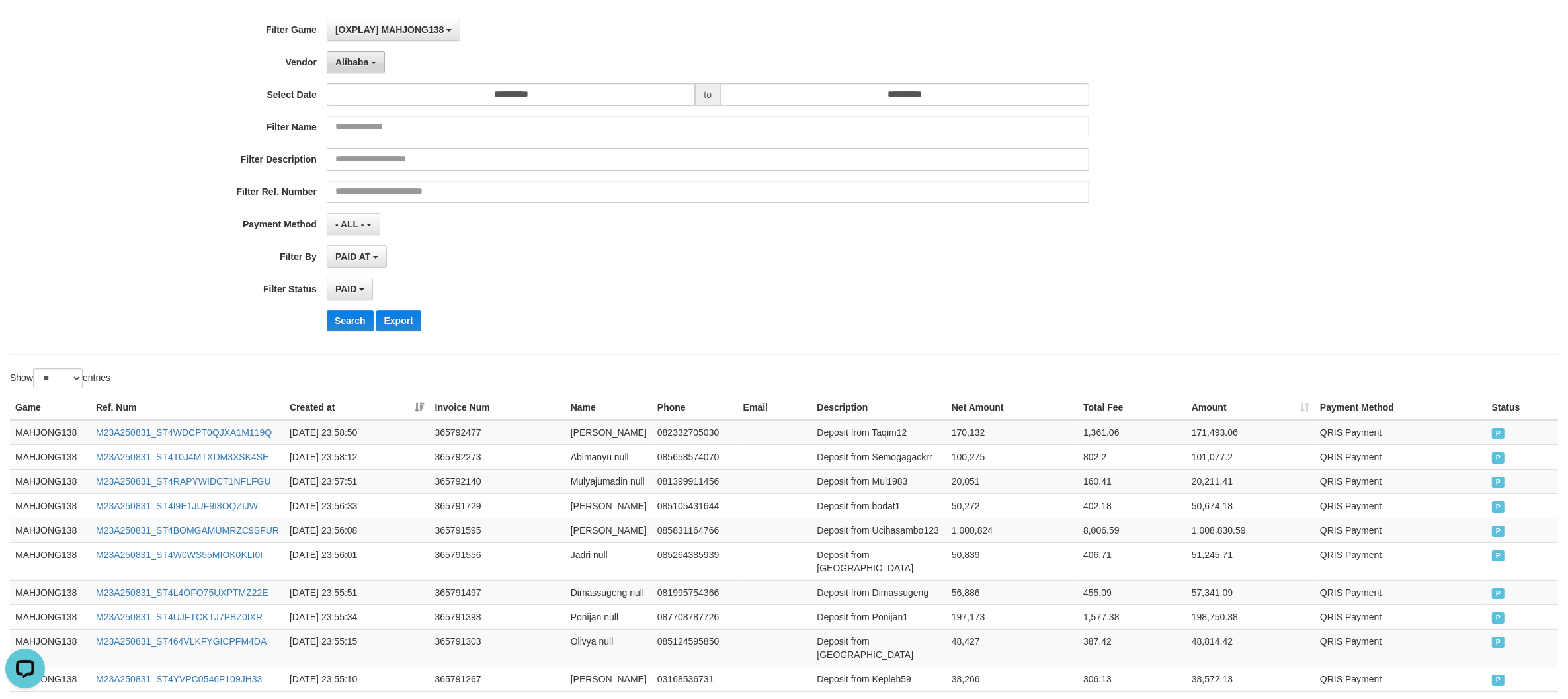
click at [368, 67] on span "Alibaba" at bounding box center [352, 62] width 34 height 11
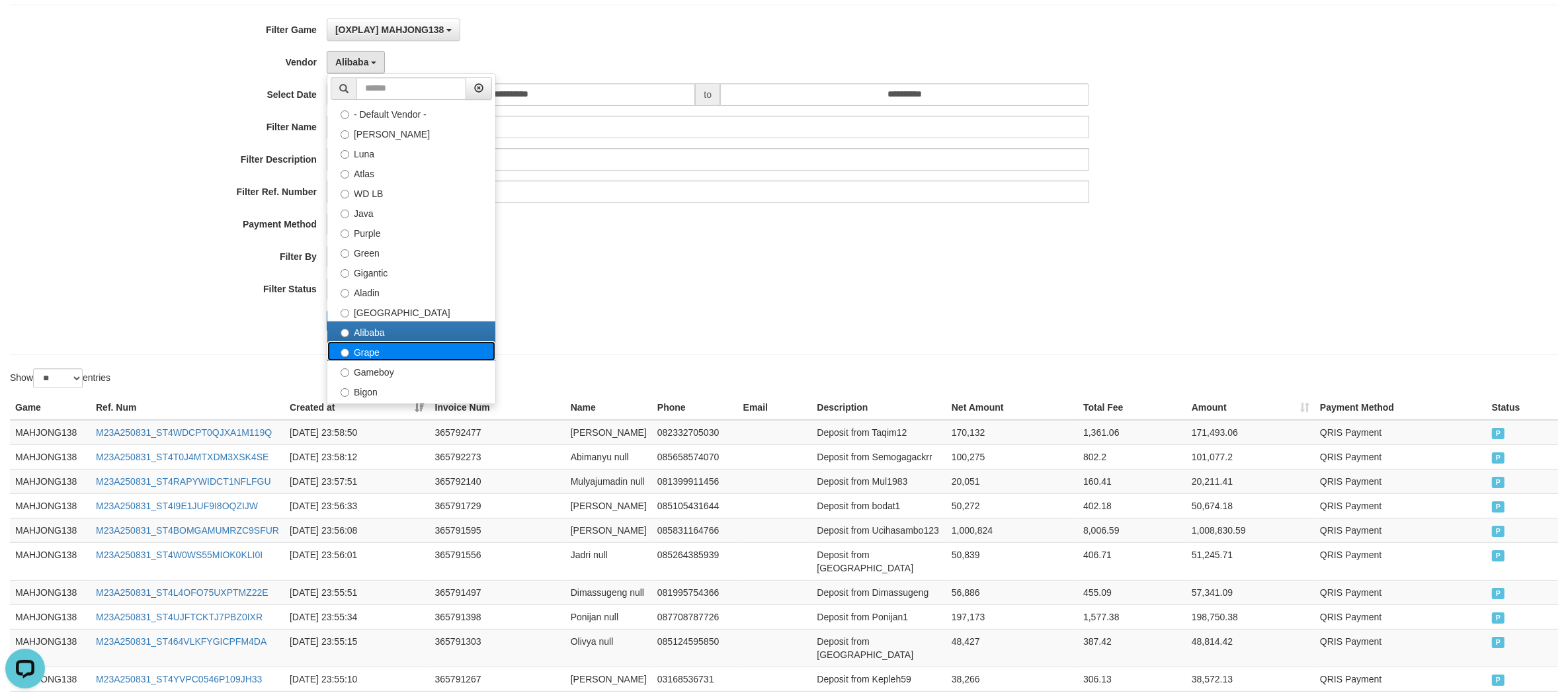
click at [389, 355] on label "Grape" at bounding box center [412, 351] width 168 height 20
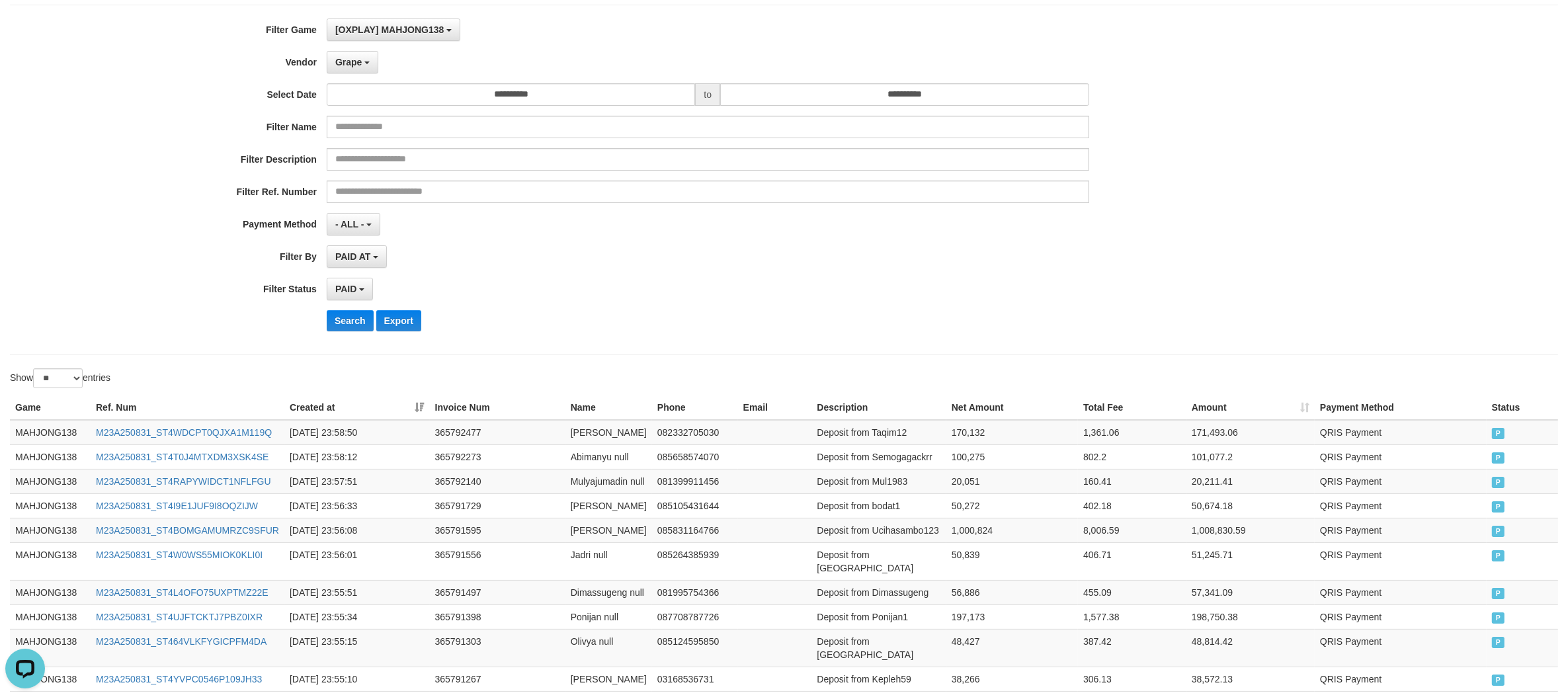
click at [357, 309] on div "**********" at bounding box center [653, 179] width 1307 height 322
click at [357, 318] on button "Search" at bounding box center [350, 321] width 47 height 21
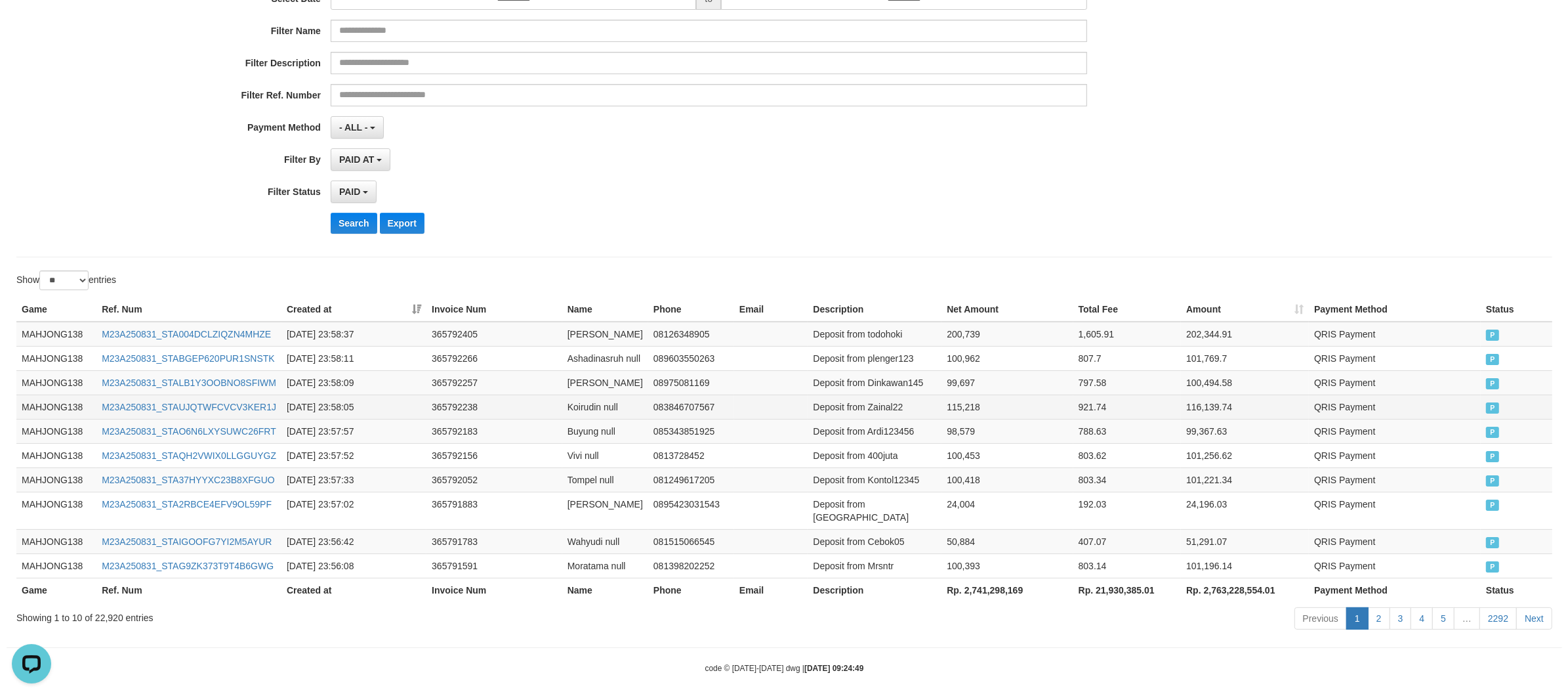
scroll to position [0, 0]
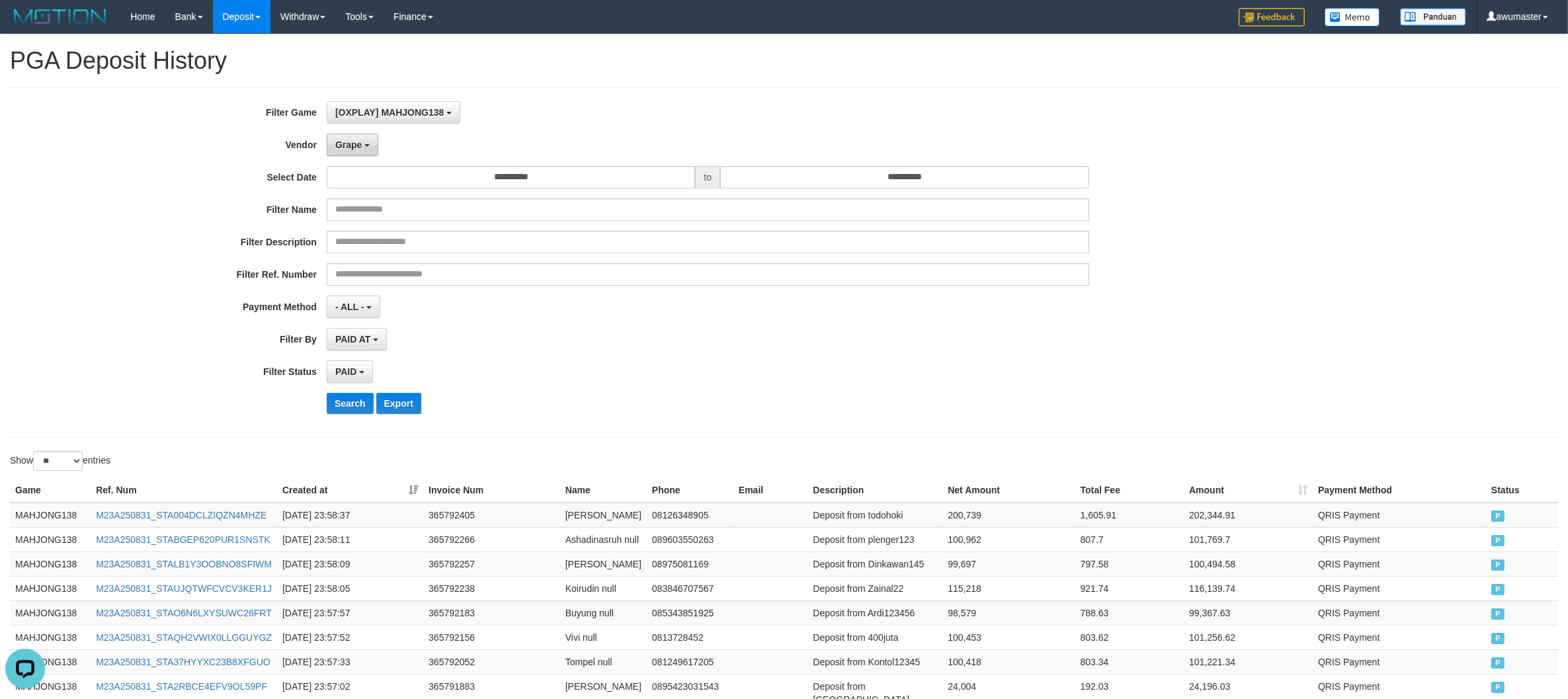
click at [358, 146] on span "Grape" at bounding box center [348, 144] width 26 height 11
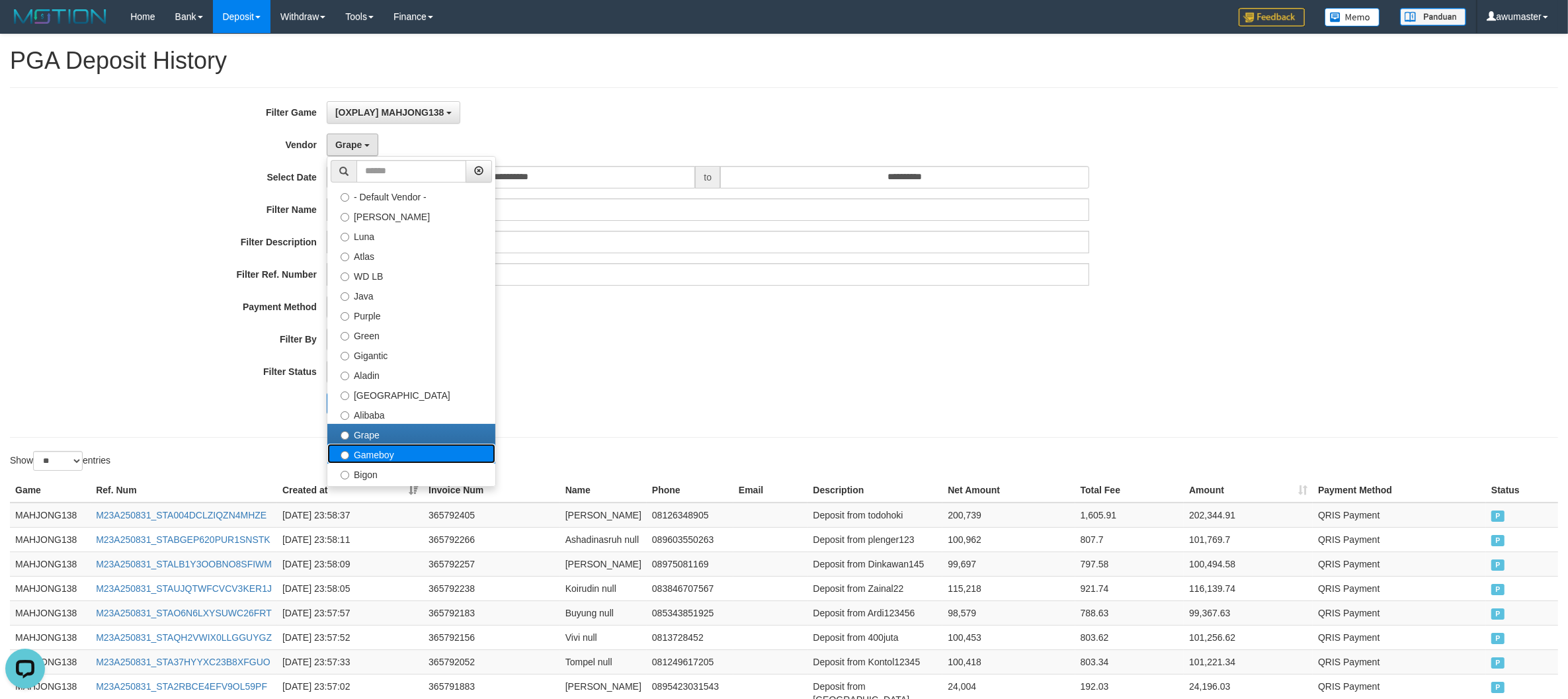
click at [378, 449] on label "Gameboy" at bounding box center [412, 453] width 168 height 20
select select "**********"
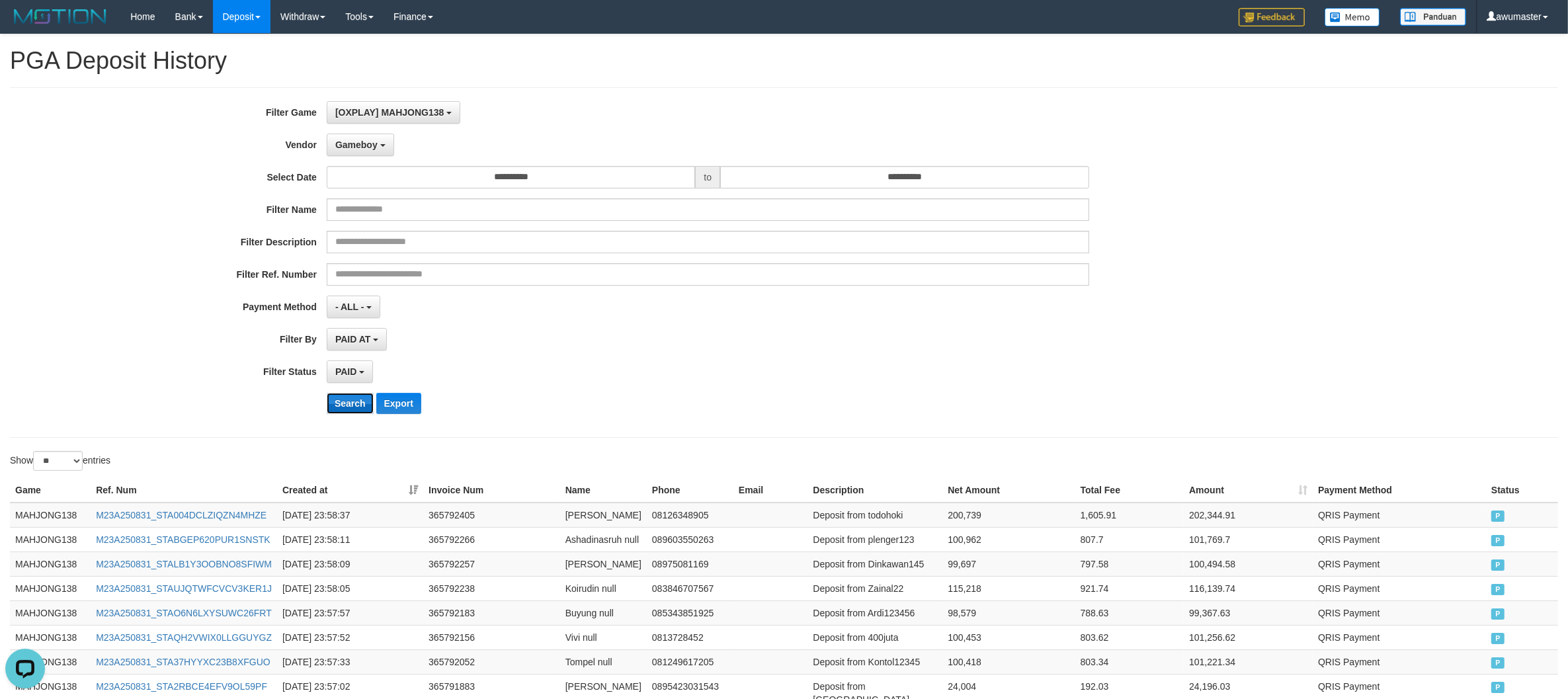
click at [338, 401] on button "Search" at bounding box center [350, 403] width 47 height 21
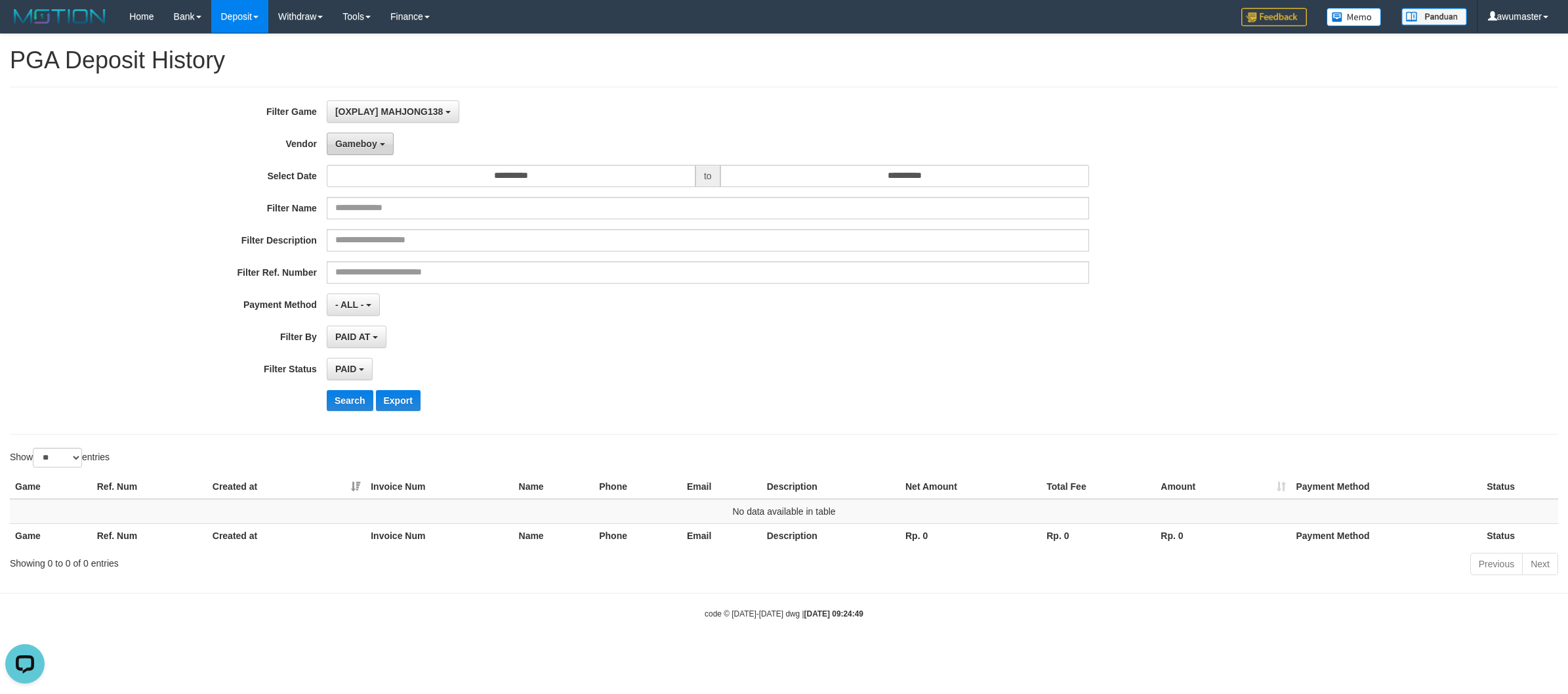
click at [329, 146] on button "Gameboy" at bounding box center [360, 144] width 67 height 23
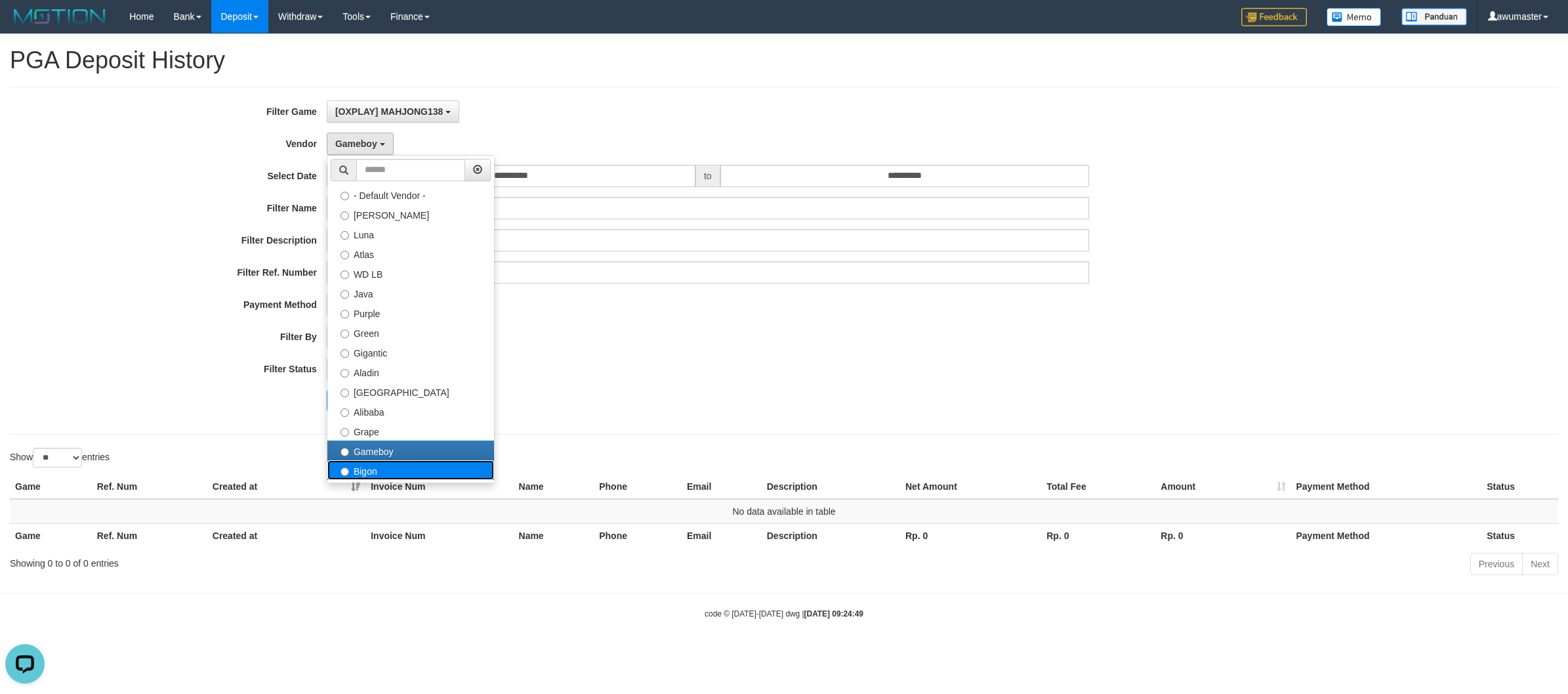
click at [411, 473] on label "Bigon" at bounding box center [411, 470] width 167 height 20
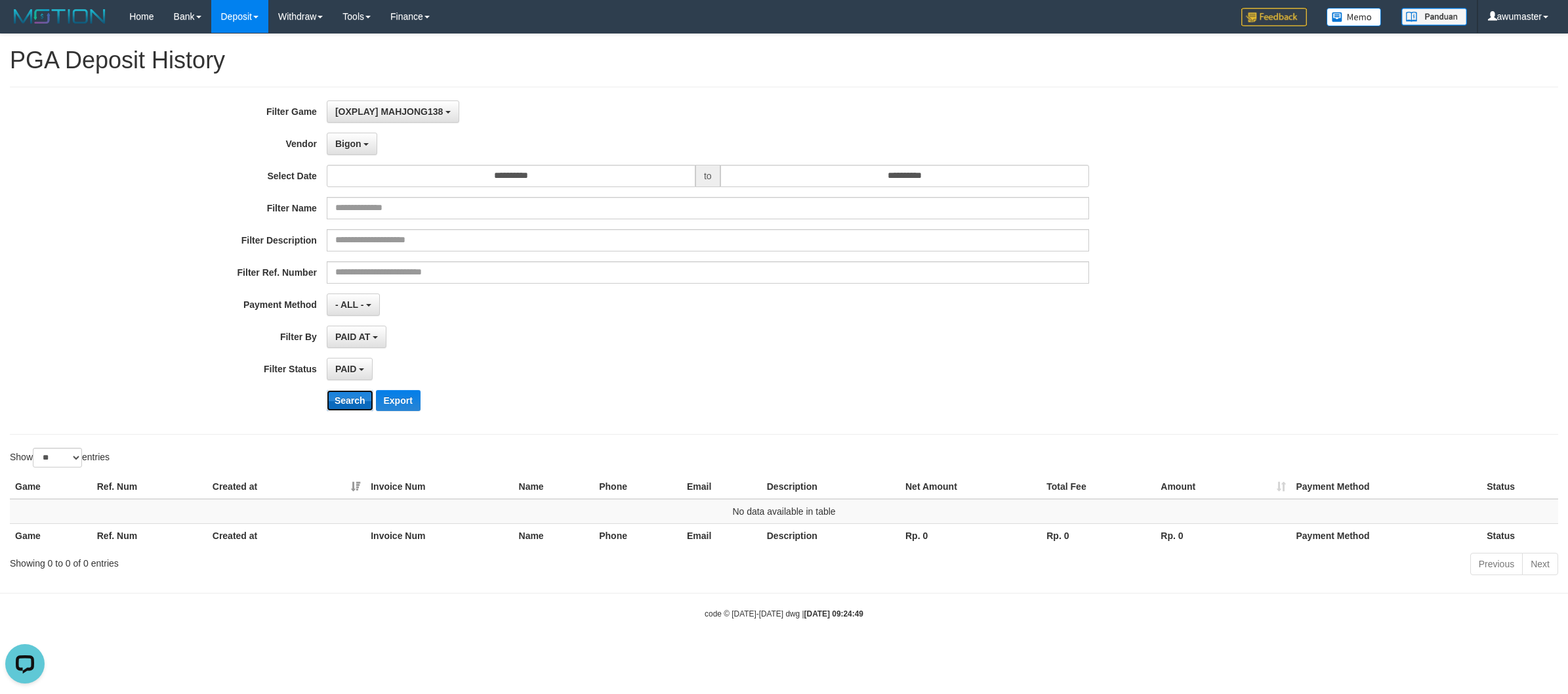
click at [356, 400] on button "Search" at bounding box center [350, 400] width 47 height 21
click at [350, 142] on span "Bigon" at bounding box center [348, 143] width 26 height 11
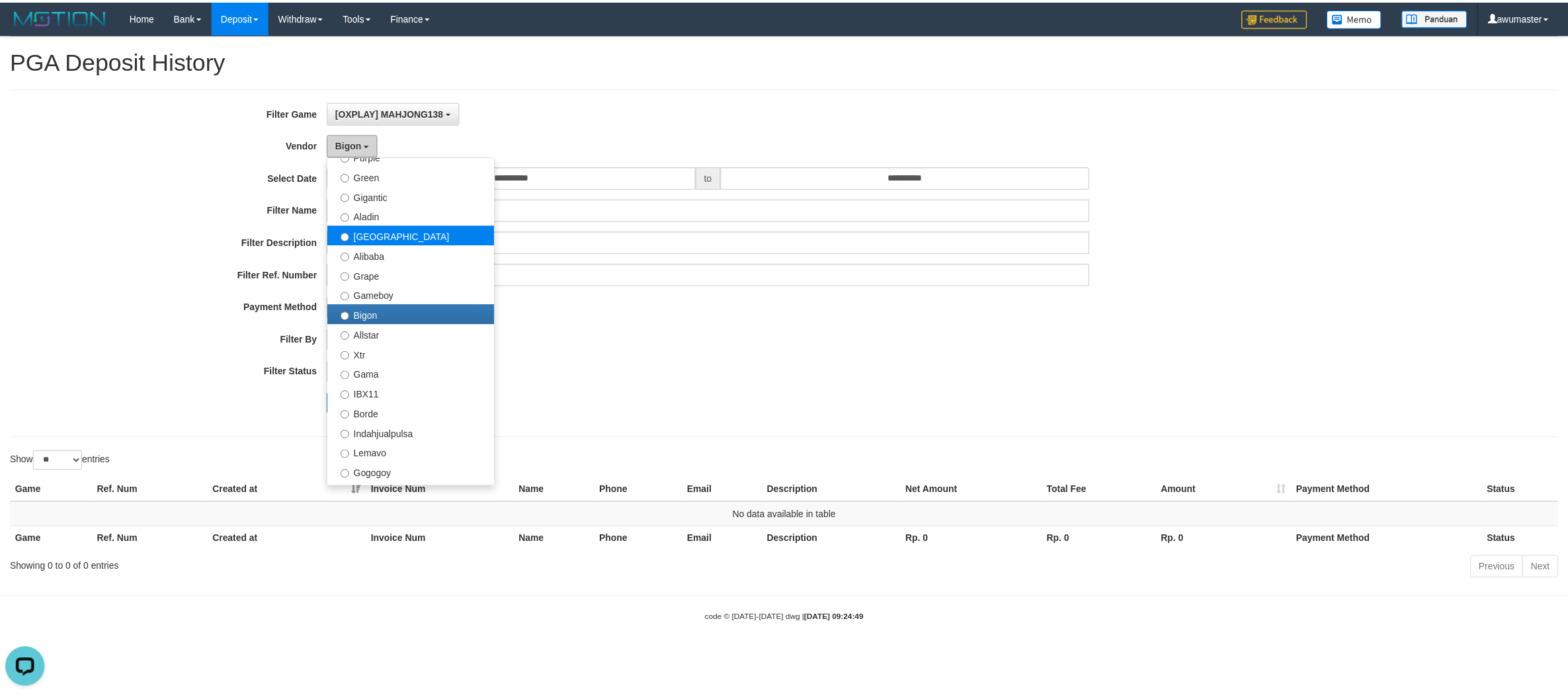
scroll to position [248, 0]
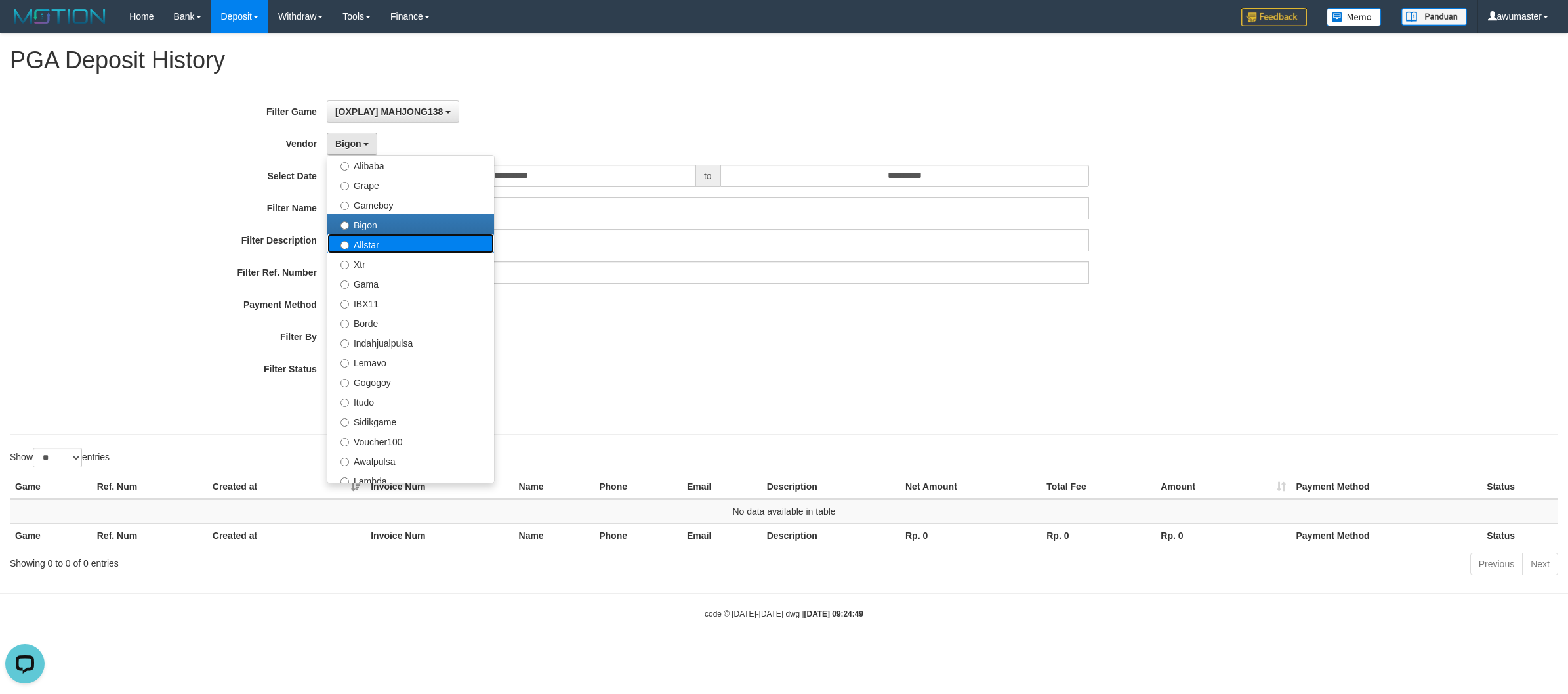
click at [366, 246] on label "Allstar" at bounding box center [411, 243] width 167 height 20
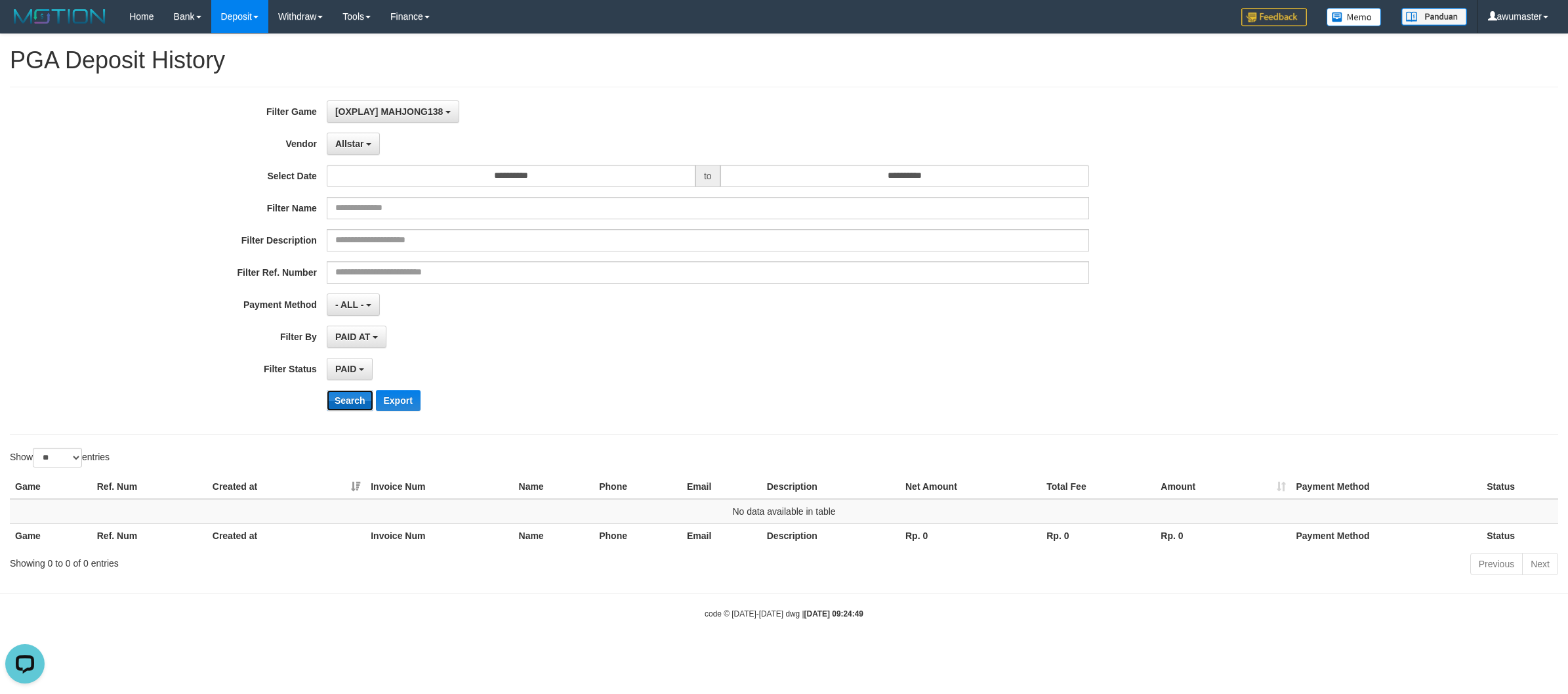
click at [339, 409] on button "Search" at bounding box center [350, 400] width 47 height 21
click at [346, 149] on span "Allstar" at bounding box center [350, 143] width 29 height 11
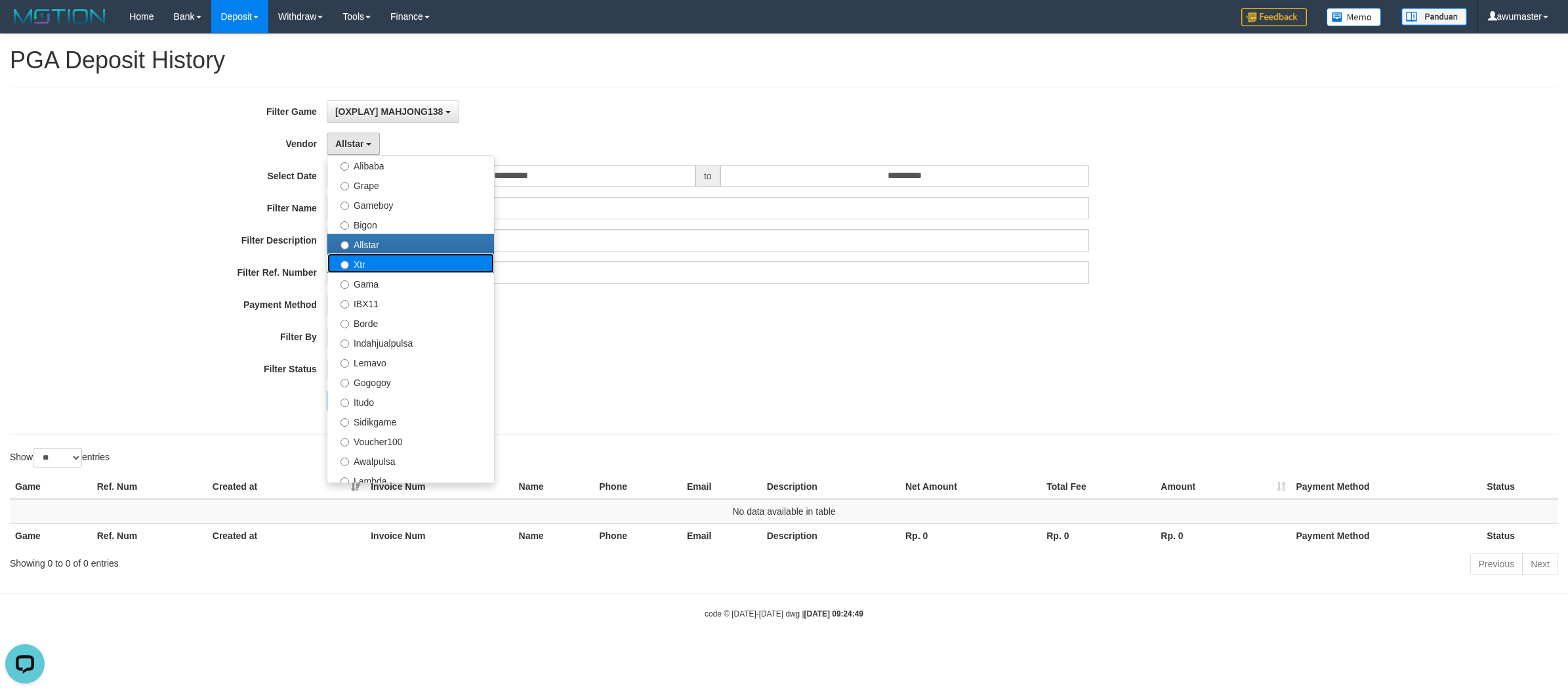
click at [378, 268] on label "Xtr" at bounding box center [411, 263] width 167 height 20
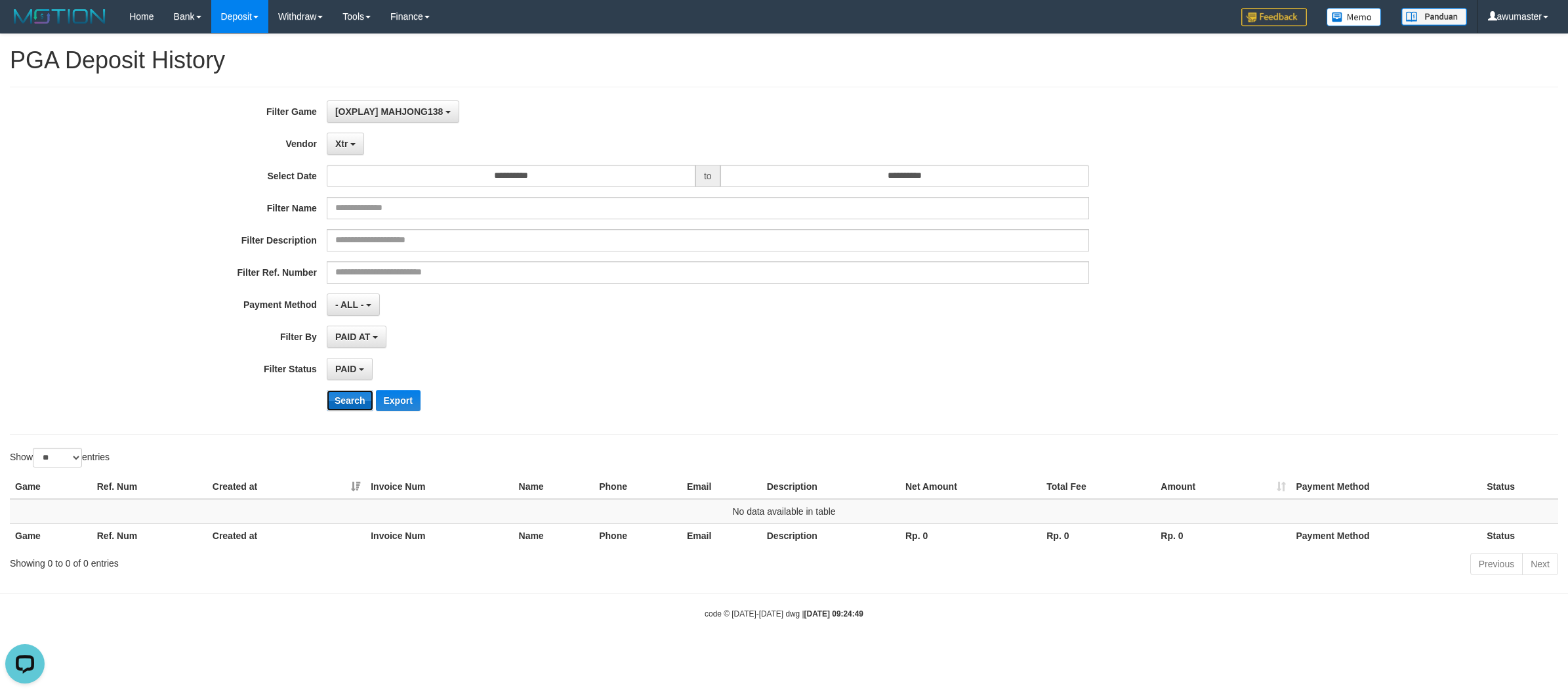
click at [353, 401] on button "Search" at bounding box center [350, 400] width 47 height 21
click at [342, 149] on button "Xtr" at bounding box center [345, 144] width 38 height 23
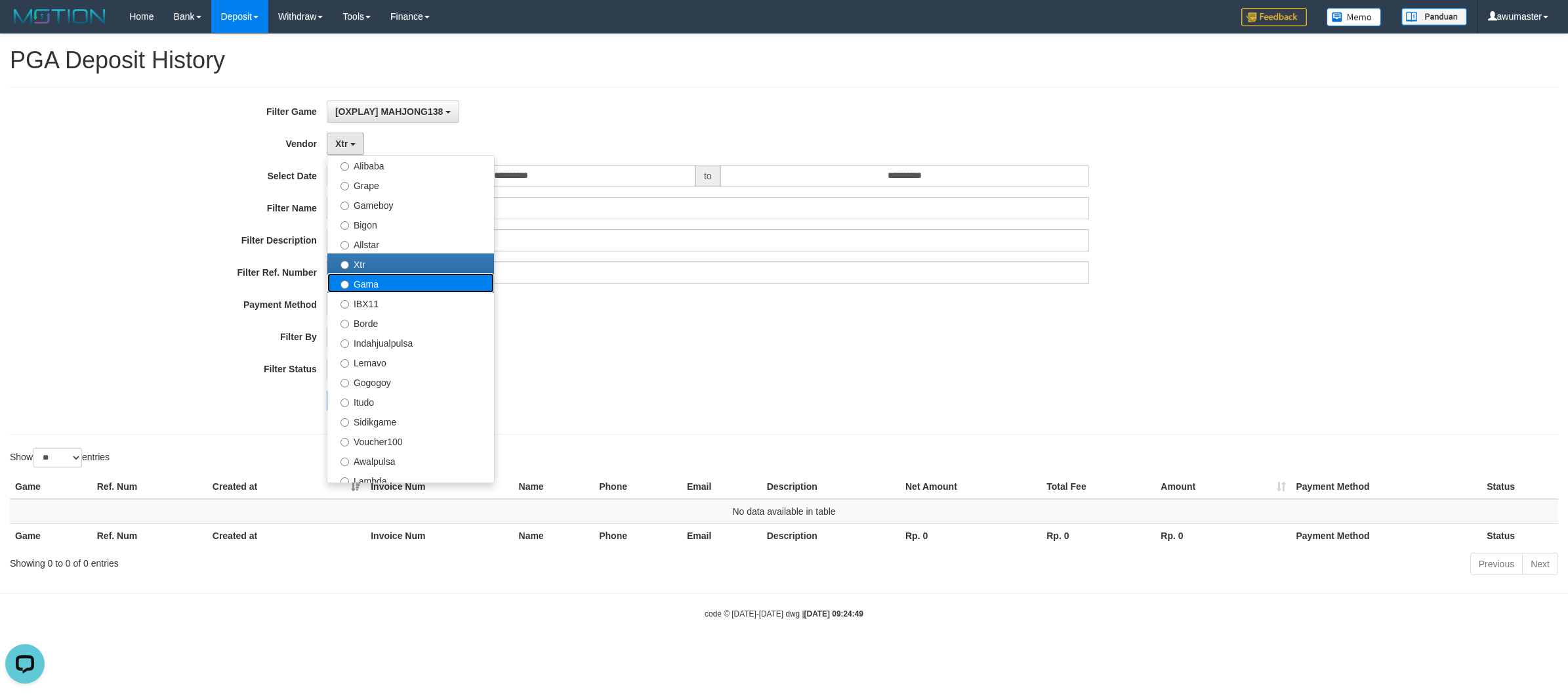
click at [382, 287] on label "Gama" at bounding box center [411, 283] width 167 height 20
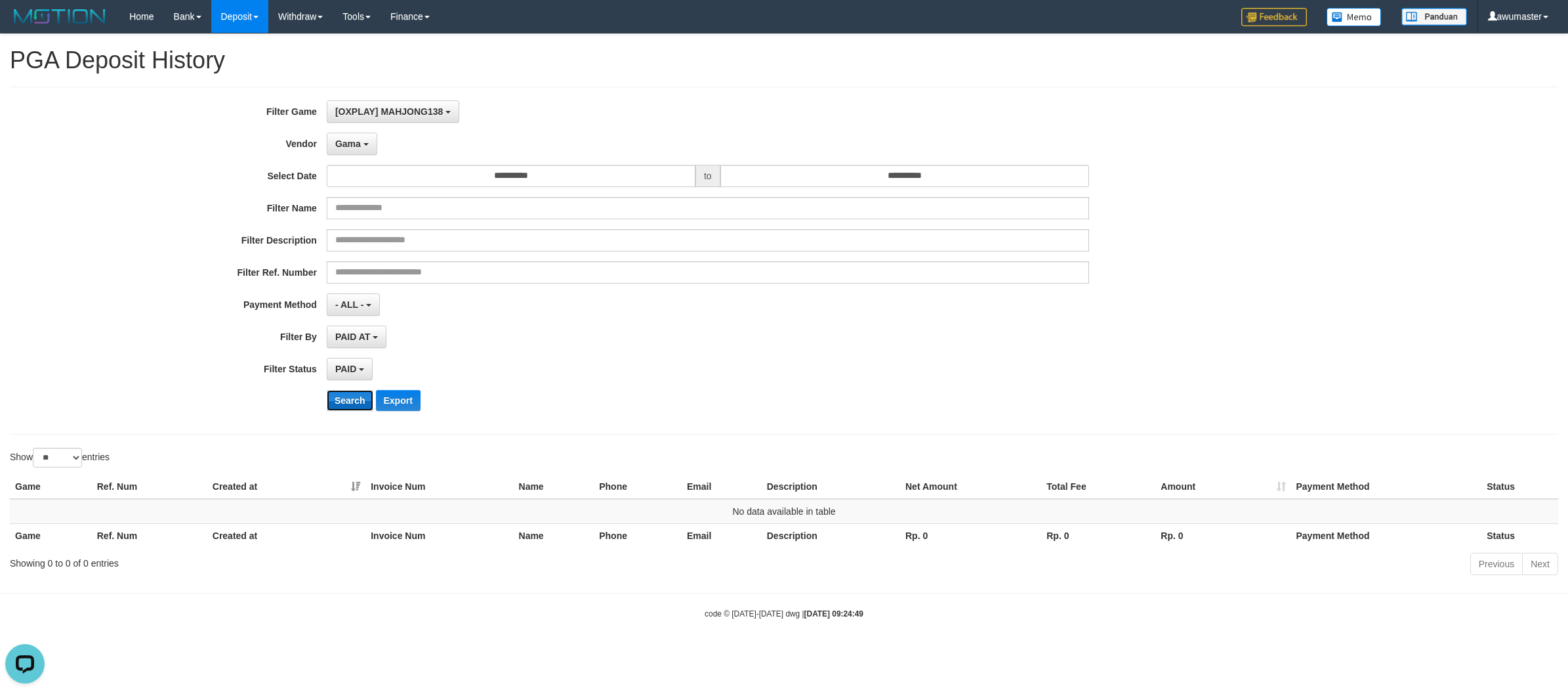
click at [345, 403] on button "Search" at bounding box center [350, 400] width 47 height 21
click at [356, 137] on button "Gama" at bounding box center [351, 144] width 50 height 23
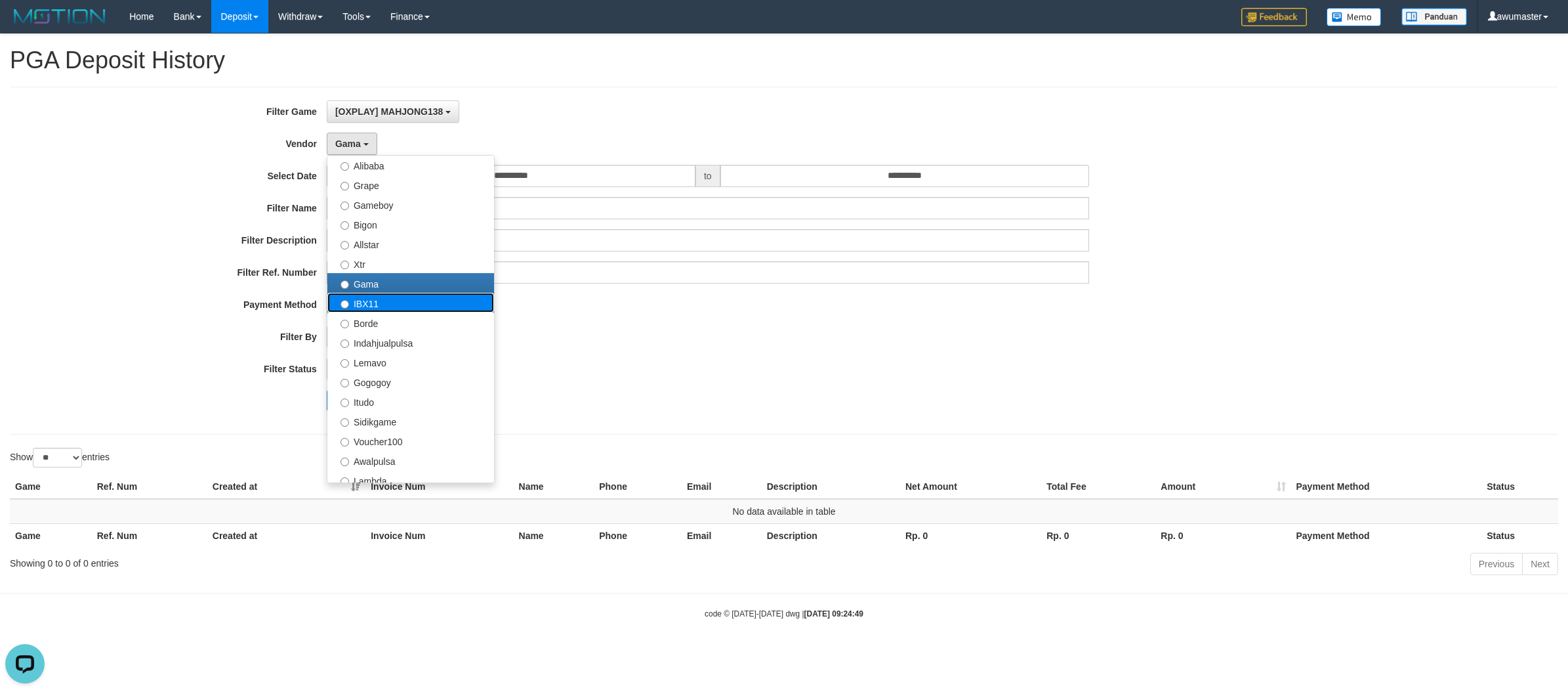
click at [398, 303] on label "IBX11" at bounding box center [411, 303] width 167 height 20
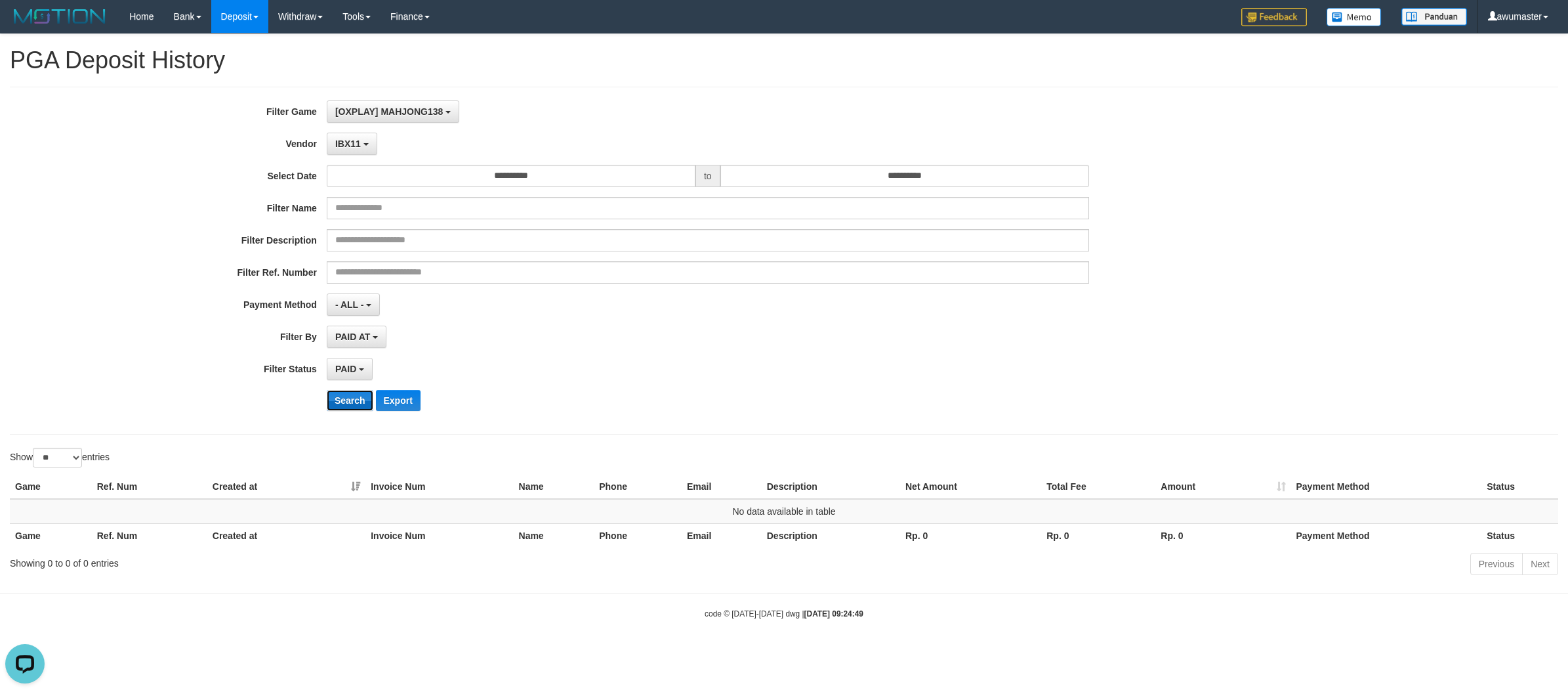
click at [359, 400] on button "Search" at bounding box center [350, 400] width 47 height 21
click at [362, 146] on button "IBX11" at bounding box center [351, 144] width 50 height 23
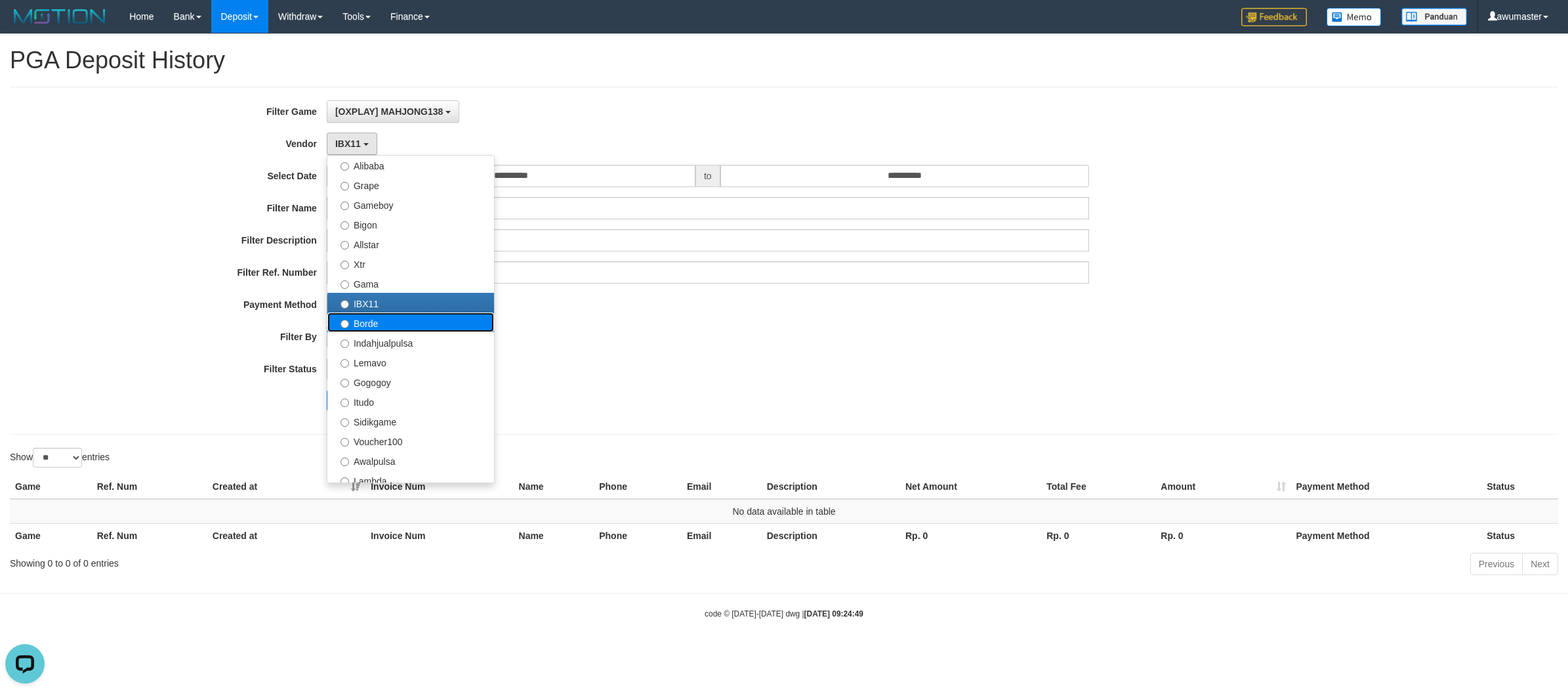
click at [388, 316] on label "Borde" at bounding box center [411, 322] width 167 height 20
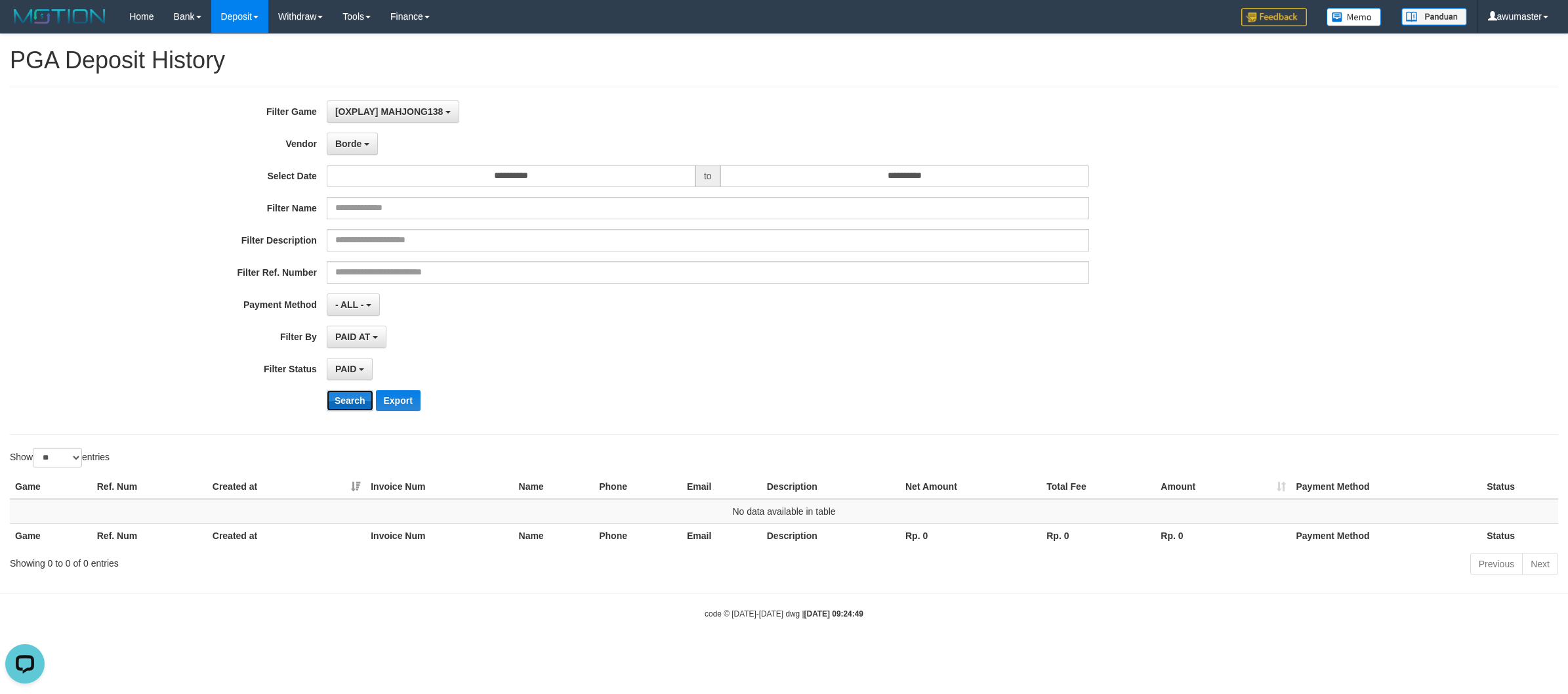
click at [355, 399] on button "Search" at bounding box center [350, 400] width 47 height 21
click at [362, 145] on button "Borde" at bounding box center [352, 144] width 51 height 23
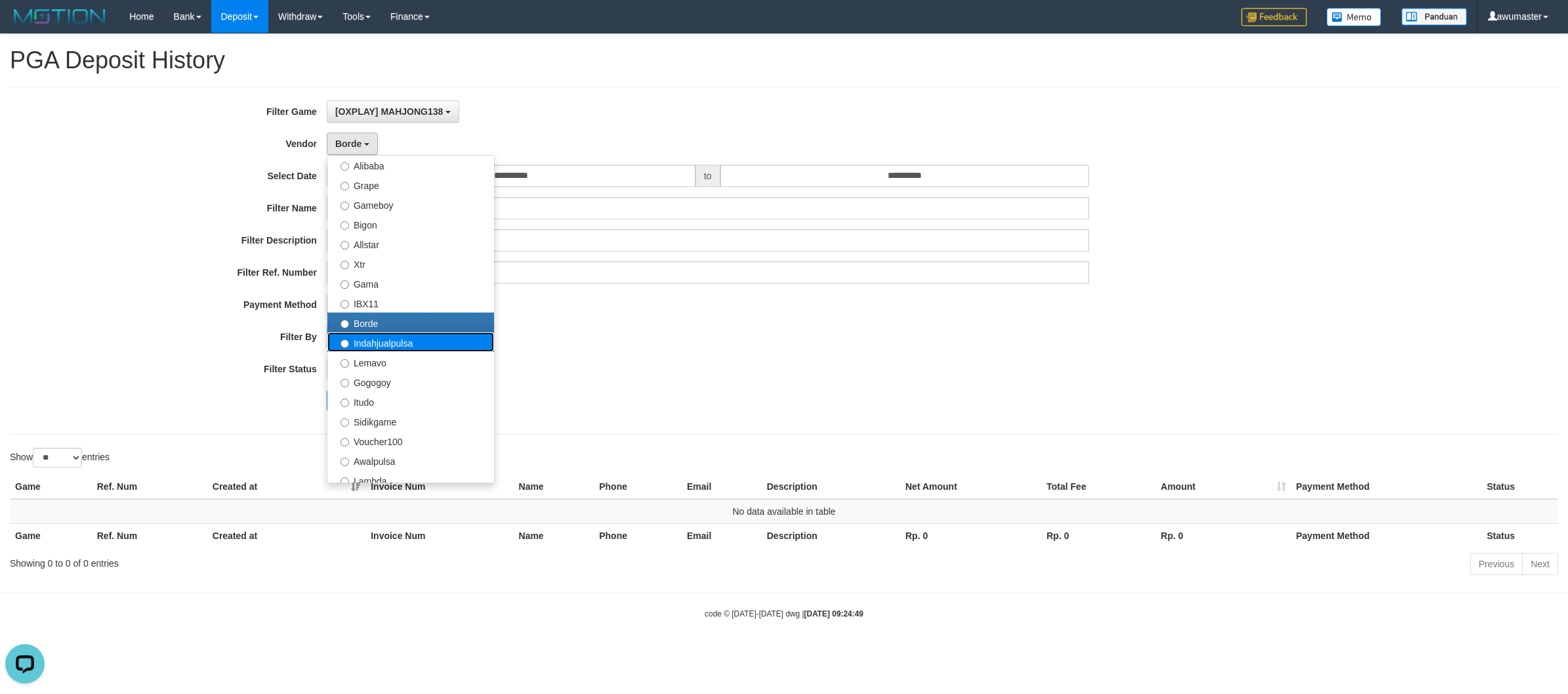
click at [387, 338] on label "Indahjualpulsa" at bounding box center [411, 342] width 167 height 20
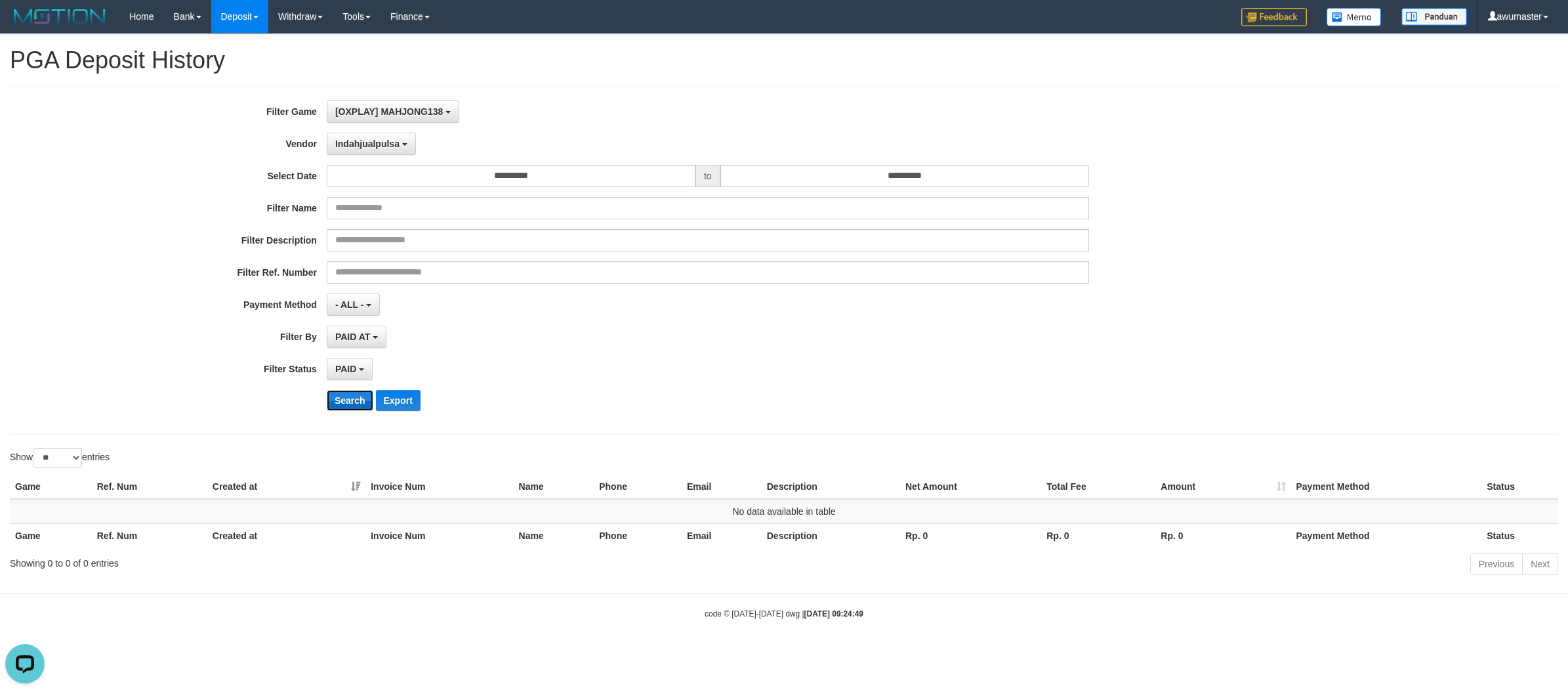
click at [351, 394] on button "Search" at bounding box center [350, 400] width 47 height 21
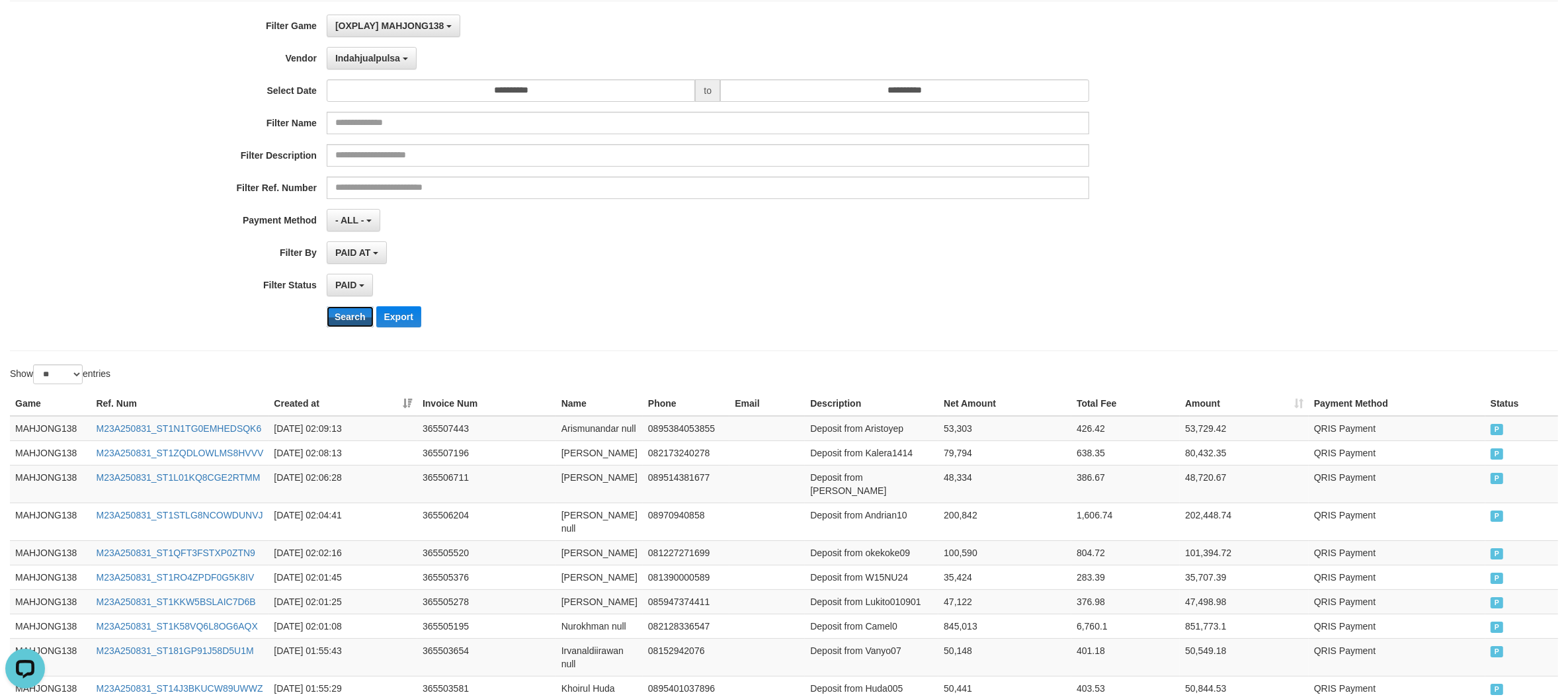
scroll to position [0, 0]
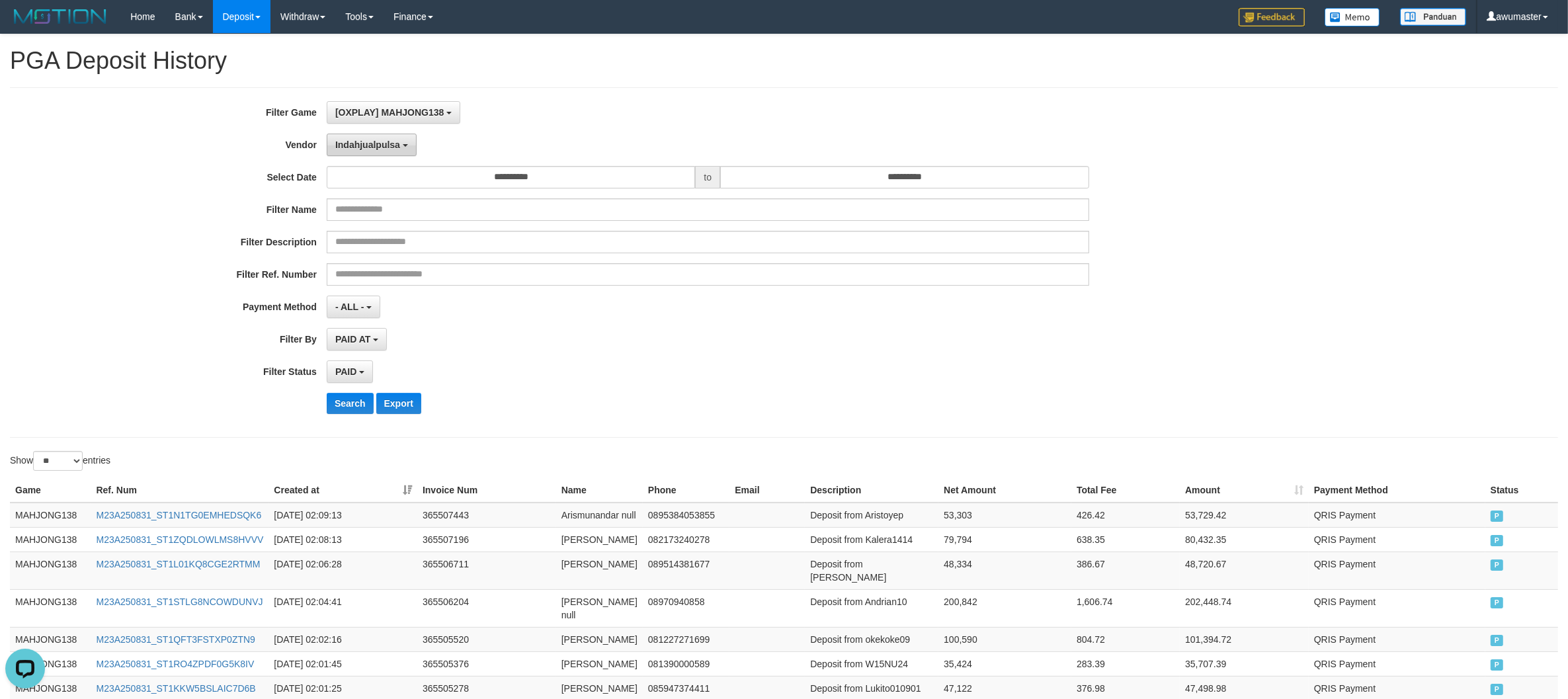
click at [394, 139] on button "Indahjualpulsa" at bounding box center [372, 145] width 90 height 23
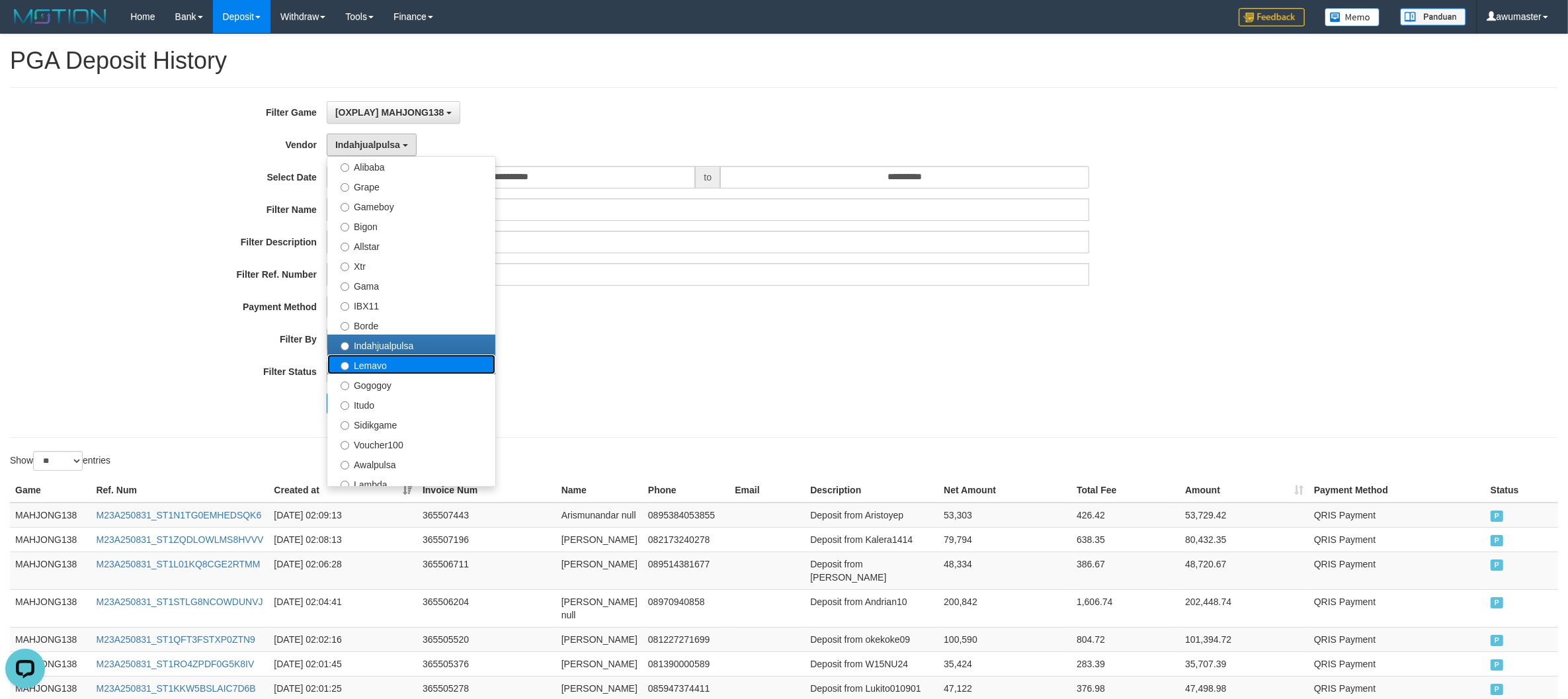
click at [417, 365] on label "Lemavo" at bounding box center [412, 364] width 168 height 20
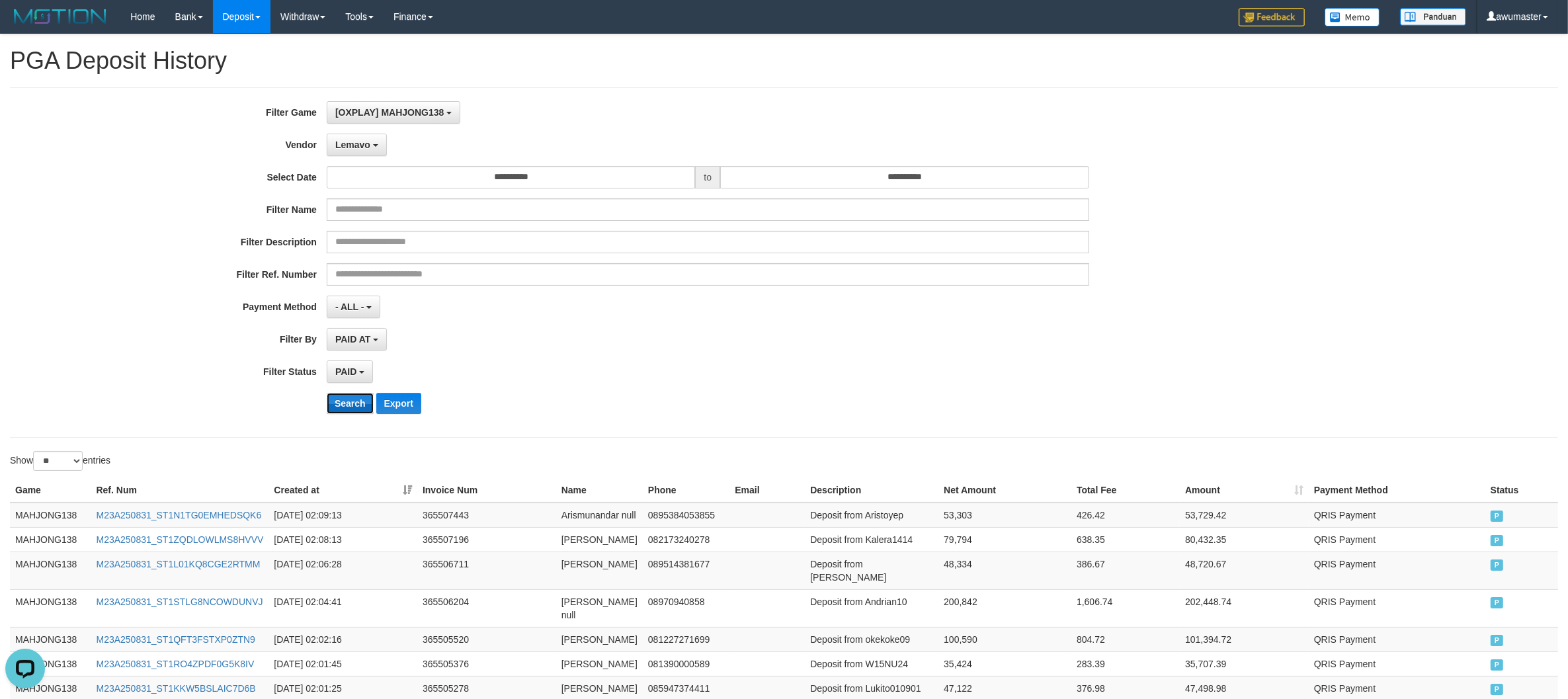
click at [359, 402] on button "Search" at bounding box center [350, 403] width 47 height 21
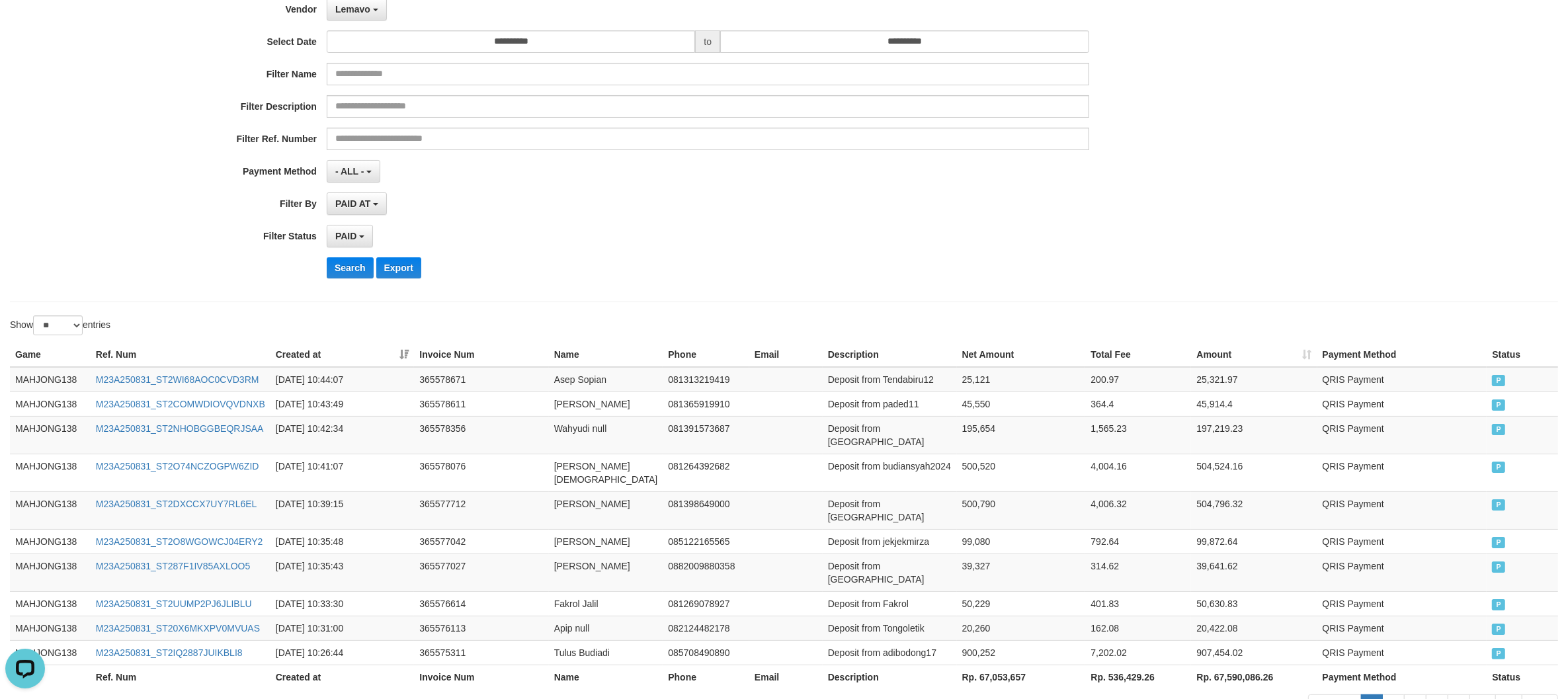
scroll to position [56, 0]
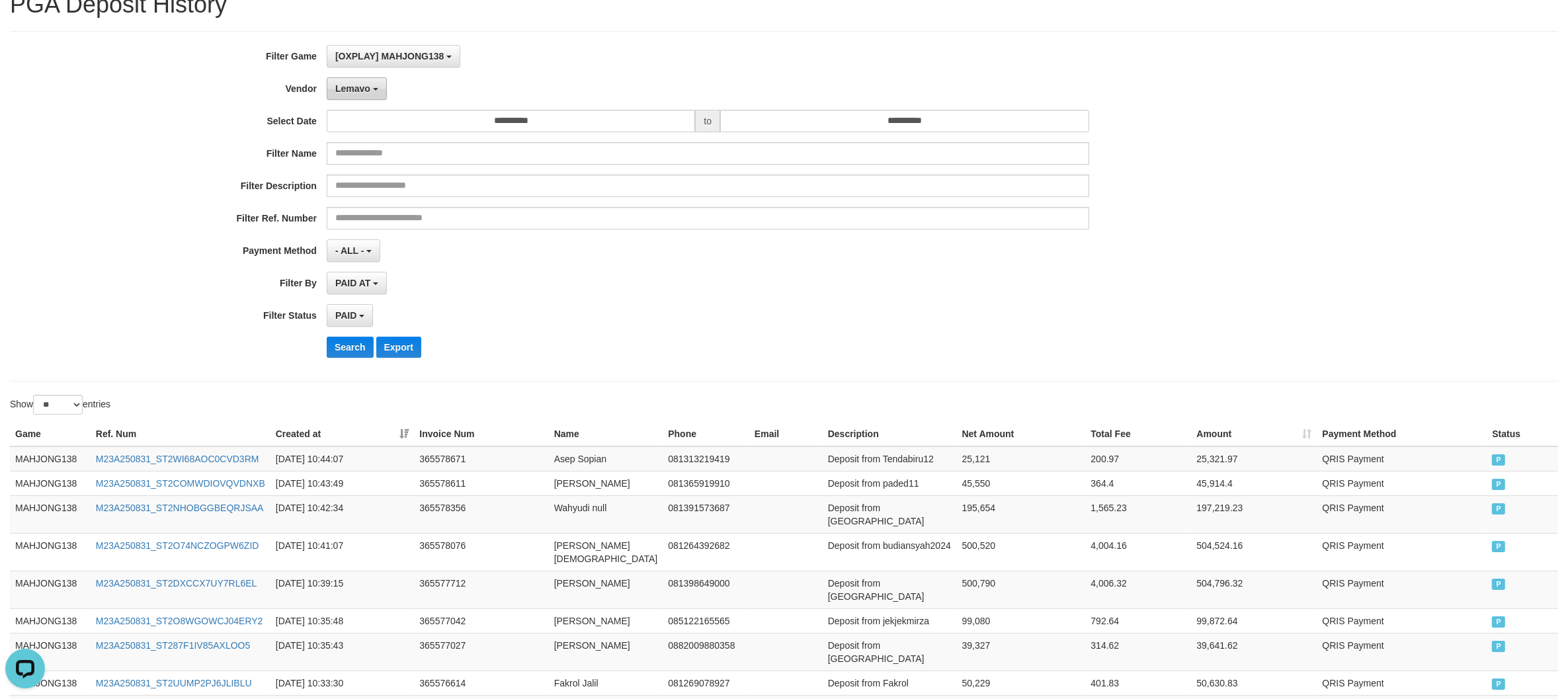
click at [336, 94] on span "Lemavo" at bounding box center [353, 89] width 35 height 11
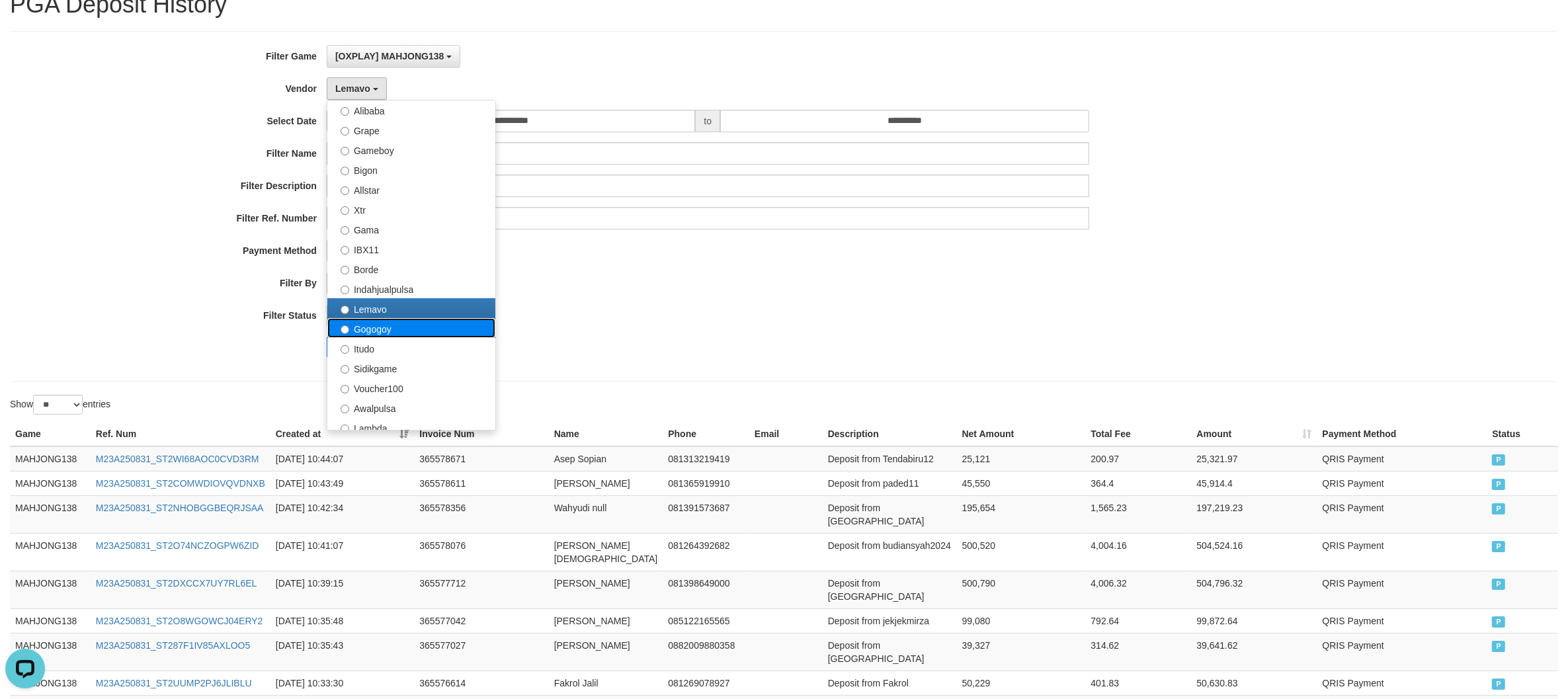
click at [484, 326] on label "Gogogoy" at bounding box center [412, 328] width 168 height 20
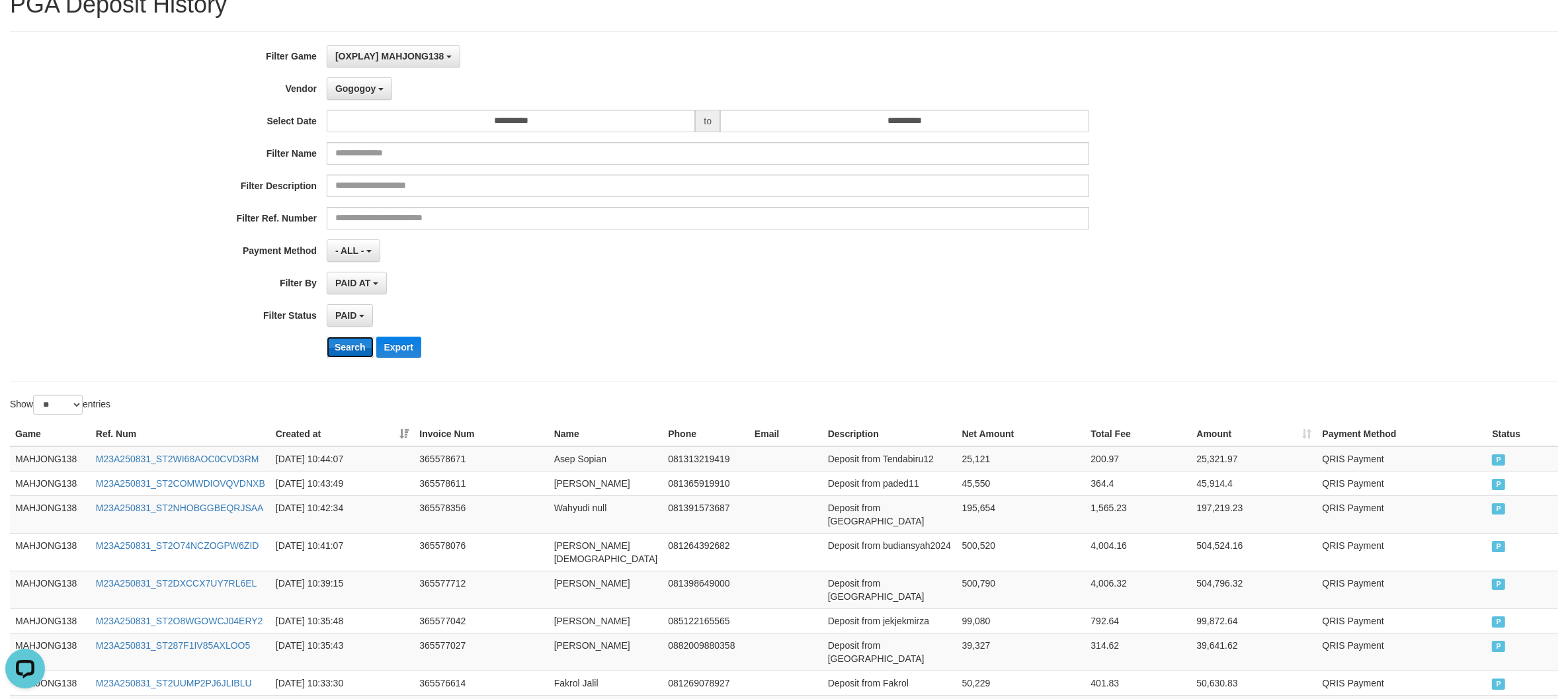
click at [360, 345] on button "Search" at bounding box center [350, 347] width 47 height 21
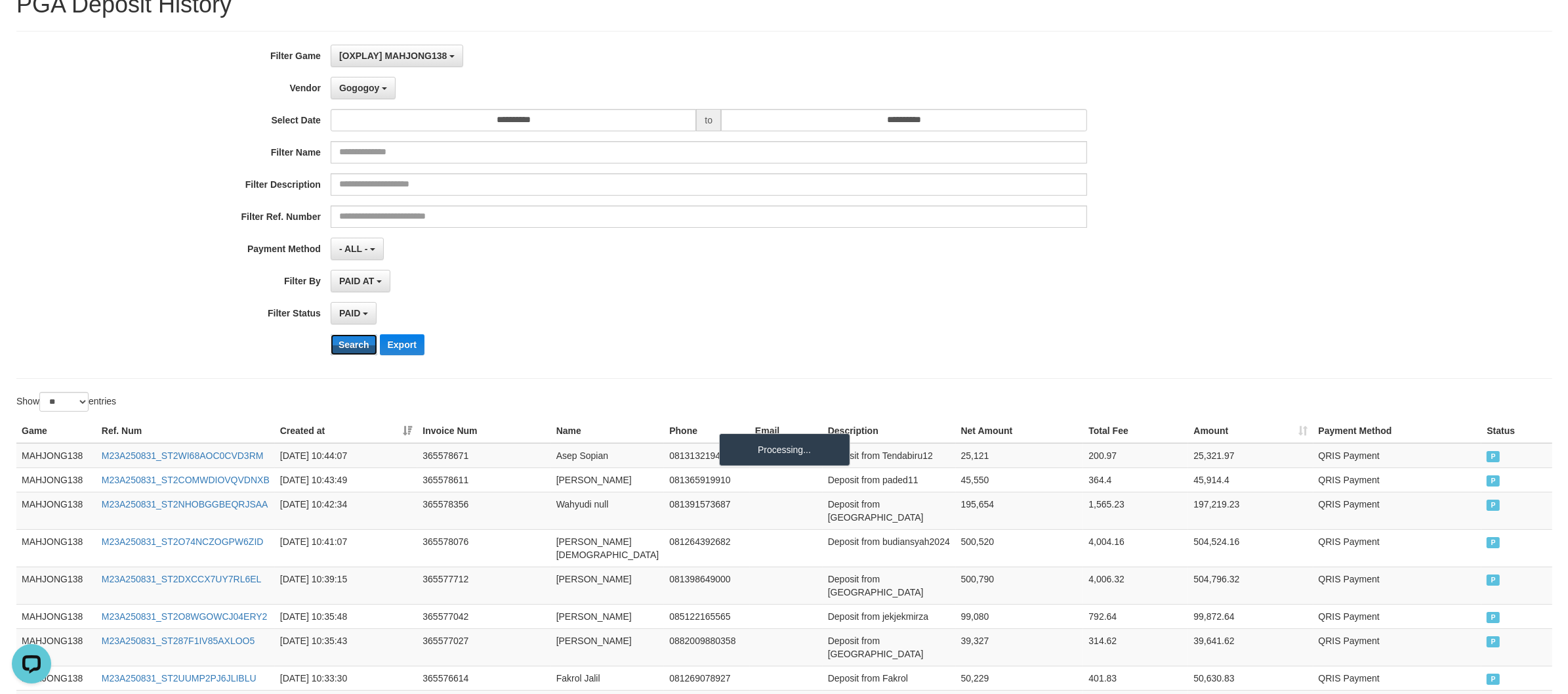
scroll to position [0, 0]
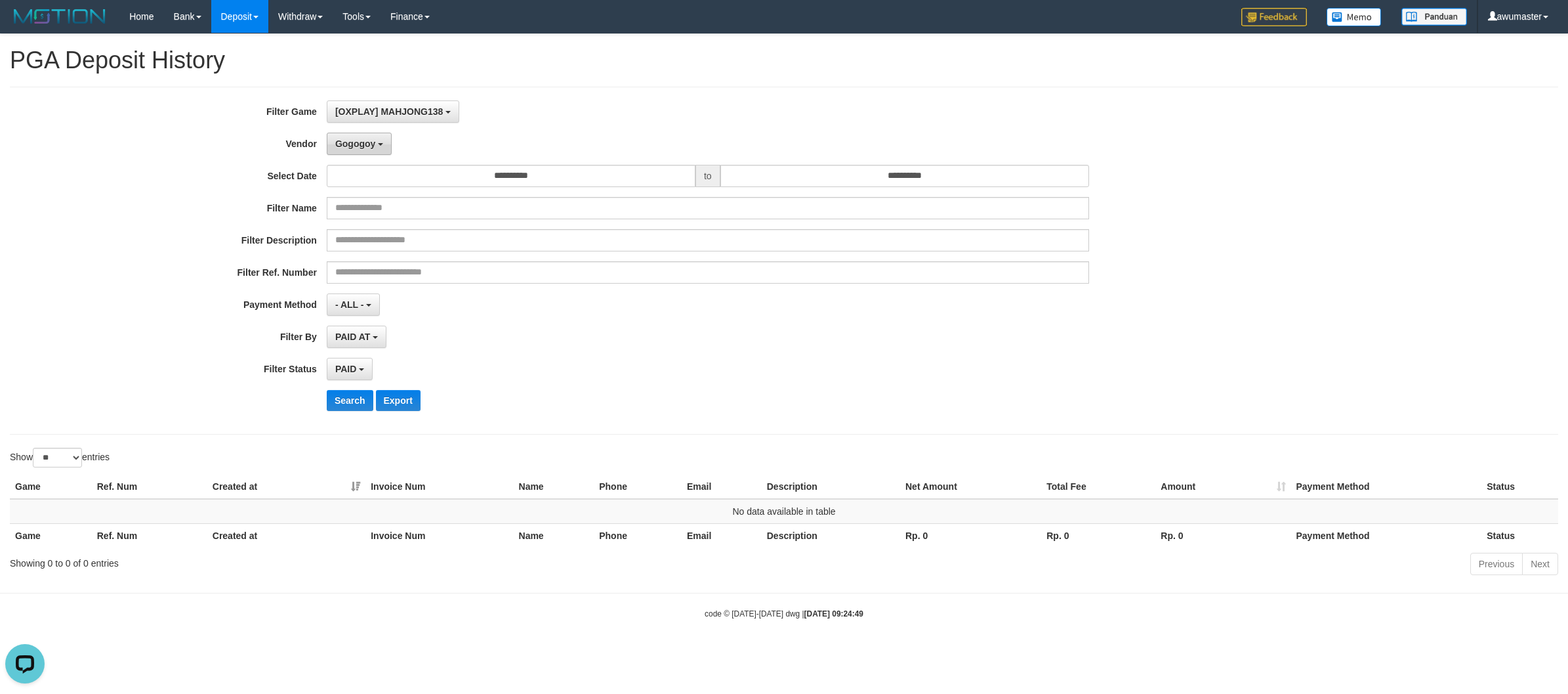
click at [339, 145] on span "Gogogoy" at bounding box center [355, 143] width 40 height 11
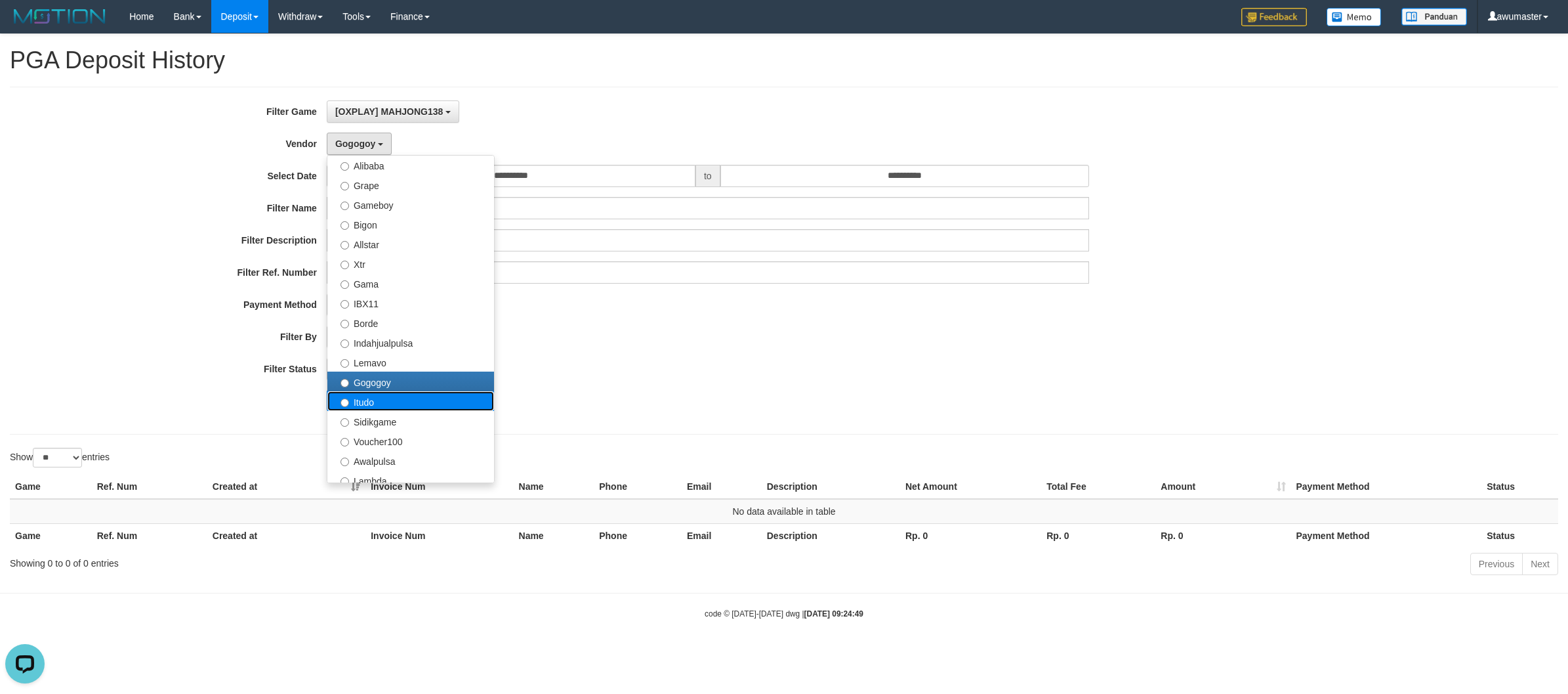
click at [408, 395] on label "Itudo" at bounding box center [411, 401] width 167 height 20
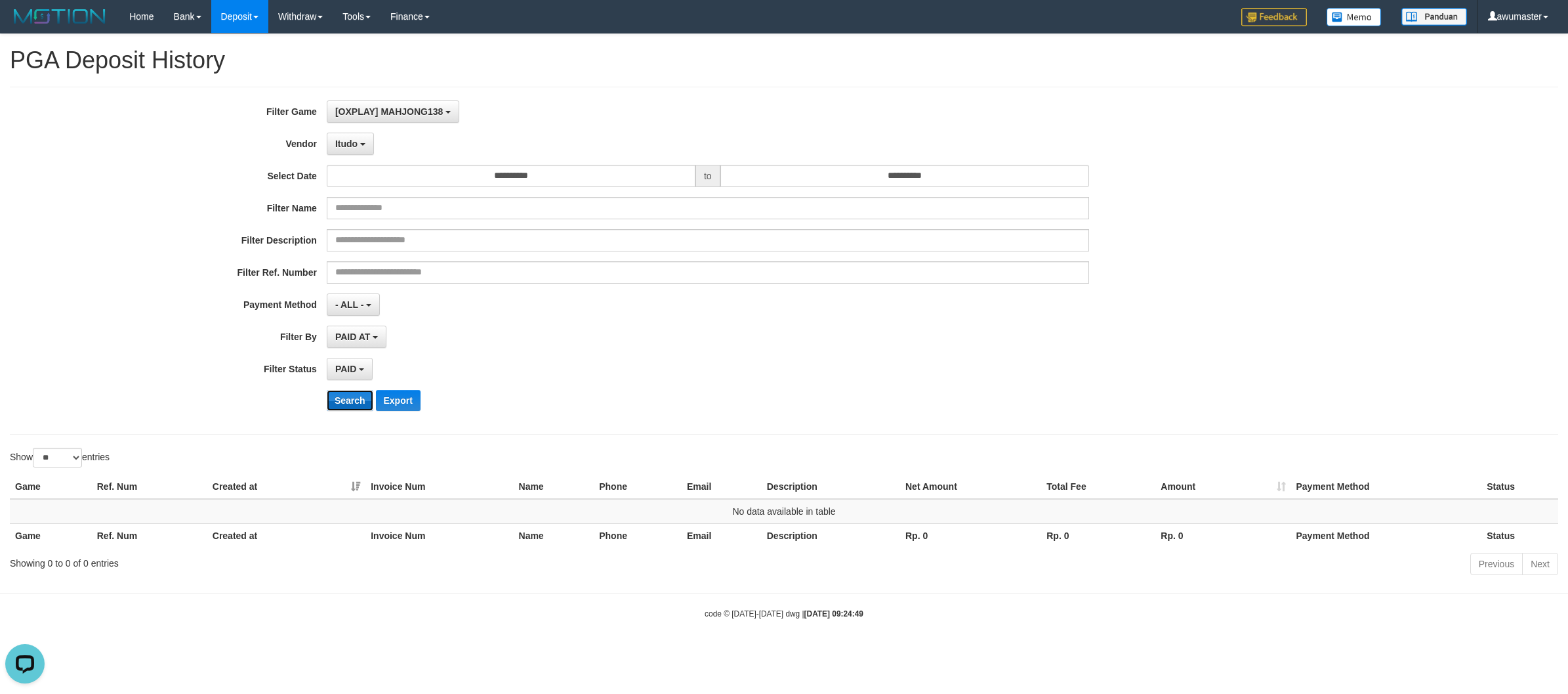
click at [353, 394] on button "Search" at bounding box center [350, 400] width 47 height 21
click at [353, 145] on span "Itudo" at bounding box center [347, 143] width 23 height 11
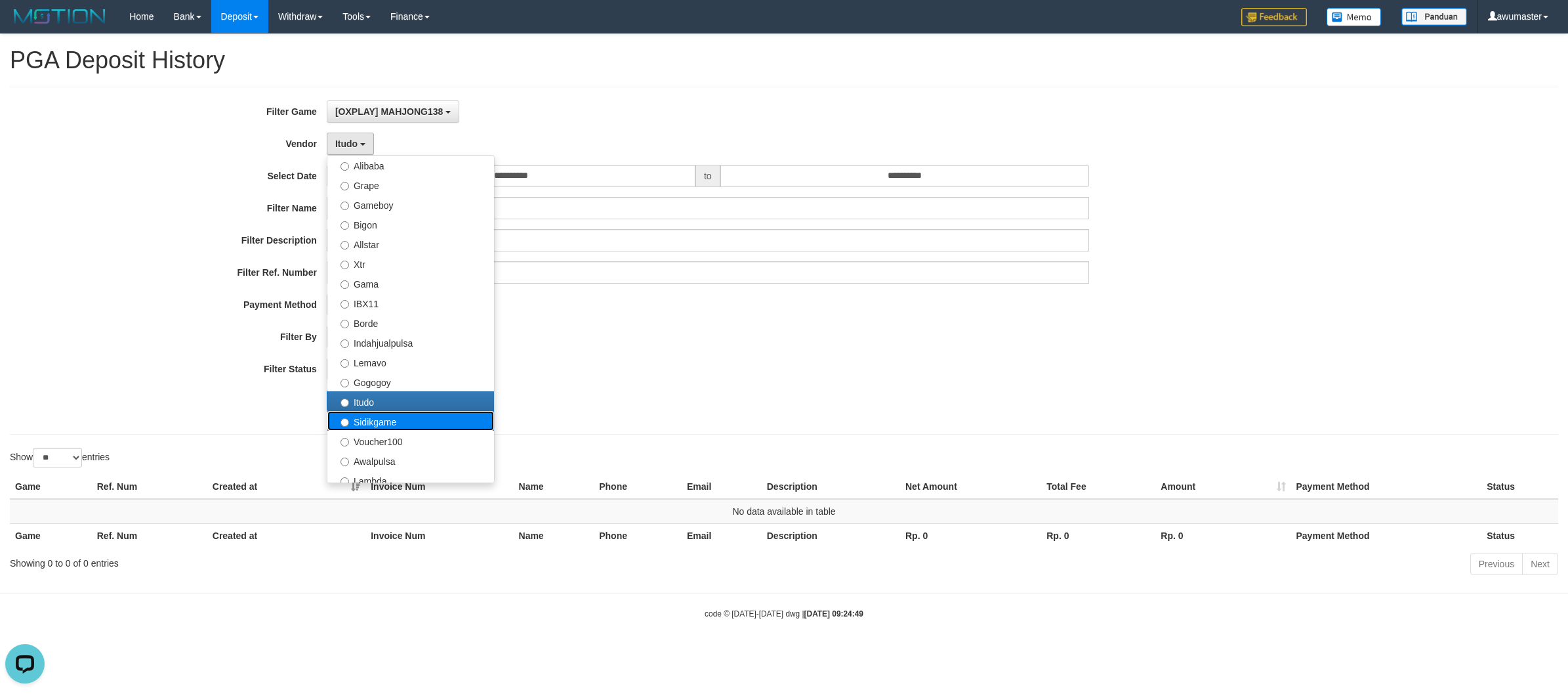
click at [411, 424] on label "Sidikgame" at bounding box center [411, 421] width 167 height 20
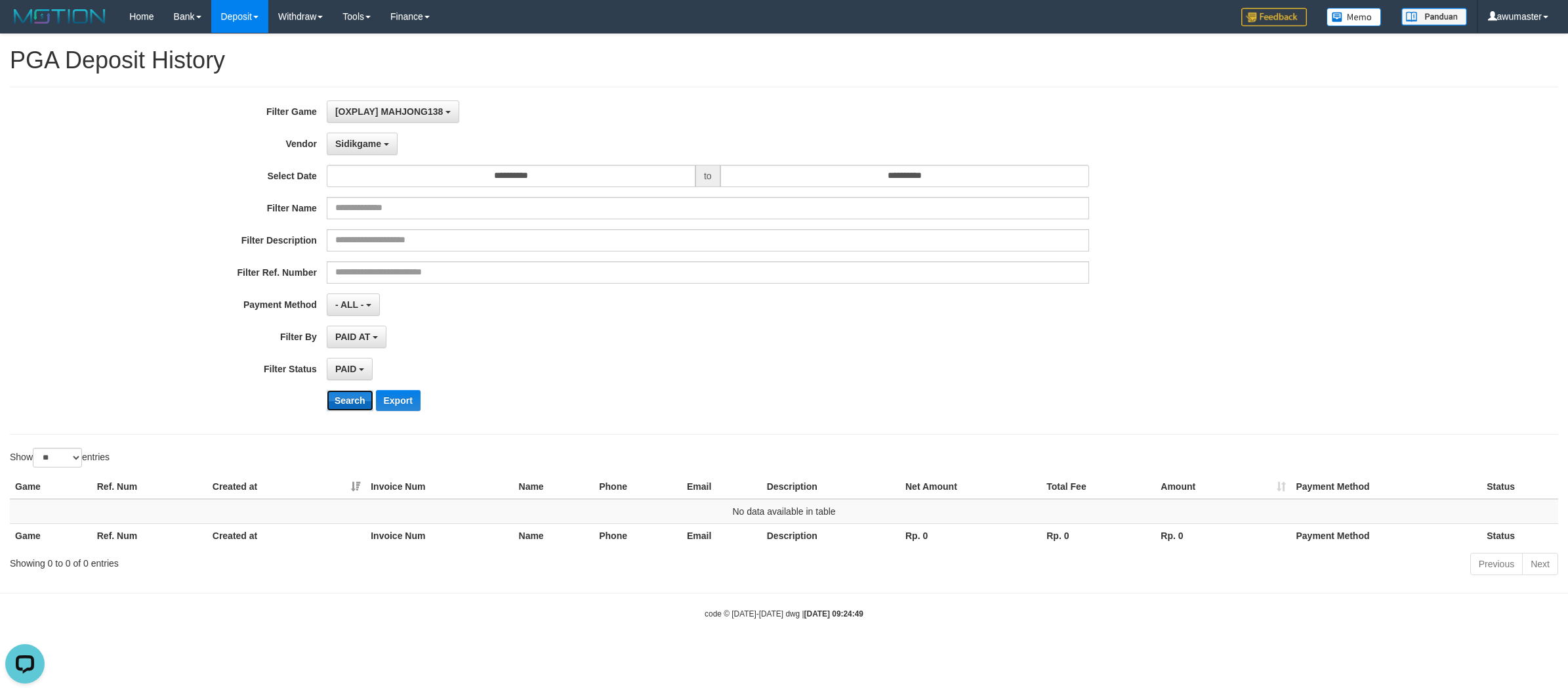
click at [357, 403] on button "Search" at bounding box center [350, 400] width 47 height 21
click at [375, 152] on button "Sidikgame" at bounding box center [362, 144] width 71 height 23
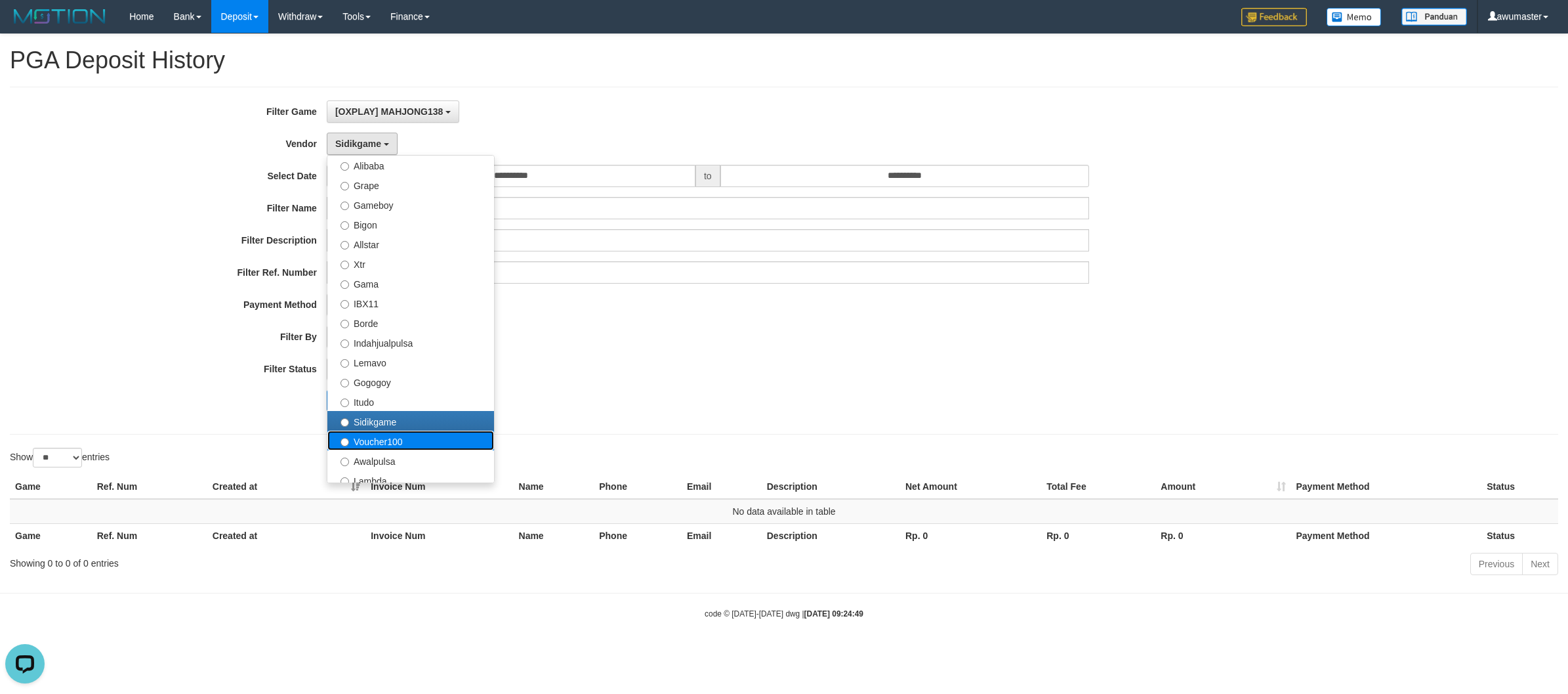
click at [412, 436] on label "Voucher100" at bounding box center [411, 440] width 167 height 20
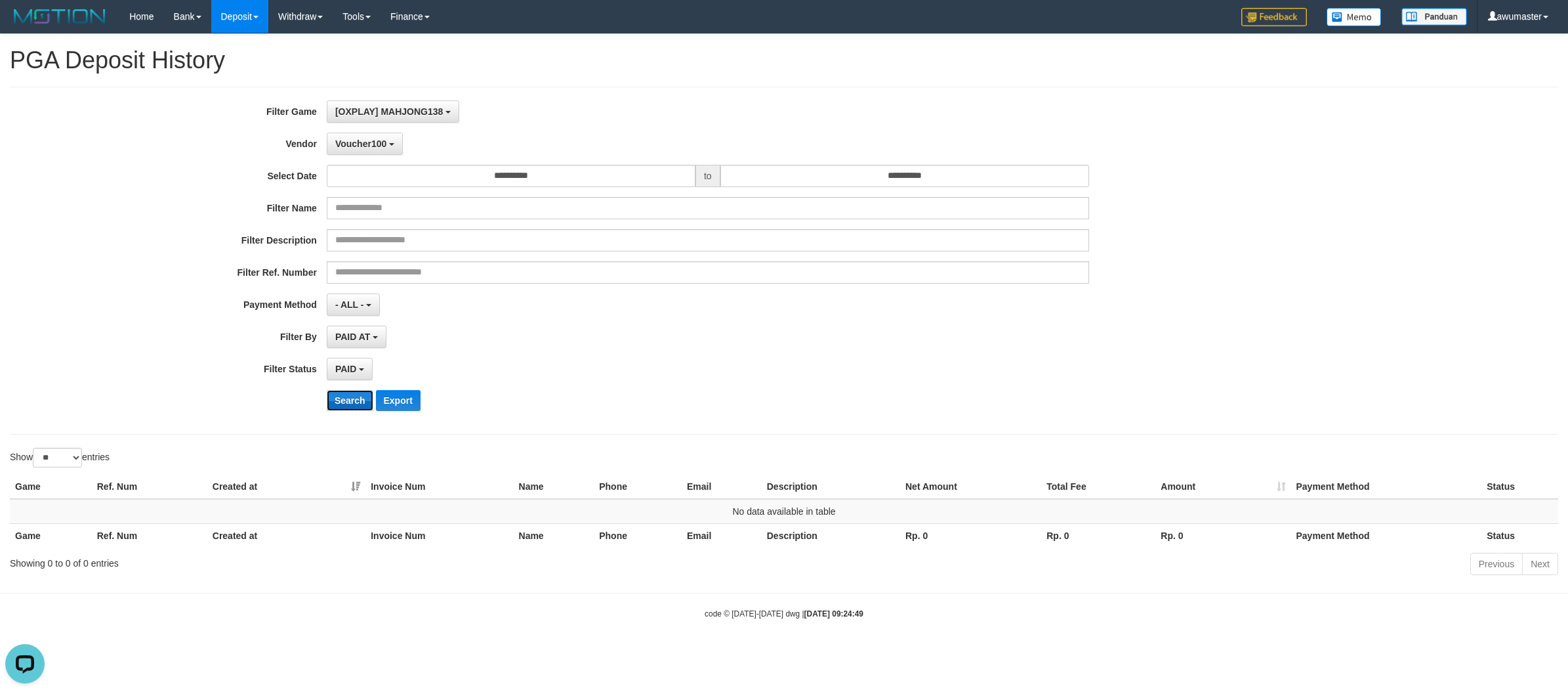
click at [345, 401] on button "Search" at bounding box center [350, 400] width 47 height 21
click at [354, 149] on button "Voucher100" at bounding box center [364, 144] width 76 height 23
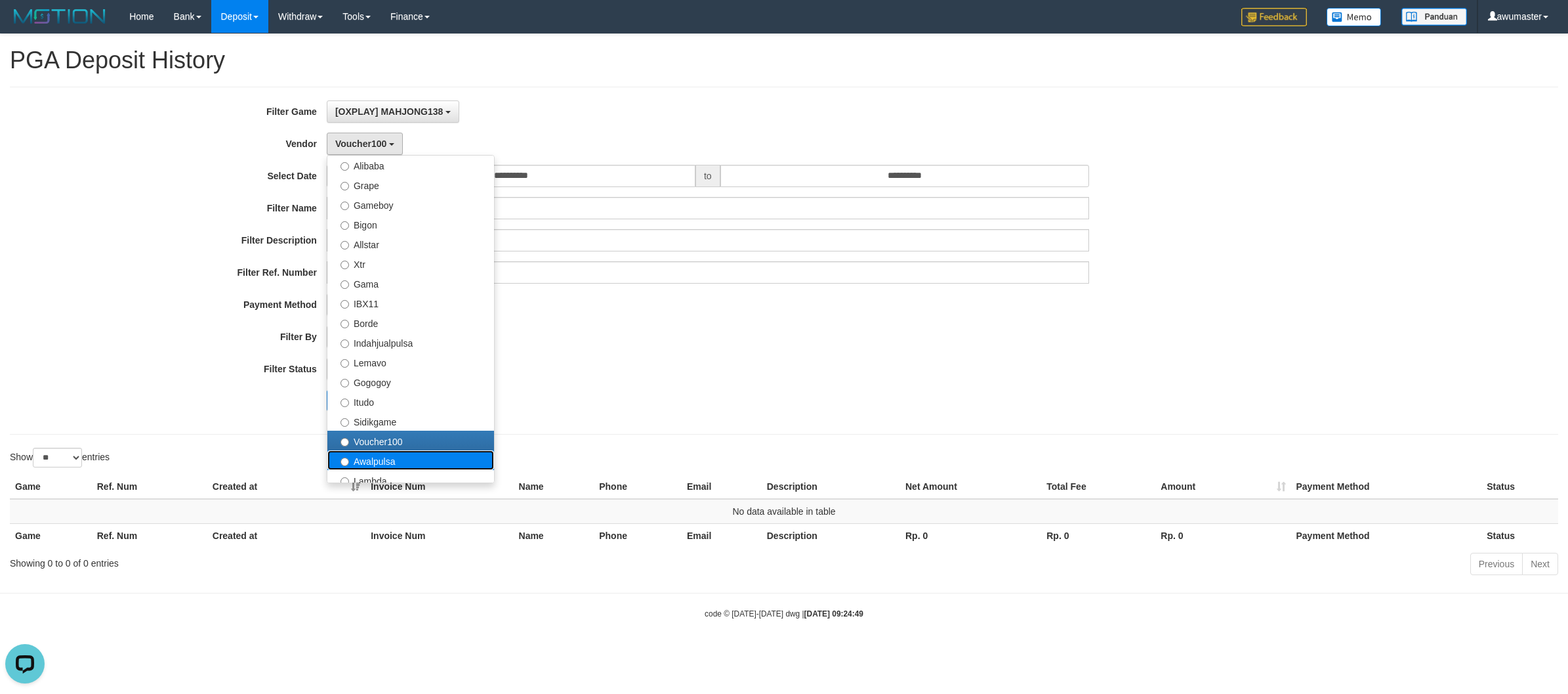
click at [414, 460] on label "Awalpulsa" at bounding box center [411, 460] width 167 height 20
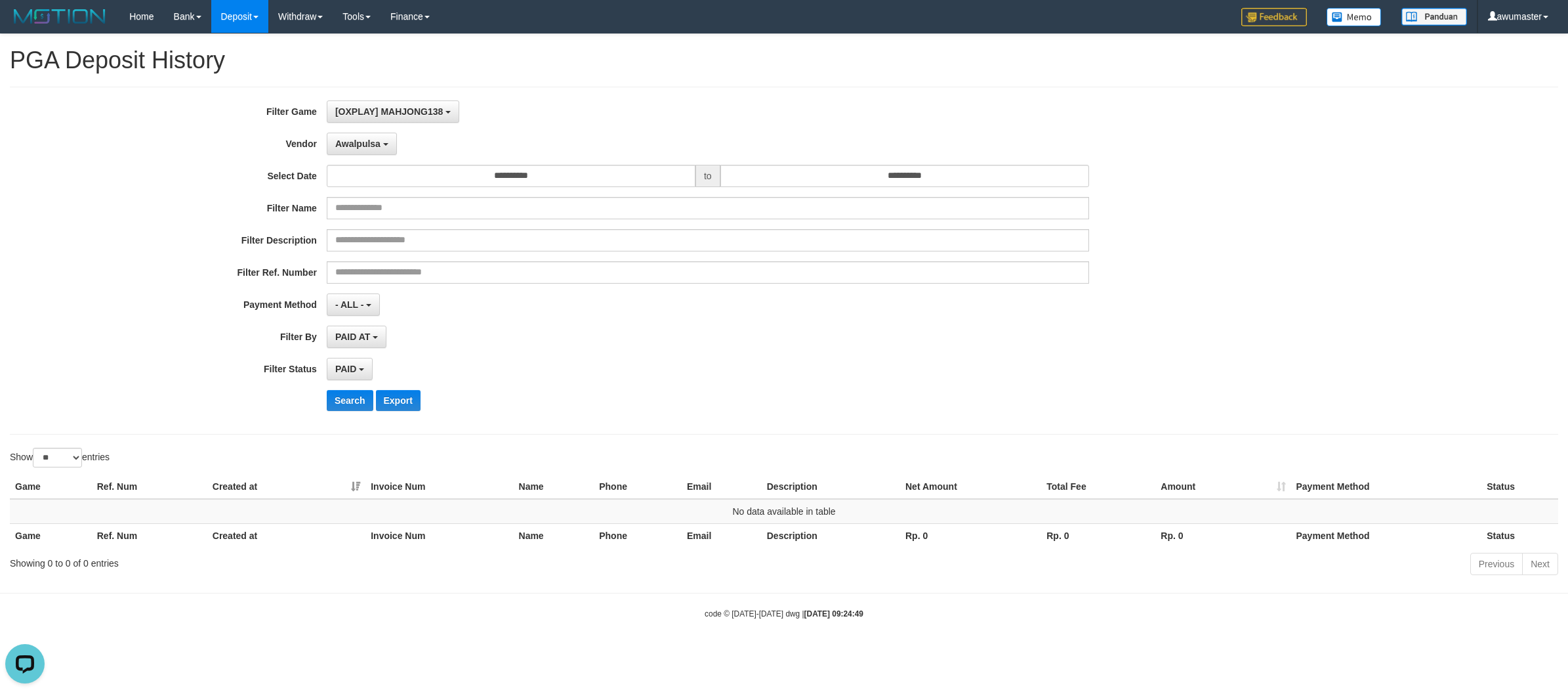
click at [359, 415] on div "**********" at bounding box center [653, 261] width 1307 height 320
click at [354, 403] on button "Search" at bounding box center [350, 400] width 47 height 21
click at [366, 143] on span "Awalpulsa" at bounding box center [358, 143] width 45 height 11
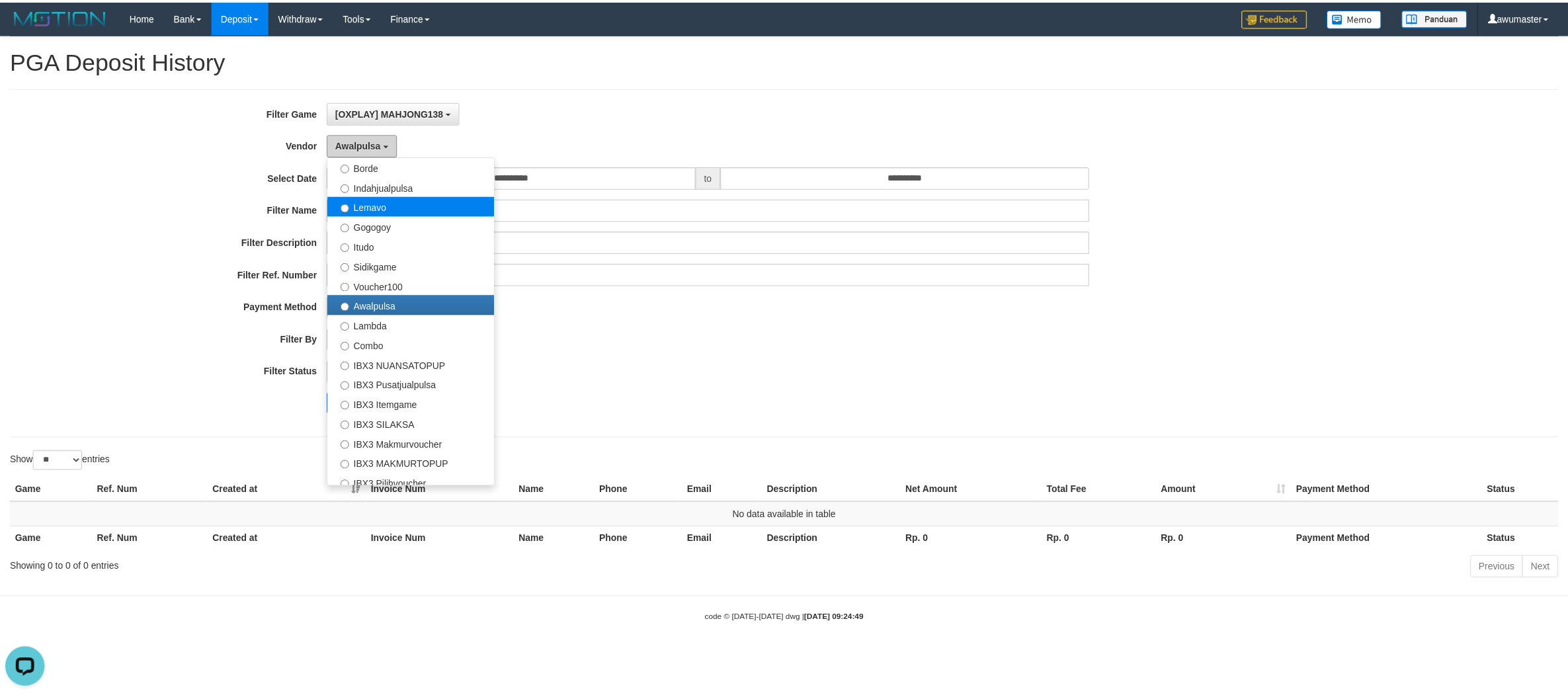
scroll to position [413, 0]
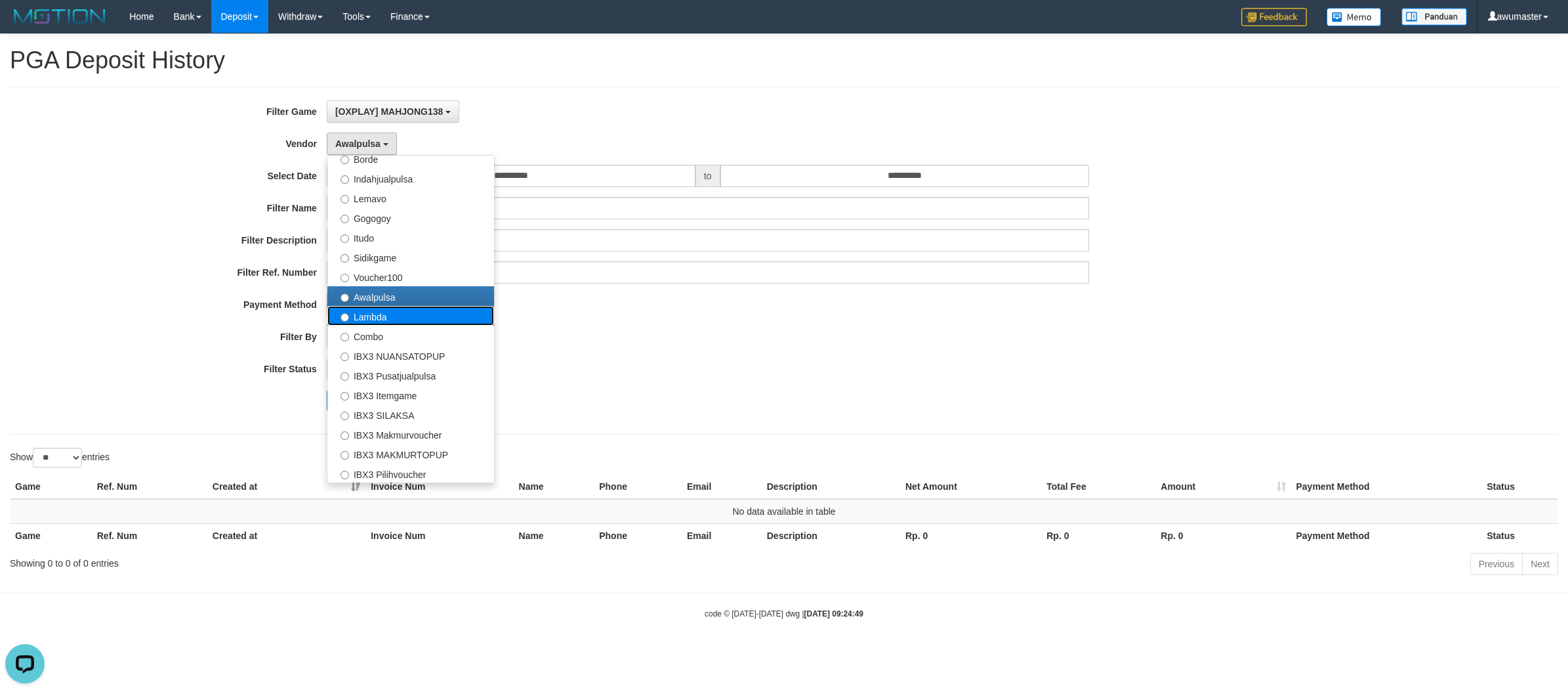
click at [420, 320] on label "Lambda" at bounding box center [411, 315] width 167 height 20
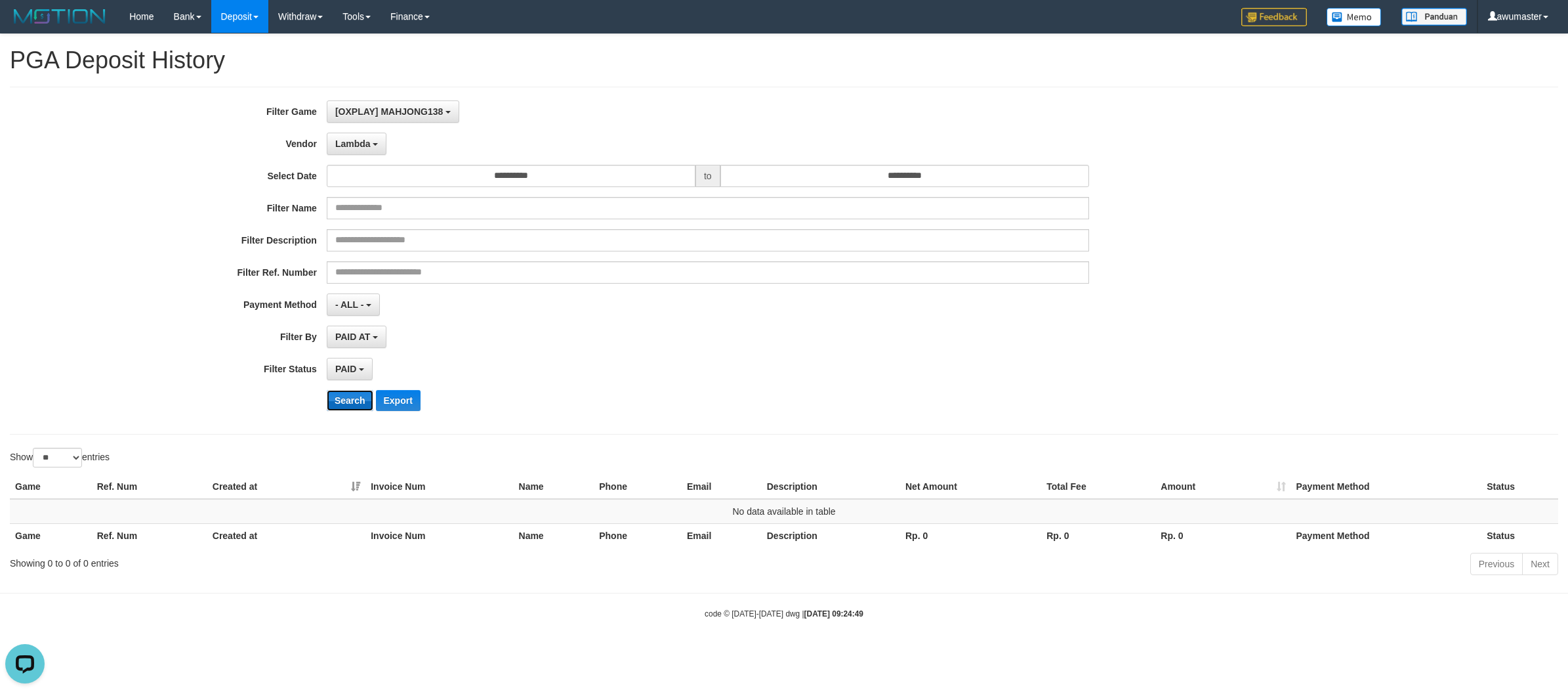
click at [343, 398] on button "Search" at bounding box center [350, 400] width 47 height 21
click at [363, 138] on button "Lambda" at bounding box center [357, 144] width 60 height 23
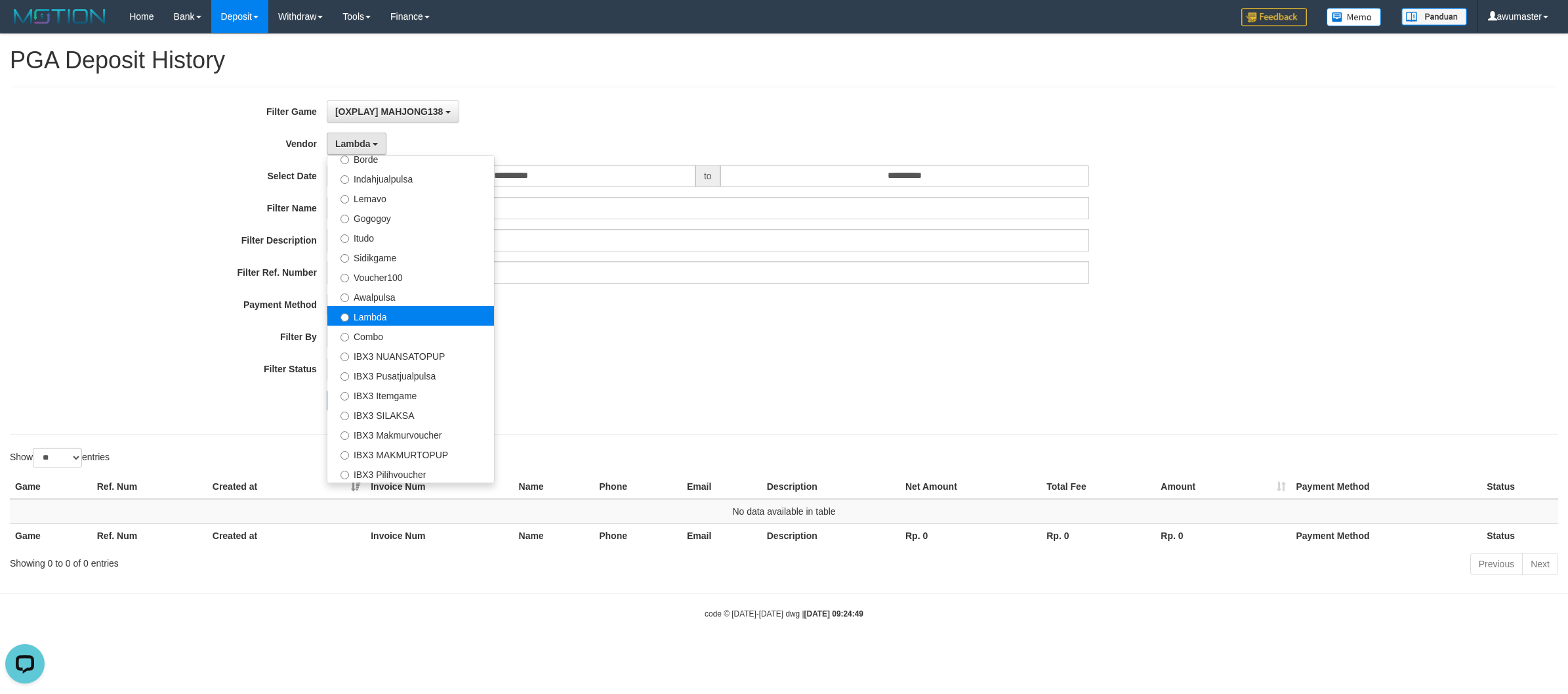
click at [378, 316] on label "Lambda" at bounding box center [411, 315] width 167 height 20
click at [378, 342] on label "Combo" at bounding box center [411, 335] width 167 height 20
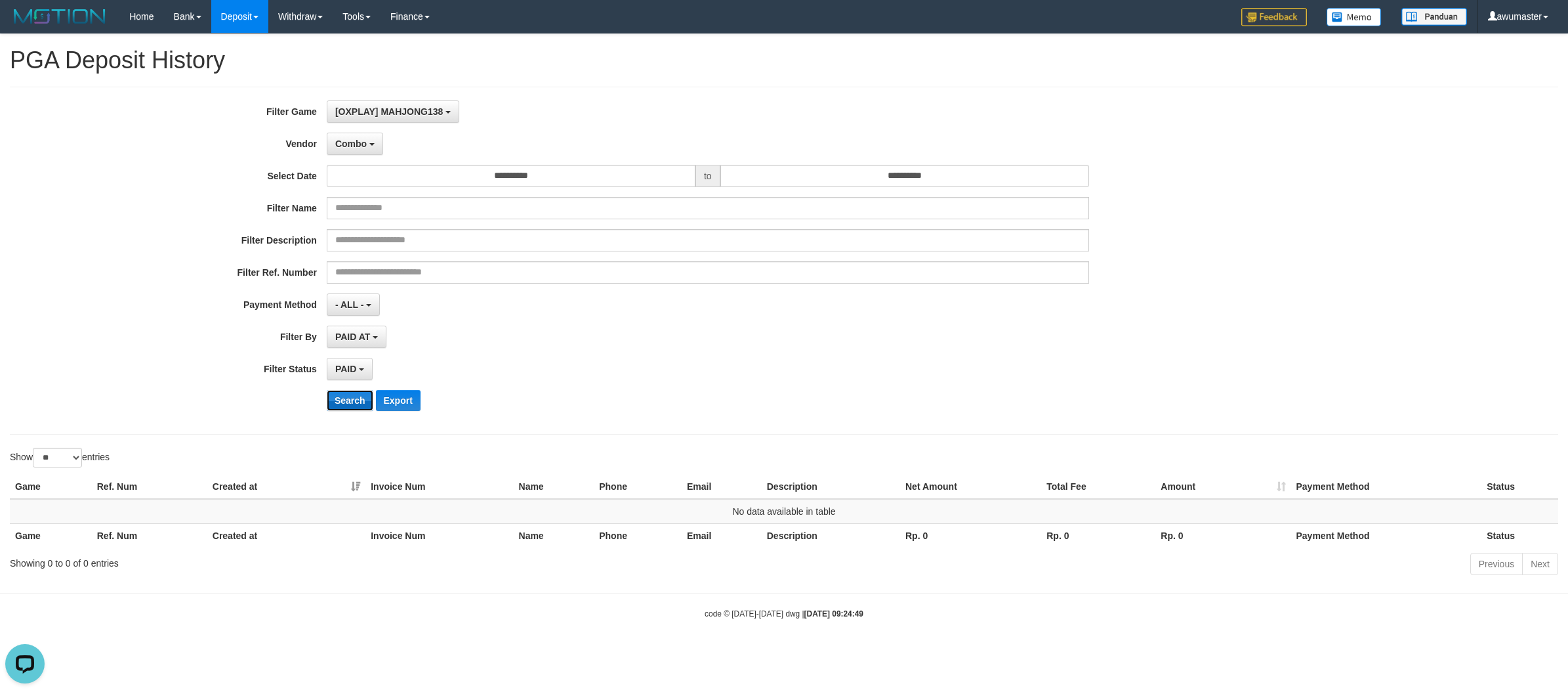
click at [345, 404] on button "Search" at bounding box center [350, 400] width 47 height 21
click at [339, 143] on span "Combo" at bounding box center [351, 143] width 32 height 11
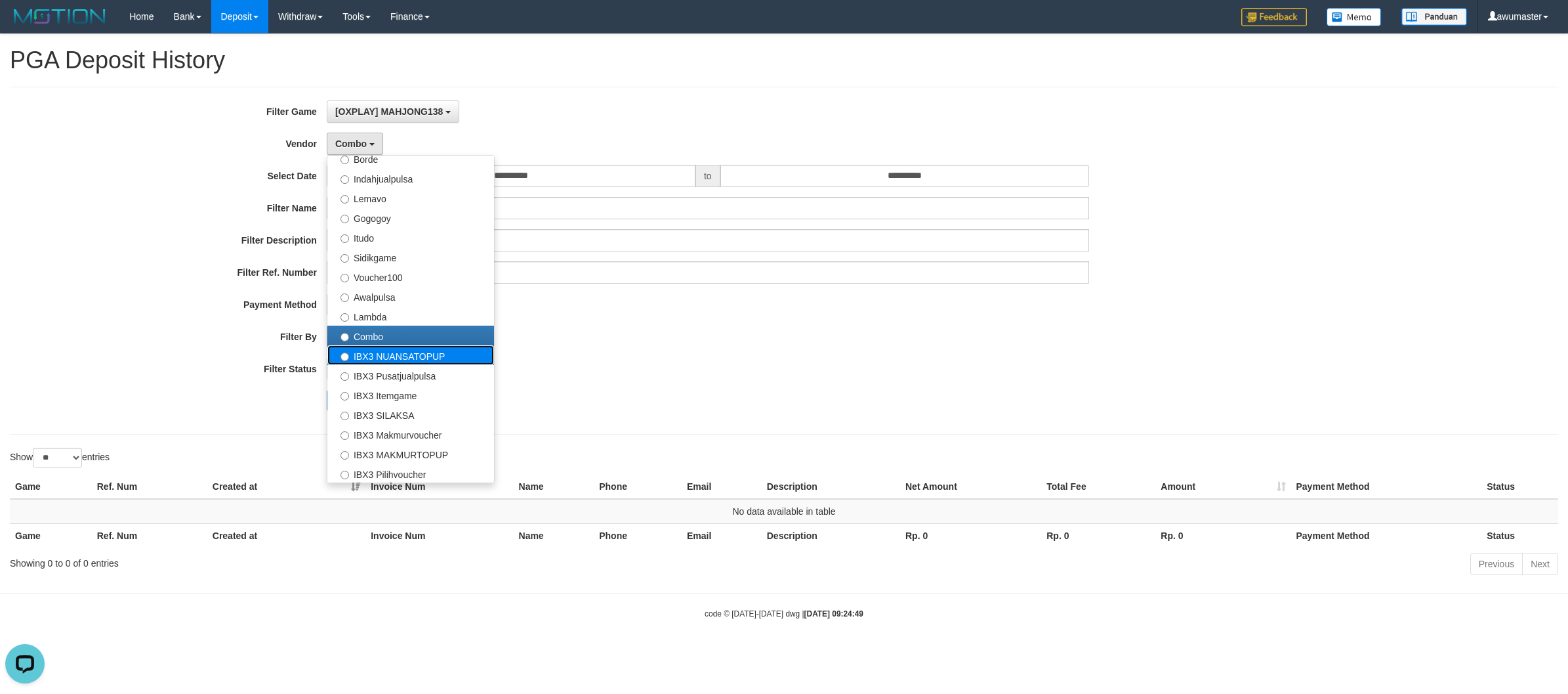
click at [390, 357] on label "IBX3 NUANSATOPUP" at bounding box center [411, 355] width 167 height 20
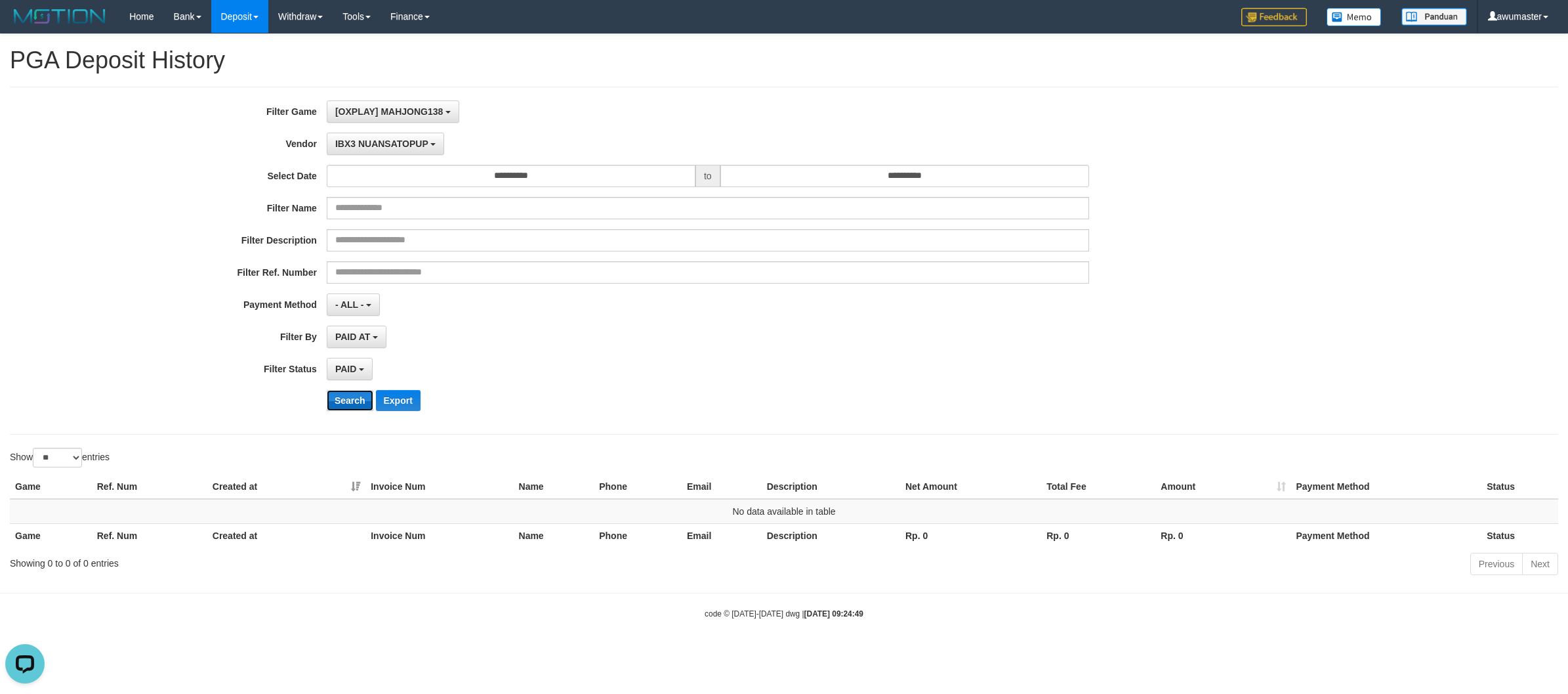
click at [350, 408] on button "Search" at bounding box center [350, 400] width 47 height 21
click at [346, 149] on span "IBX3 NUANSATOPUP" at bounding box center [382, 143] width 93 height 11
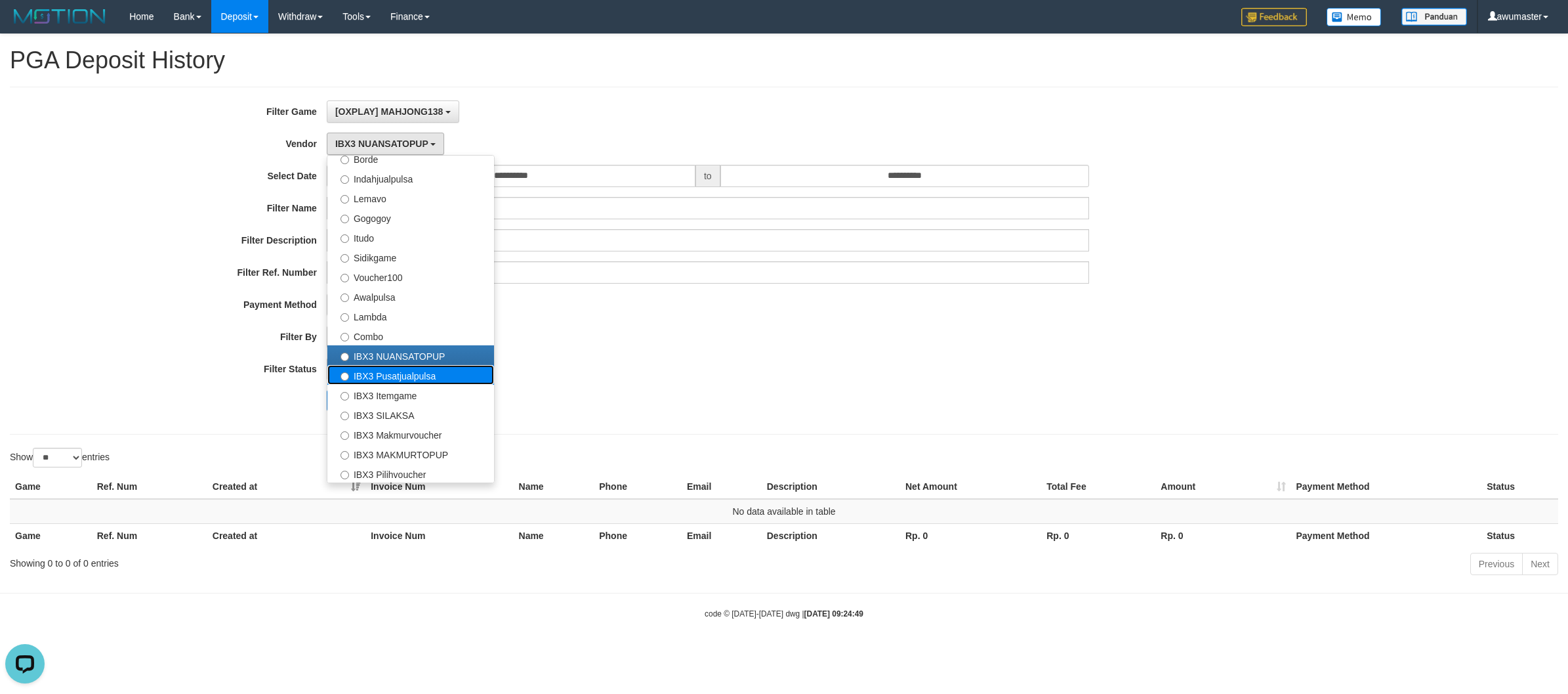
click at [372, 384] on label "IBX3 Pusatjualpulsa" at bounding box center [411, 375] width 167 height 20
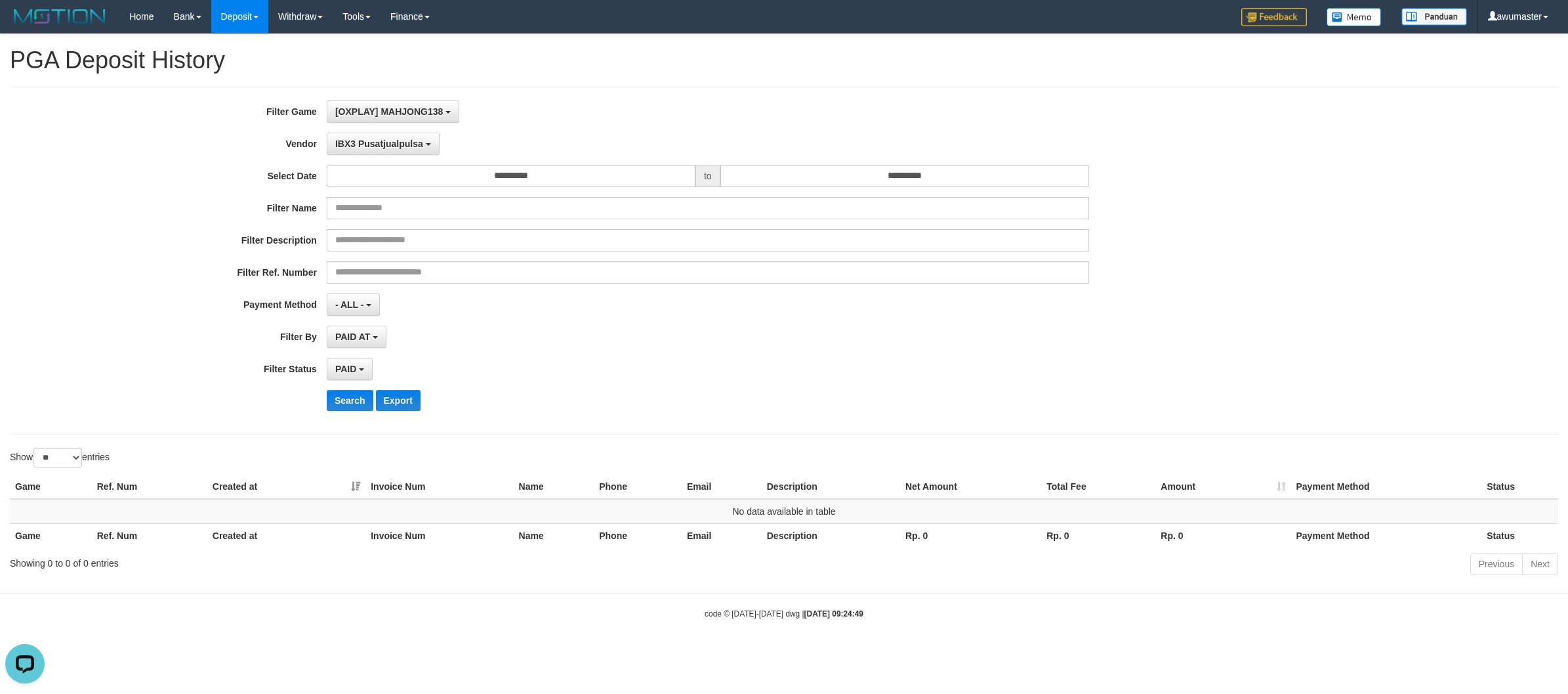
click at [354, 389] on div "**********" at bounding box center [653, 261] width 1307 height 320
click at [354, 409] on button "Search" at bounding box center [350, 400] width 47 height 21
click at [372, 138] on button "IBX3 Pusatjualpulsa" at bounding box center [383, 144] width 113 height 23
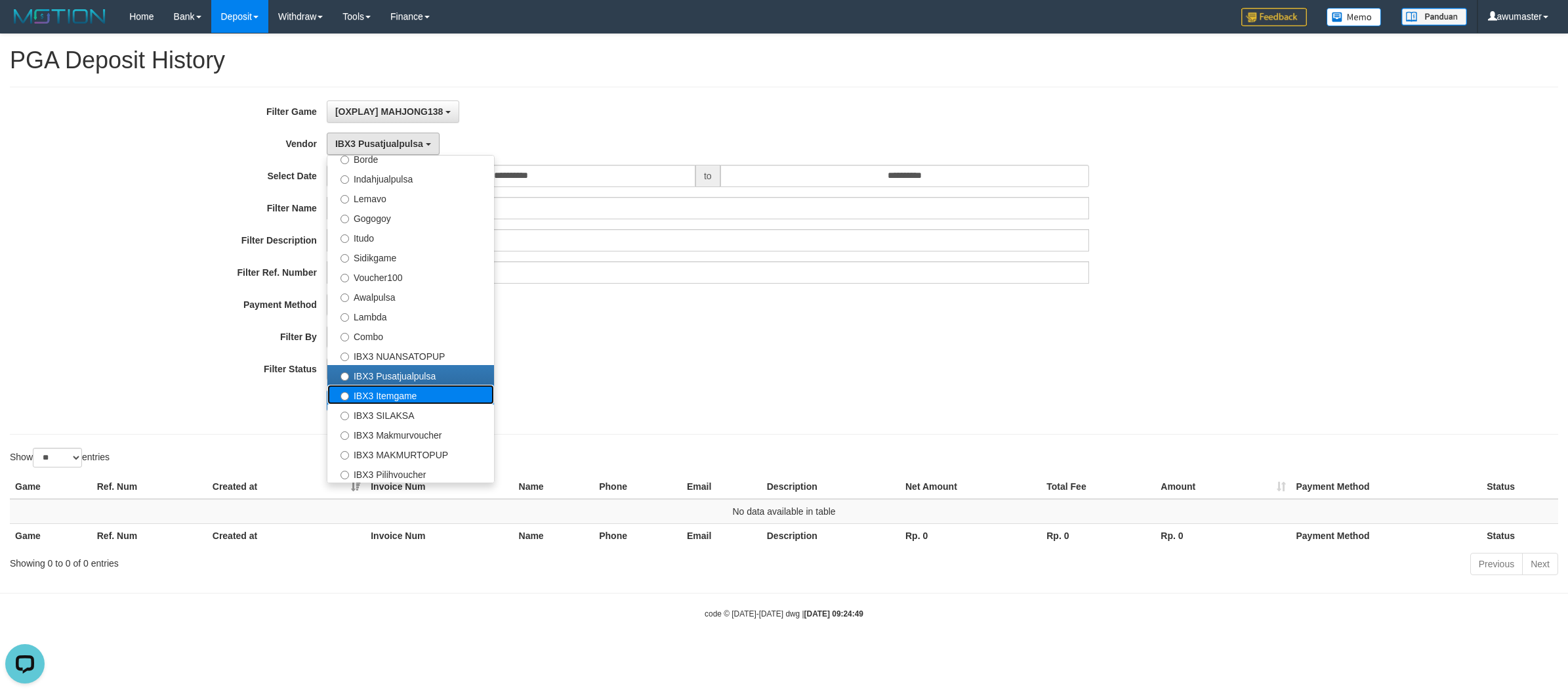
click at [385, 394] on label "IBX3 Itemgame" at bounding box center [411, 394] width 167 height 20
select select "**********"
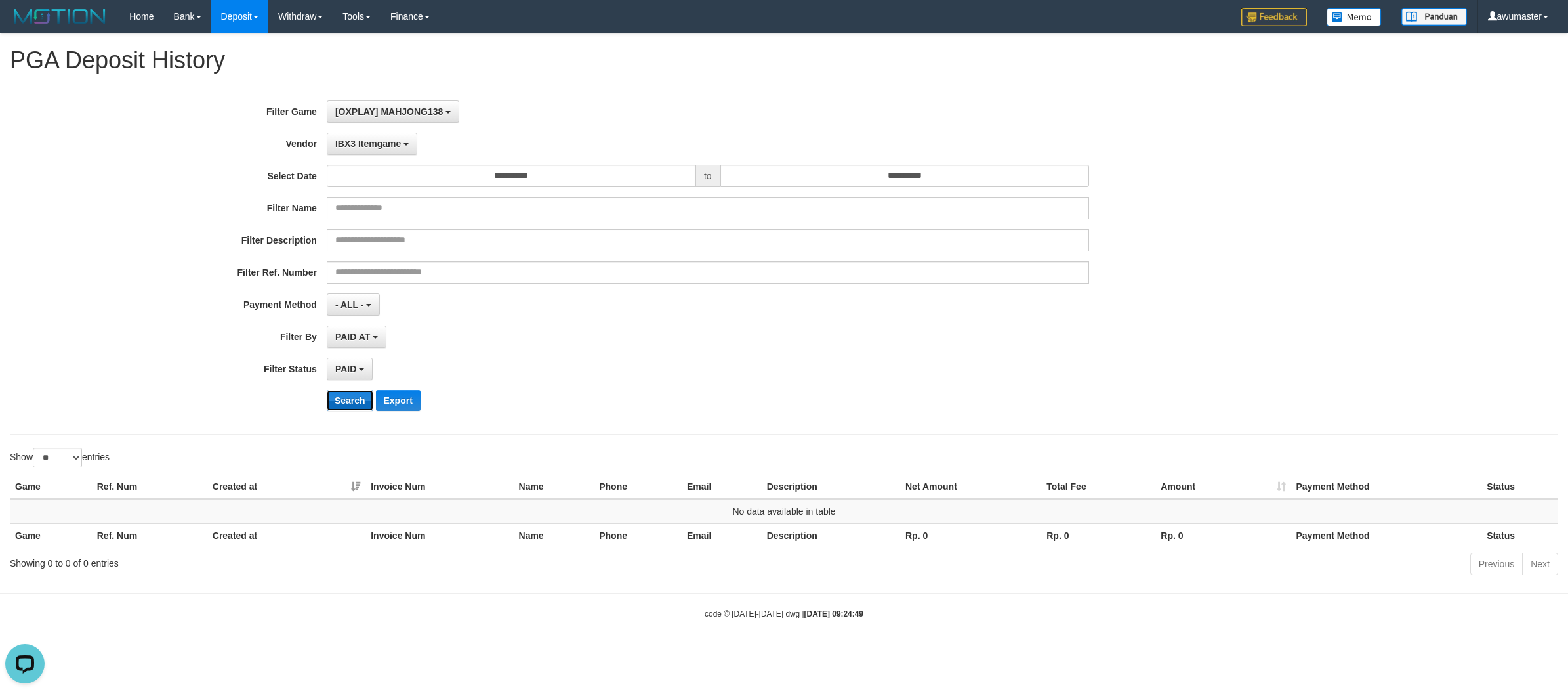
click at [353, 396] on button "Search" at bounding box center [350, 400] width 47 height 21
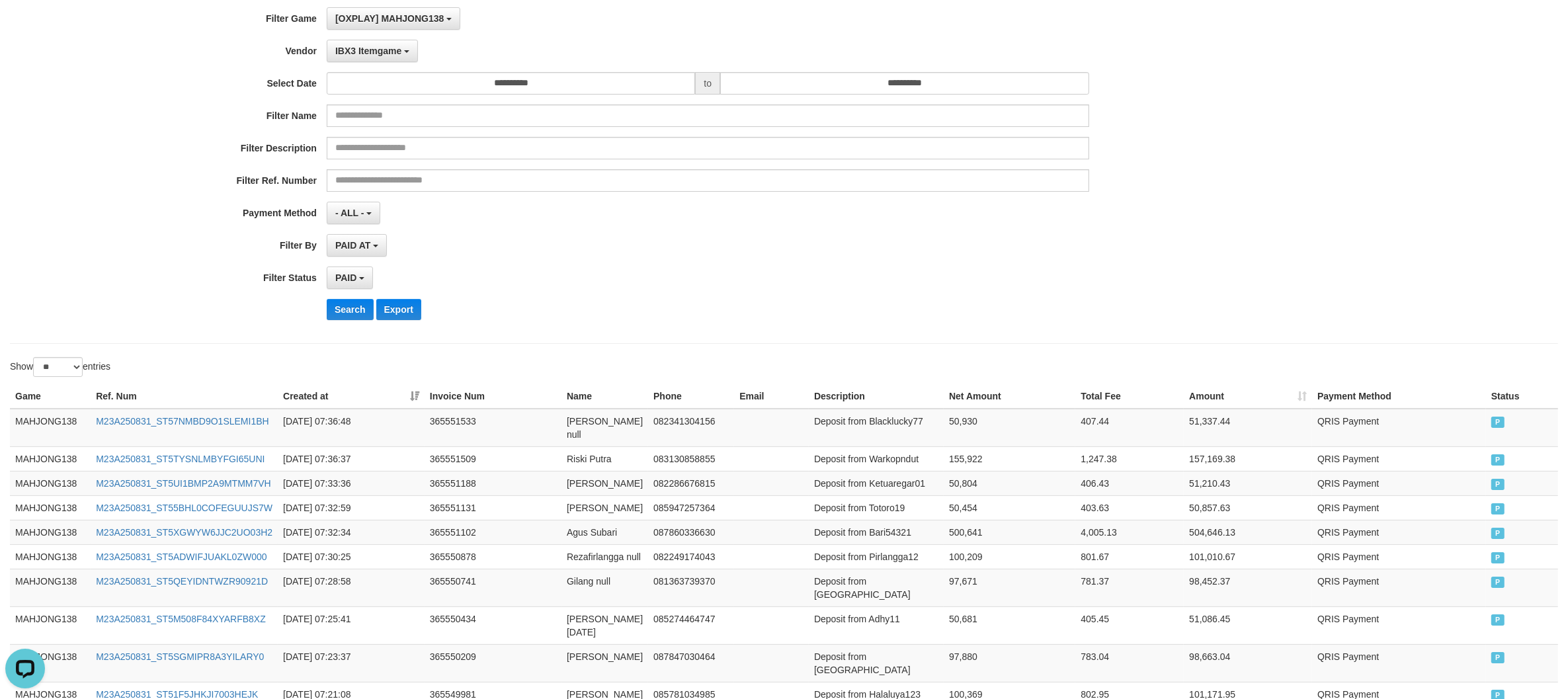
scroll to position [0, 0]
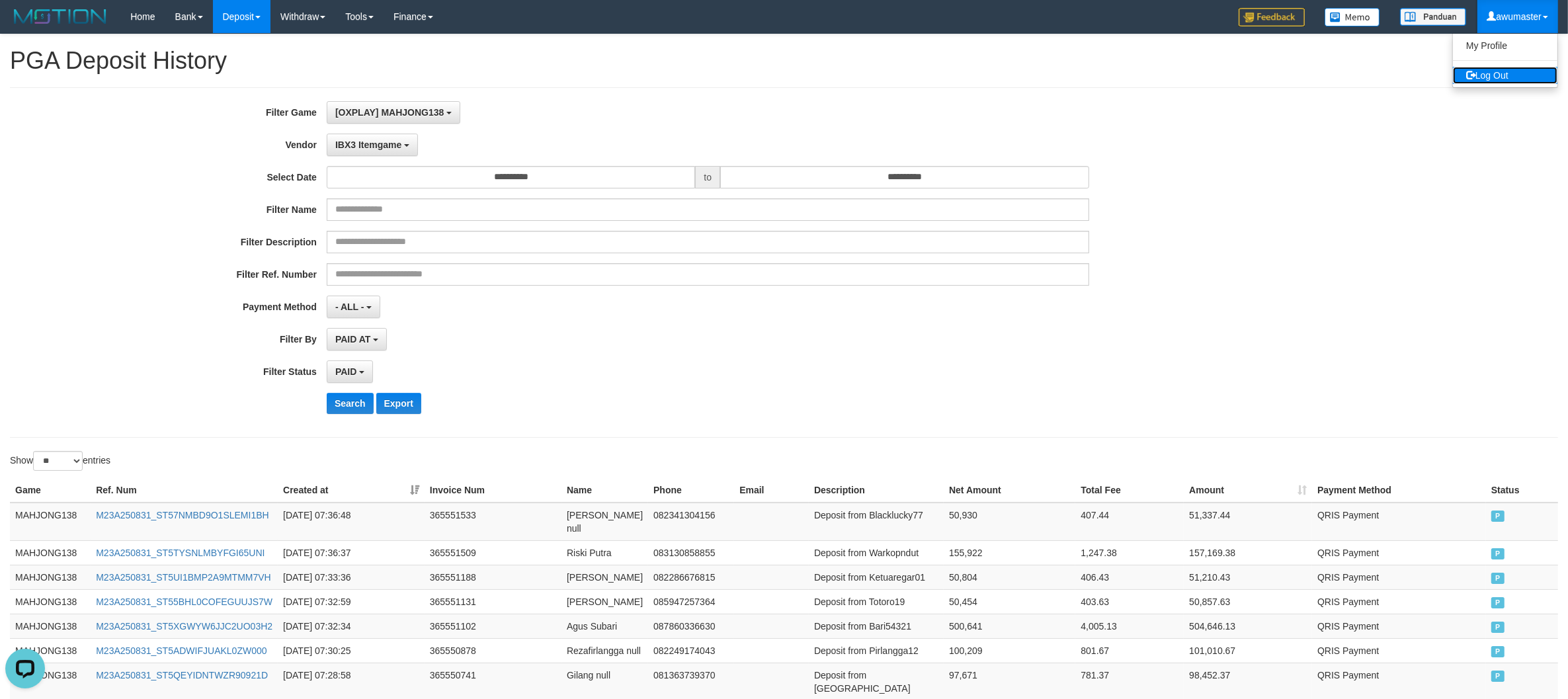
click at [1493, 76] on link "Log Out" at bounding box center [1505, 75] width 104 height 17
